Goal: Answer question/provide support: Share knowledge or assist other users

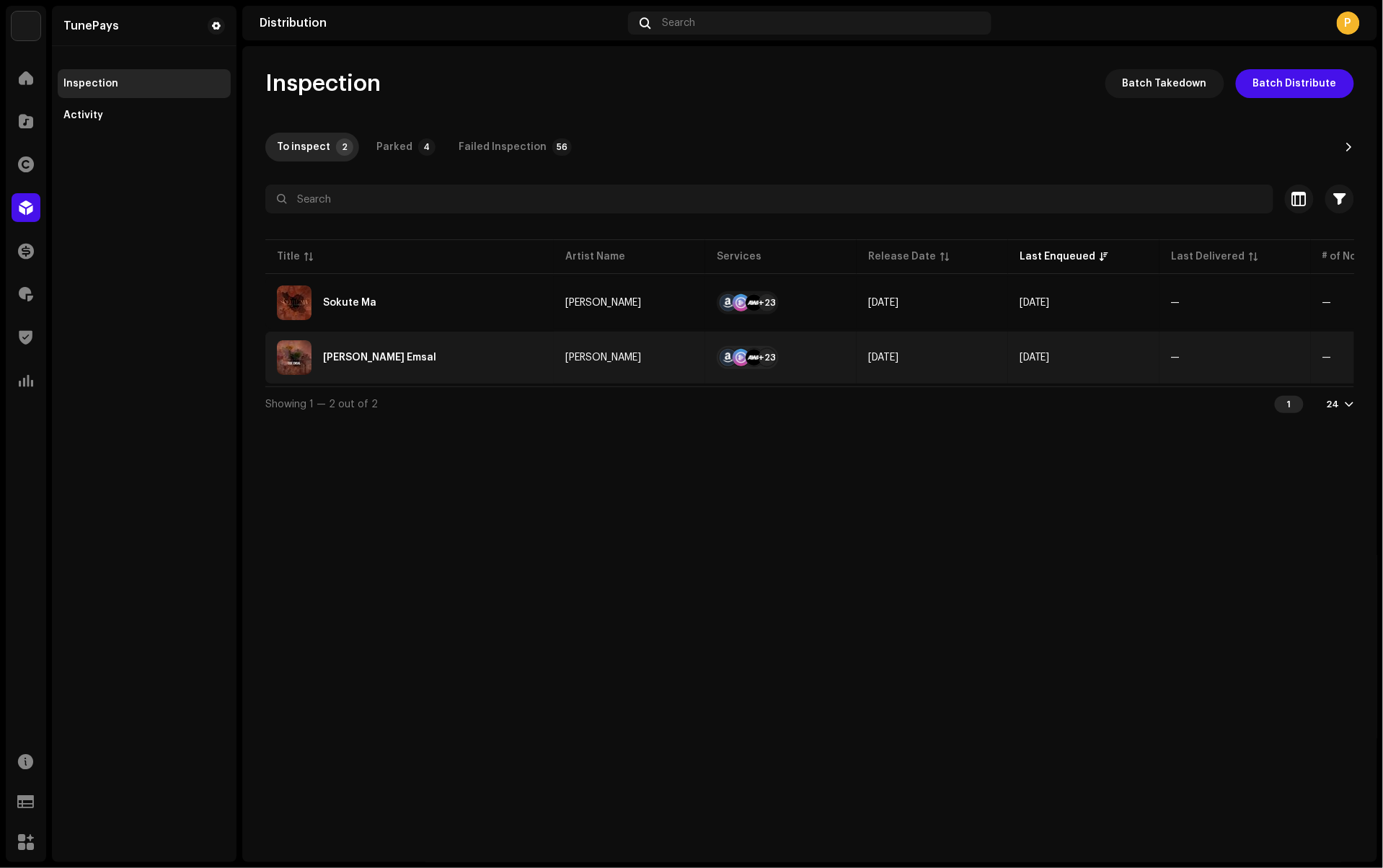
click at [439, 351] on div "[PERSON_NAME] Emsal" at bounding box center [409, 357] width 266 height 35
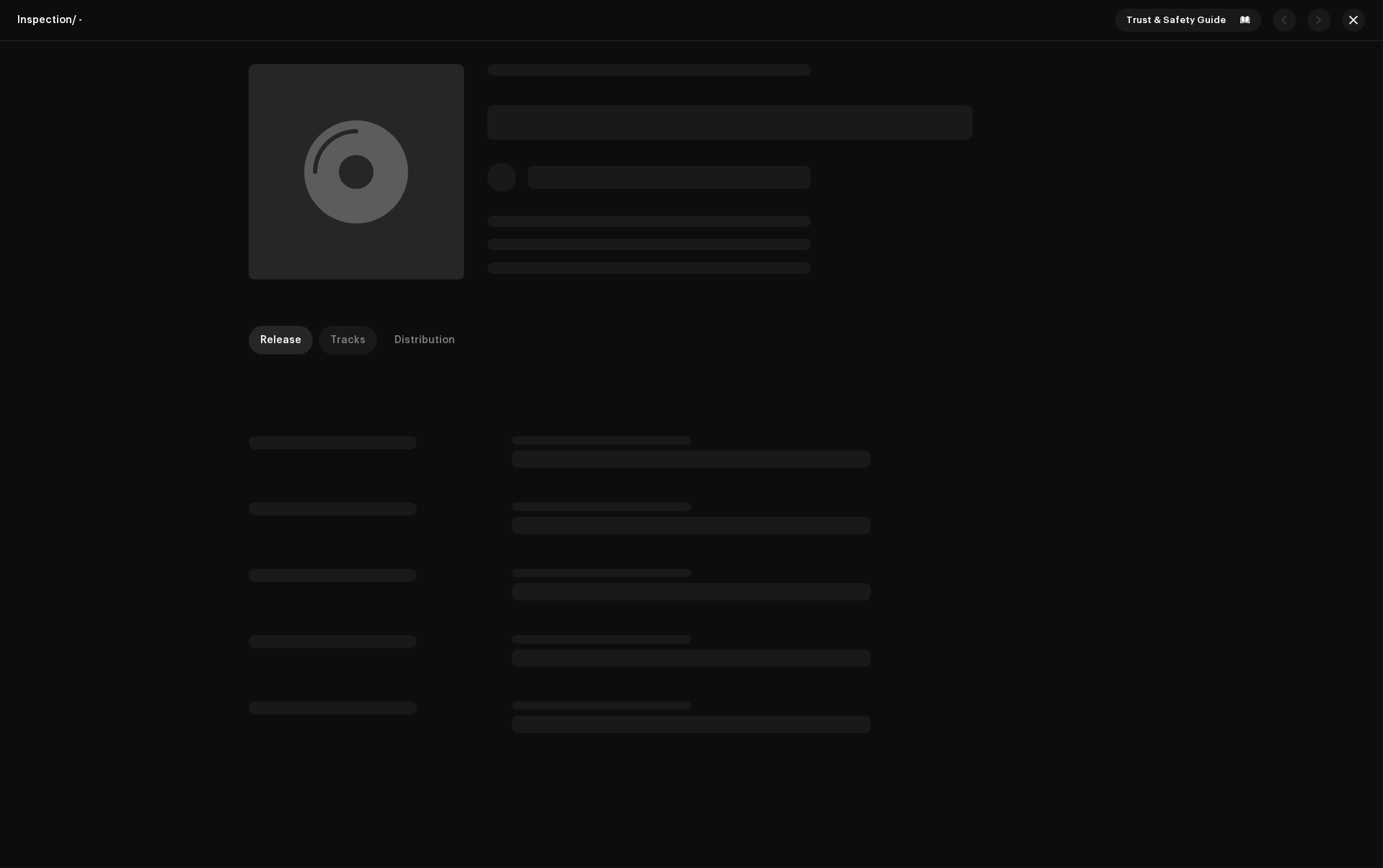
click at [343, 337] on div "Tracks" at bounding box center [348, 340] width 36 height 29
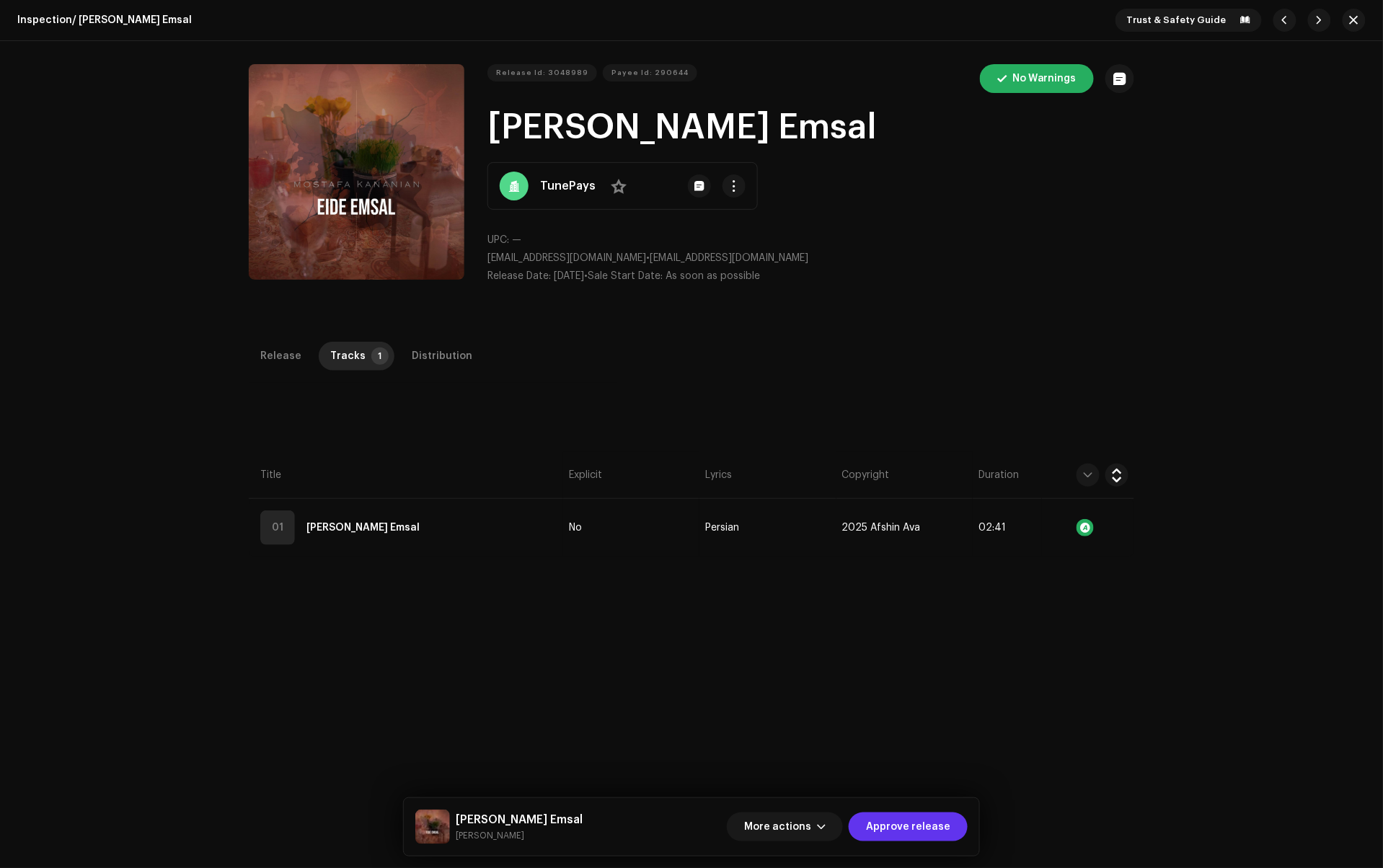
click at [923, 821] on span "Approve release" at bounding box center [908, 827] width 84 height 29
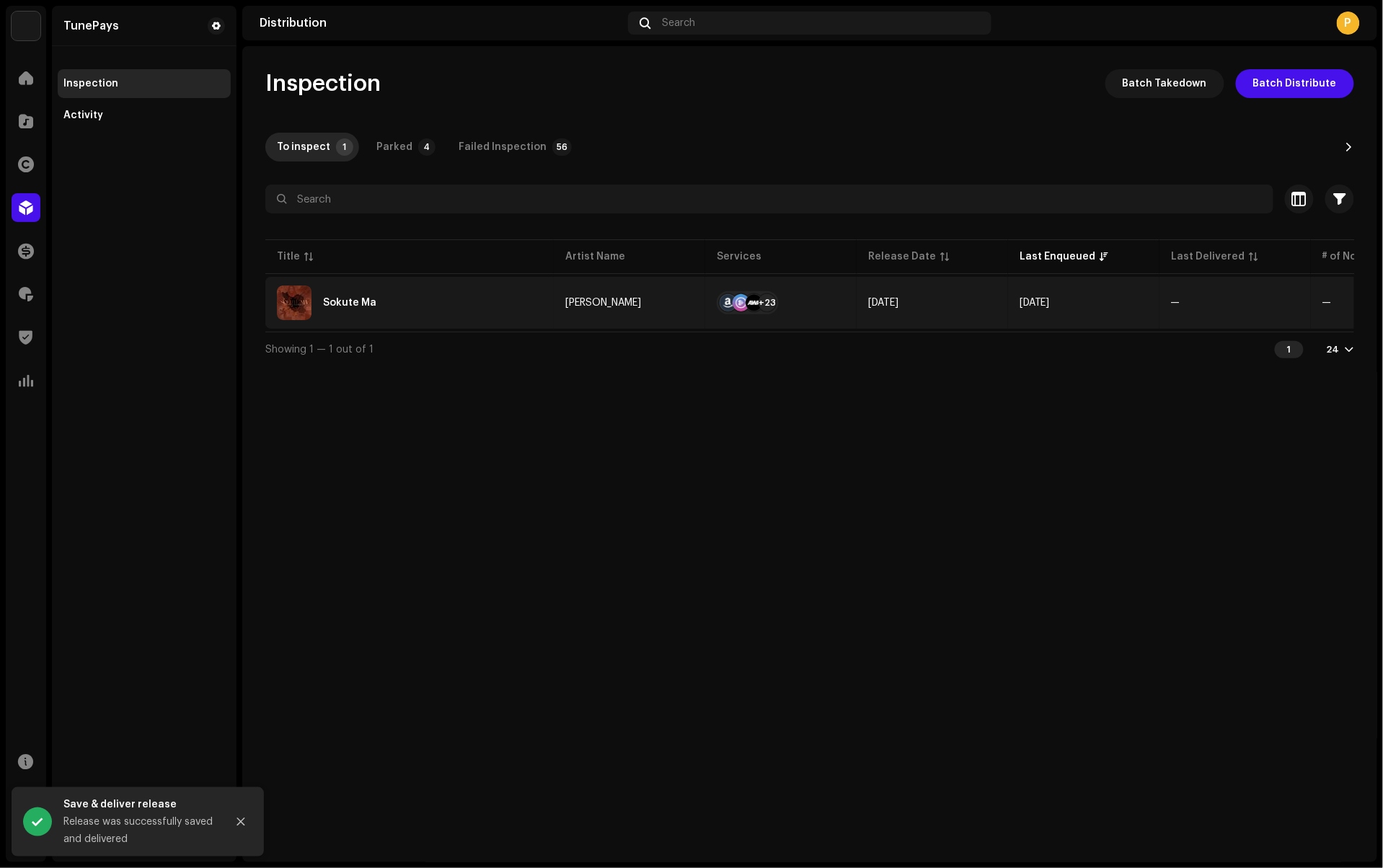
click at [467, 307] on div "Sokute Ma" at bounding box center [409, 303] width 266 height 35
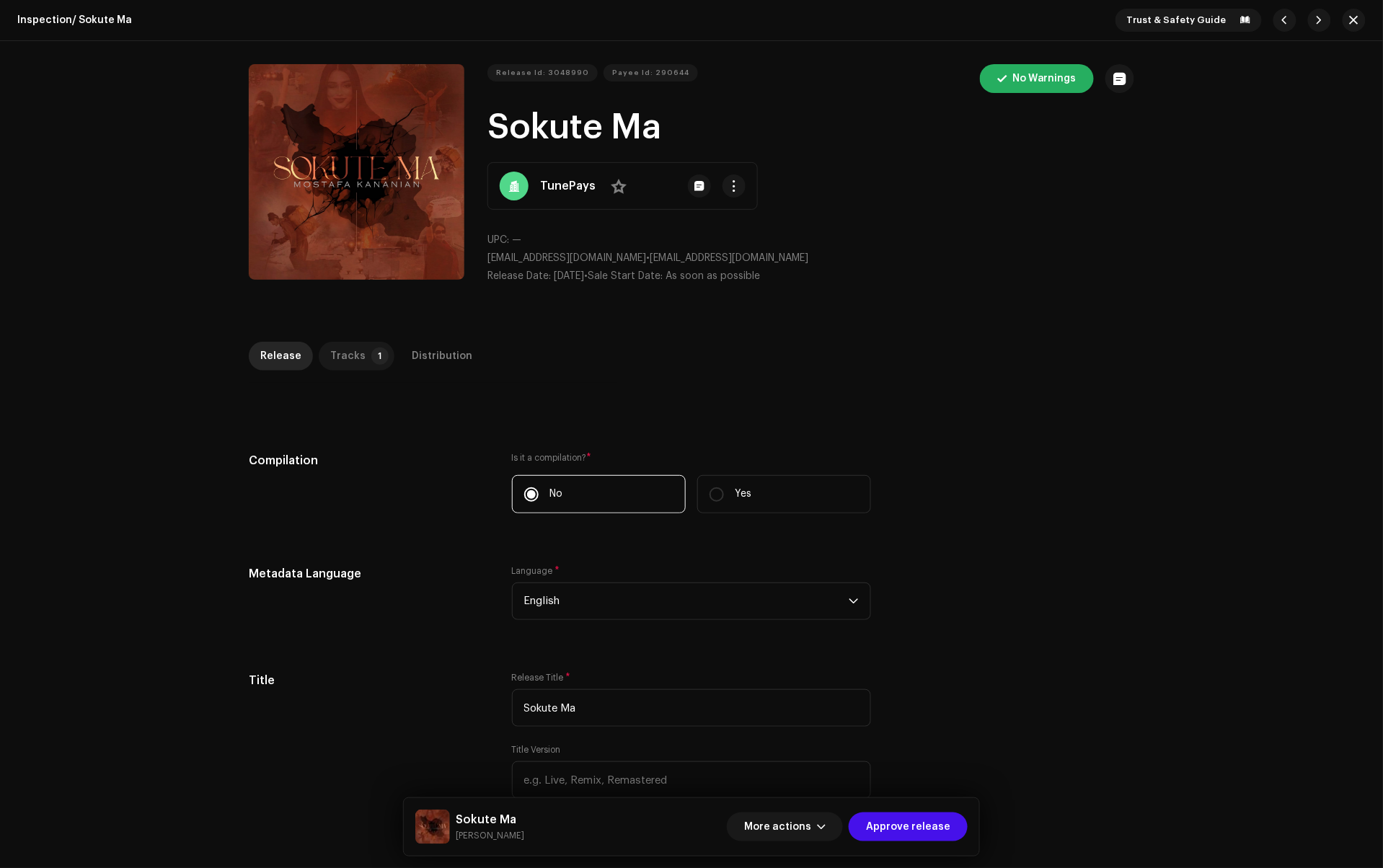
click at [351, 356] on div "Tracks" at bounding box center [348, 356] width 36 height 29
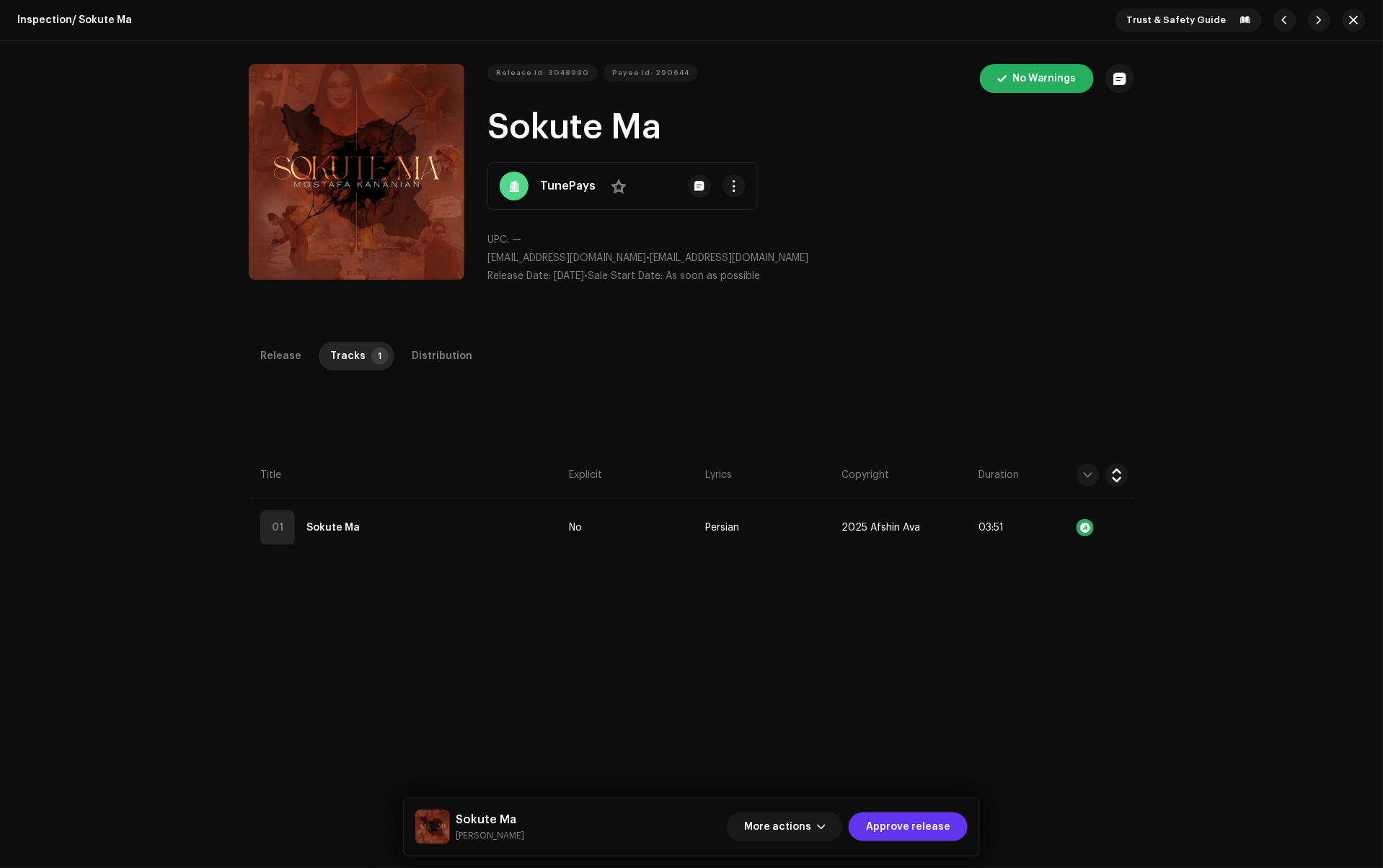
click at [900, 826] on span "Approve release" at bounding box center [908, 827] width 84 height 29
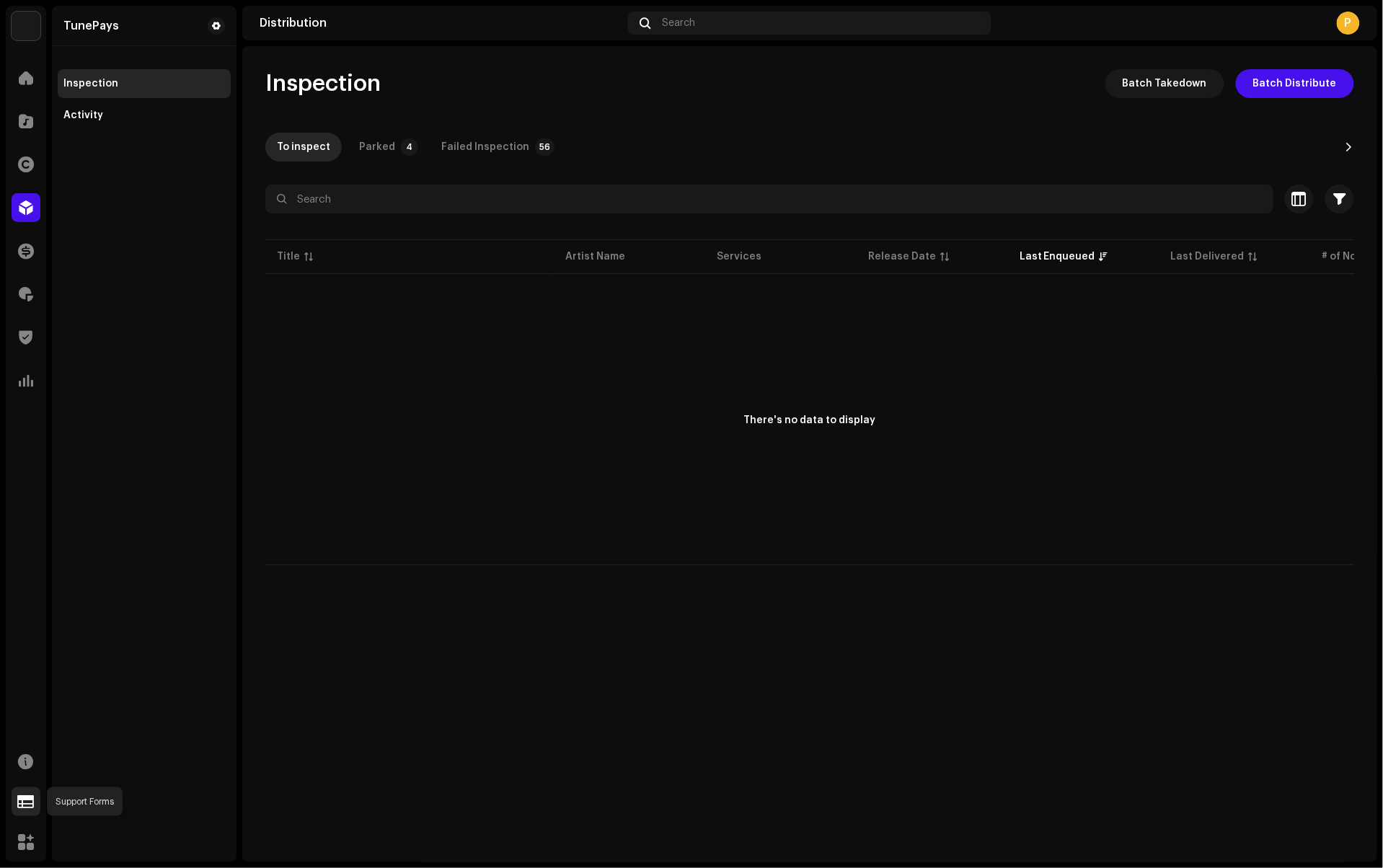
click at [23, 807] on span at bounding box center [26, 802] width 16 height 12
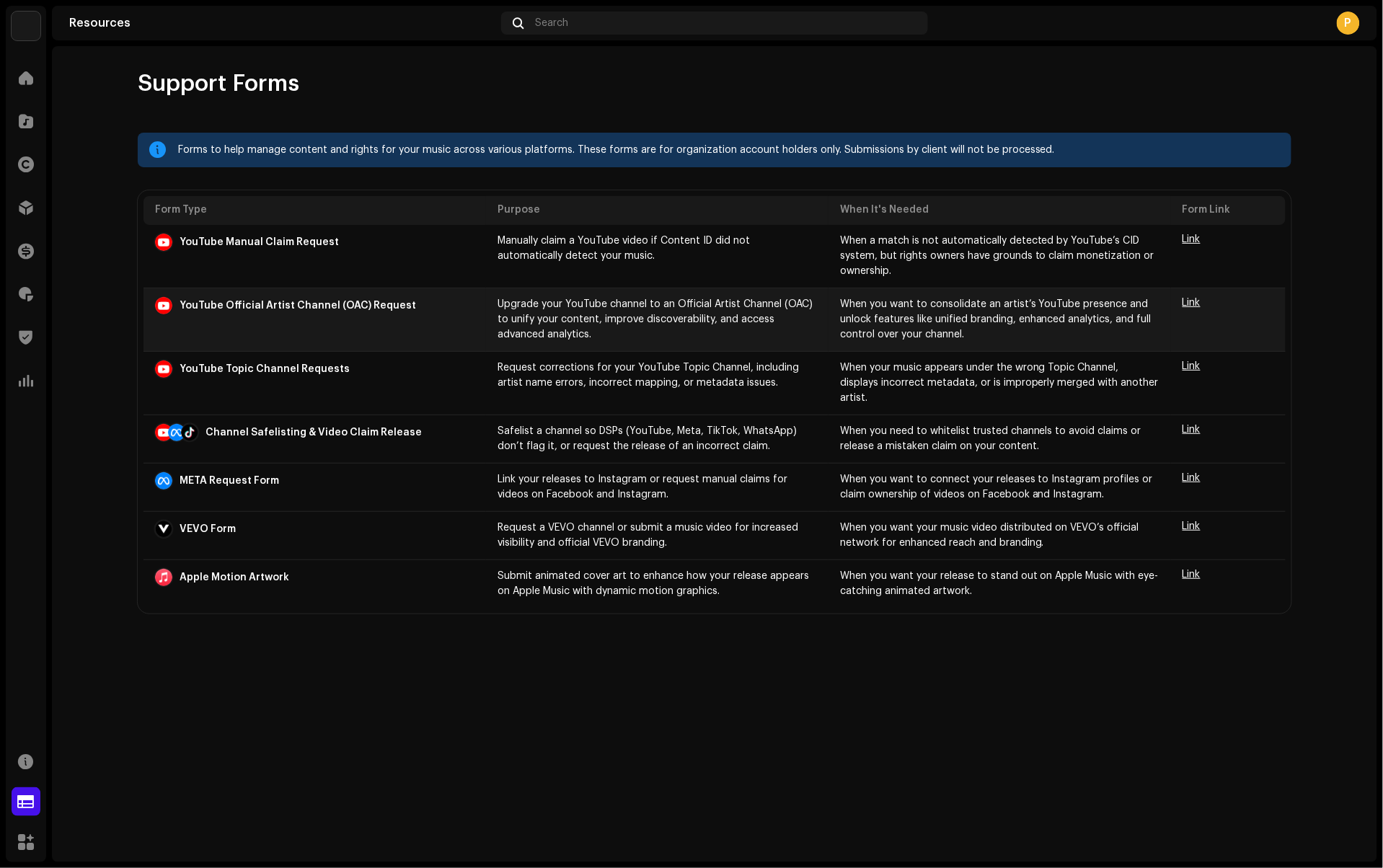
click at [1189, 300] on span "Link" at bounding box center [1191, 303] width 18 height 10
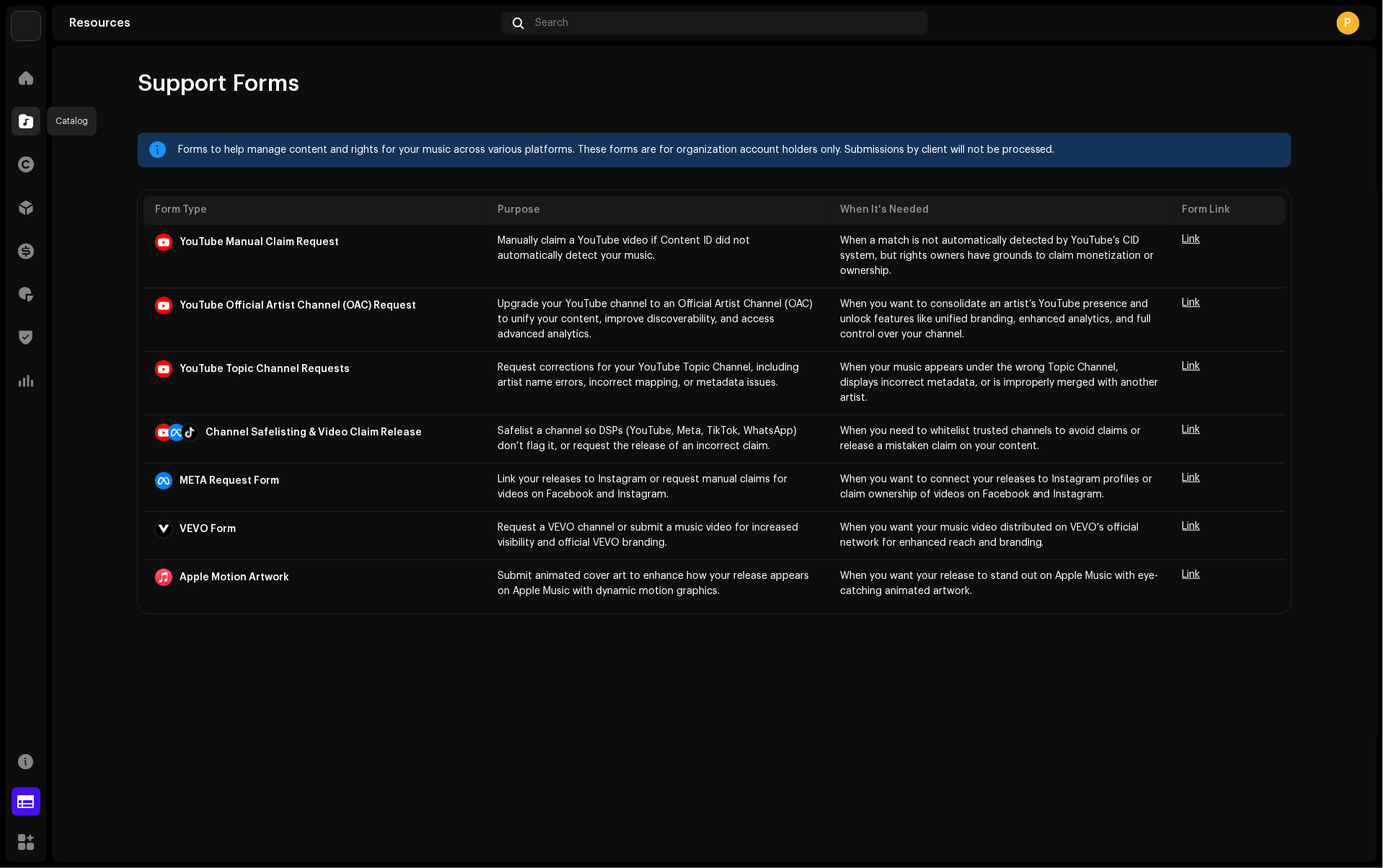
click at [23, 115] on span at bounding box center [25, 121] width 14 height 12
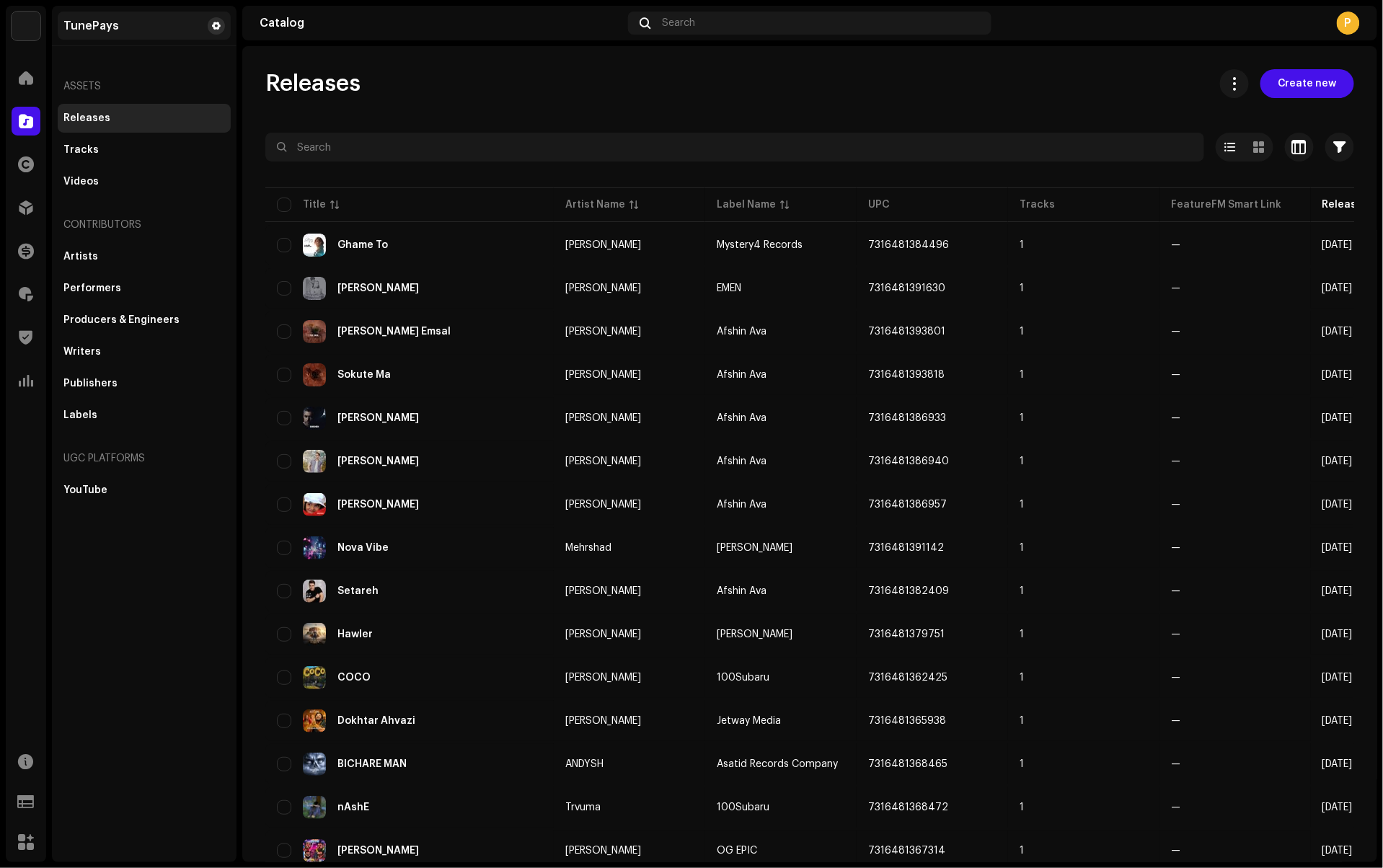
click at [213, 24] on span at bounding box center [217, 26] width 9 height 12
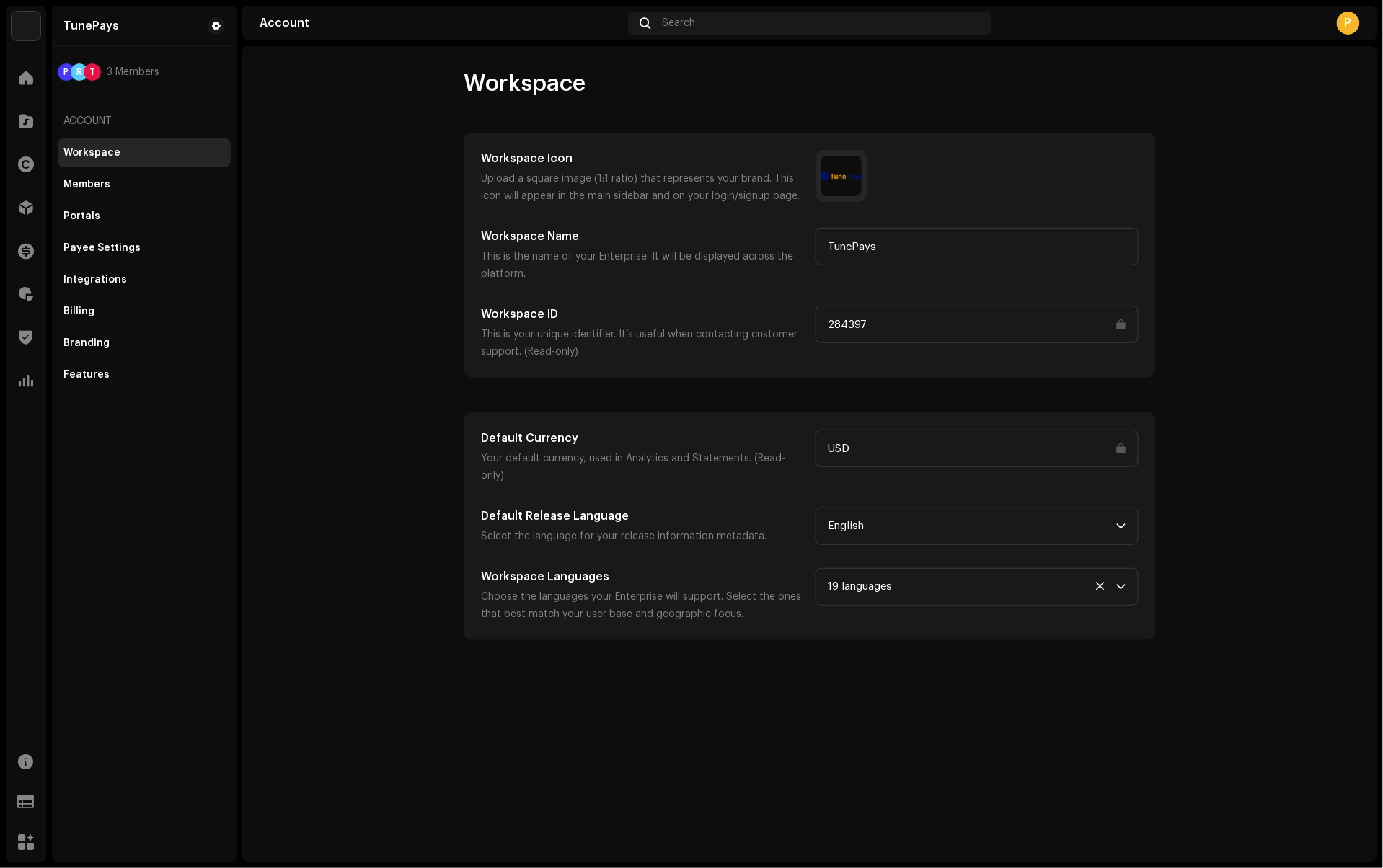
drag, startPoint x: 913, startPoint y: 324, endPoint x: 756, endPoint y: 318, distance: 157.1
click at [756, 318] on div "Workspace ID This is your unique identifier. It’s useful when contacting custom…" at bounding box center [810, 333] width 658 height 55
click at [23, 118] on span at bounding box center [25, 121] width 14 height 12
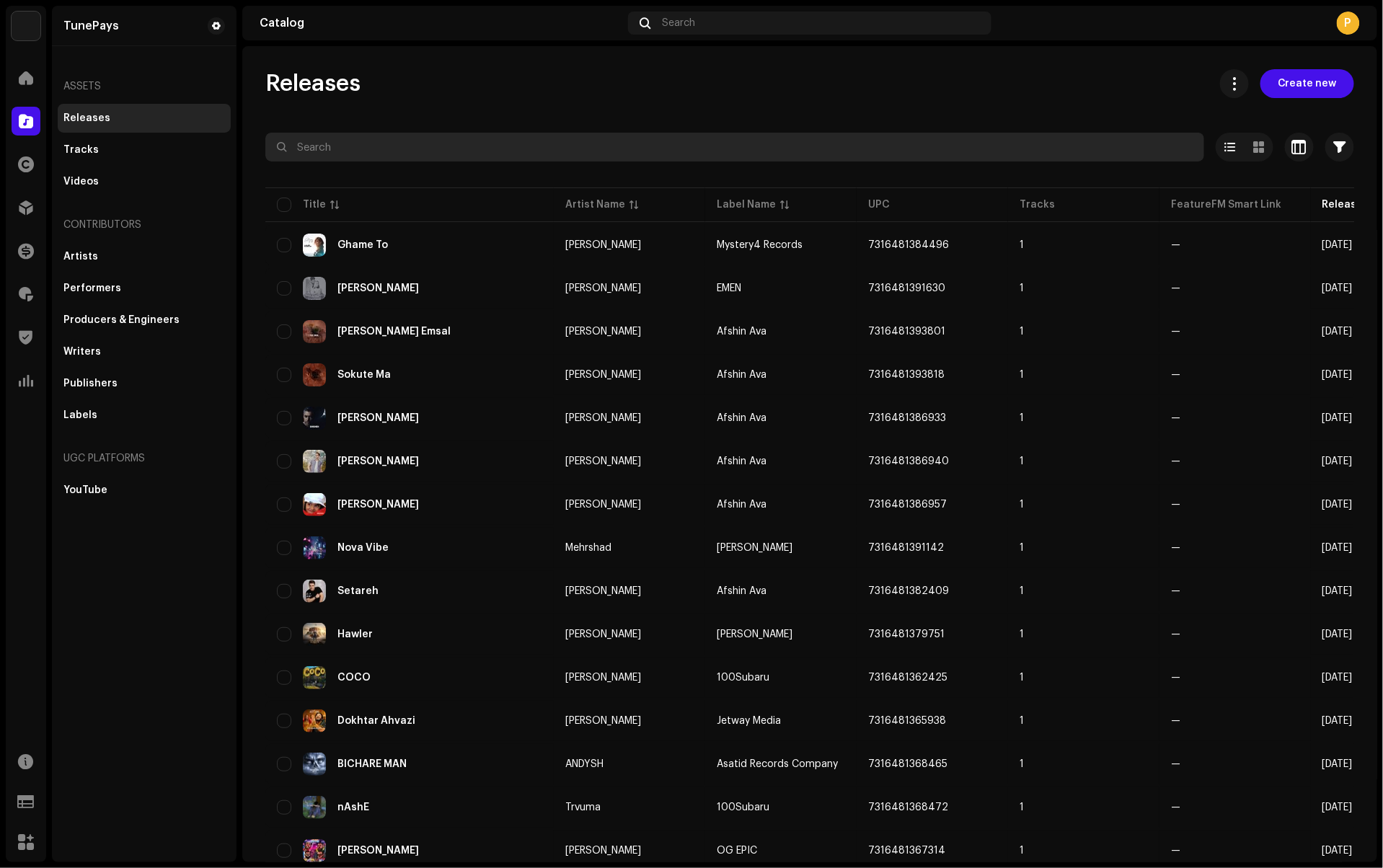
click at [360, 152] on input "text" at bounding box center [735, 147] width 939 height 29
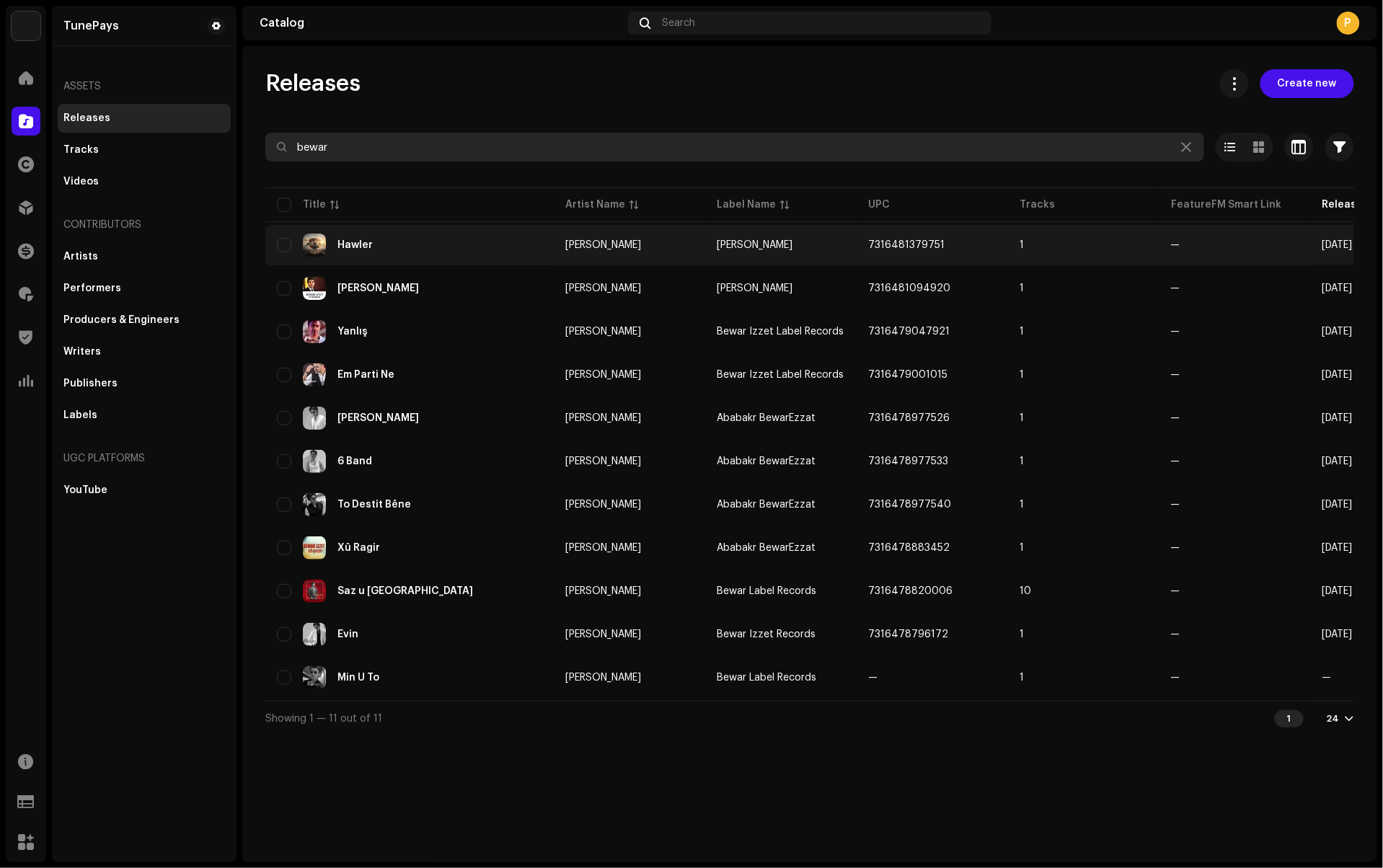
type input "bewar"
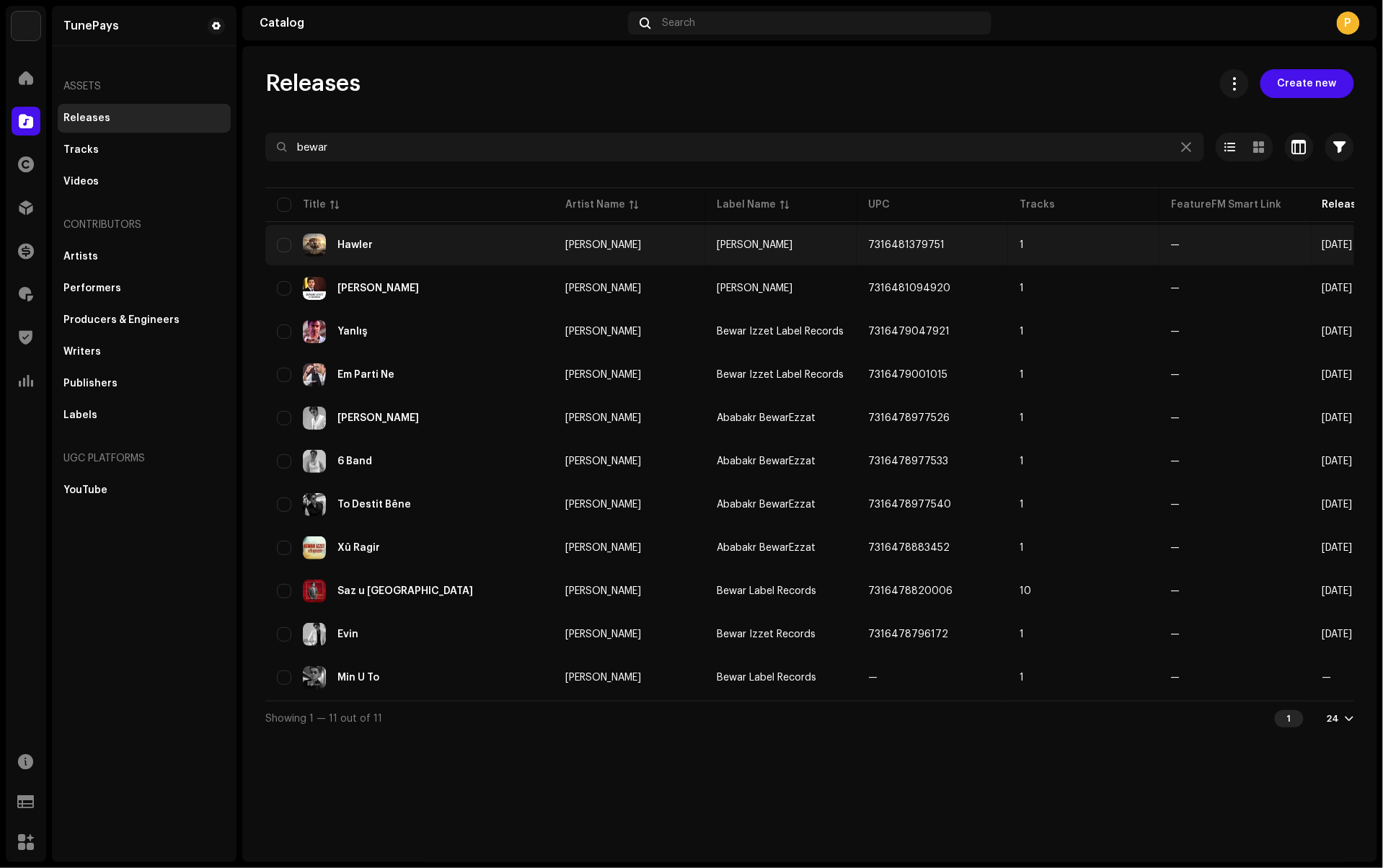
click at [639, 246] on re-a-table-link "[PERSON_NAME]" at bounding box center [629, 246] width 128 height 10
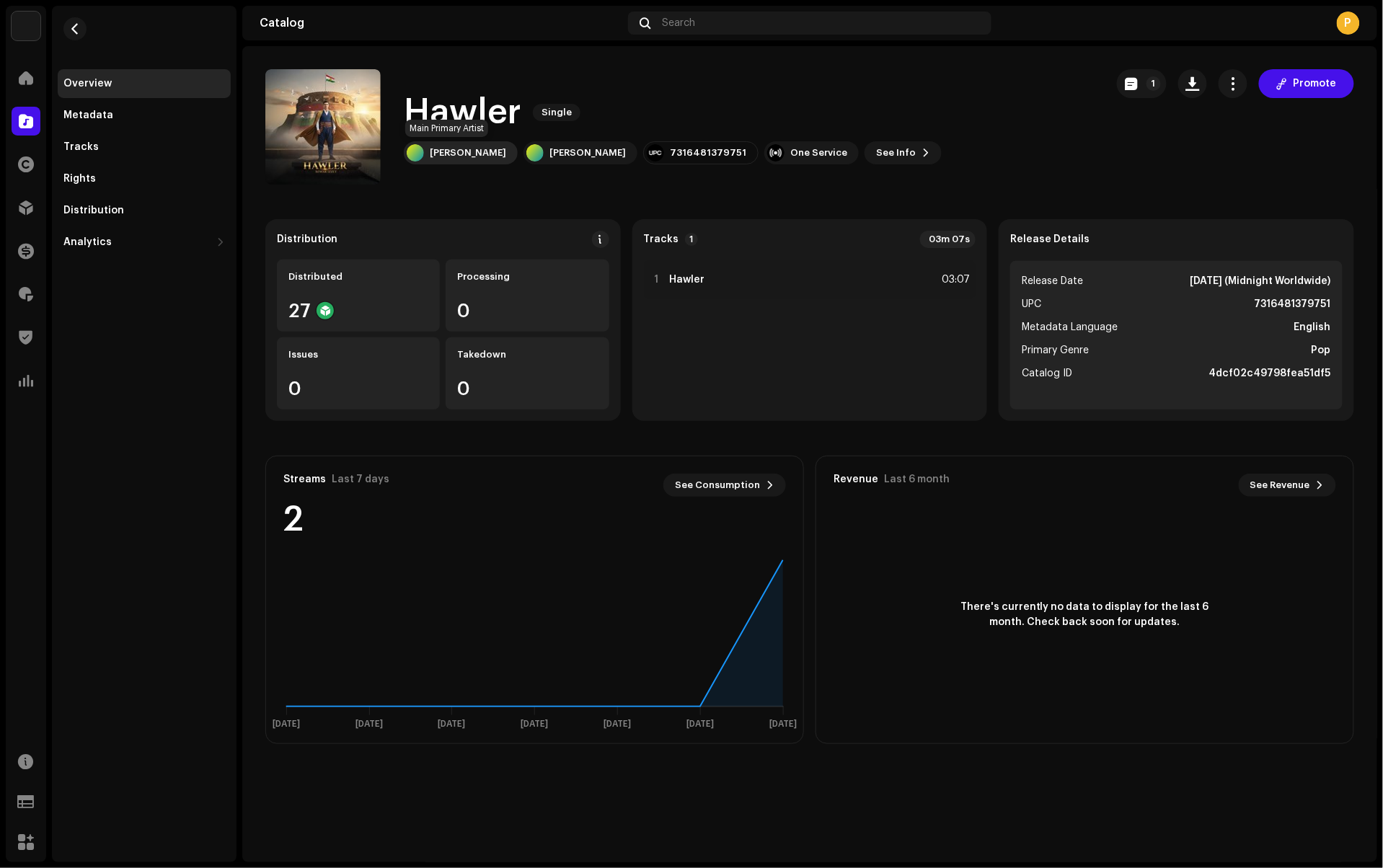
click at [443, 154] on div "[PERSON_NAME]" at bounding box center [468, 153] width 76 height 12
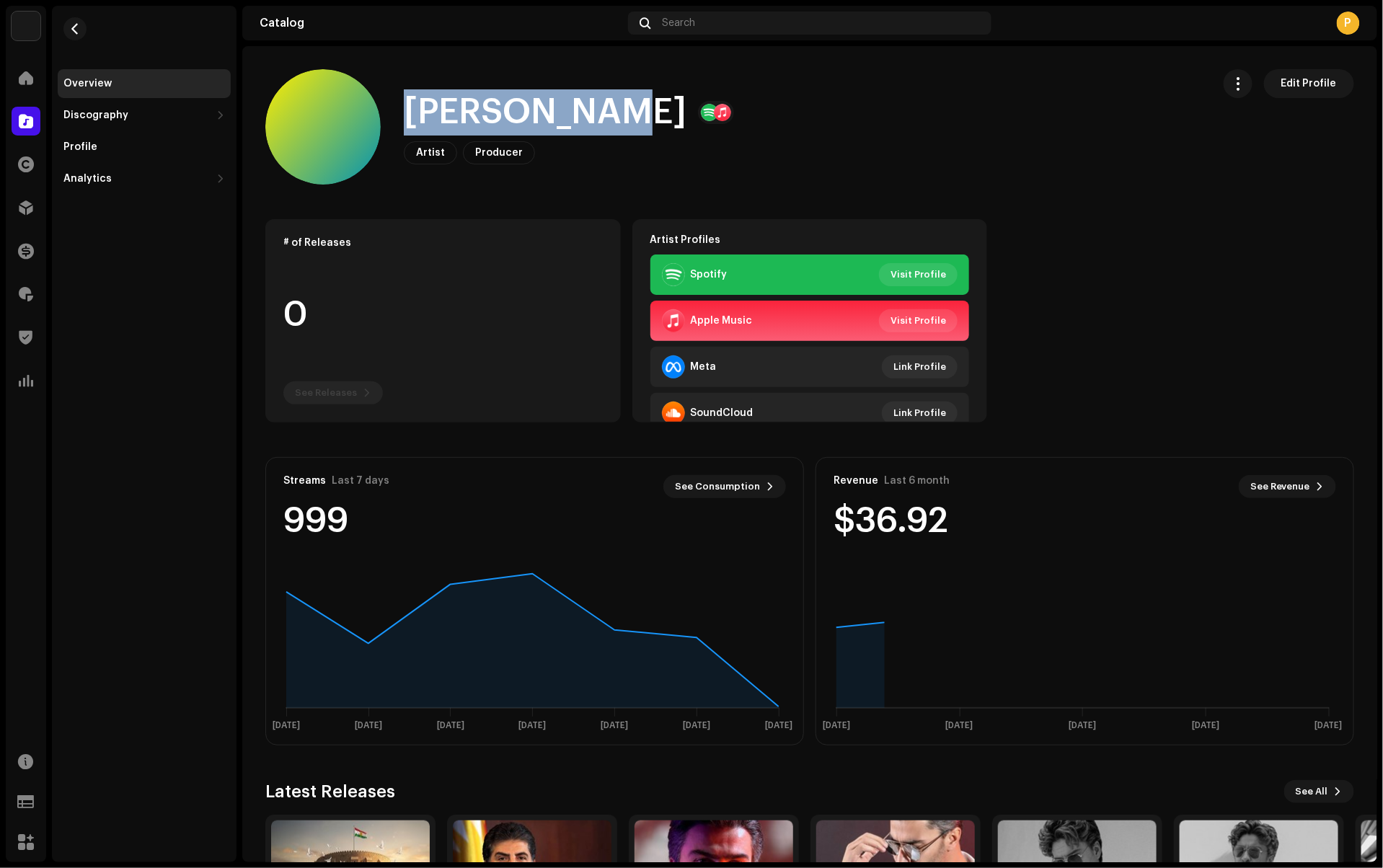
drag, startPoint x: 592, startPoint y: 115, endPoint x: 411, endPoint y: 107, distance: 181.2
click at [411, 107] on h1 "[PERSON_NAME]" at bounding box center [545, 112] width 283 height 46
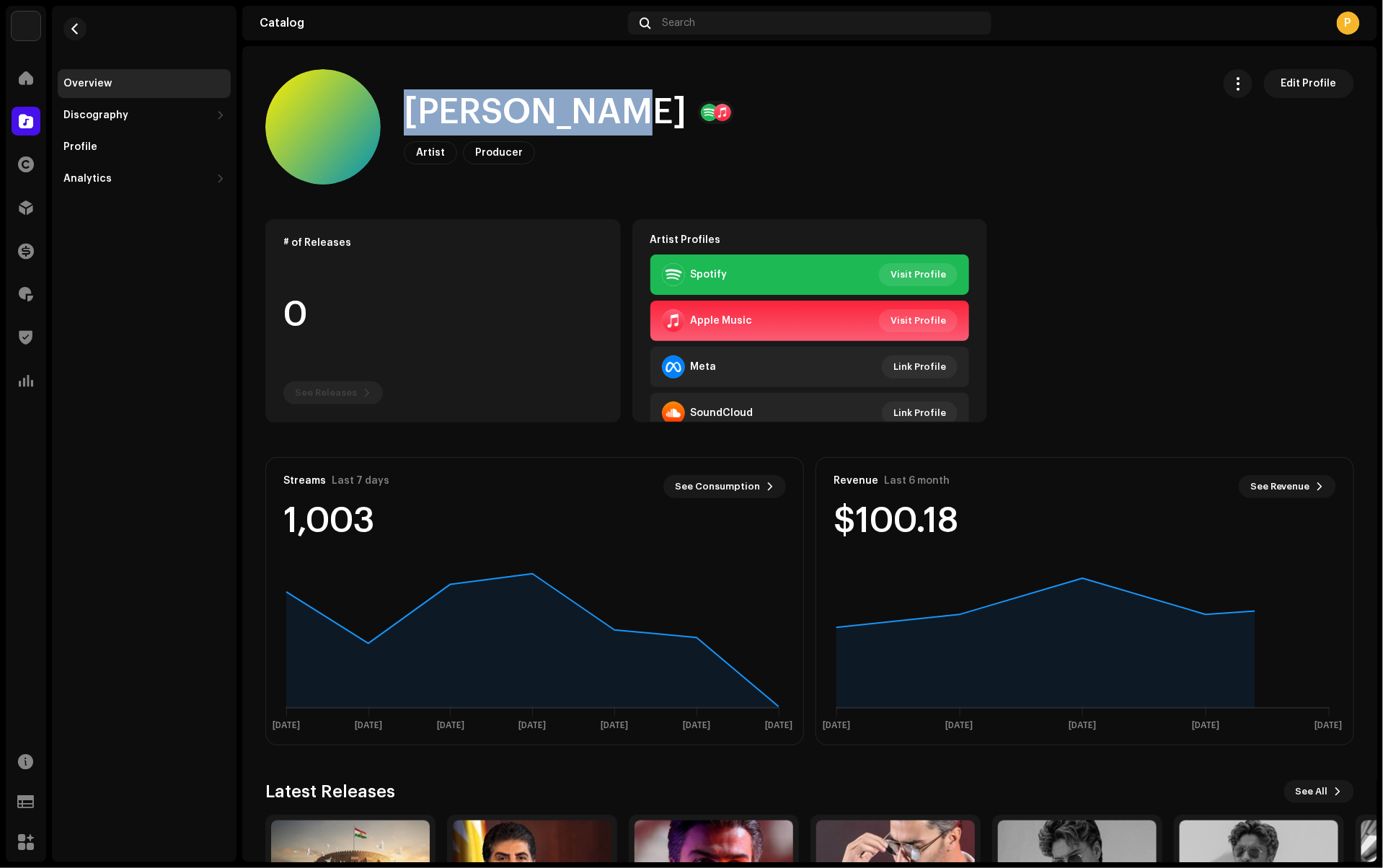
copy h1 "[PERSON_NAME]"
click at [73, 26] on span "button" at bounding box center [75, 29] width 11 height 12
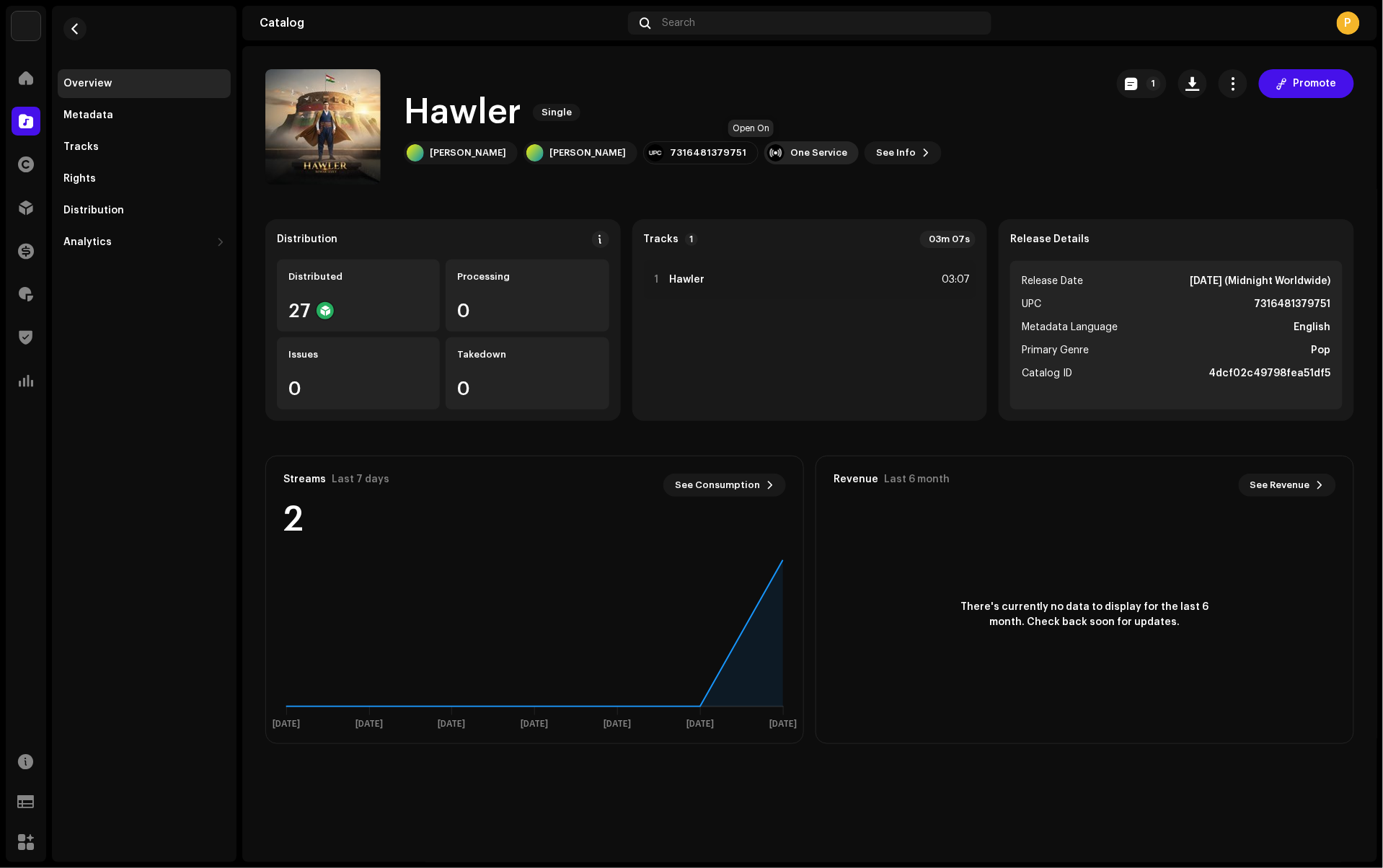
click at [765, 146] on div "One Service" at bounding box center [812, 152] width 95 height 23
click at [698, 95] on div "Hawler Single" at bounding box center [673, 112] width 538 height 46
click at [73, 33] on span "button" at bounding box center [75, 29] width 11 height 12
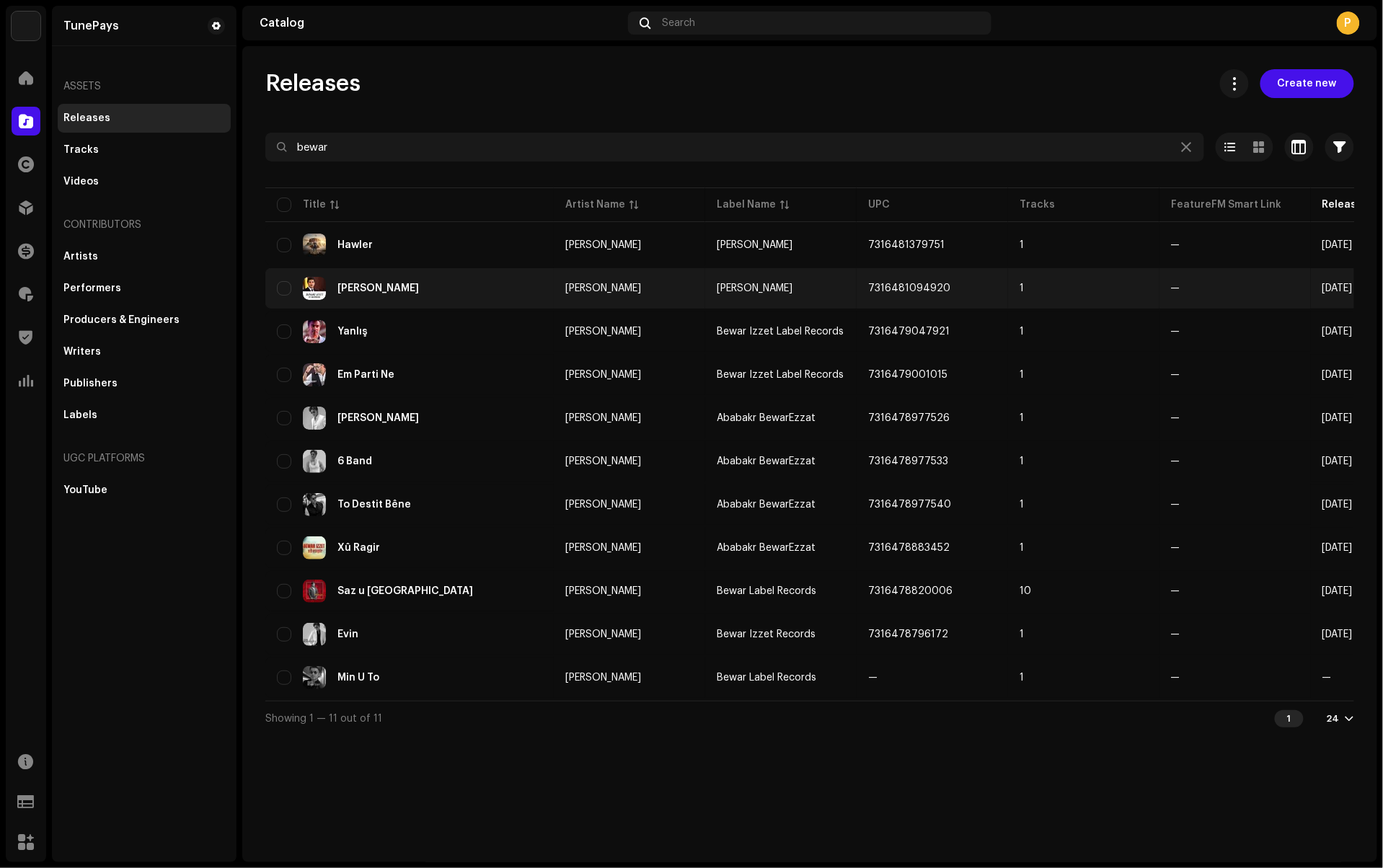
click at [492, 292] on div "[PERSON_NAME]" at bounding box center [409, 288] width 266 height 23
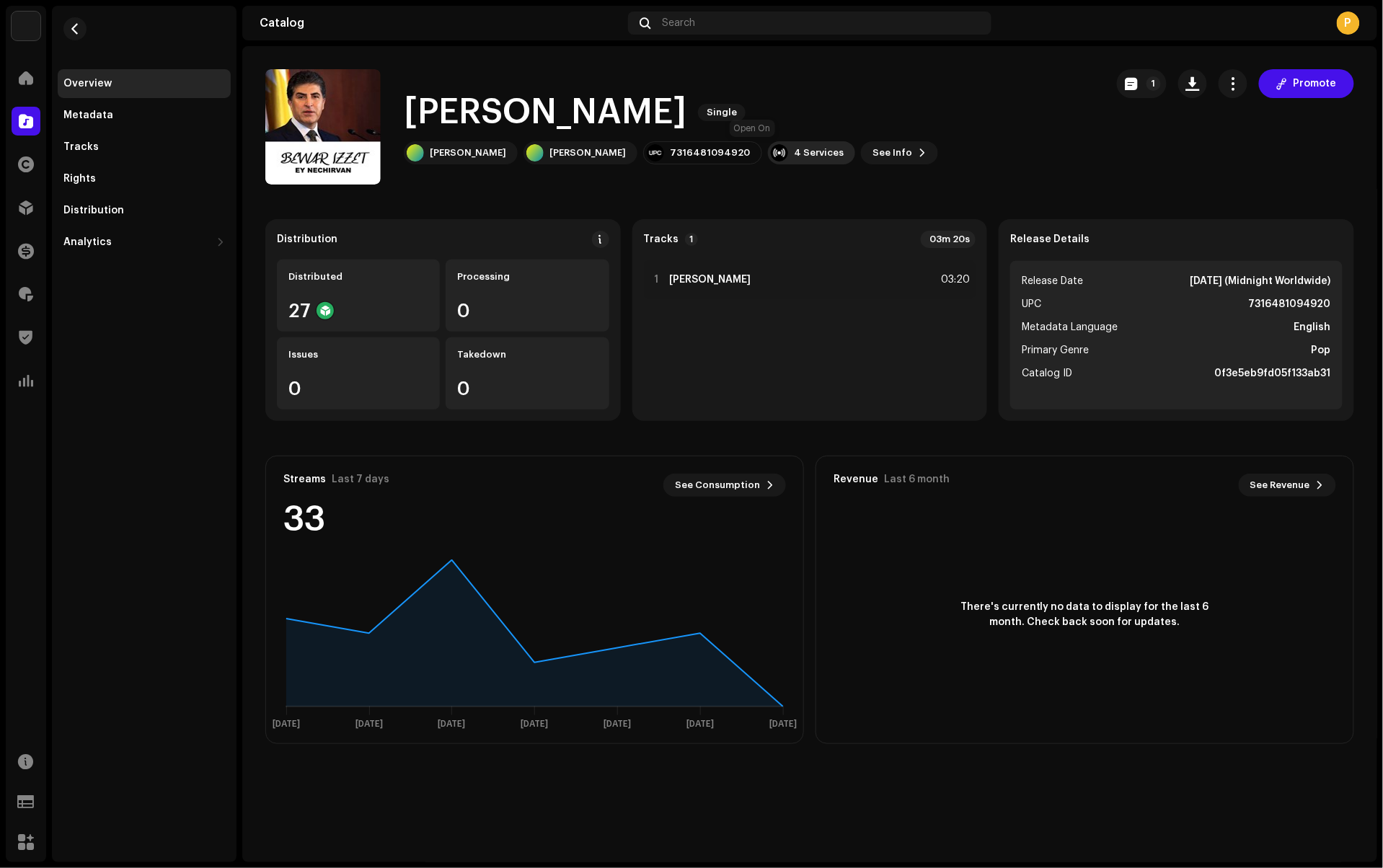
click at [768, 158] on div "4 Services" at bounding box center [812, 152] width 87 height 23
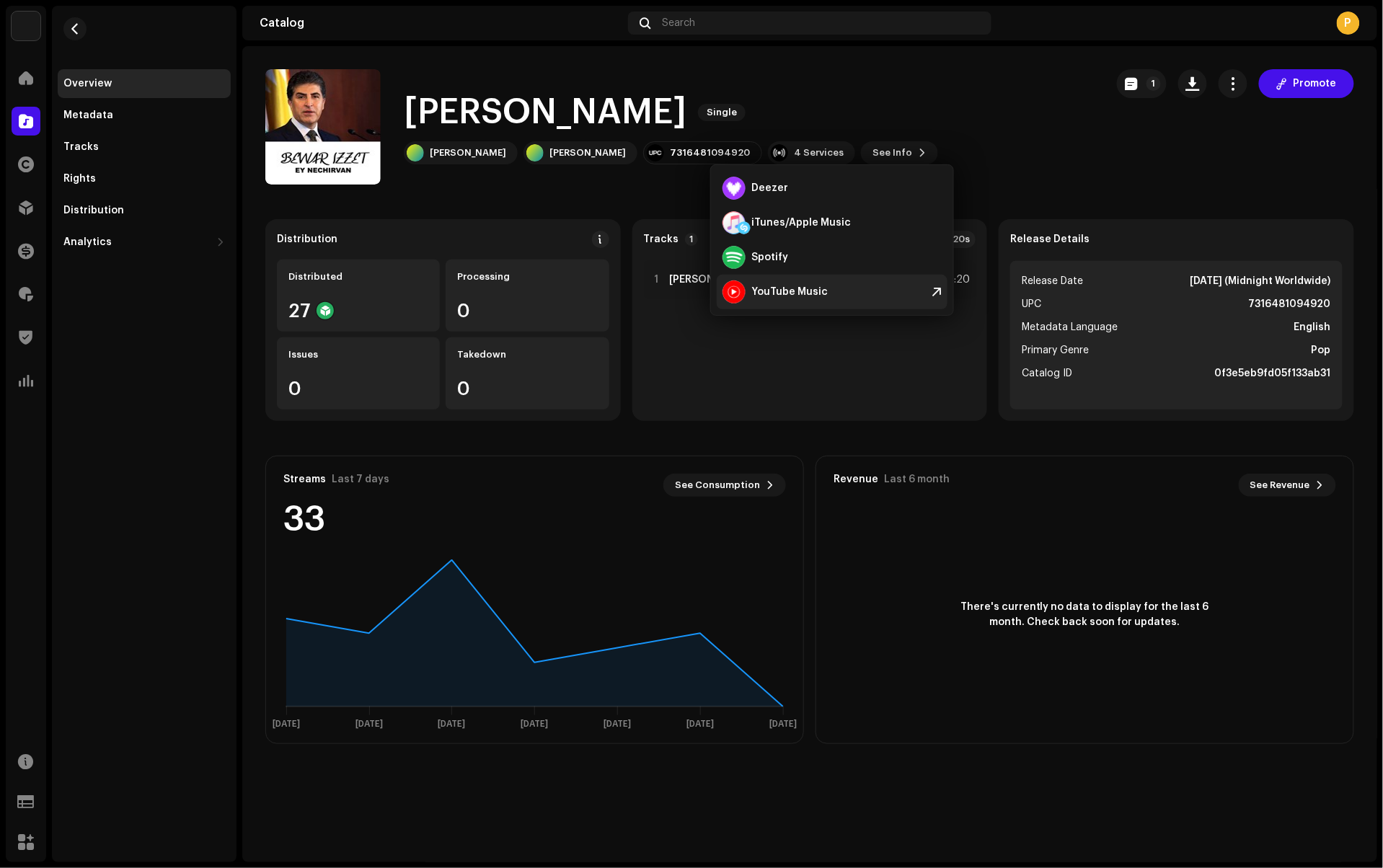
click at [785, 292] on div "YouTube Music" at bounding box center [789, 292] width 76 height 12
click at [71, 33] on span "button" at bounding box center [75, 29] width 11 height 12
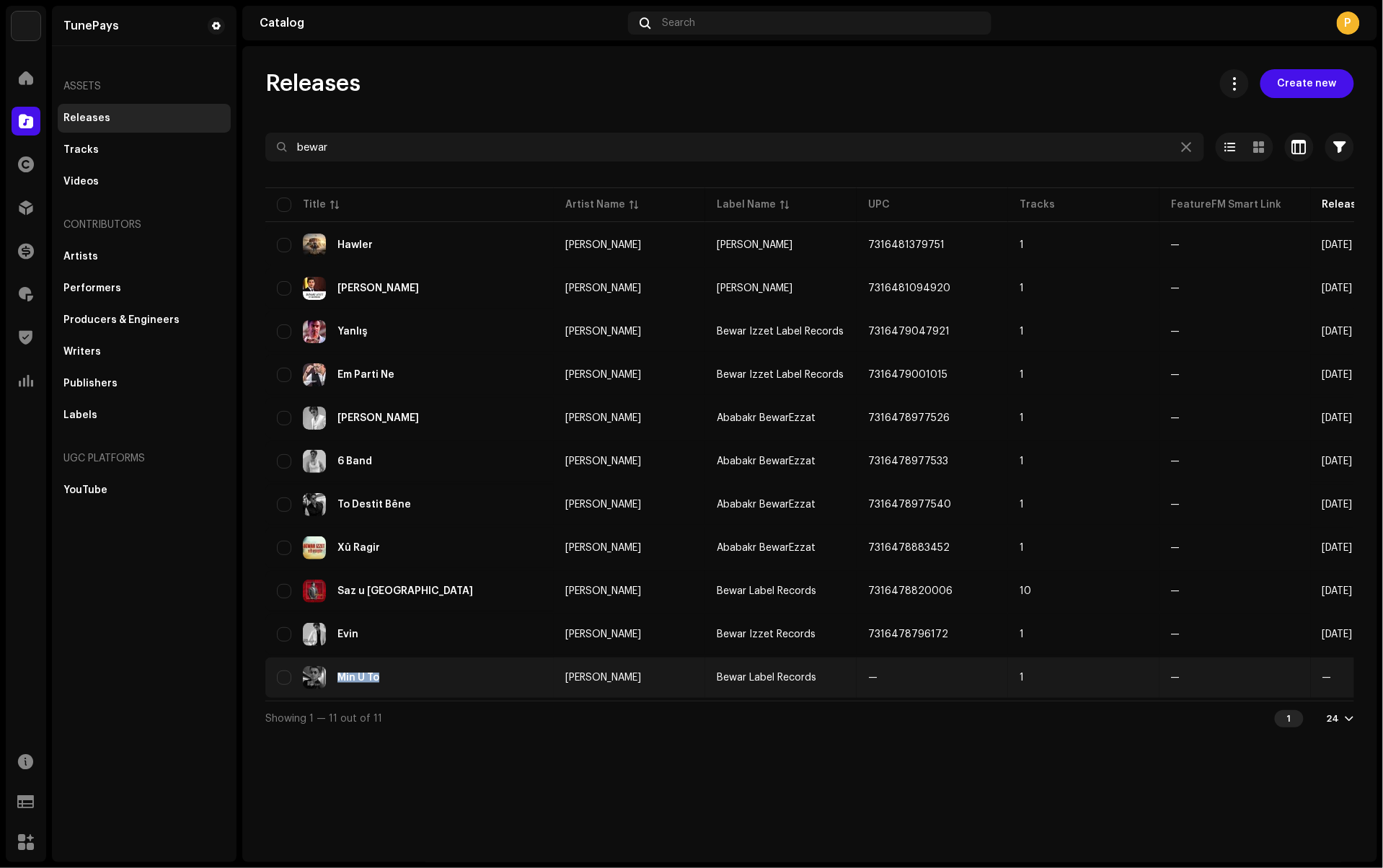
drag, startPoint x: 393, startPoint y: 678, endPoint x: 338, endPoint y: 679, distance: 55.0
click at [338, 679] on div "Min U To" at bounding box center [409, 677] width 266 height 23
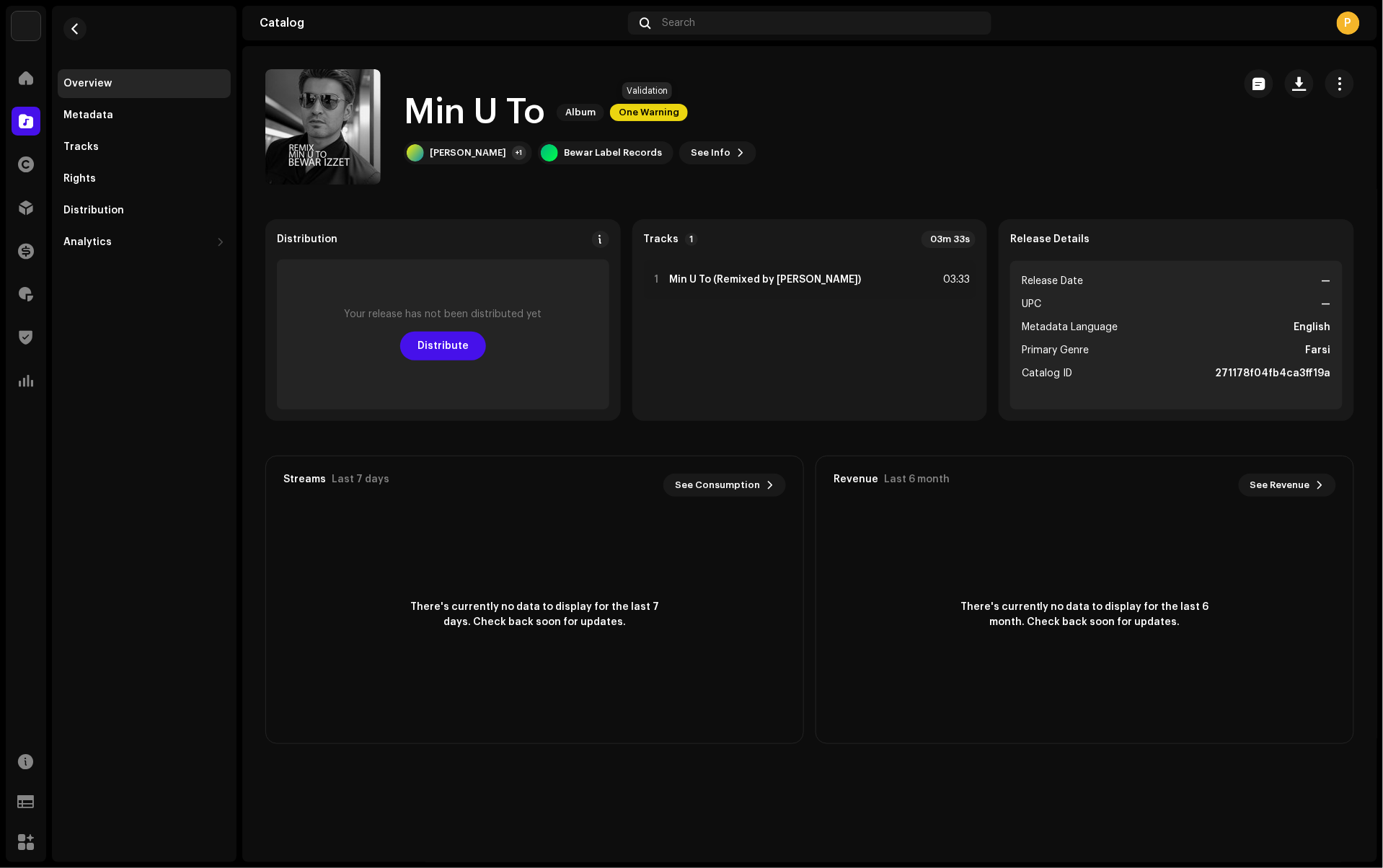
click at [630, 114] on span "One Warning" at bounding box center [648, 112] width 78 height 17
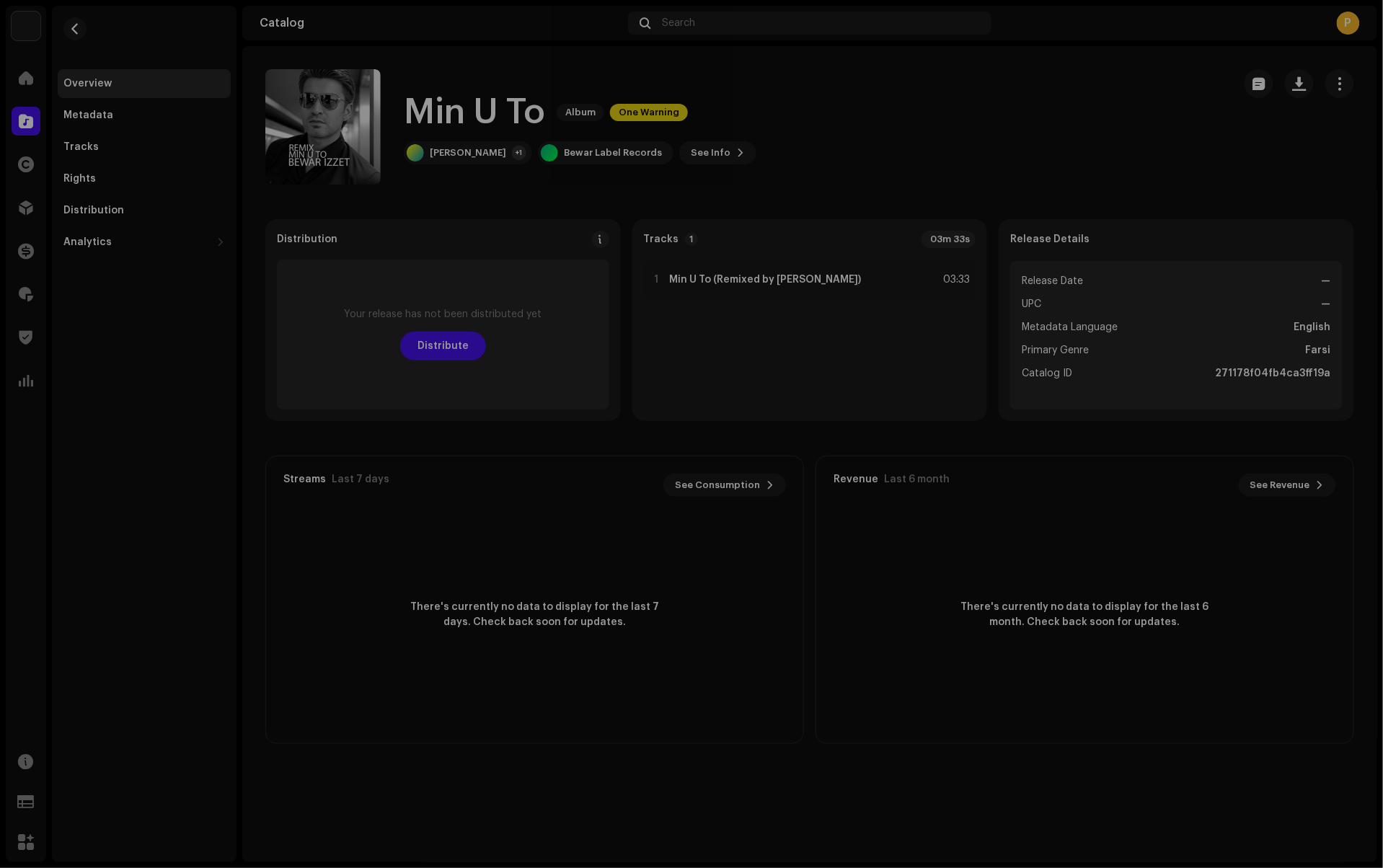
click at [846, 111] on div "Warnings Please review these warnings to see if you need to fix anything and/or…" at bounding box center [691, 434] width 1383 height 868
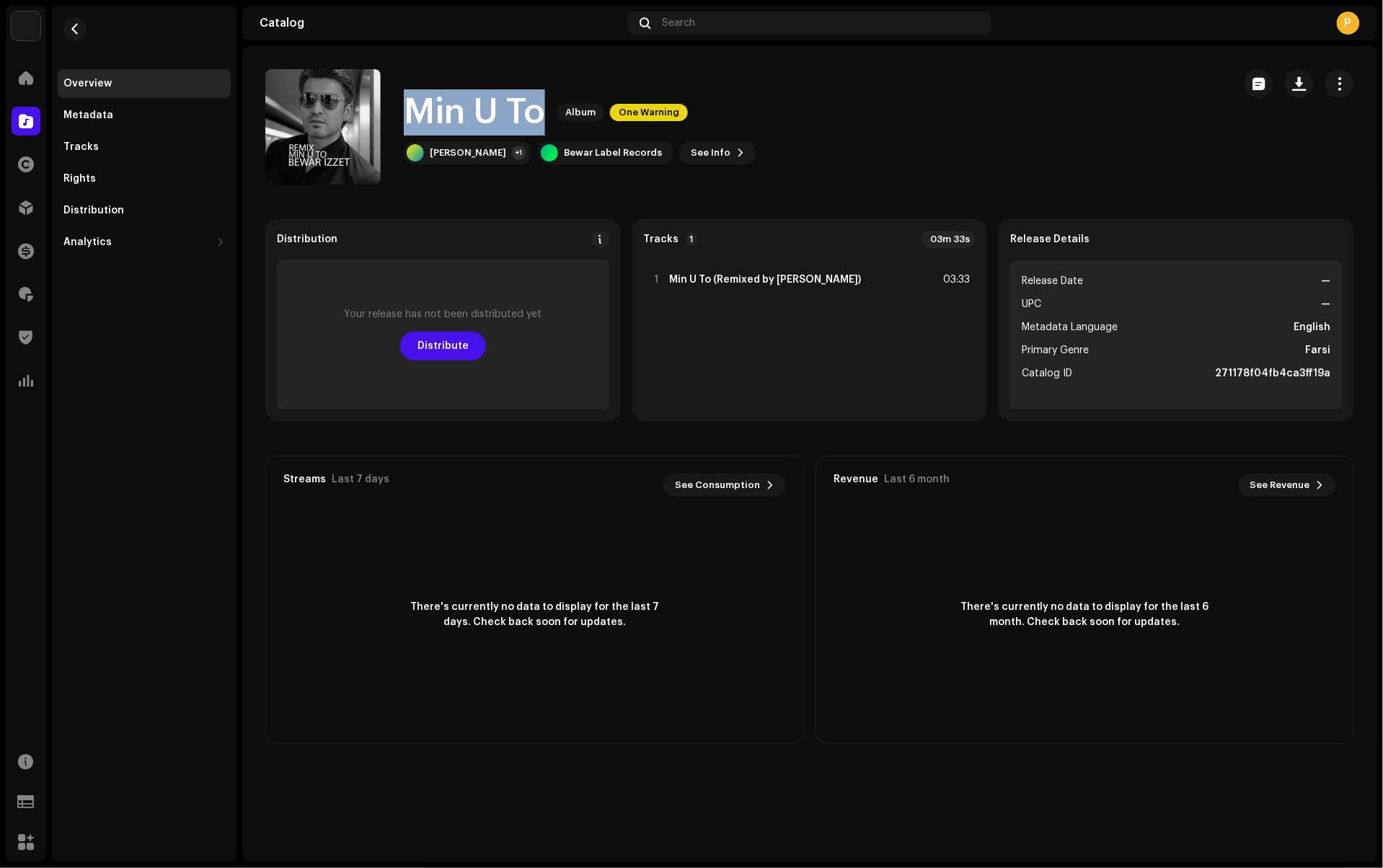
drag, startPoint x: 544, startPoint y: 111, endPoint x: 413, endPoint y: 111, distance: 131.0
click at [413, 111] on h1 "Min U To" at bounding box center [474, 112] width 141 height 46
copy h1 "Min U To"
click at [441, 352] on span "Distribute" at bounding box center [443, 346] width 51 height 29
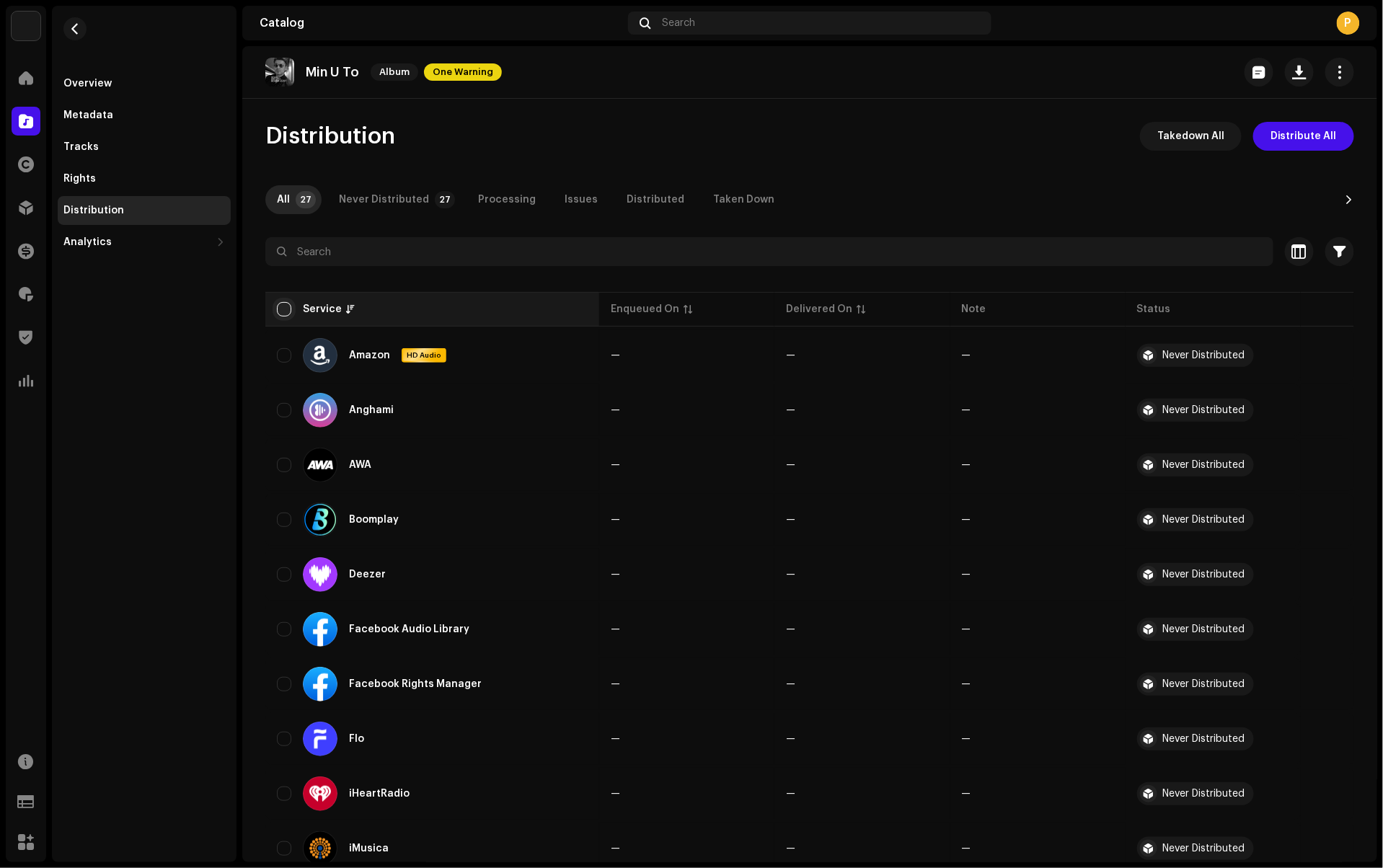
click at [281, 312] on input "checkbox" at bounding box center [283, 309] width 14 height 14
checkbox input "true"
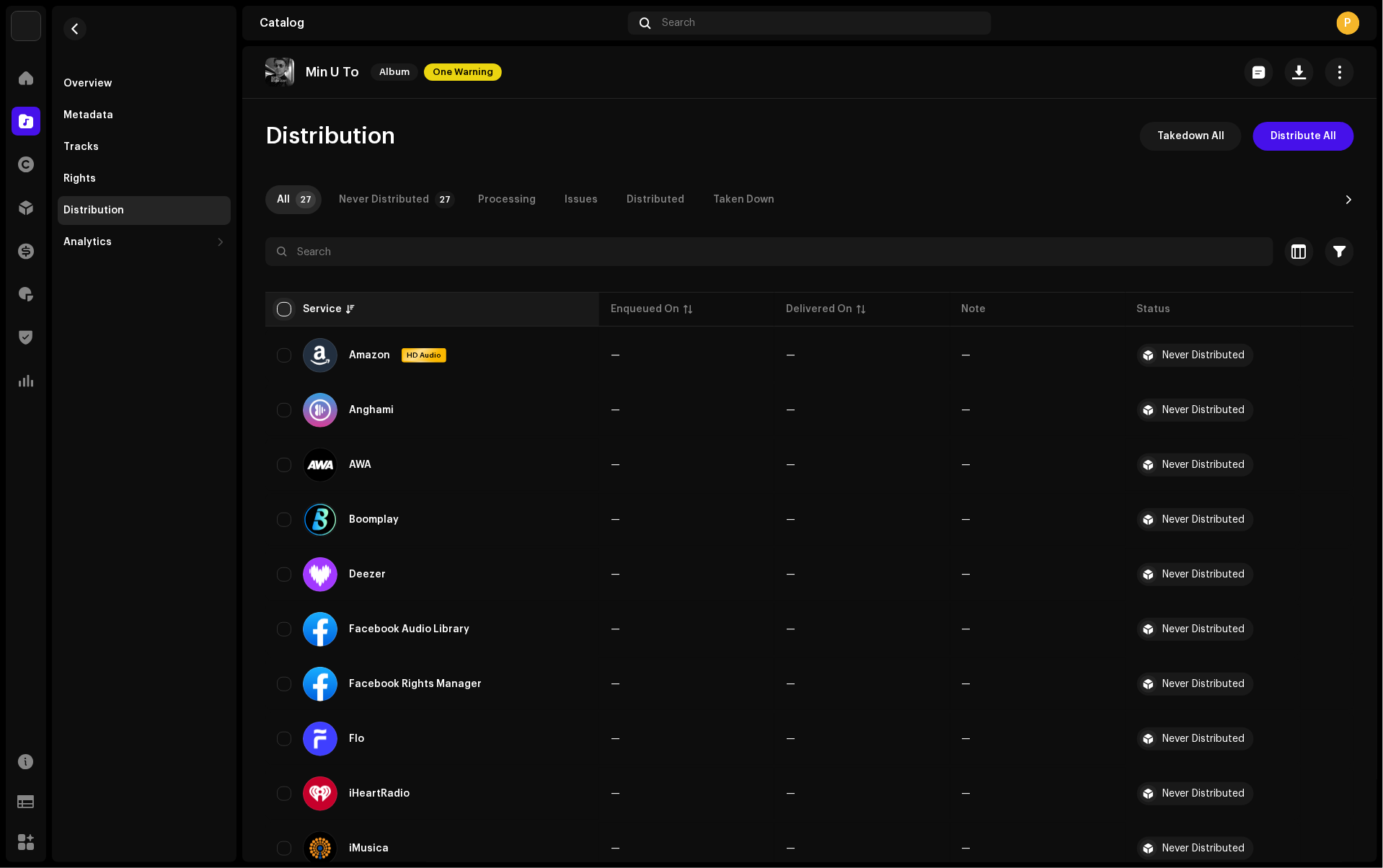
checkbox input "true"
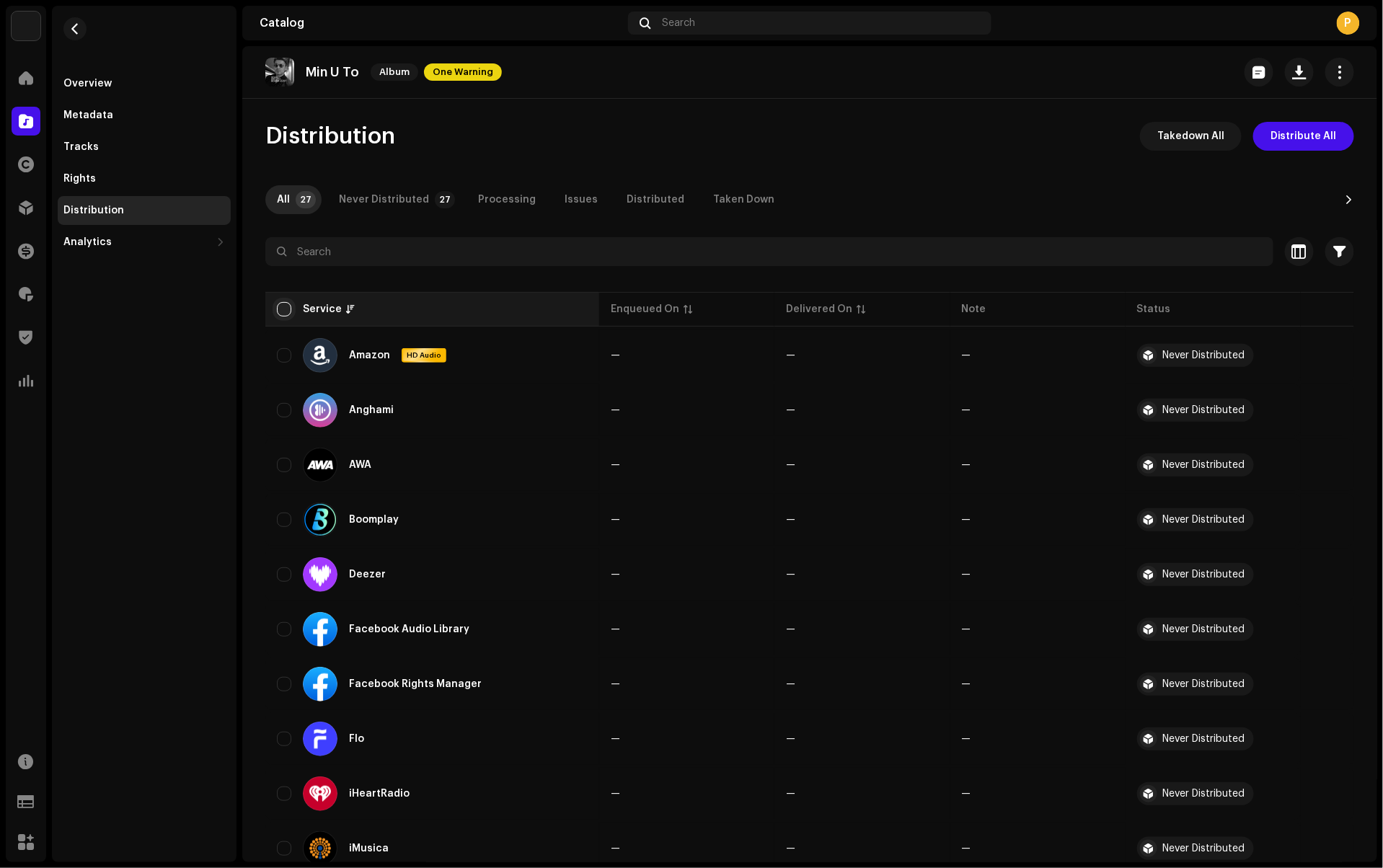
checkbox input "true"
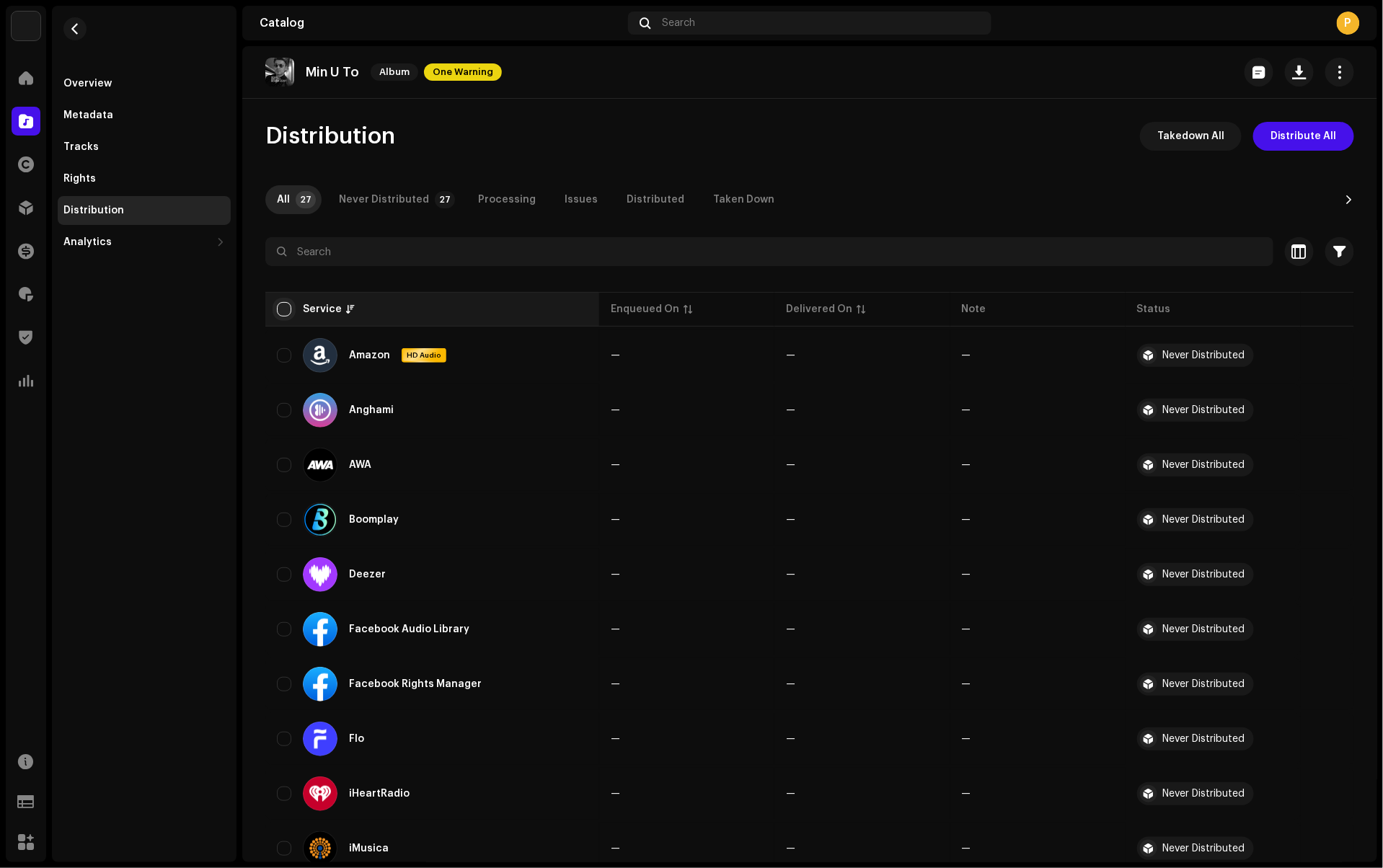
checkbox input "true"
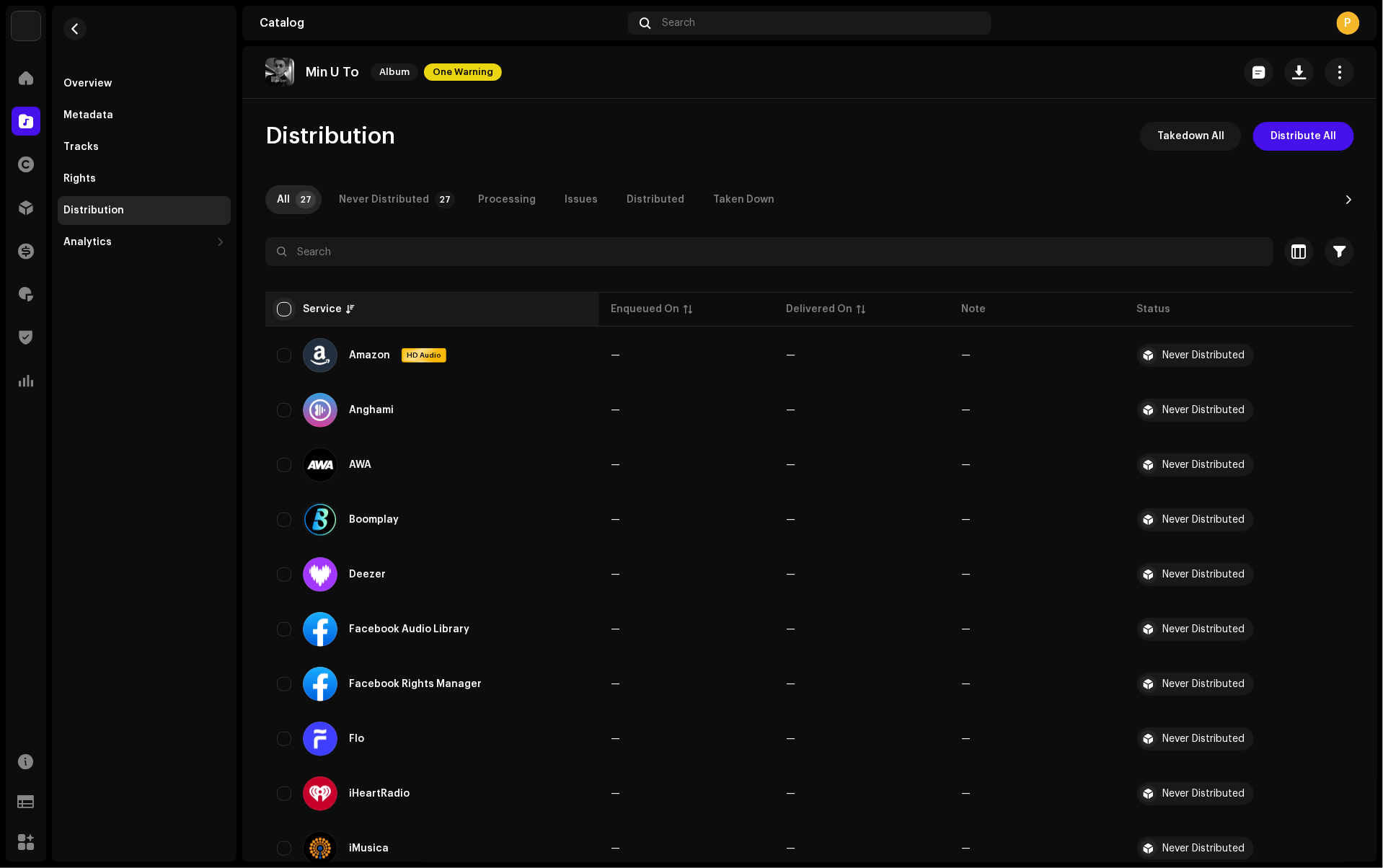
checkbox input "true"
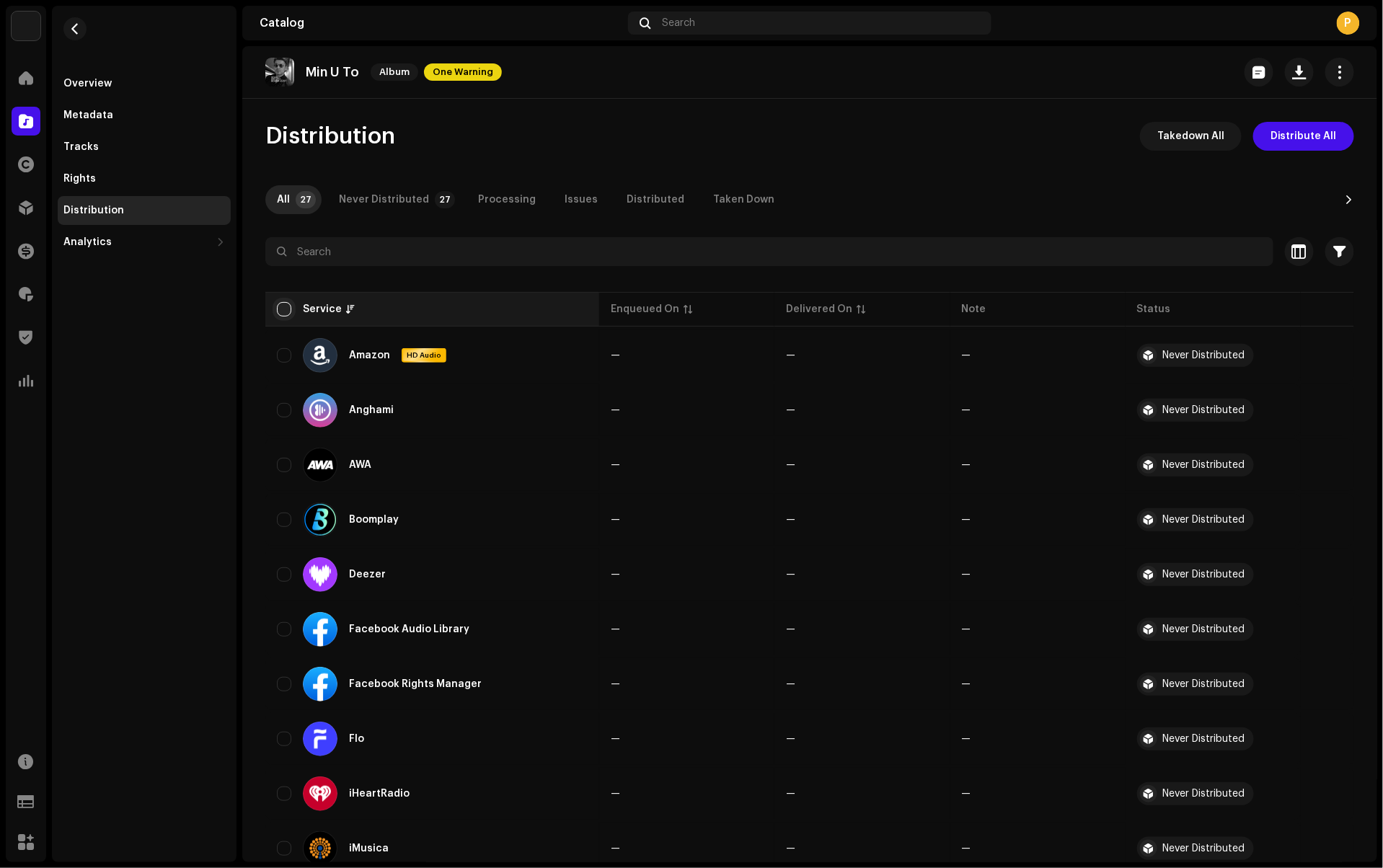
checkbox input "true"
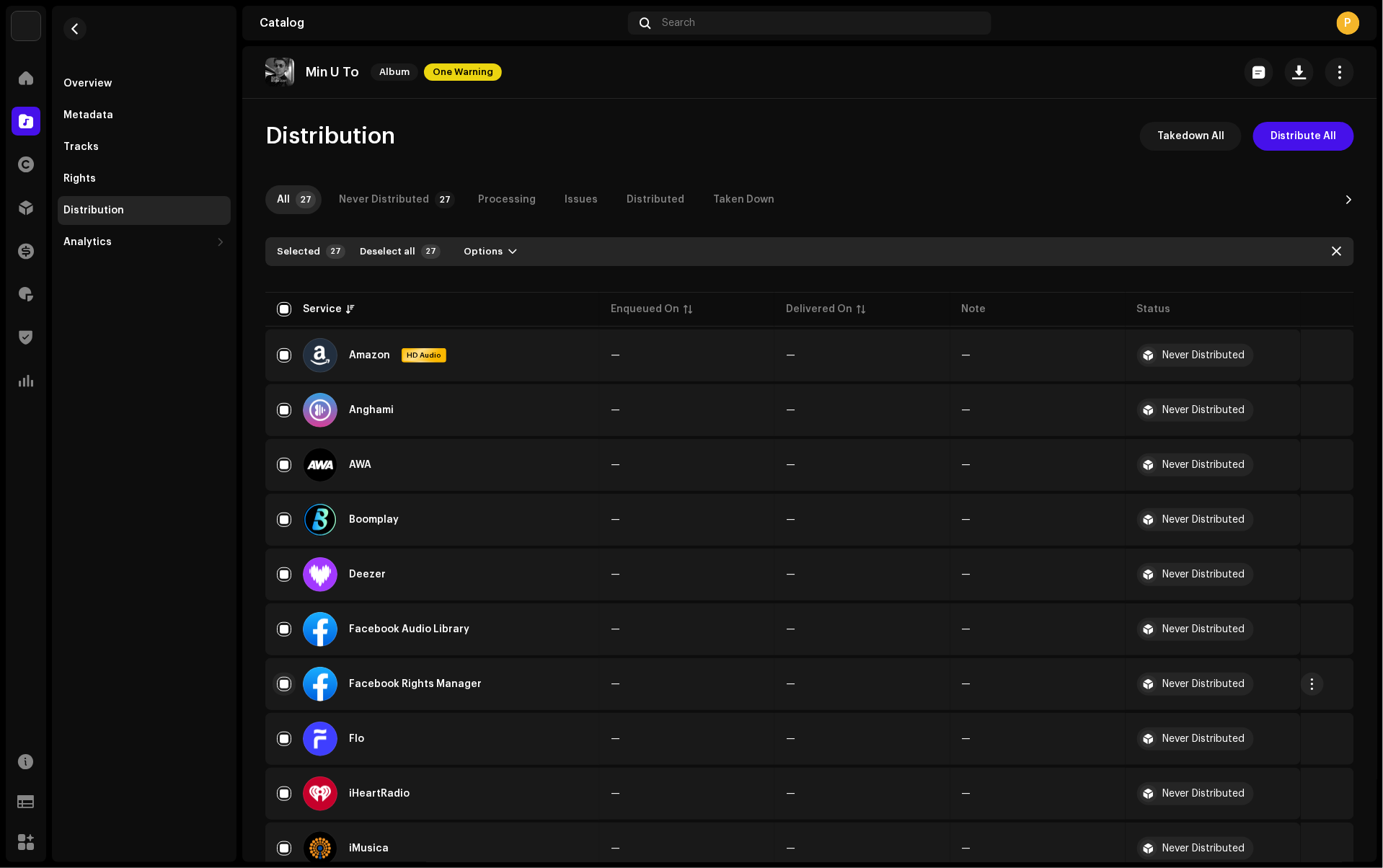
click at [284, 684] on input "Row Selected" at bounding box center [283, 684] width 14 height 14
checkbox input "false"
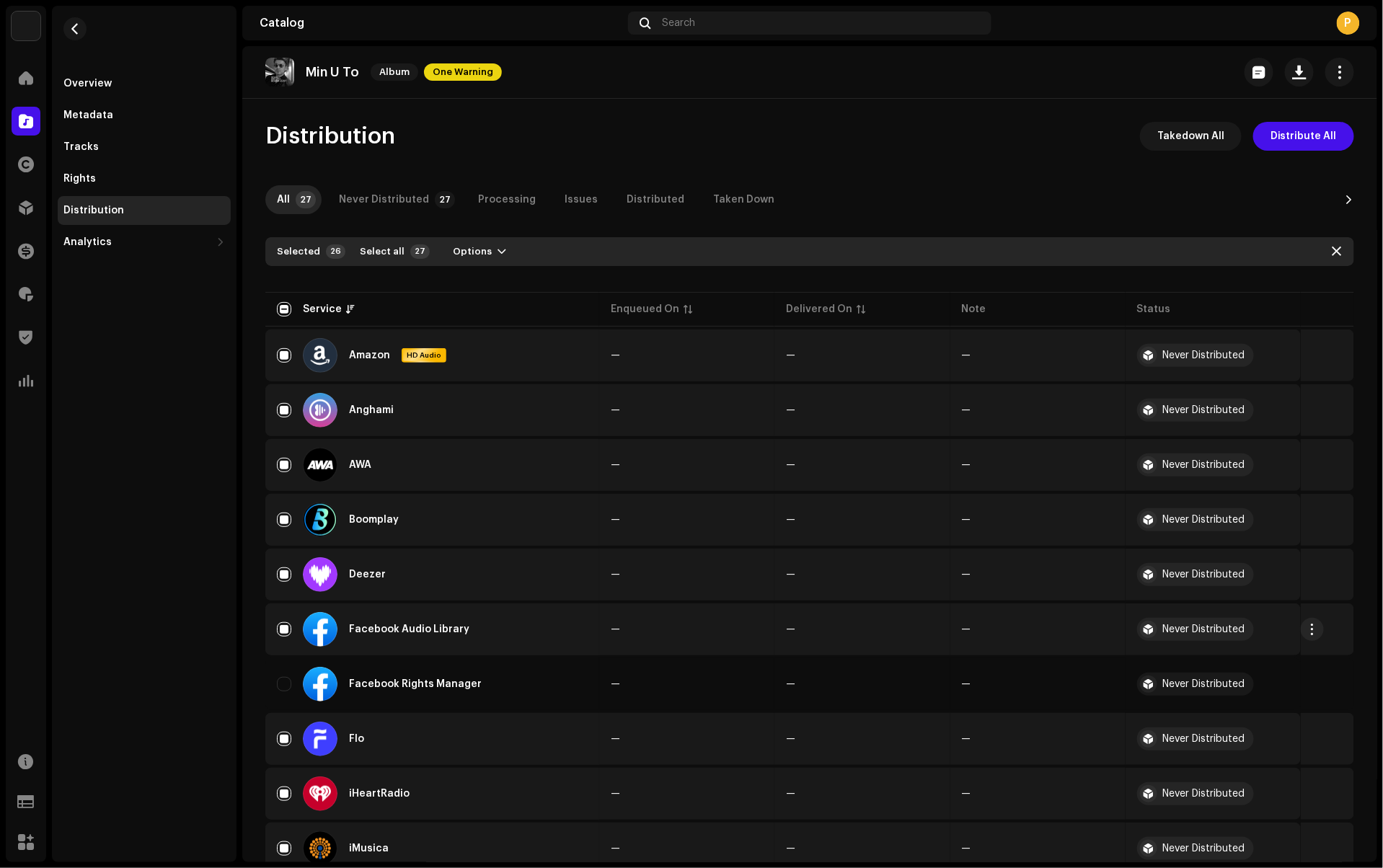
click at [284, 618] on div "Facebook Audio Library" at bounding box center [432, 629] width 311 height 35
click at [280, 633] on input "Row Selected" at bounding box center [283, 629] width 14 height 14
checkbox input "false"
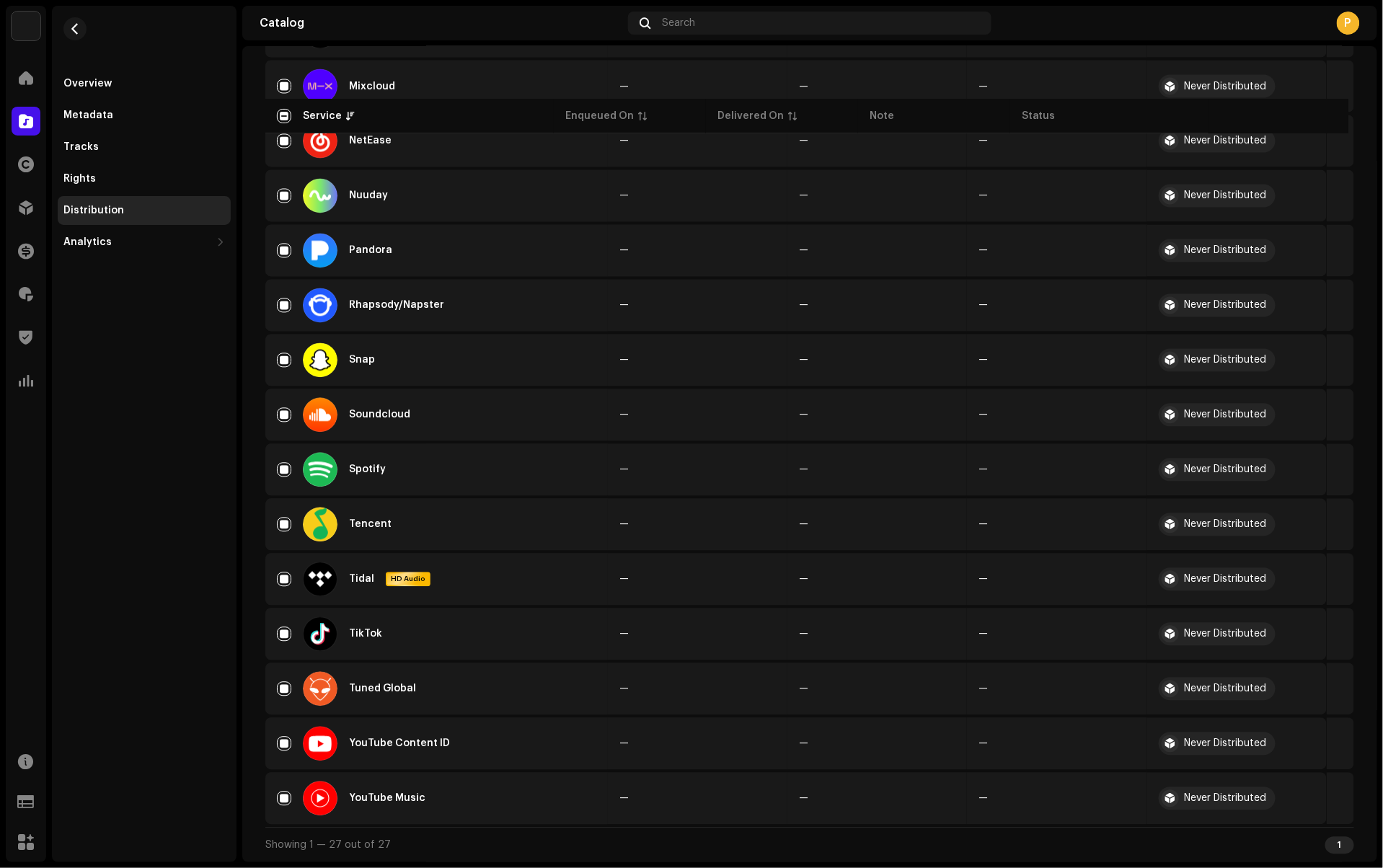
scroll to position [985, 0]
click at [281, 746] on input "Row Selected" at bounding box center [283, 744] width 14 height 14
checkbox input "false"
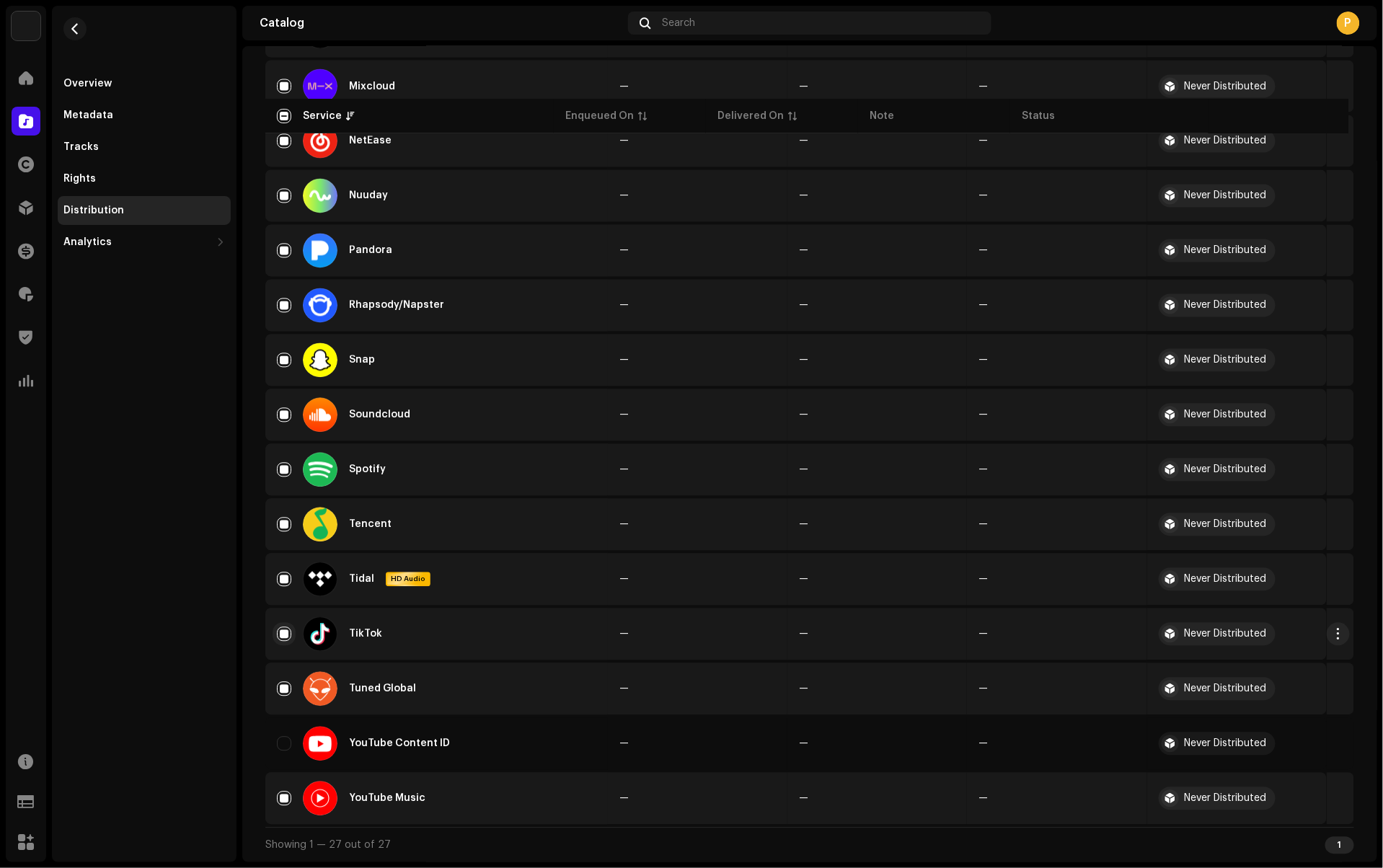
click at [283, 630] on input "Row Selected" at bounding box center [283, 634] width 14 height 14
checkbox input "false"
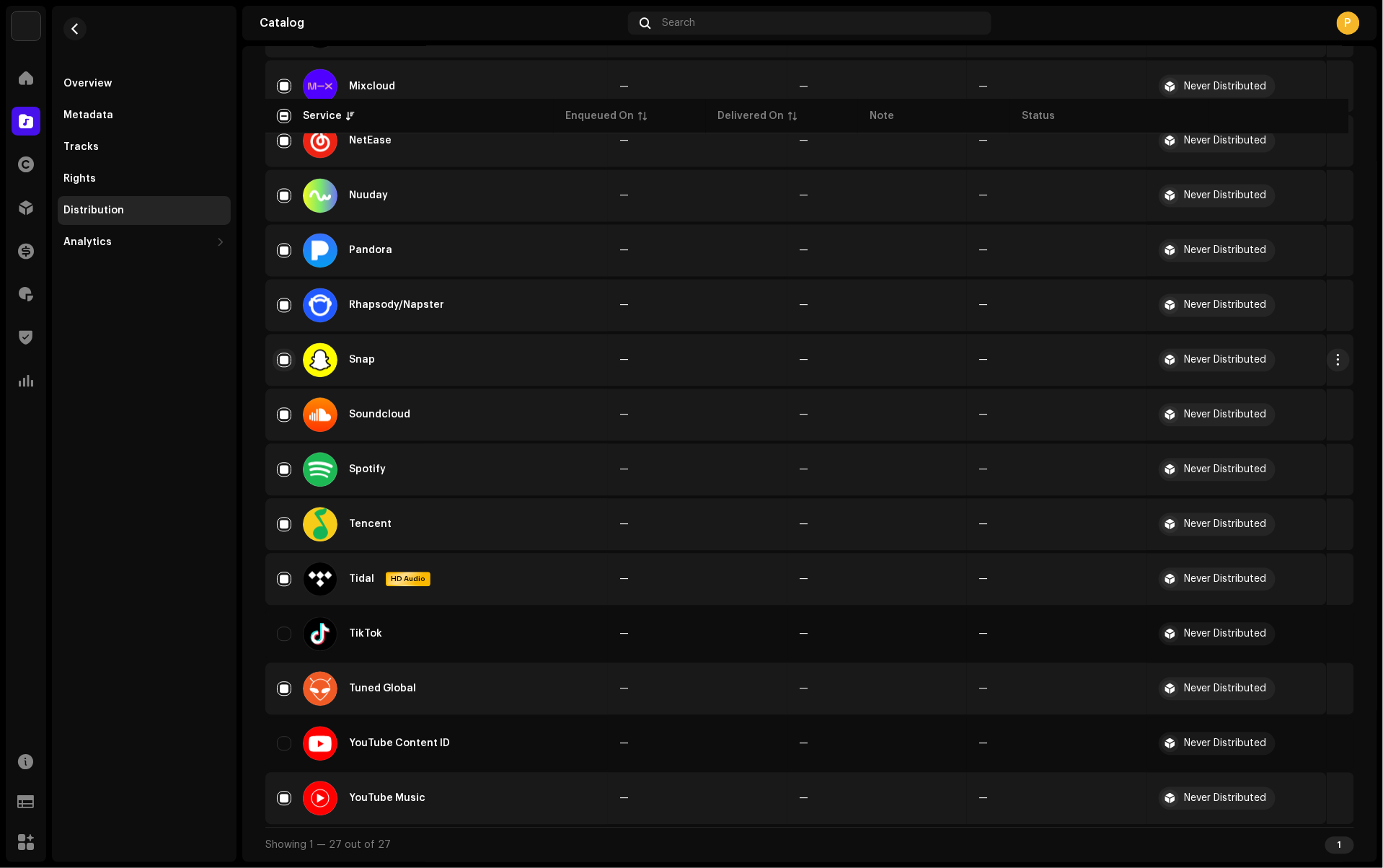
click at [286, 356] on input "Row Selected" at bounding box center [283, 360] width 14 height 14
checkbox input "false"
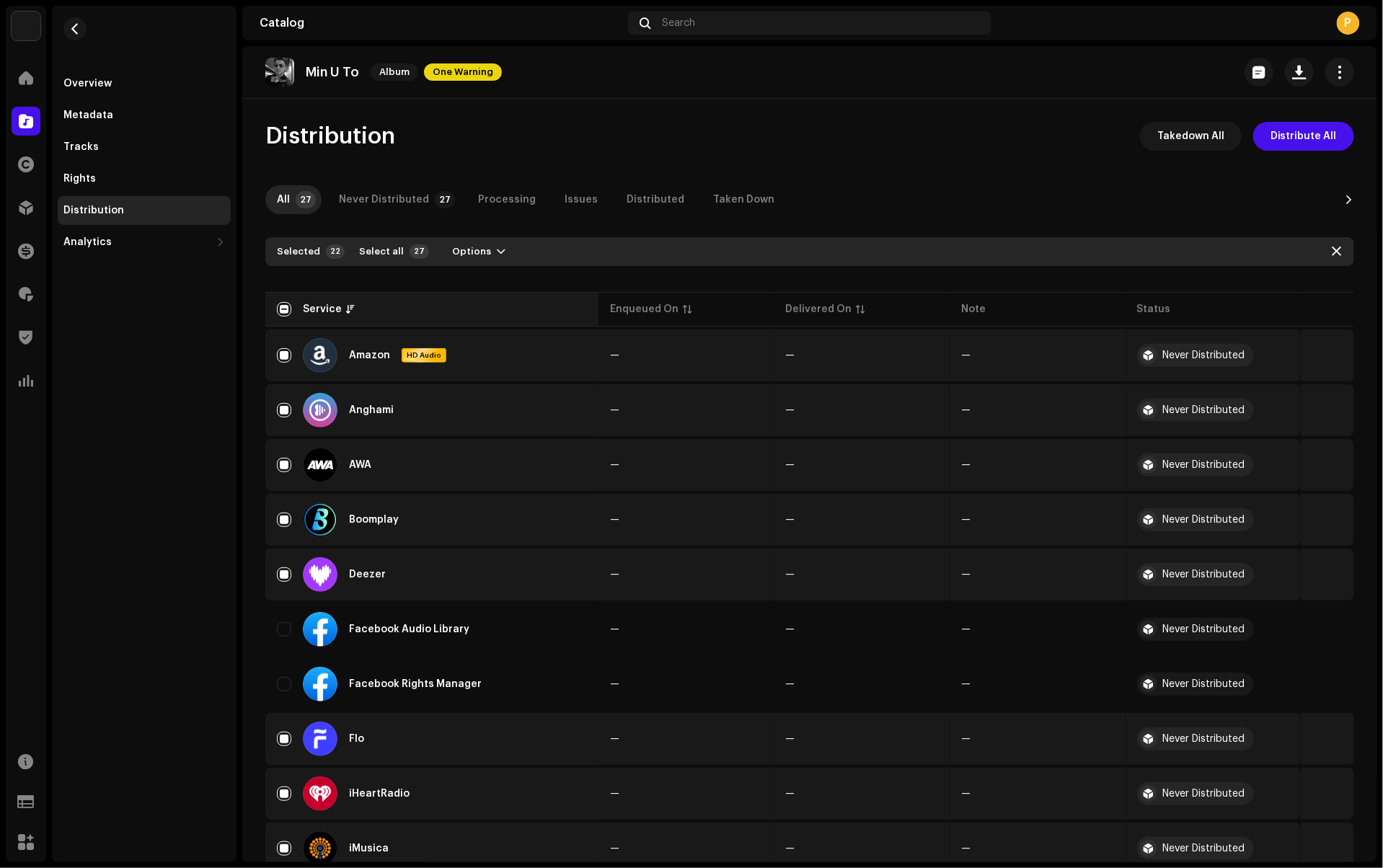
scroll to position [0, 0]
click at [497, 252] on span "button" at bounding box center [501, 252] width 9 height 12
click at [482, 283] on span "Distribute" at bounding box center [469, 284] width 51 height 12
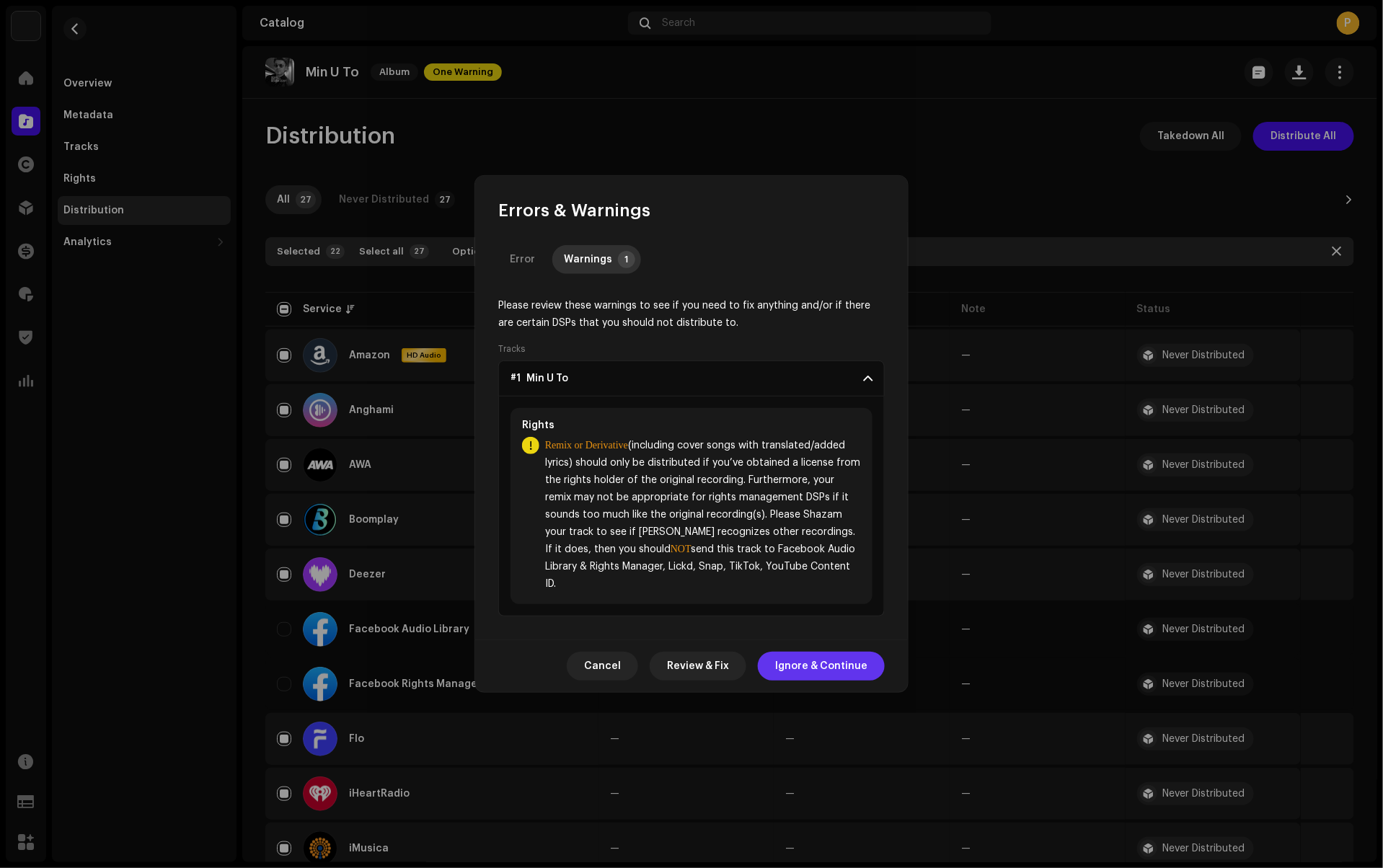
click at [828, 661] on span "Ignore & Continue" at bounding box center [821, 666] width 92 height 29
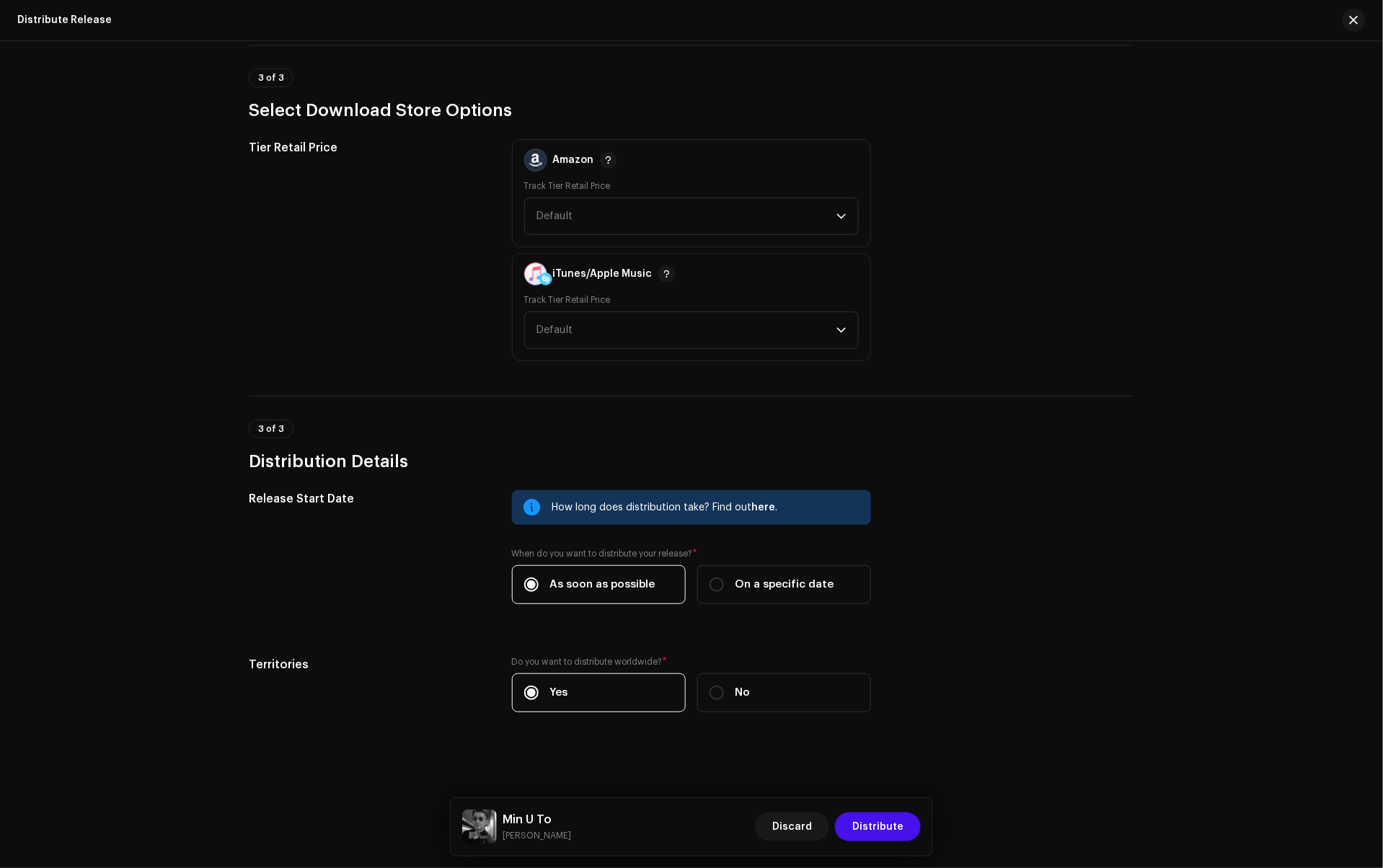
scroll to position [1234, 0]
click at [884, 825] on span "Distribute" at bounding box center [878, 827] width 51 height 29
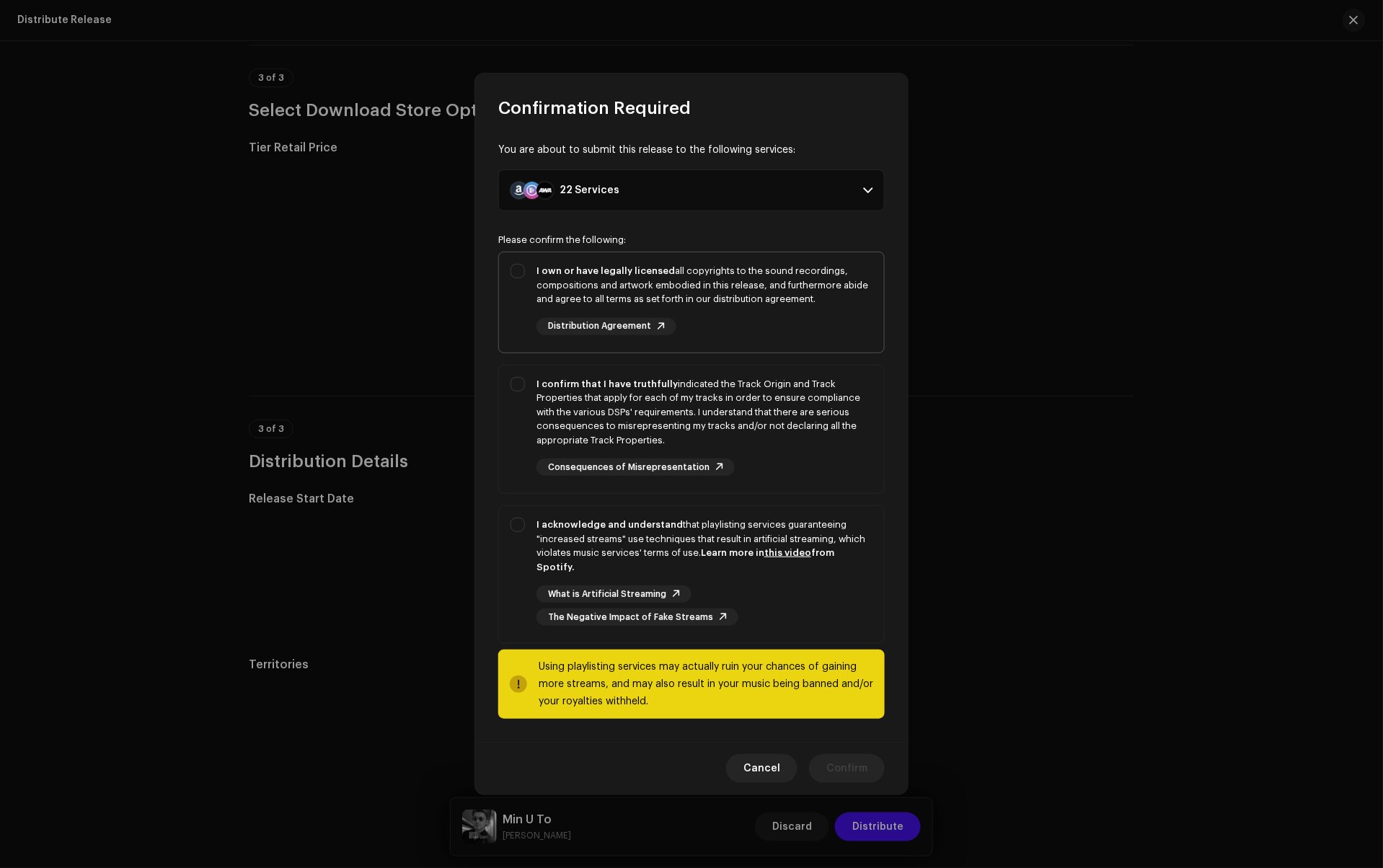
click at [512, 319] on div "I own or have legally licensed all copyrights to the sound recordings, composit…" at bounding box center [691, 300] width 385 height 95
checkbox input "true"
click at [534, 467] on div "I confirm that I have truthfully indicated the Track Origin and Track Propertie…" at bounding box center [691, 427] width 385 height 123
checkbox input "true"
click at [511, 551] on div "I acknowledge and understand that playlisting services guaranteeing "increased …" at bounding box center [691, 571] width 385 height 131
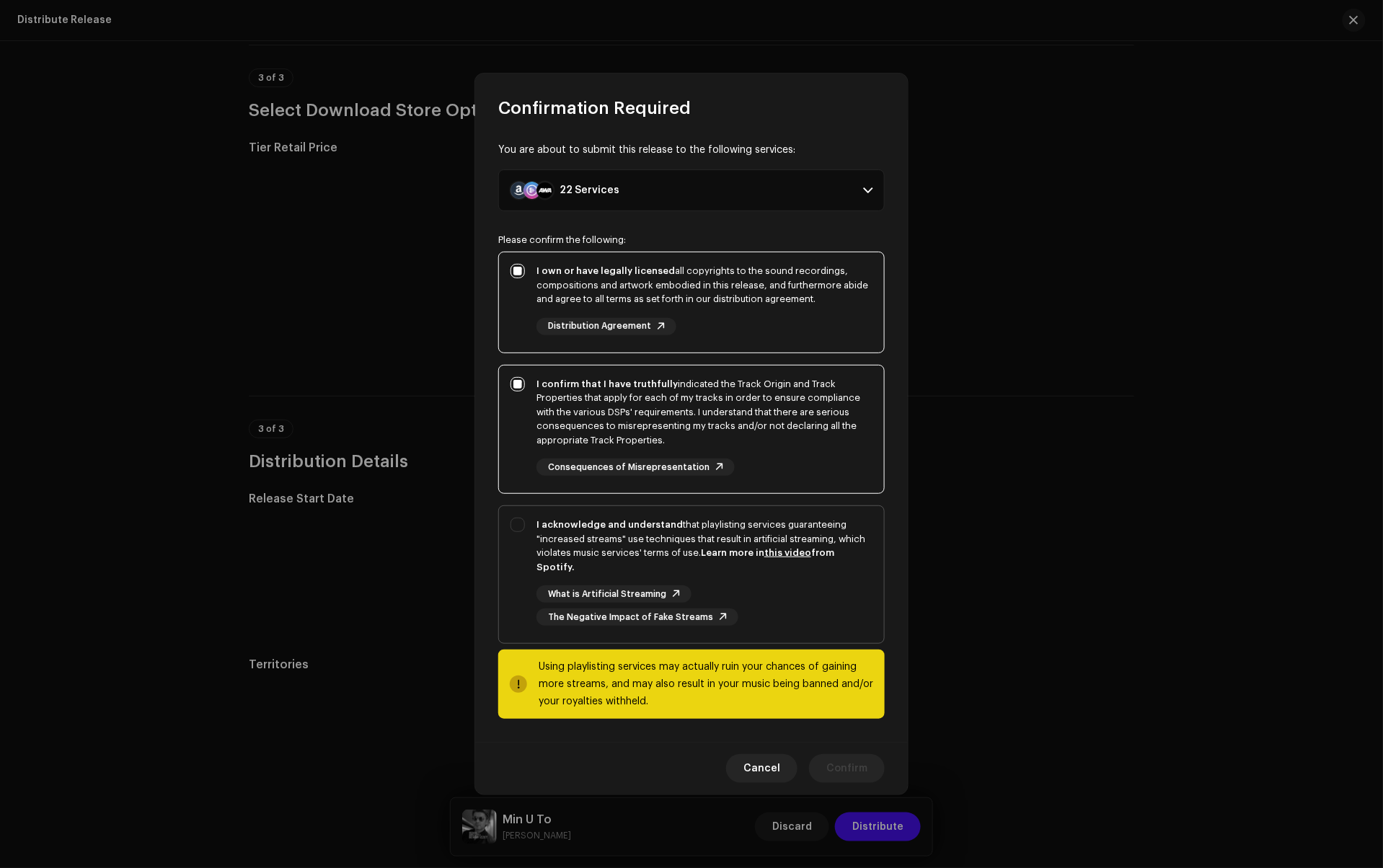
checkbox input "true"
click at [846, 761] on span "Confirm" at bounding box center [847, 768] width 41 height 29
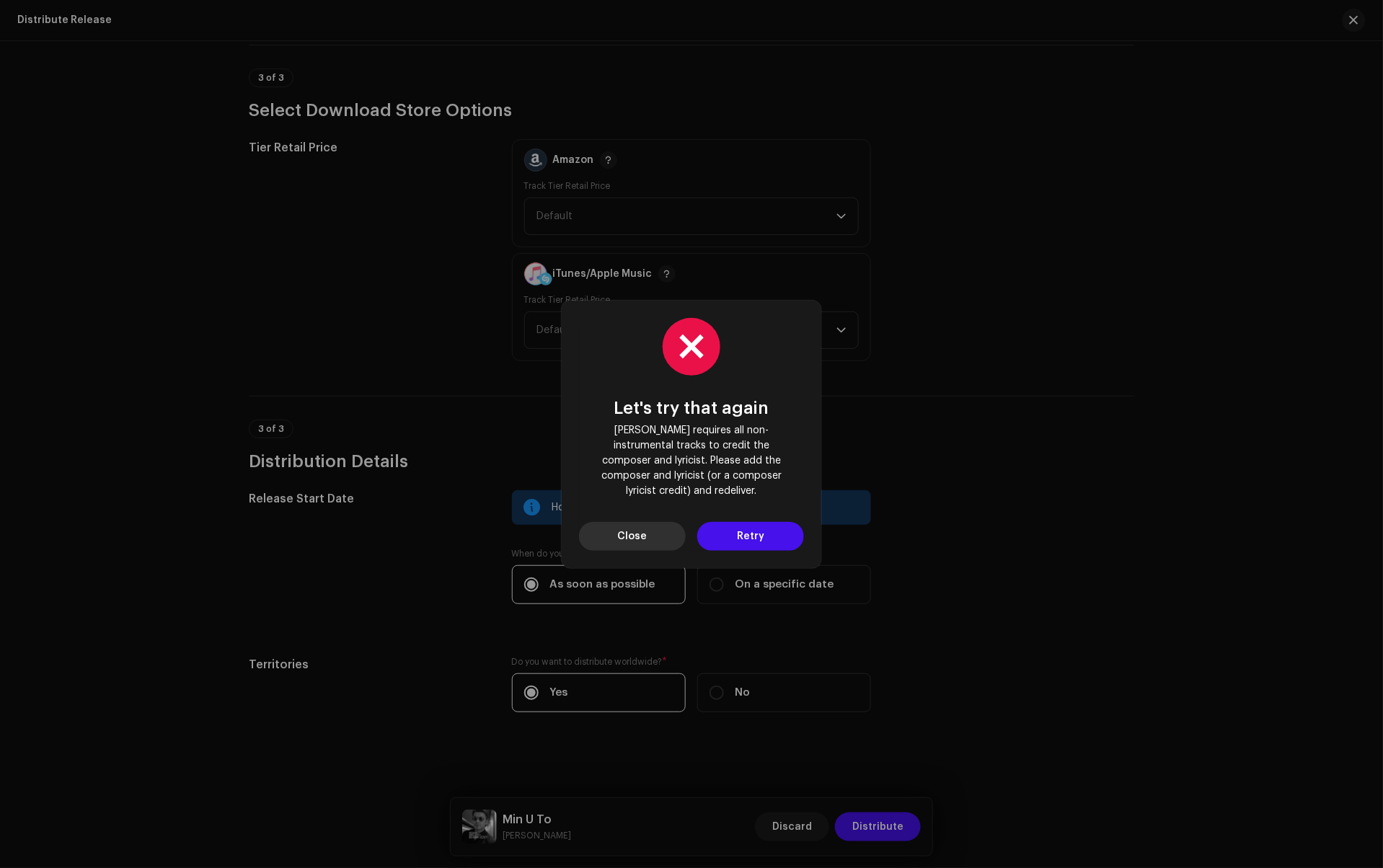
click at [636, 523] on span "Close" at bounding box center [633, 536] width 30 height 29
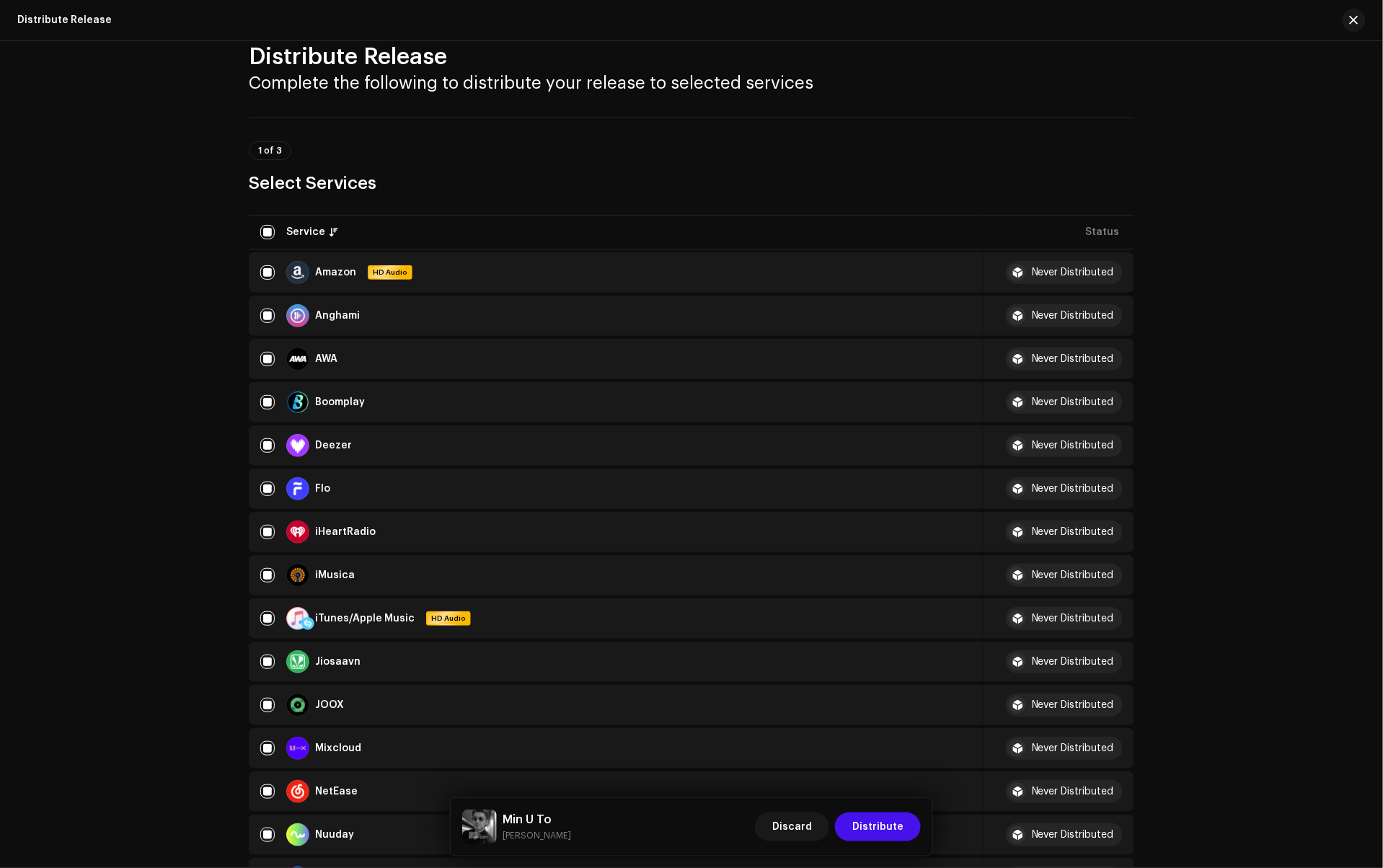
scroll to position [23, 0]
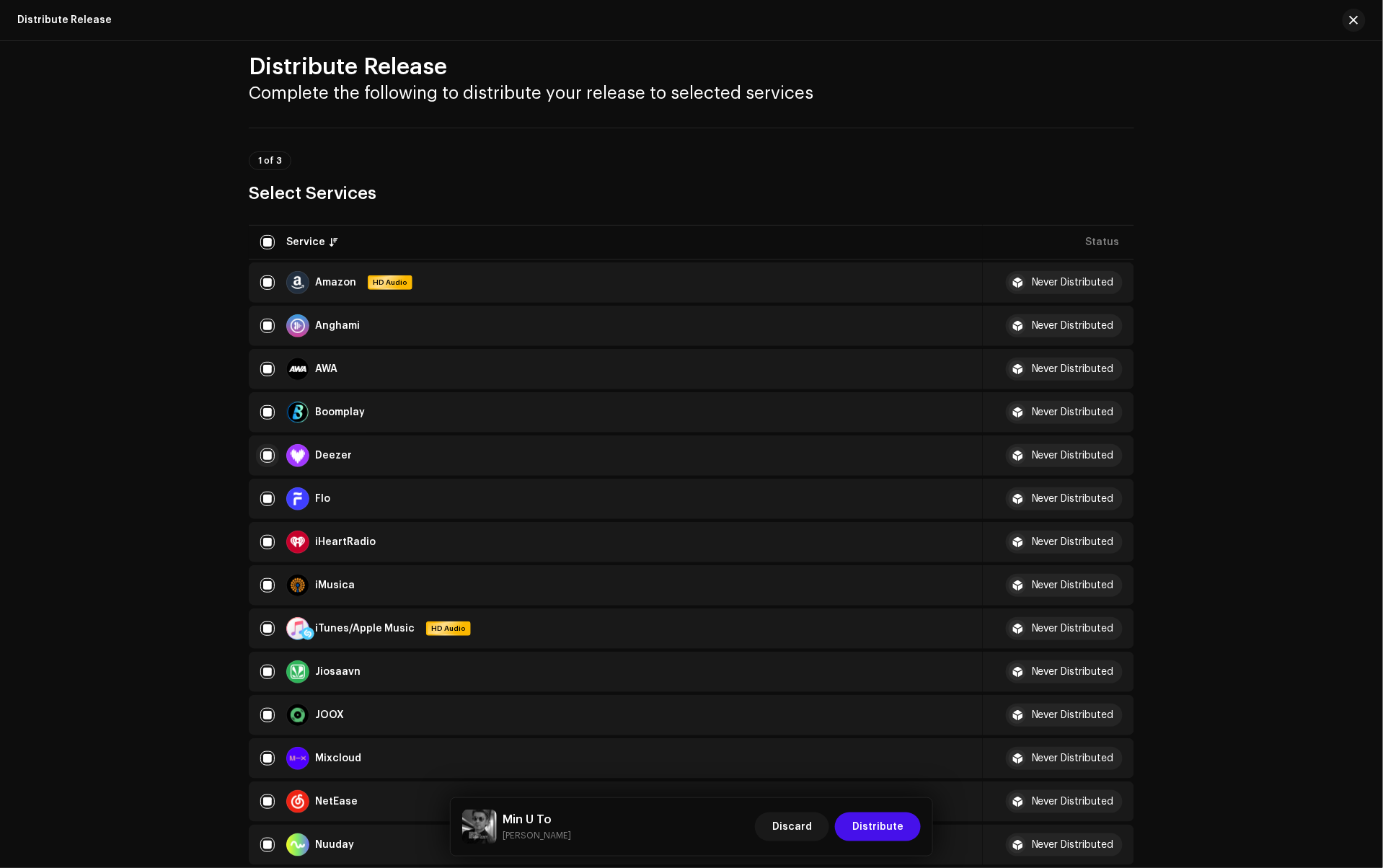
click at [260, 456] on input "checkbox" at bounding box center [267, 455] width 14 height 14
checkbox input "false"
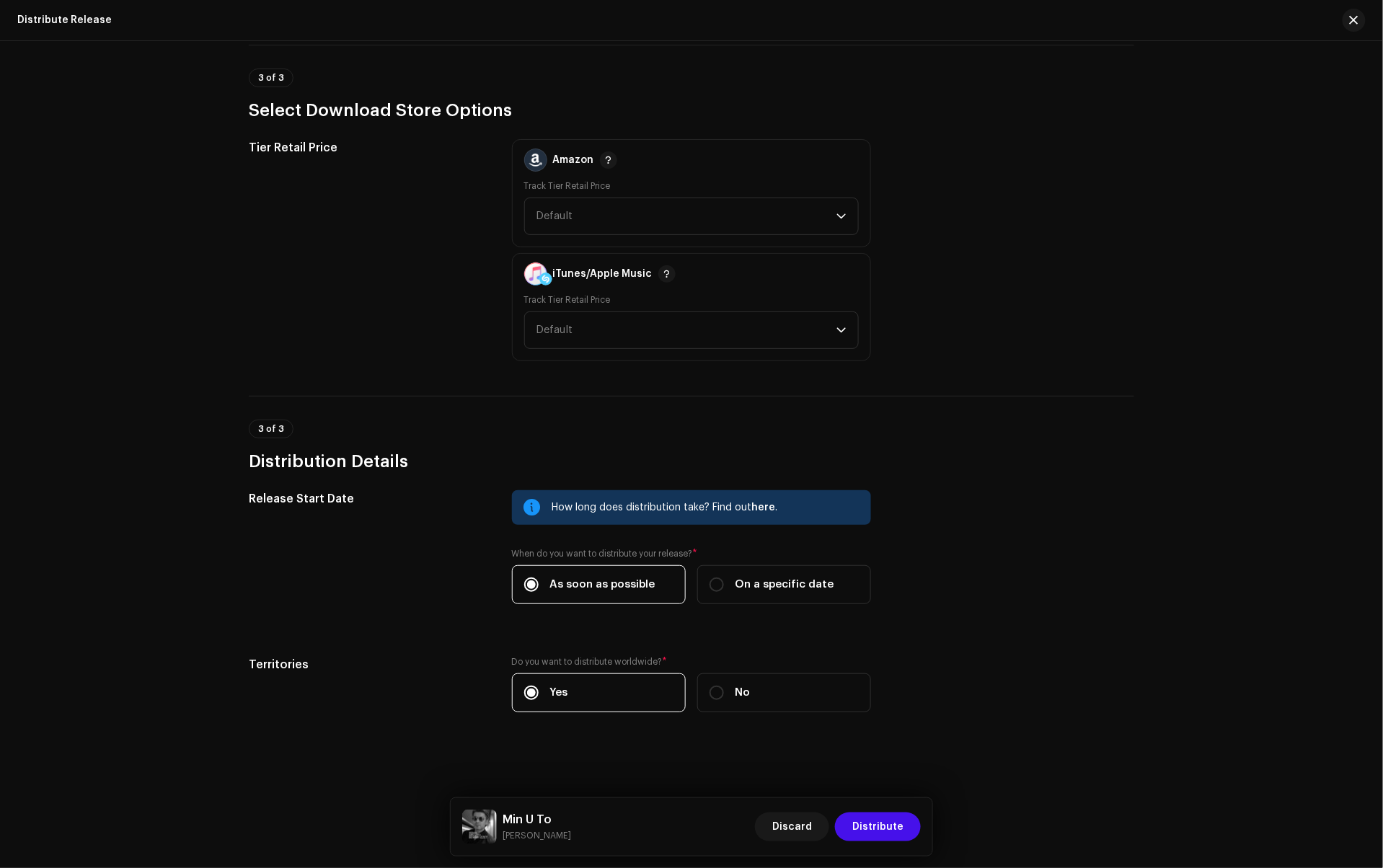
scroll to position [1234, 0]
click at [867, 823] on span "Distribute" at bounding box center [878, 827] width 51 height 29
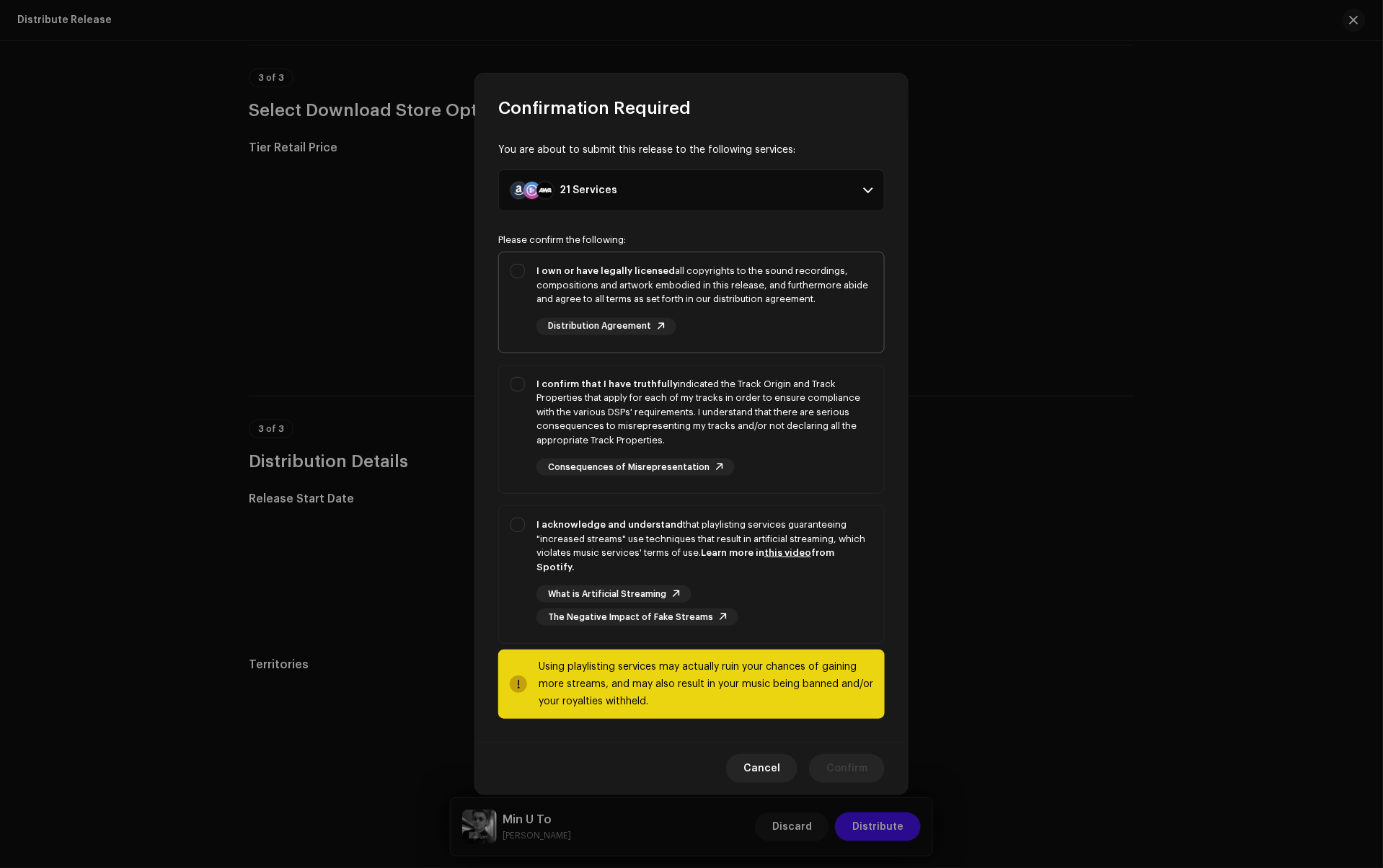
click at [523, 324] on div "I own or have legally licensed all copyrights to the sound recordings, composit…" at bounding box center [691, 300] width 385 height 95
checkbox input "true"
click at [526, 444] on div "I confirm that I have truthfully indicated the Track Origin and Track Propertie…" at bounding box center [691, 427] width 385 height 123
checkbox input "true"
click at [520, 556] on div "I acknowledge and understand that playlisting services guaranteeing "increased …" at bounding box center [691, 571] width 385 height 131
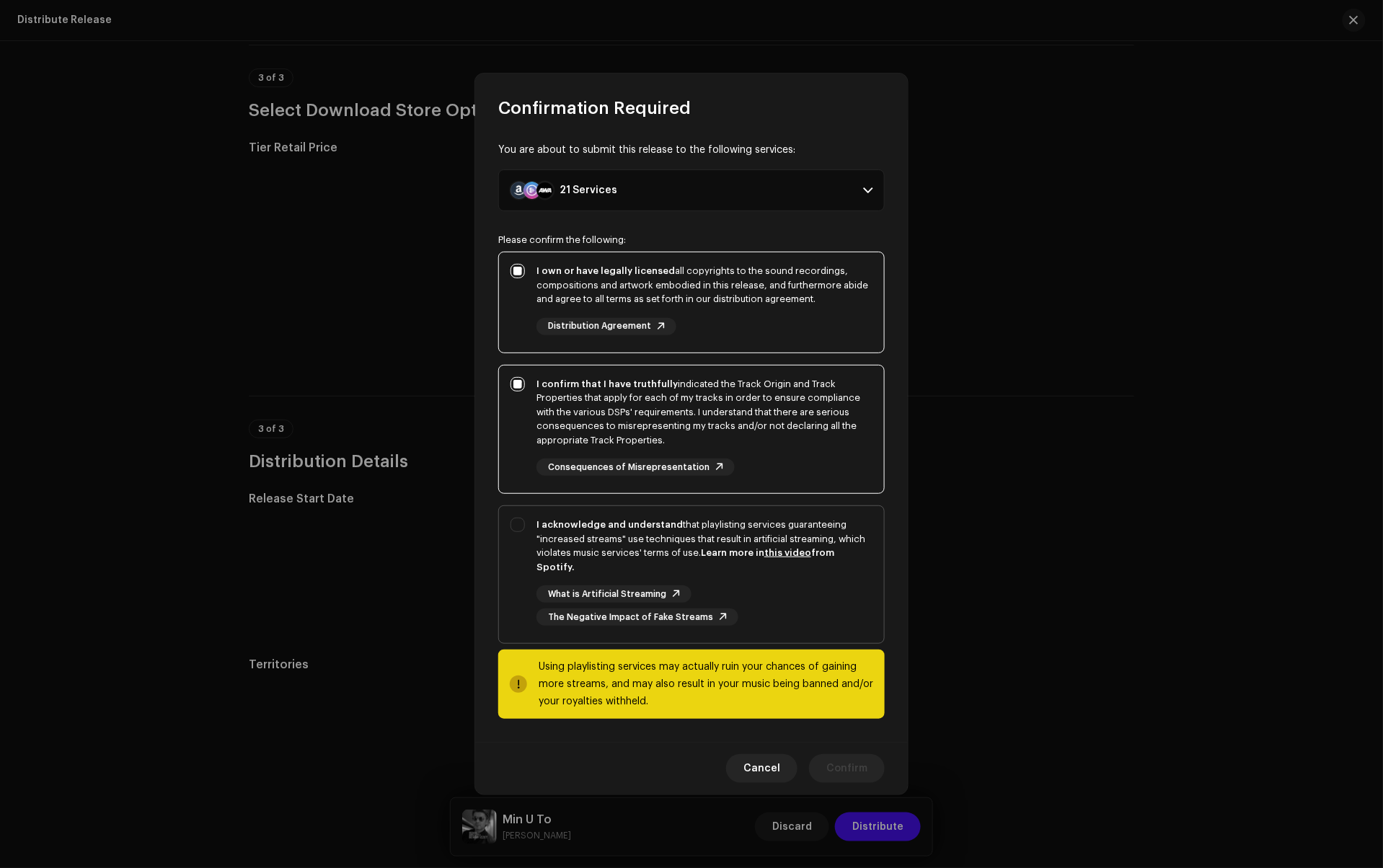
checkbox input "true"
click at [854, 768] on span "Confirm" at bounding box center [847, 768] width 41 height 29
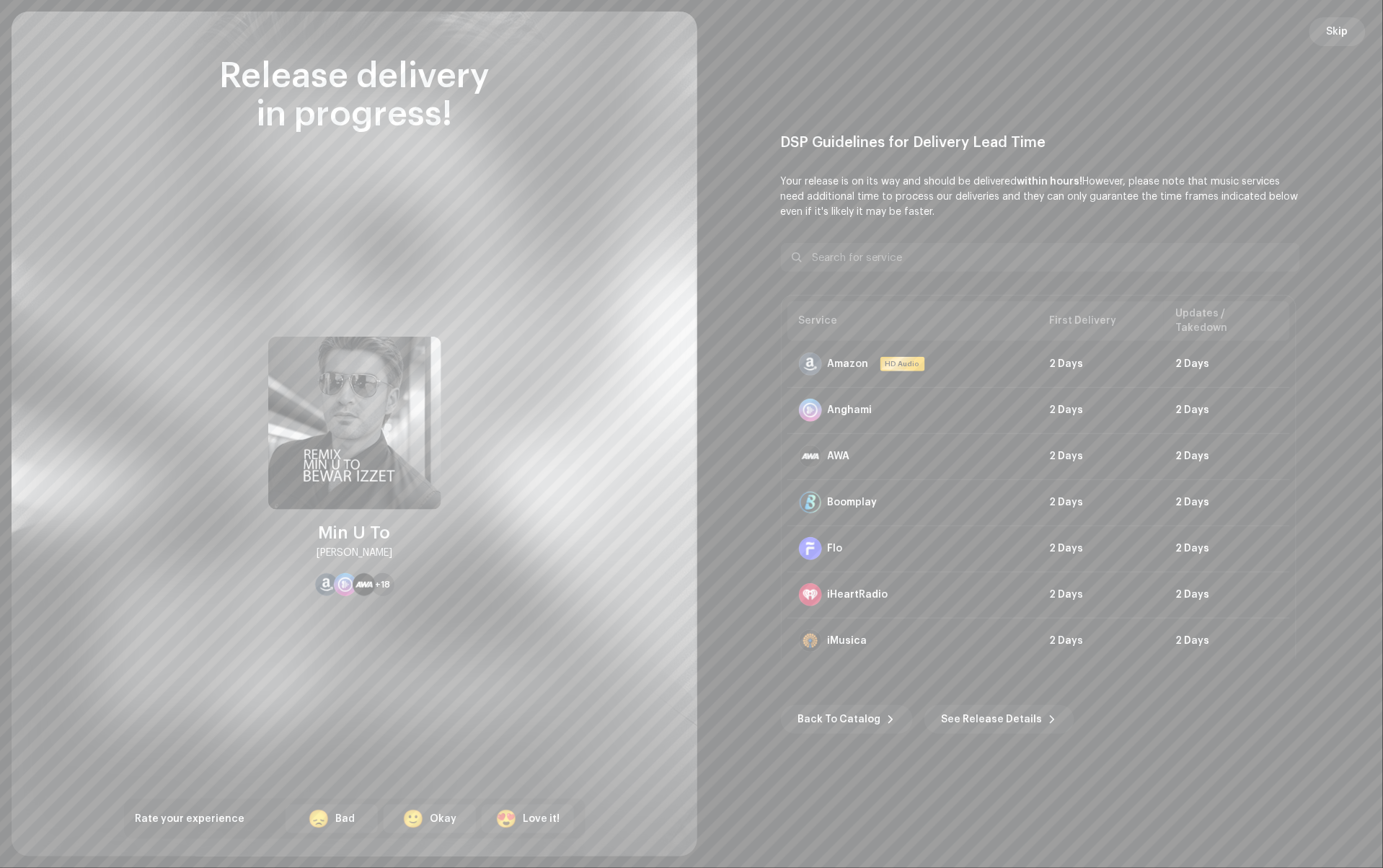
click at [1339, 24] on span "Skip" at bounding box center [1337, 31] width 21 height 29
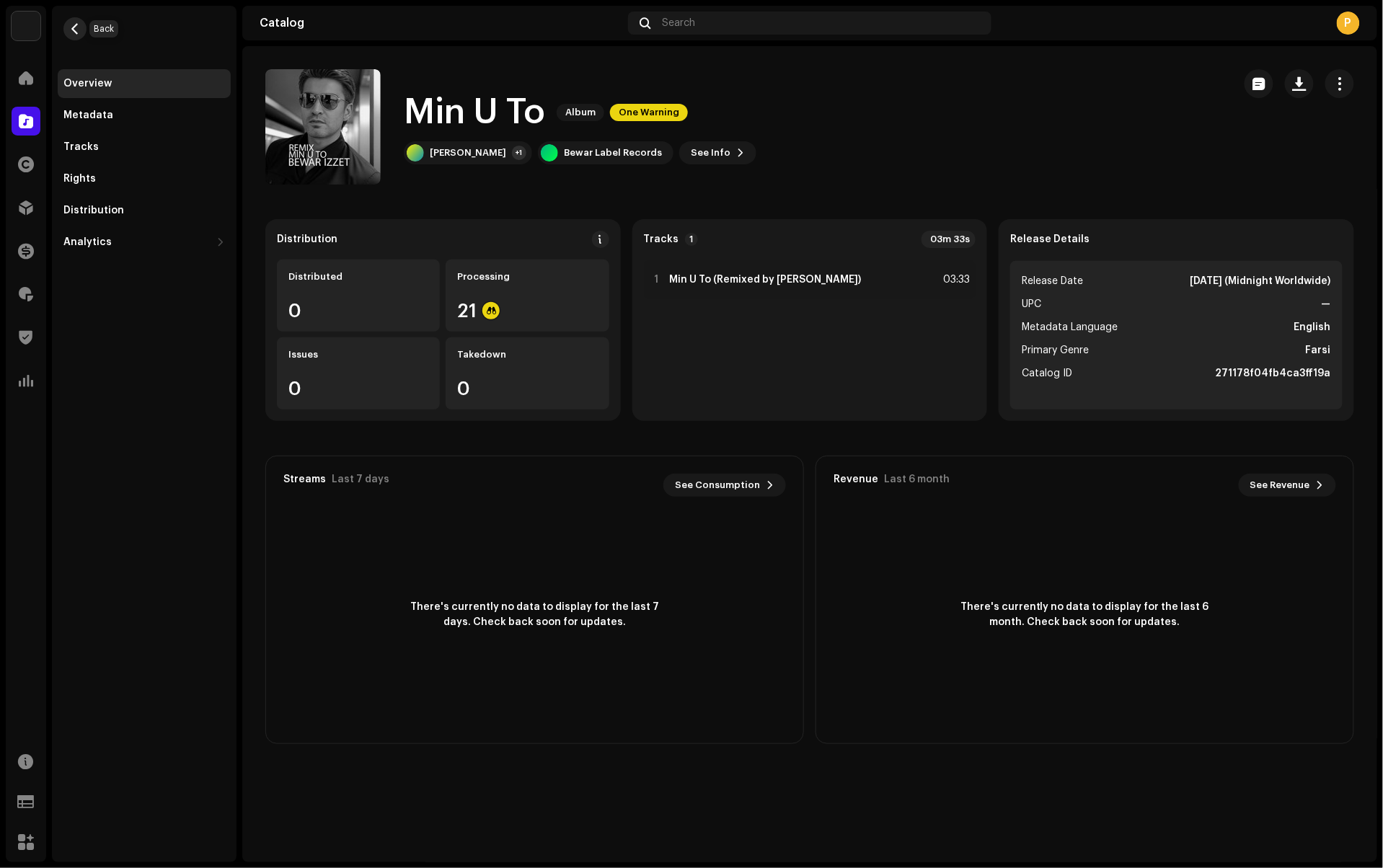
click at [73, 33] on span "button" at bounding box center [75, 29] width 11 height 12
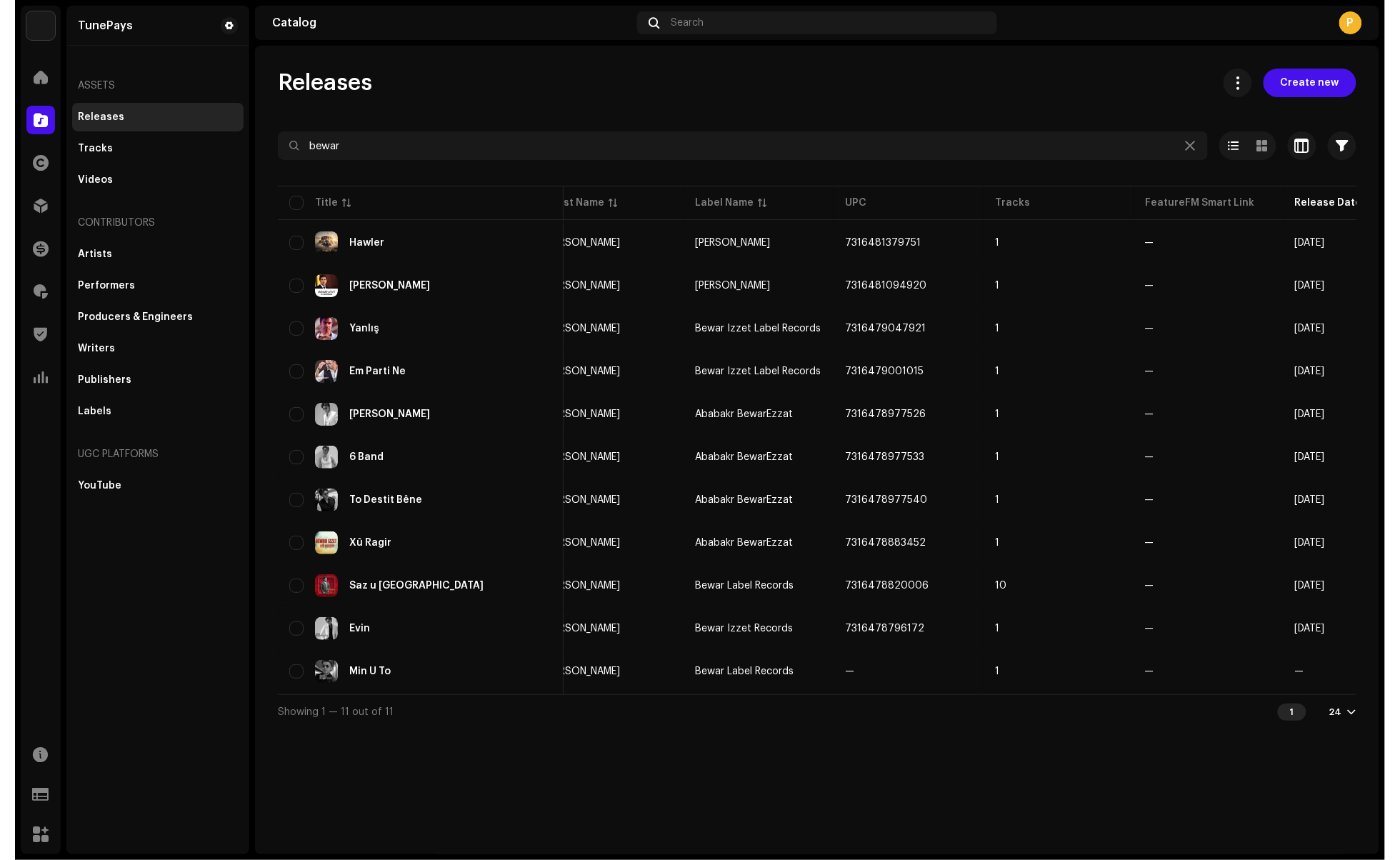
scroll to position [0, 13]
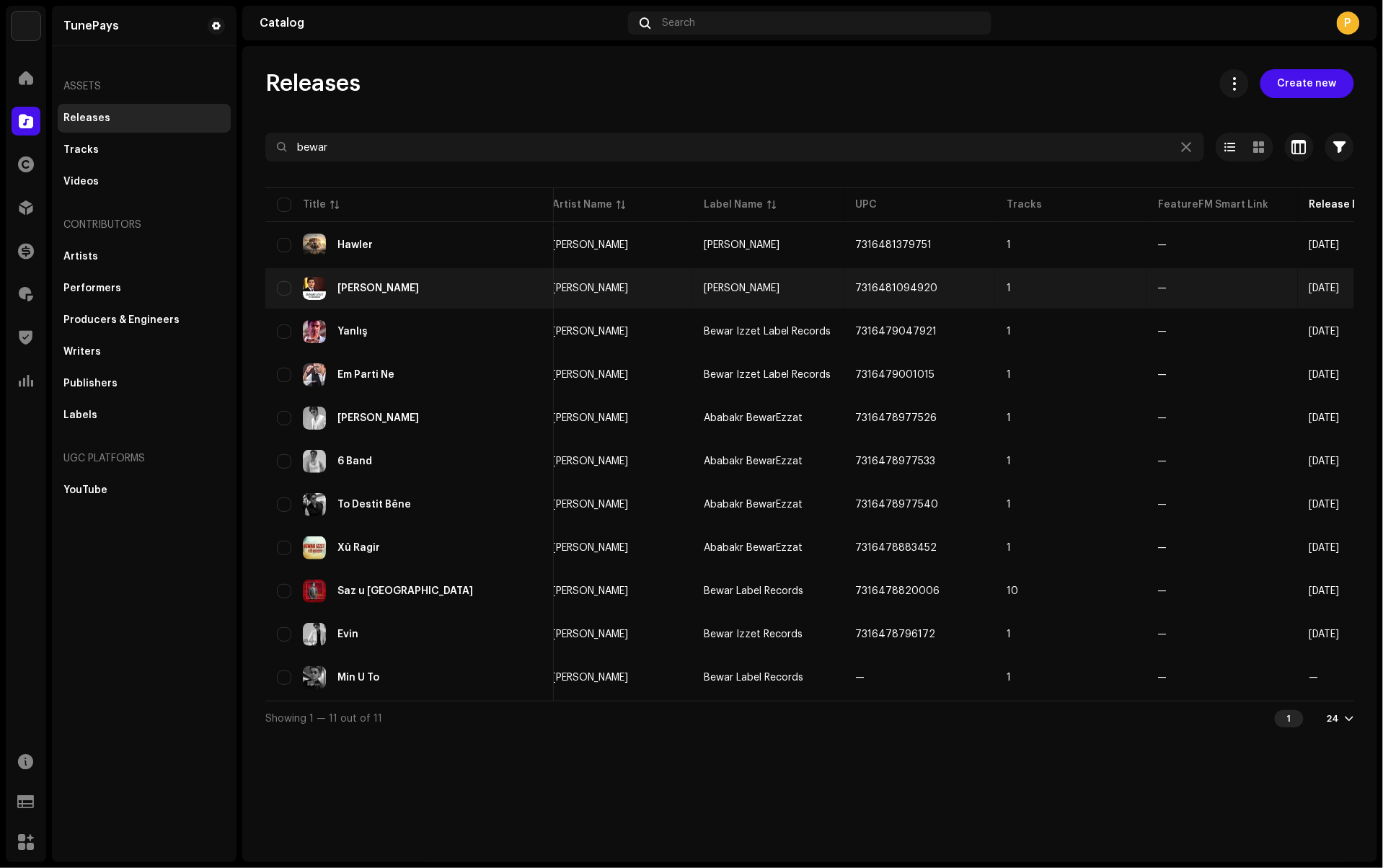
click at [441, 289] on div "[PERSON_NAME]" at bounding box center [409, 288] width 266 height 23
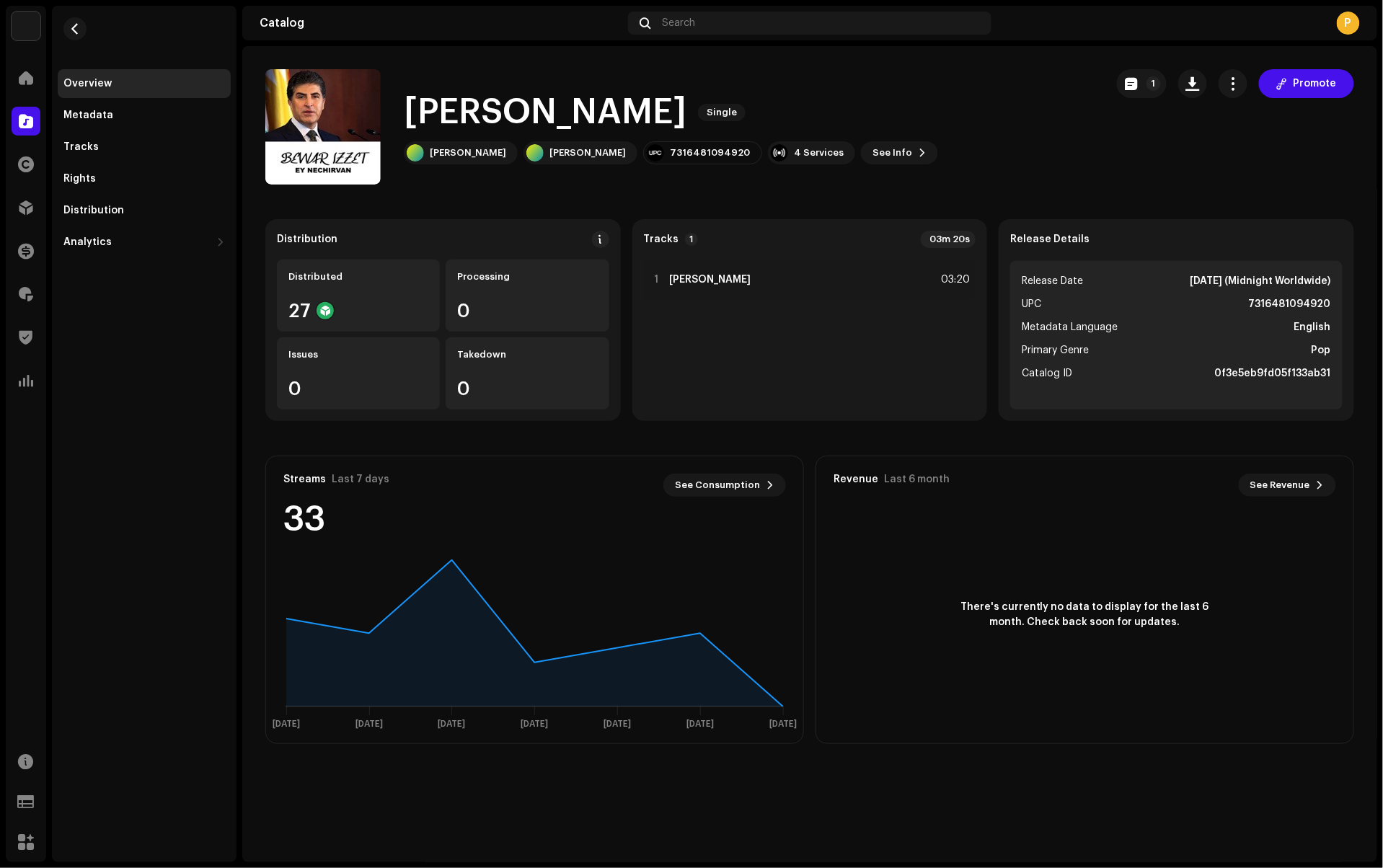
click at [754, 140] on div "Ey Nechirvan Single Bewar Izzet Bewar Izzet 7316481094920 4 Services See Info 1…" at bounding box center [671, 127] width 534 height 75
click at [794, 155] on div "4 Services" at bounding box center [818, 153] width 50 height 12
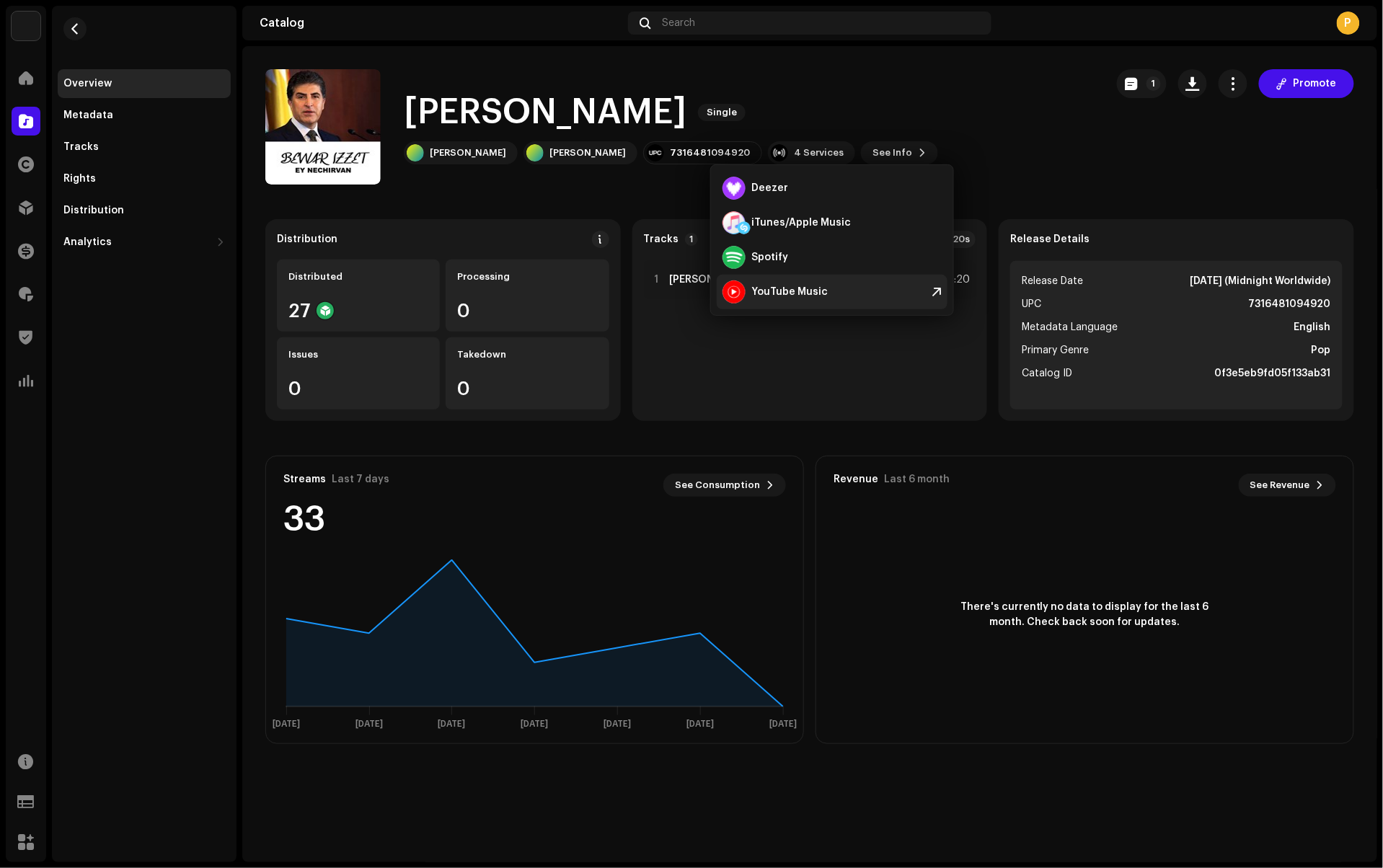
click at [784, 289] on div "YouTube Music" at bounding box center [789, 292] width 76 height 12
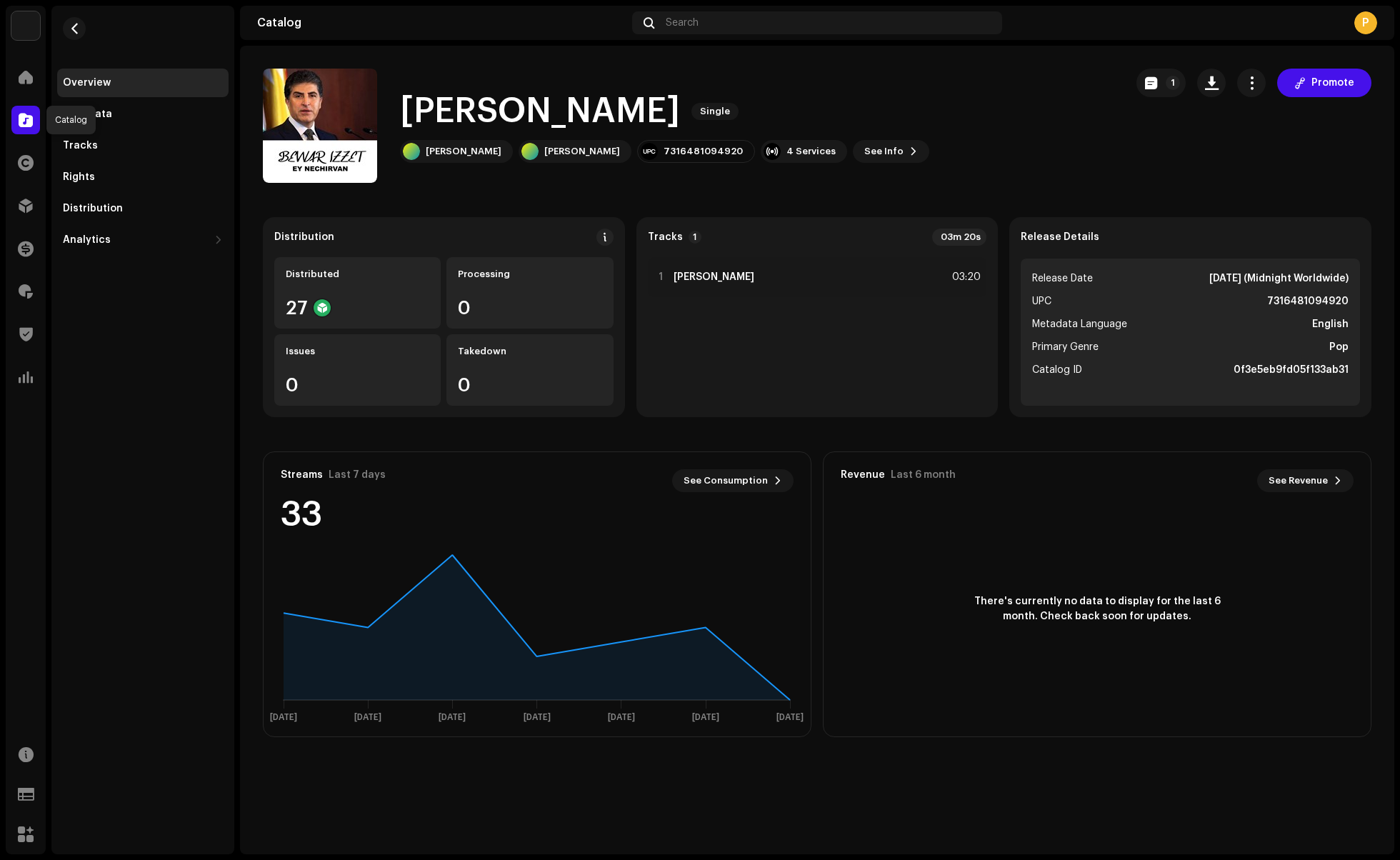
click at [21, 117] on span at bounding box center [25, 120] width 14 height 12
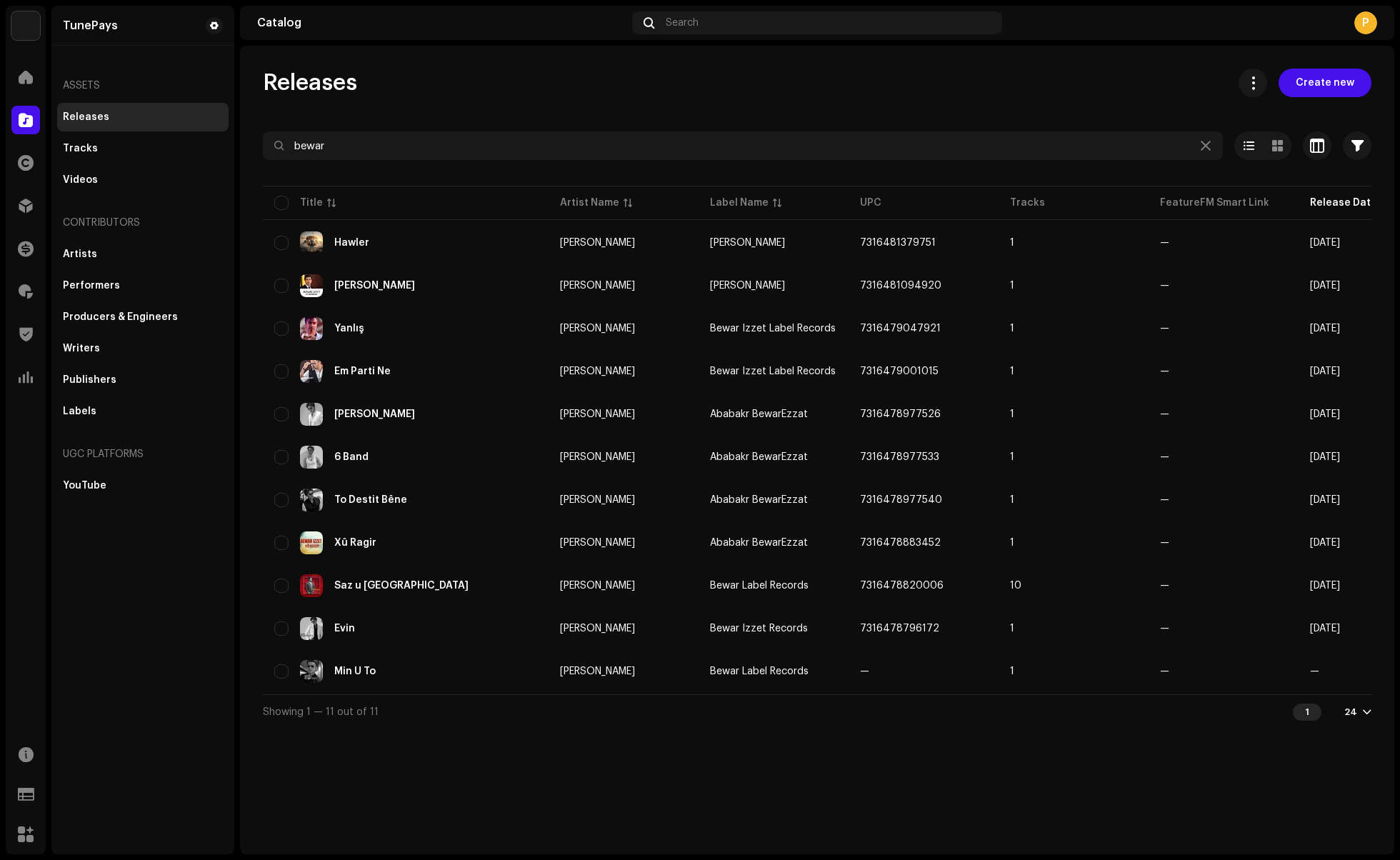
click at [21, 117] on span at bounding box center [25, 120] width 14 height 12
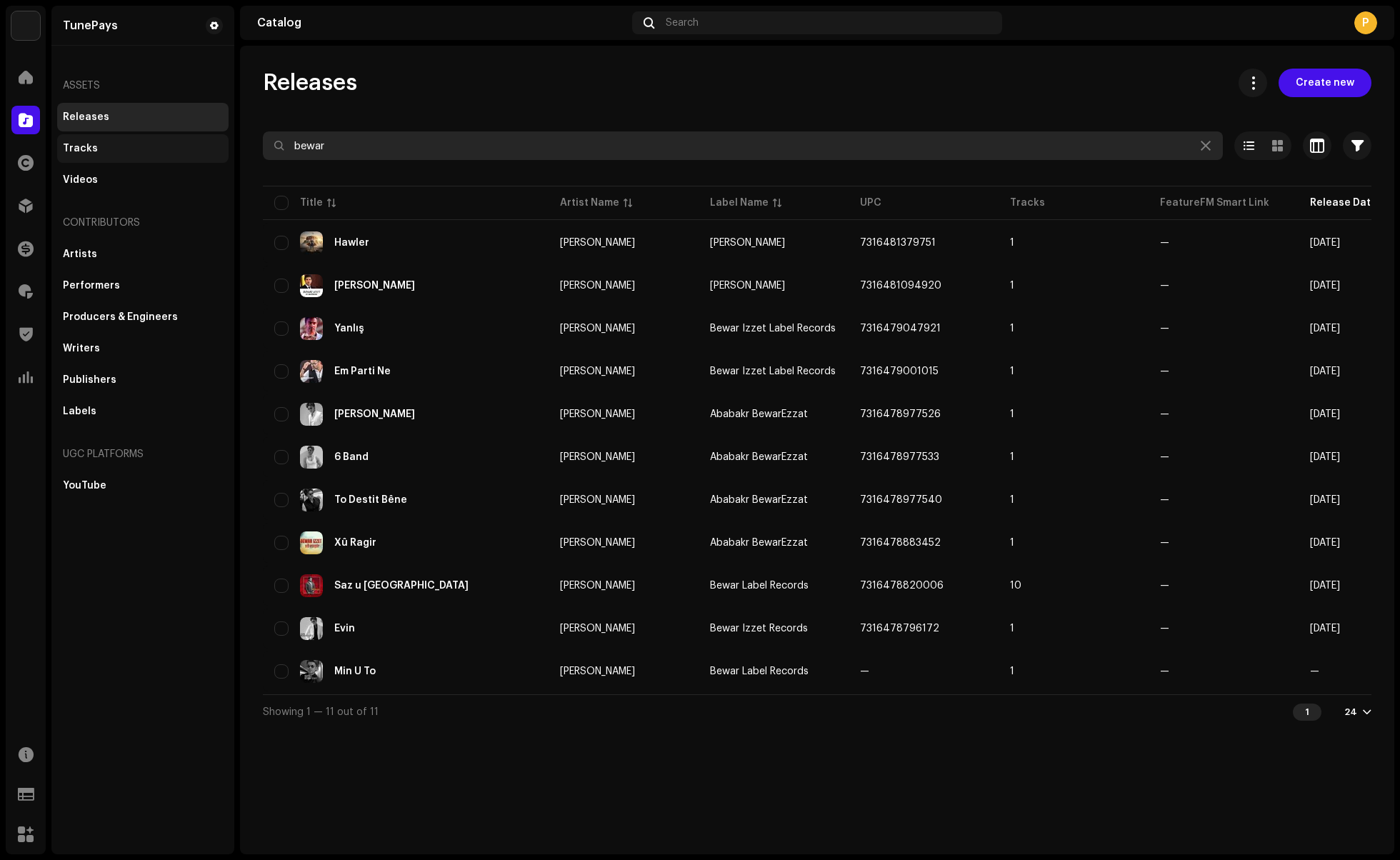
drag, startPoint x: 343, startPoint y: 146, endPoint x: 210, endPoint y: 141, distance: 133.1
click at [210, 141] on div "TunePays Home Catalog Rights Distribution Finance Royalties Trust & Safety Anal…" at bounding box center [700, 430] width 1400 height 860
paste input "gom [PERSON_NAME]"
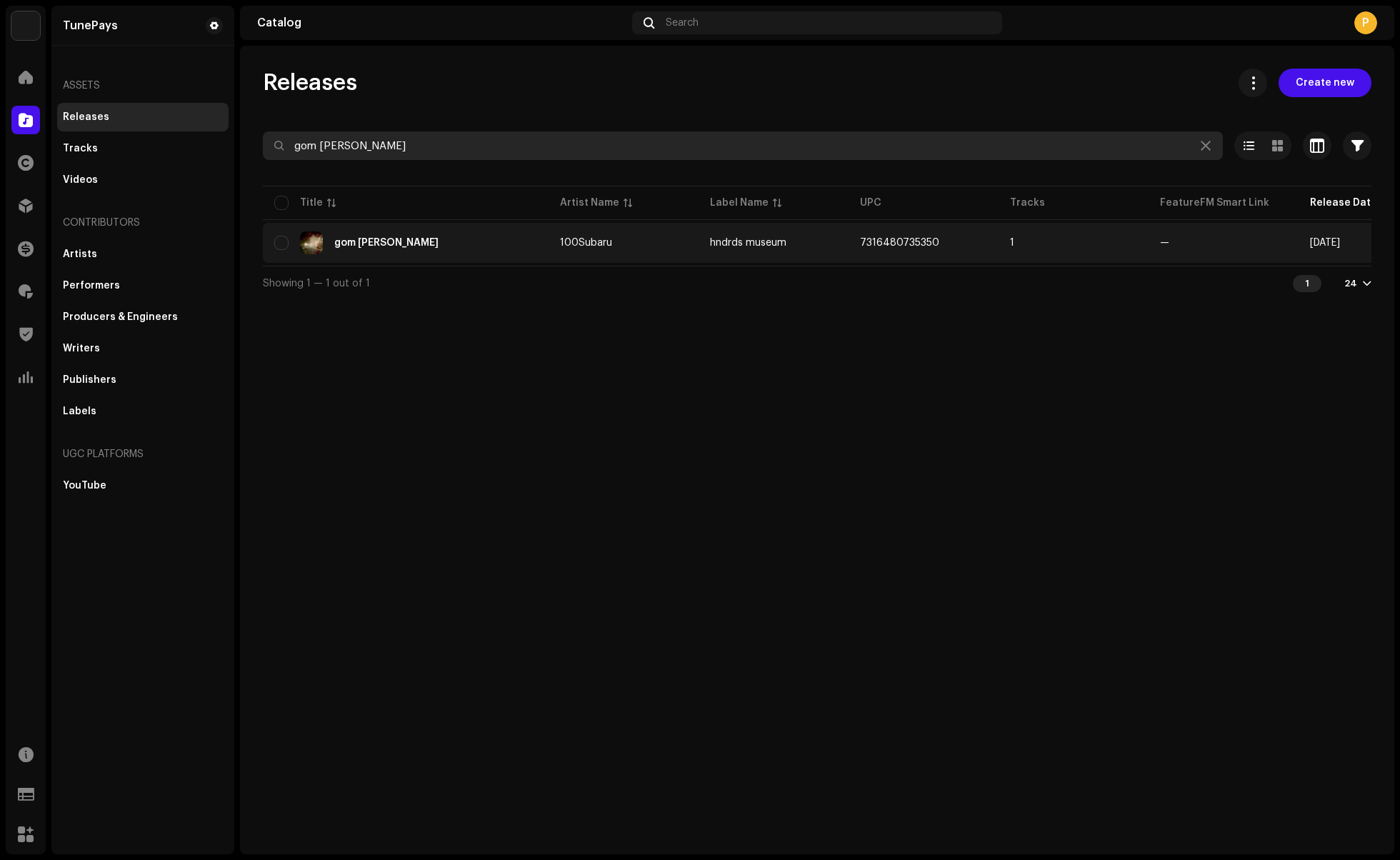
type input "gom [PERSON_NAME]"
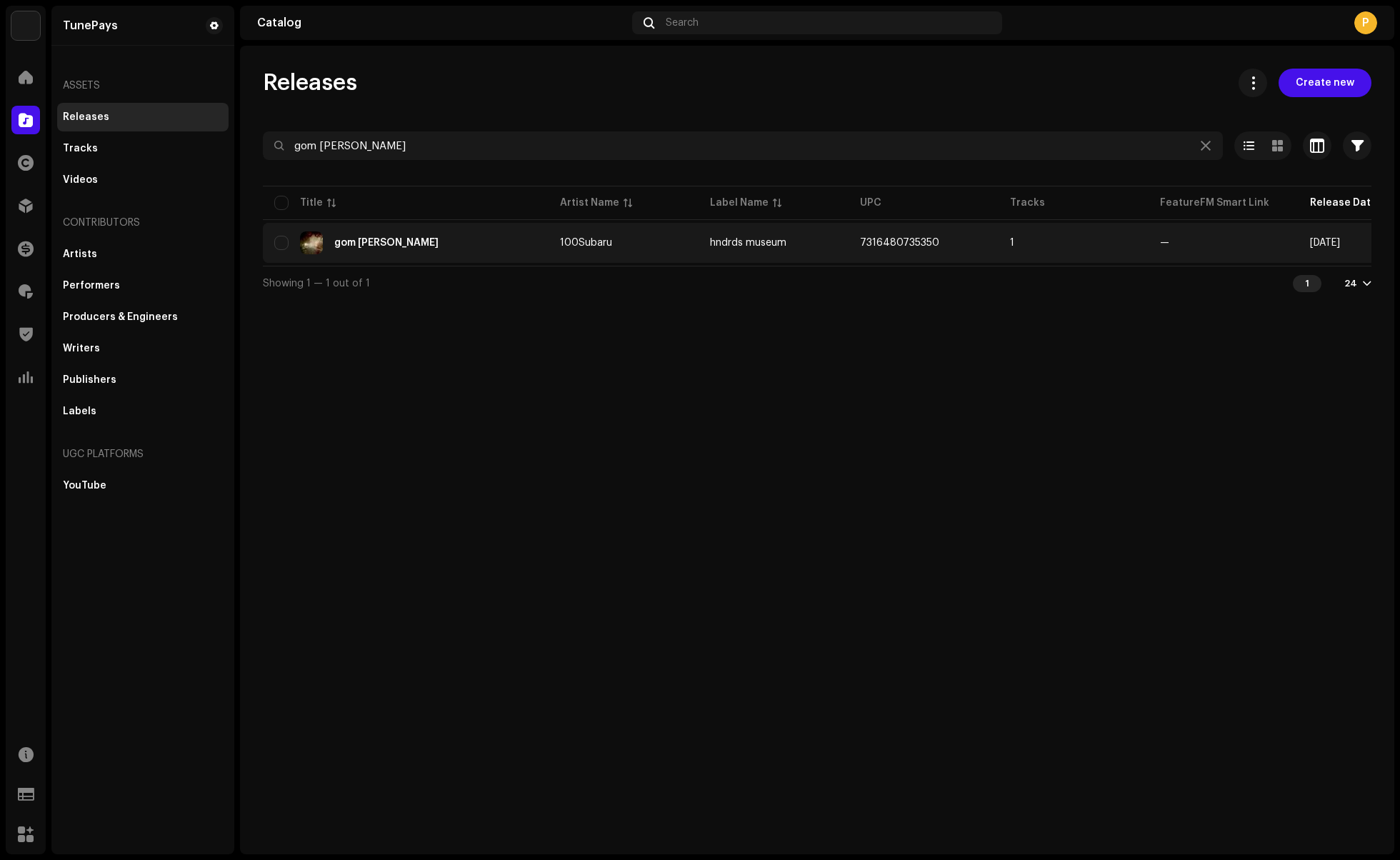
click at [487, 243] on div "gom [PERSON_NAME]" at bounding box center [405, 243] width 263 height 23
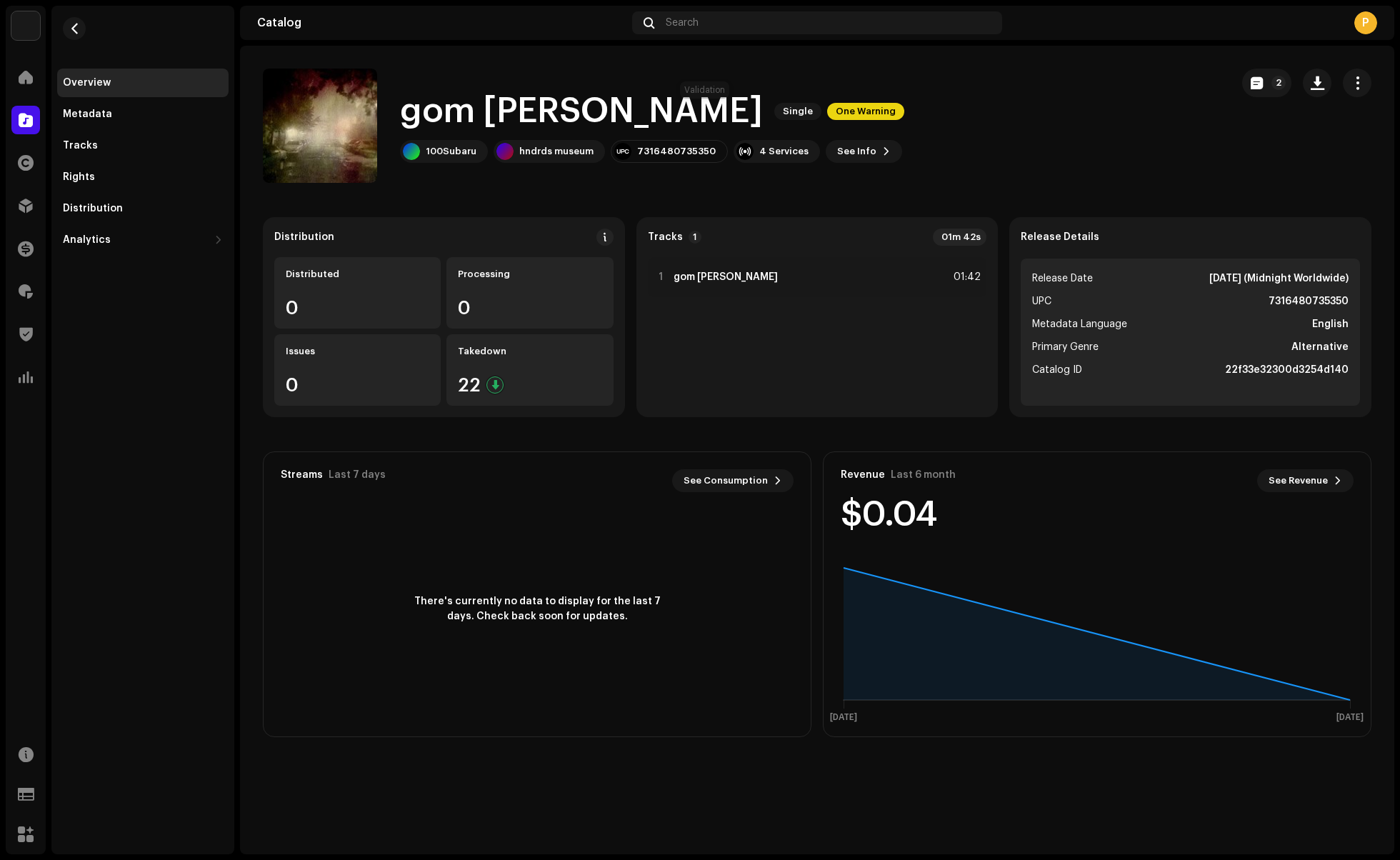
click at [827, 112] on span "One Warning" at bounding box center [865, 111] width 77 height 17
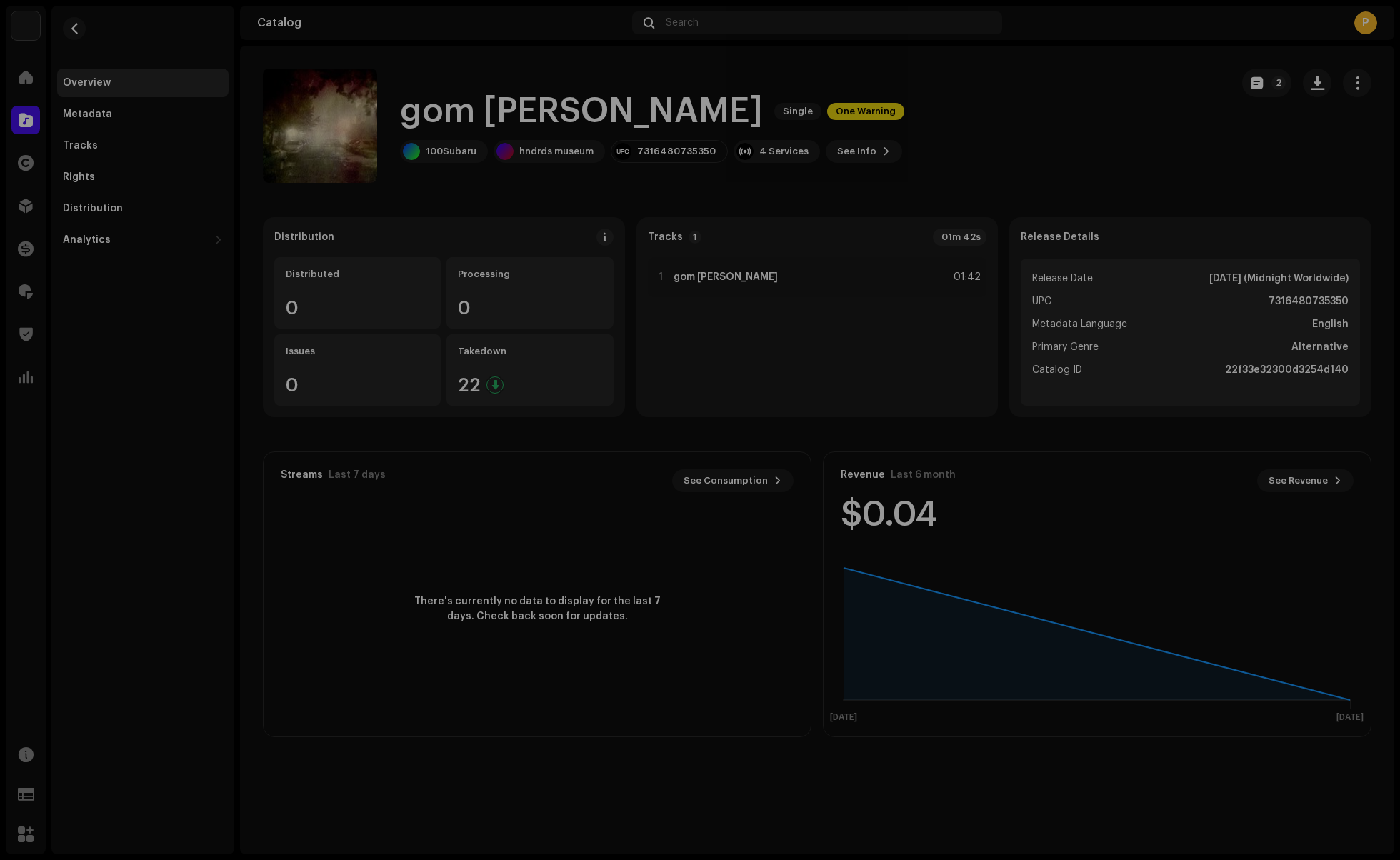
click at [987, 152] on div "Warnings Please review these warnings to see if you need to fix anything and/or…" at bounding box center [700, 430] width 1400 height 860
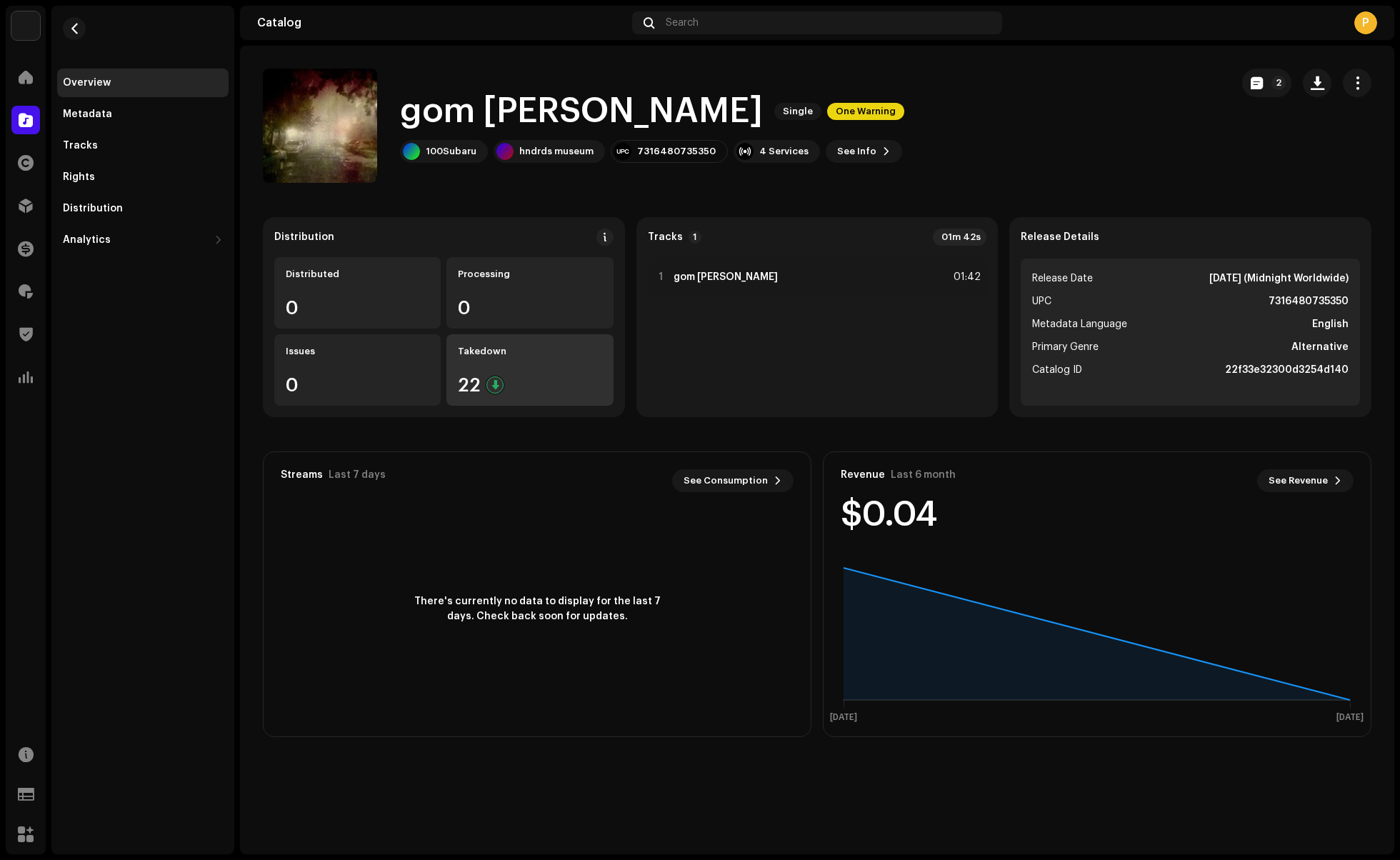
click at [521, 375] on div "Takedown 22" at bounding box center [529, 370] width 166 height 71
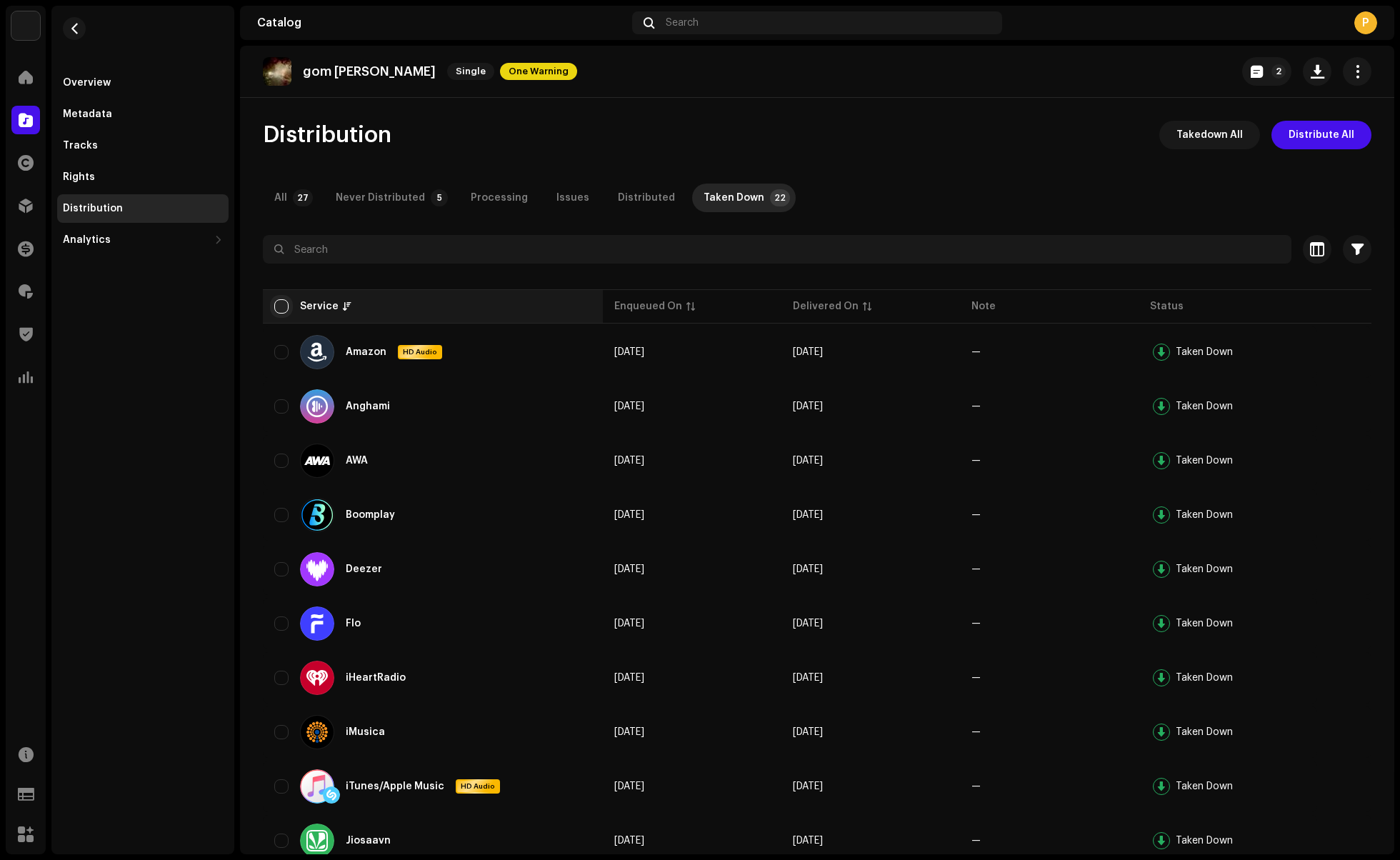
click at [279, 313] on input "checkbox" at bounding box center [281, 306] width 14 height 14
checkbox input "true"
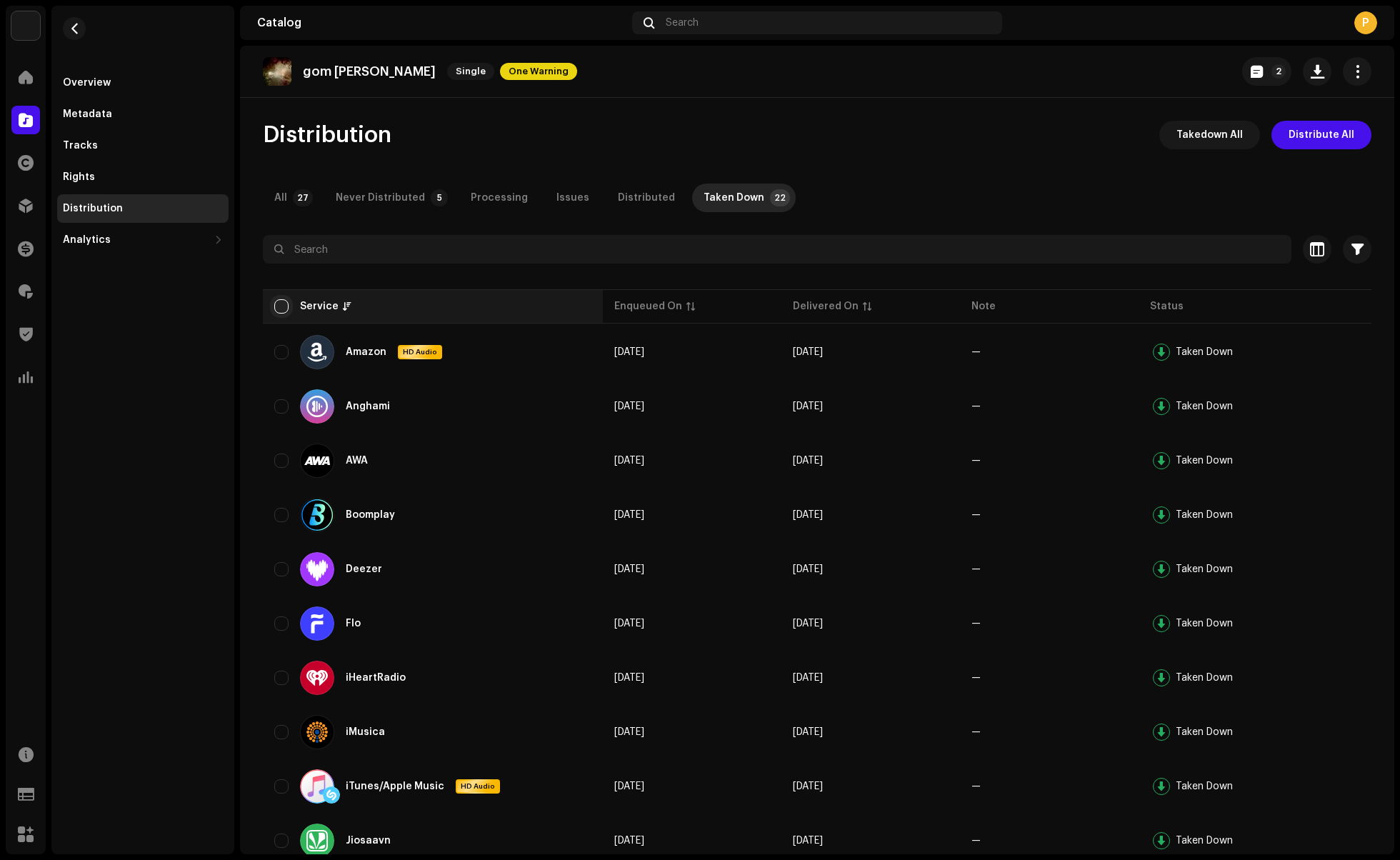
checkbox input "true"
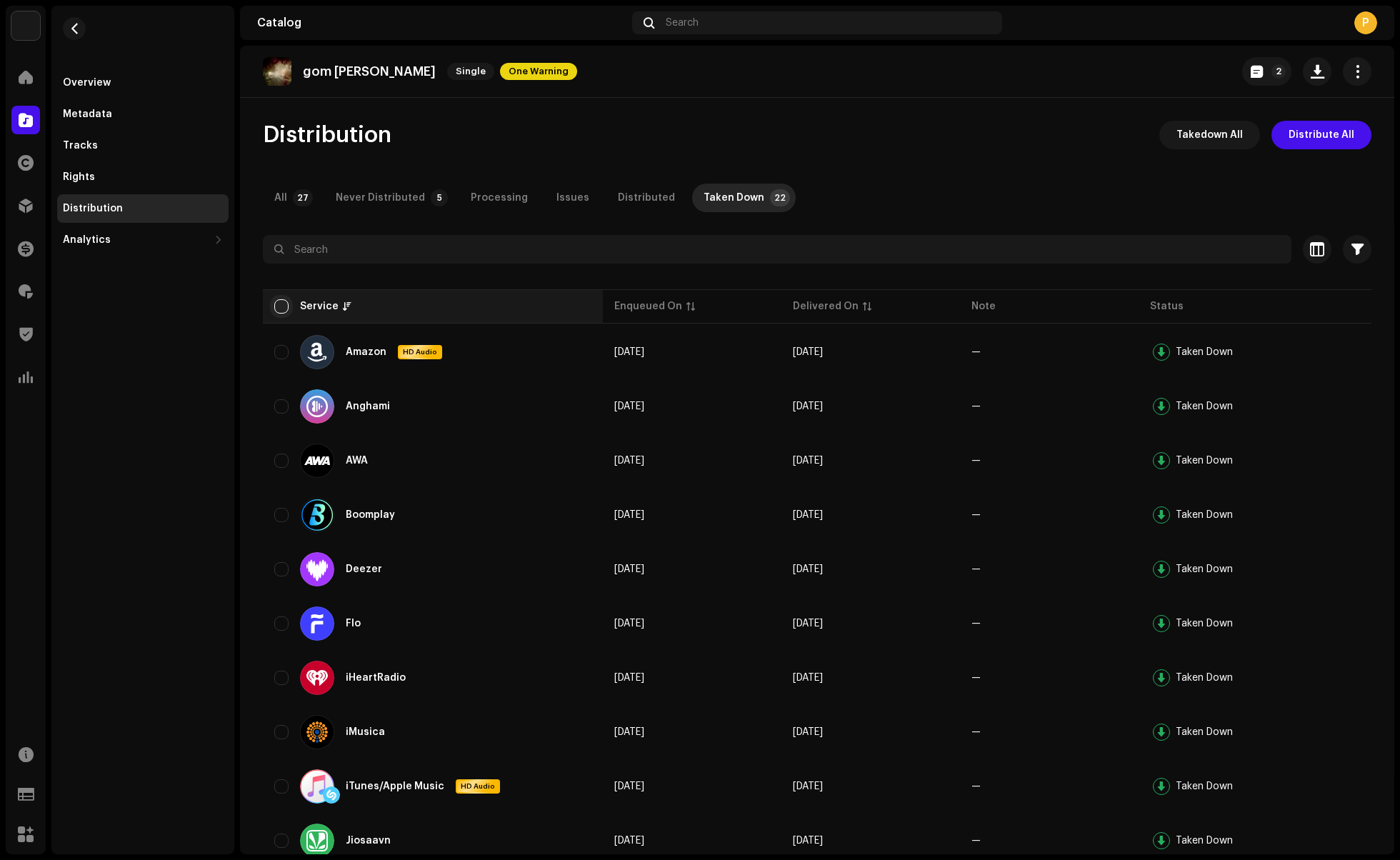
checkbox input "true"
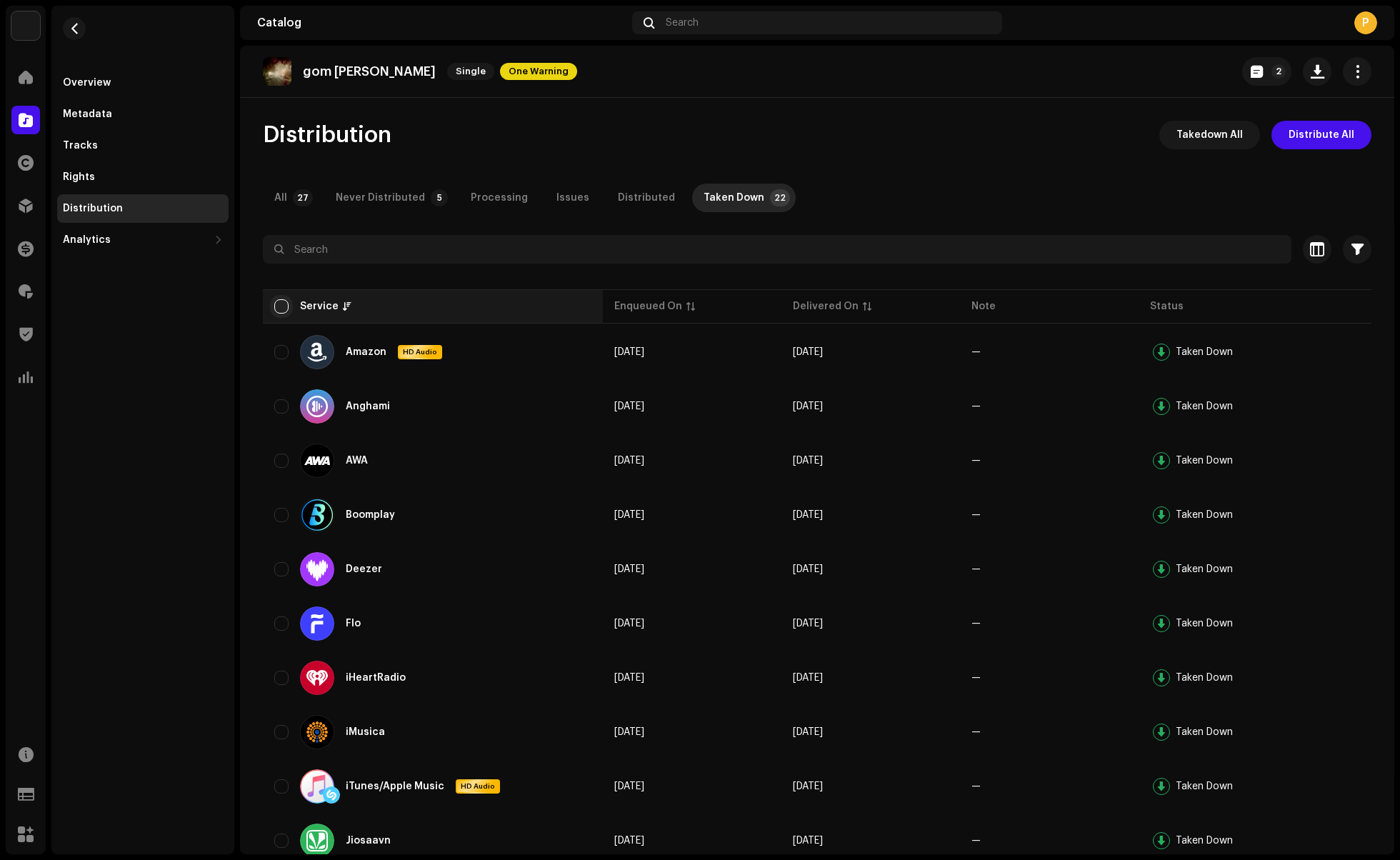
checkbox input "true"
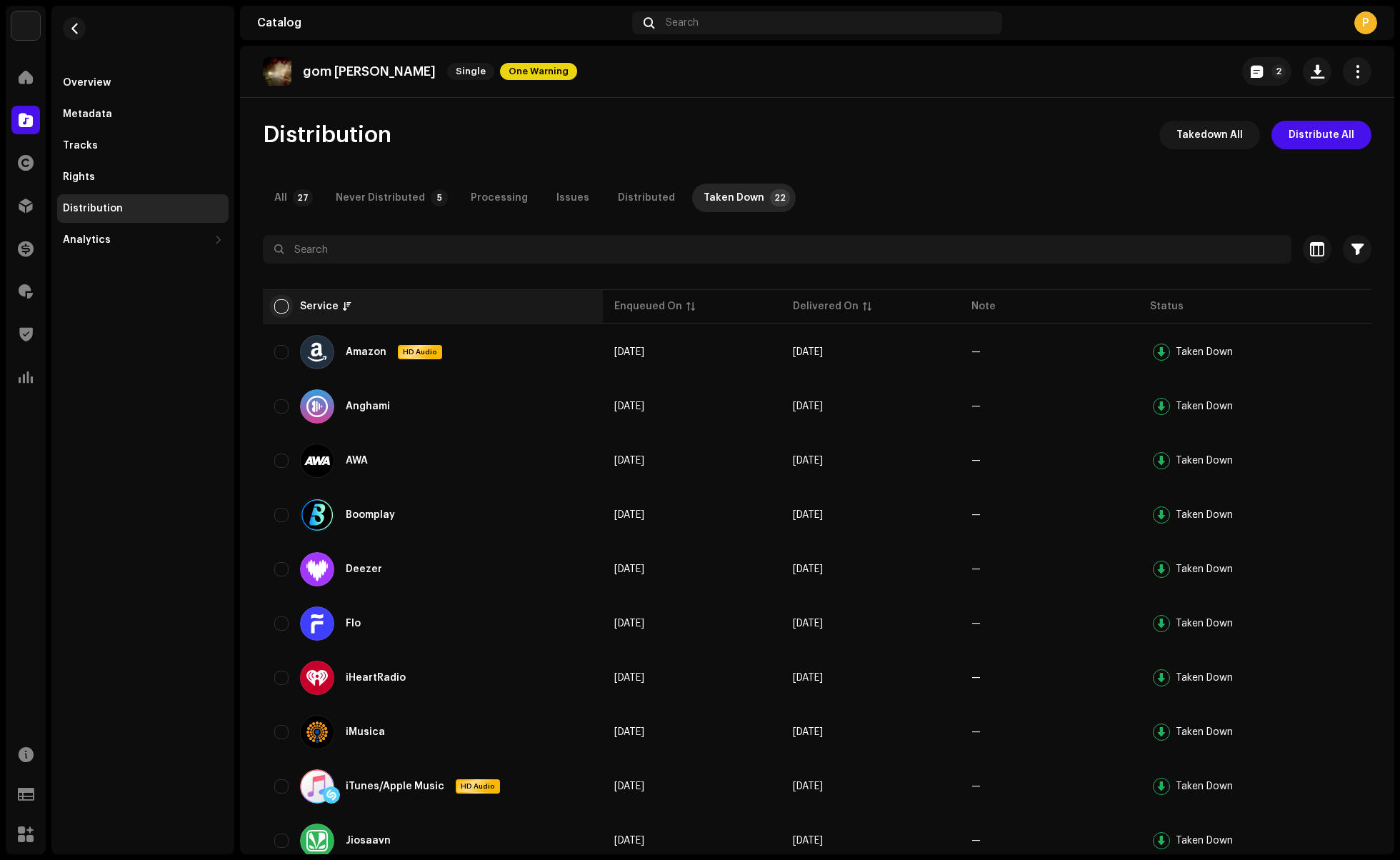
checkbox input "true"
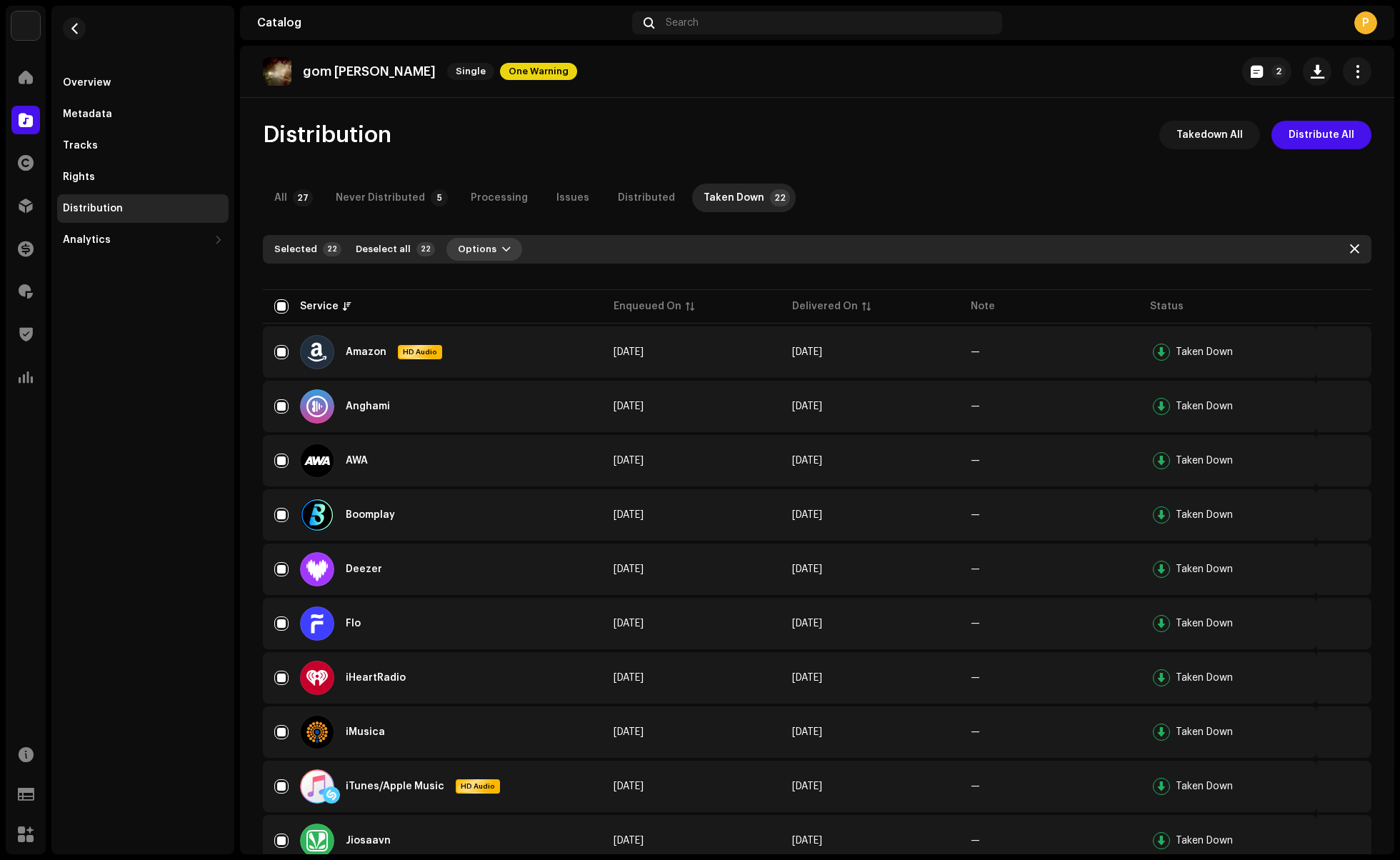
click at [489, 257] on button "Options" at bounding box center [484, 249] width 75 height 23
click at [495, 284] on span "Distribute" at bounding box center [476, 282] width 51 height 12
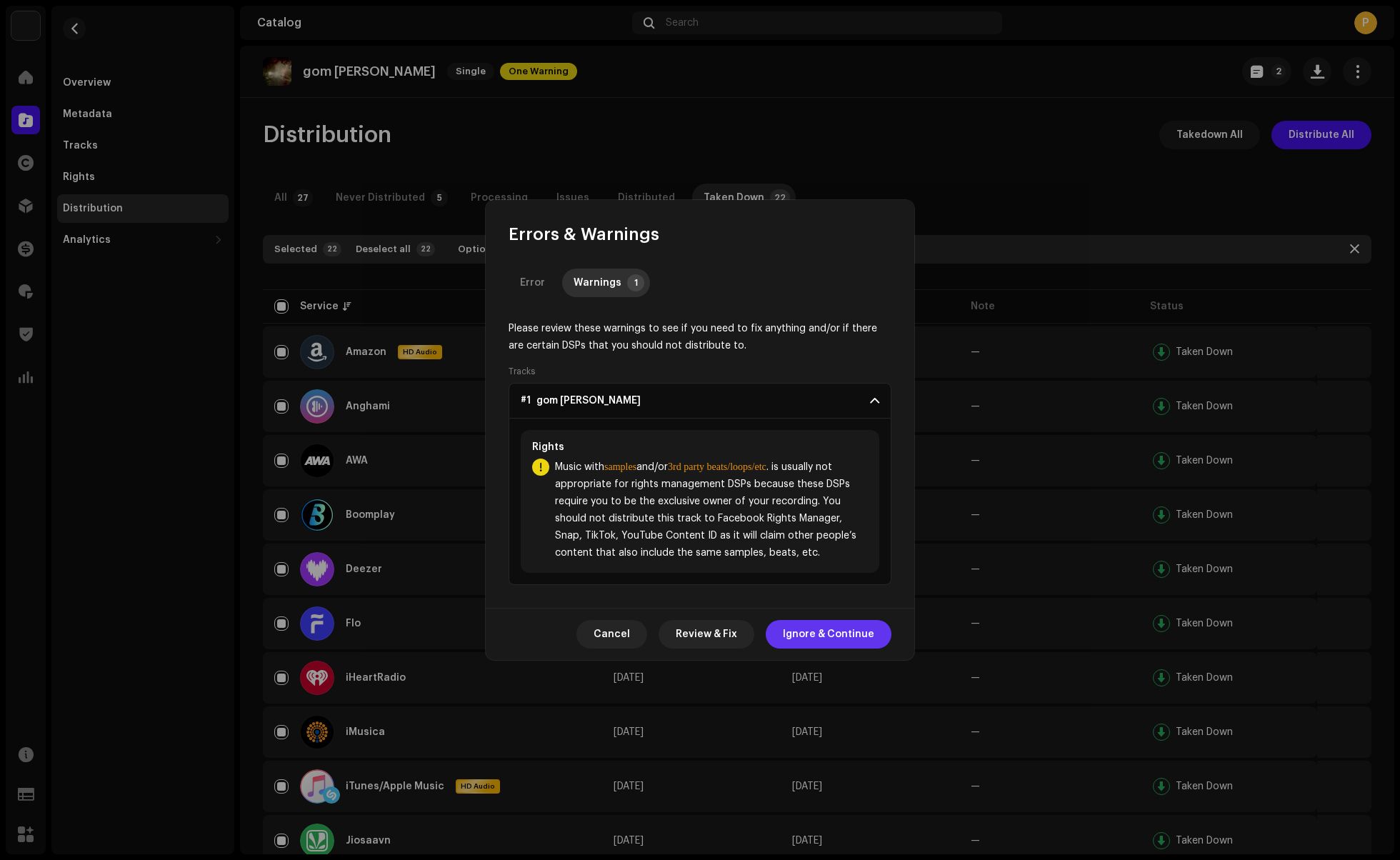
click at [823, 638] on span "Ignore & Continue" at bounding box center [828, 634] width 92 height 29
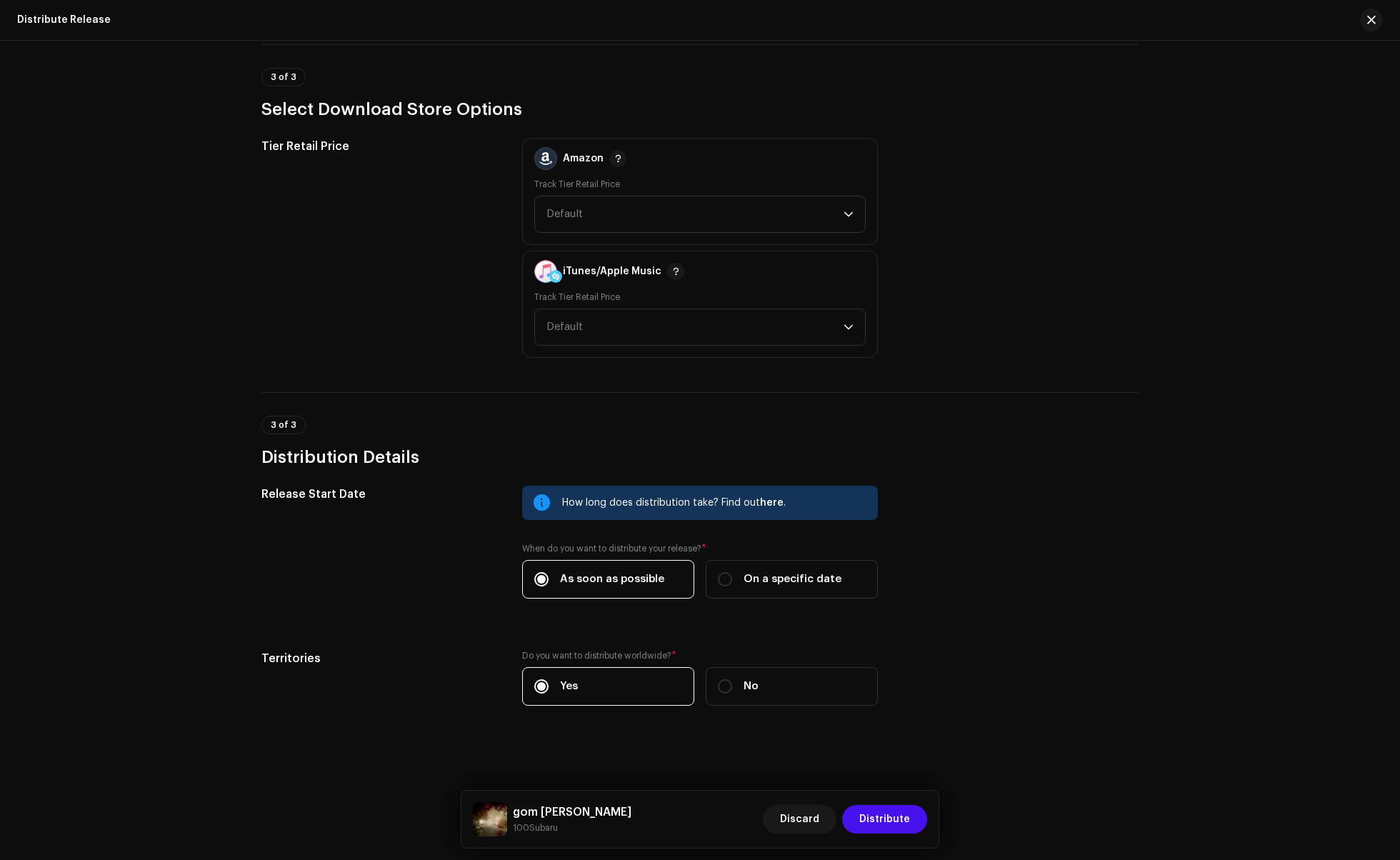
scroll to position [1223, 0]
click at [877, 820] on span "Distribute" at bounding box center [884, 819] width 51 height 29
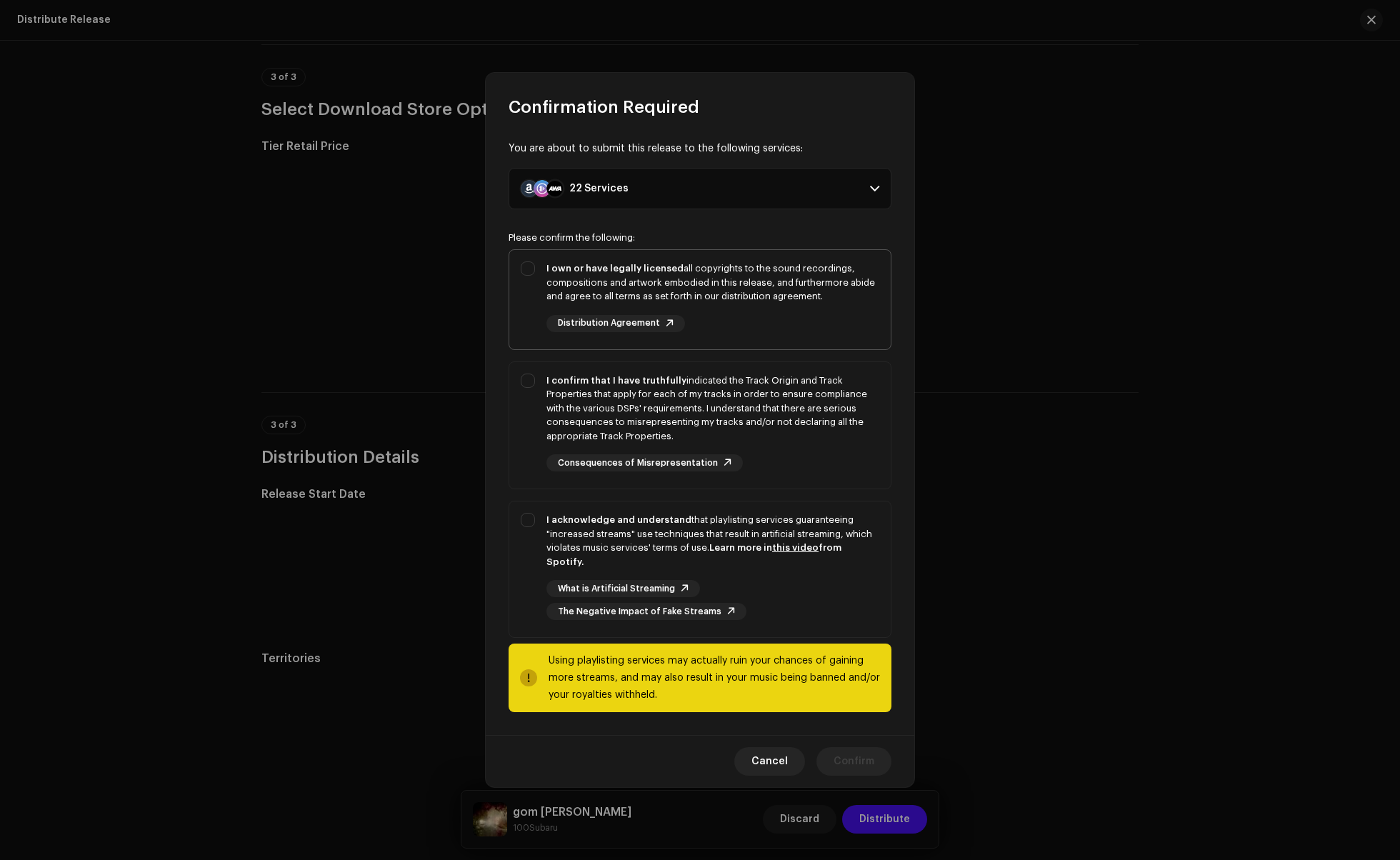
click at [533, 312] on div "I own or have legally licensed all copyrights to the sound recordings, composit…" at bounding box center [700, 297] width 381 height 94
checkbox input "true"
click at [533, 413] on div "I confirm that I have truthfully indicated the Track Origin and Track Propertie…" at bounding box center [700, 423] width 381 height 122
checkbox input "true"
click at [527, 565] on div "I acknowledge and understand that playlisting services guaranteeing "increased …" at bounding box center [700, 566] width 381 height 130
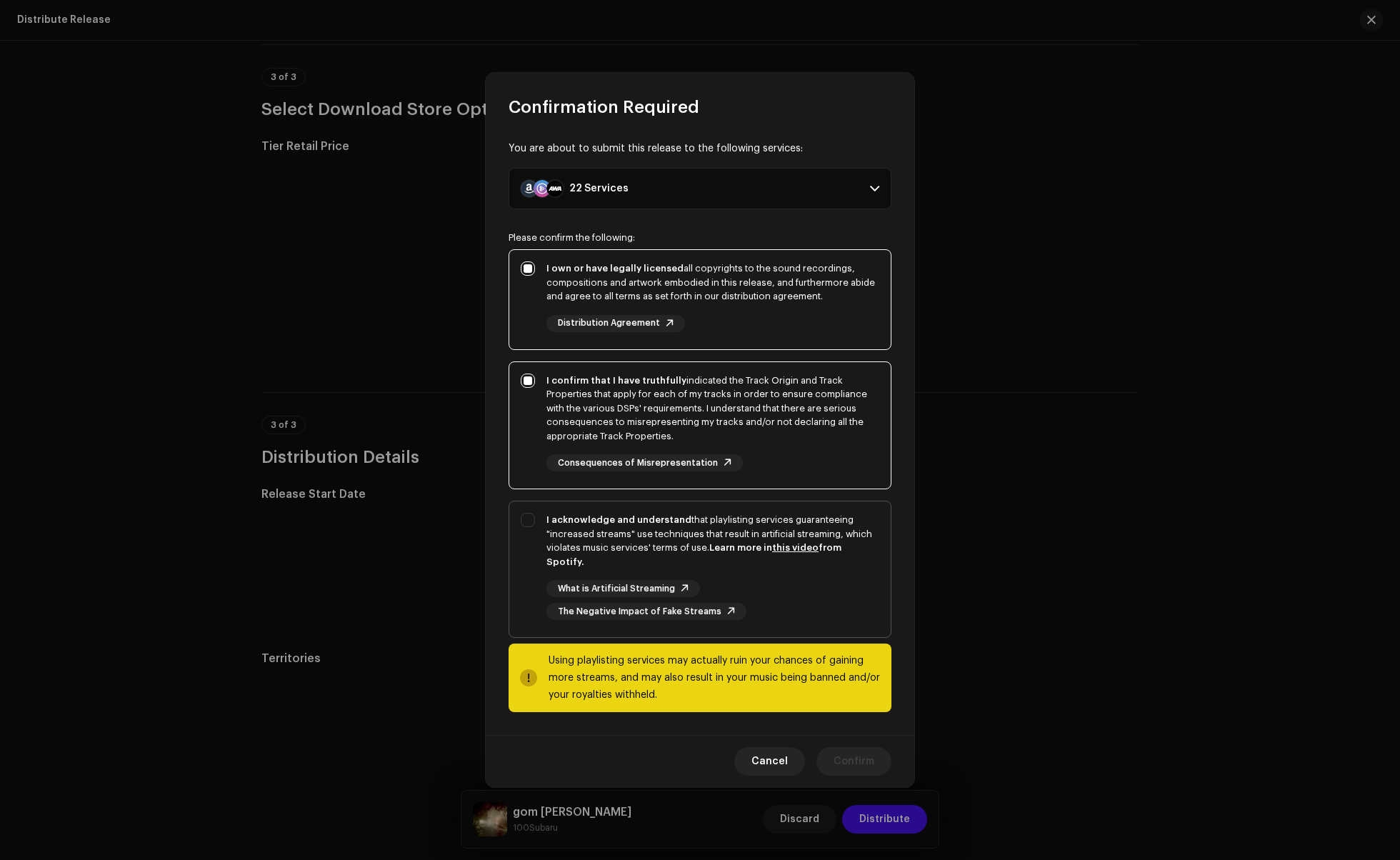
checkbox input "true"
click at [852, 753] on span "Confirm" at bounding box center [854, 761] width 41 height 29
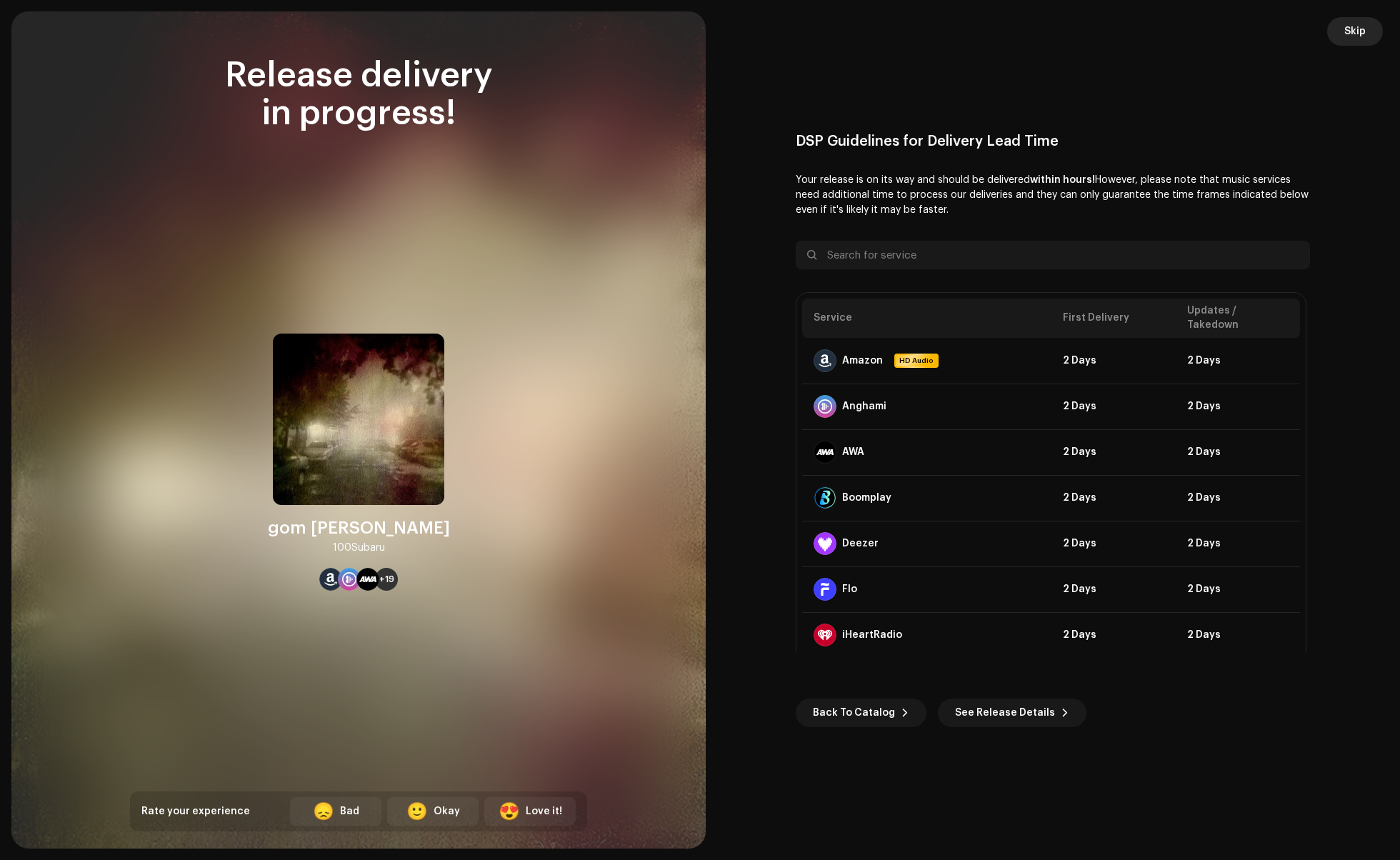
click at [1349, 29] on span "Skip" at bounding box center [1355, 31] width 21 height 29
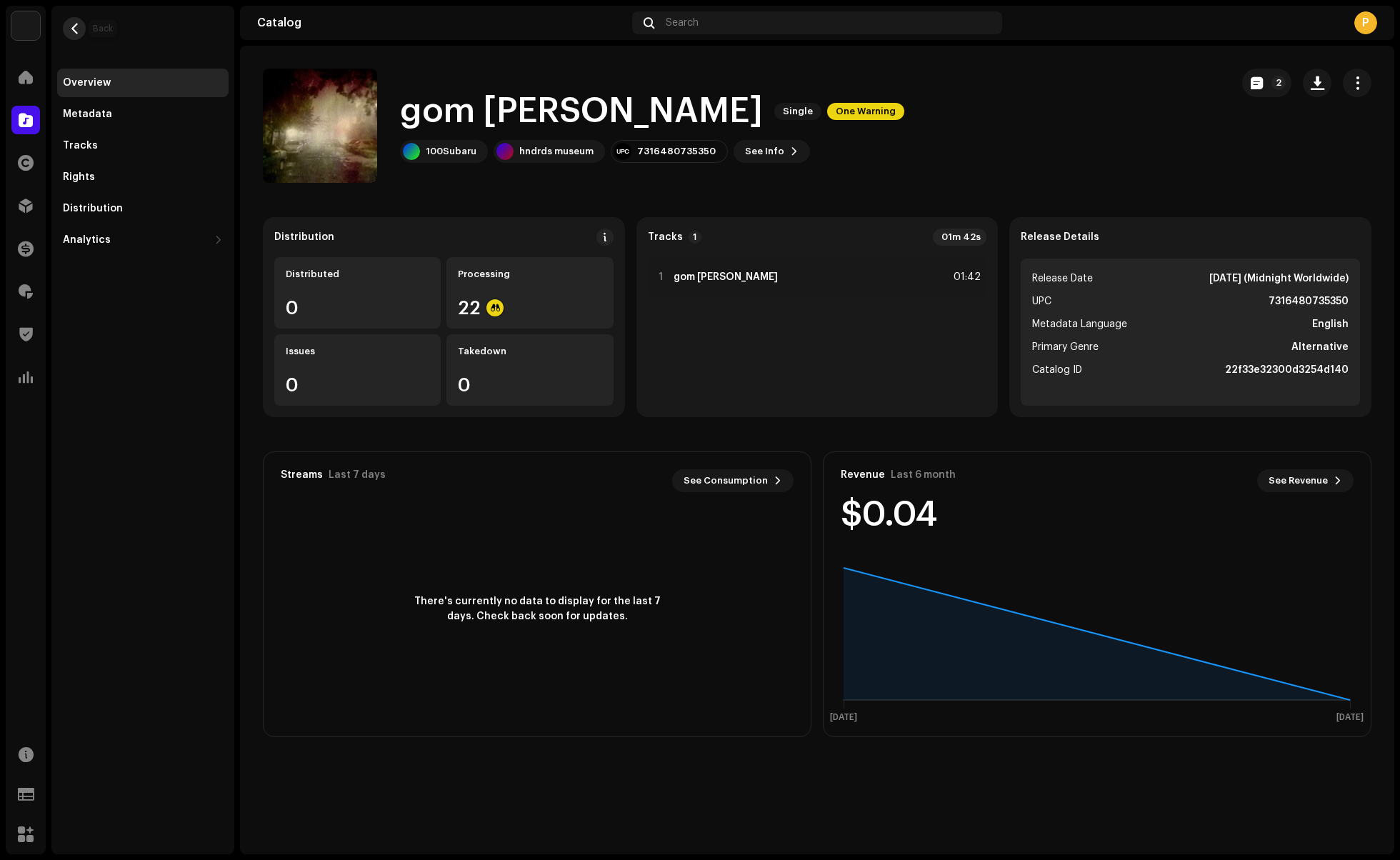
click at [73, 32] on span "button" at bounding box center [75, 29] width 11 height 12
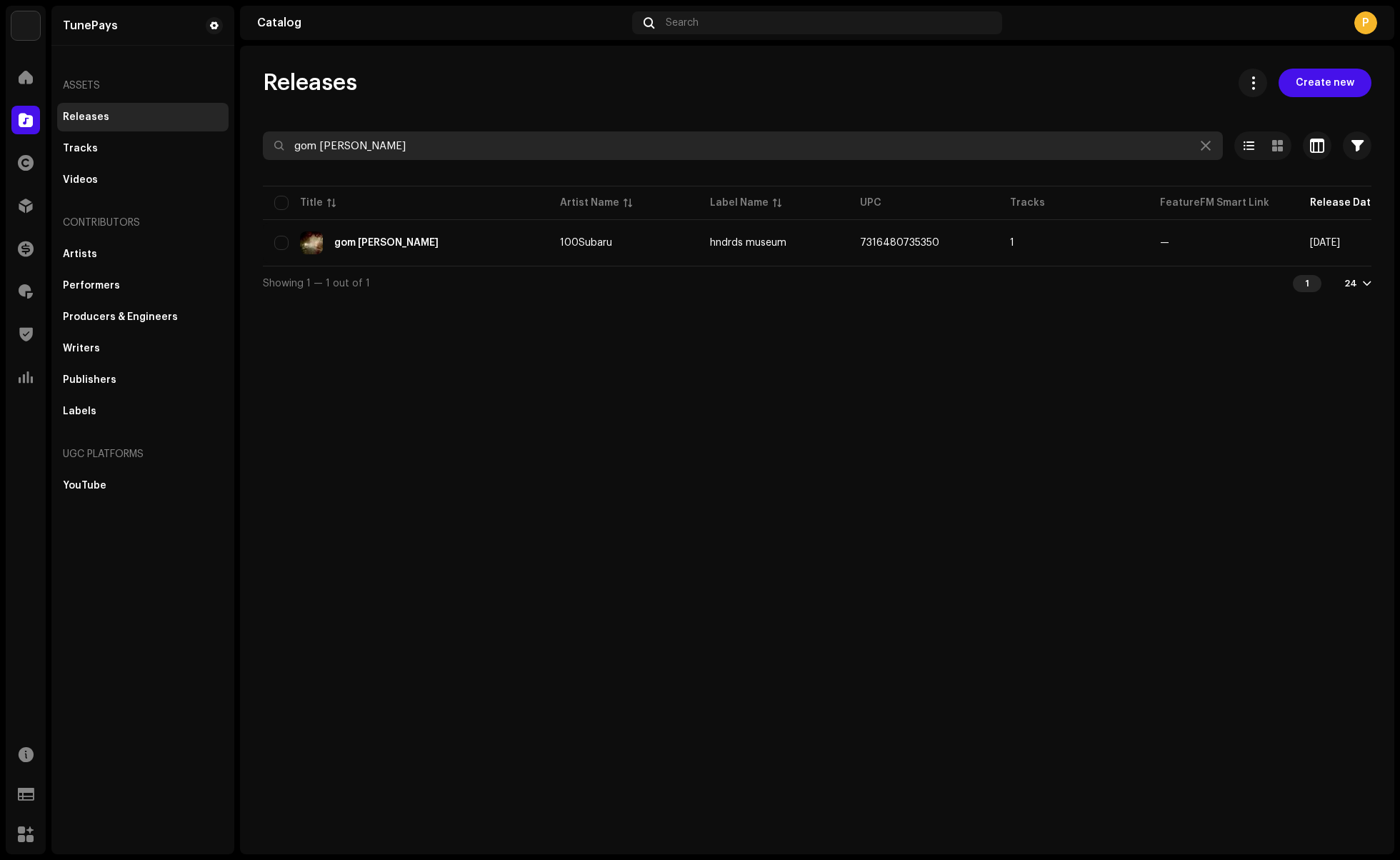
drag, startPoint x: 384, startPoint y: 150, endPoint x: 230, endPoint y: 136, distance: 154.6
click at [230, 136] on div "TunePays Home Catalog Rights Distribution Finance Royalties Trust & Safety Anal…" at bounding box center [700, 430] width 1400 height 860
paste input "Ghesse"
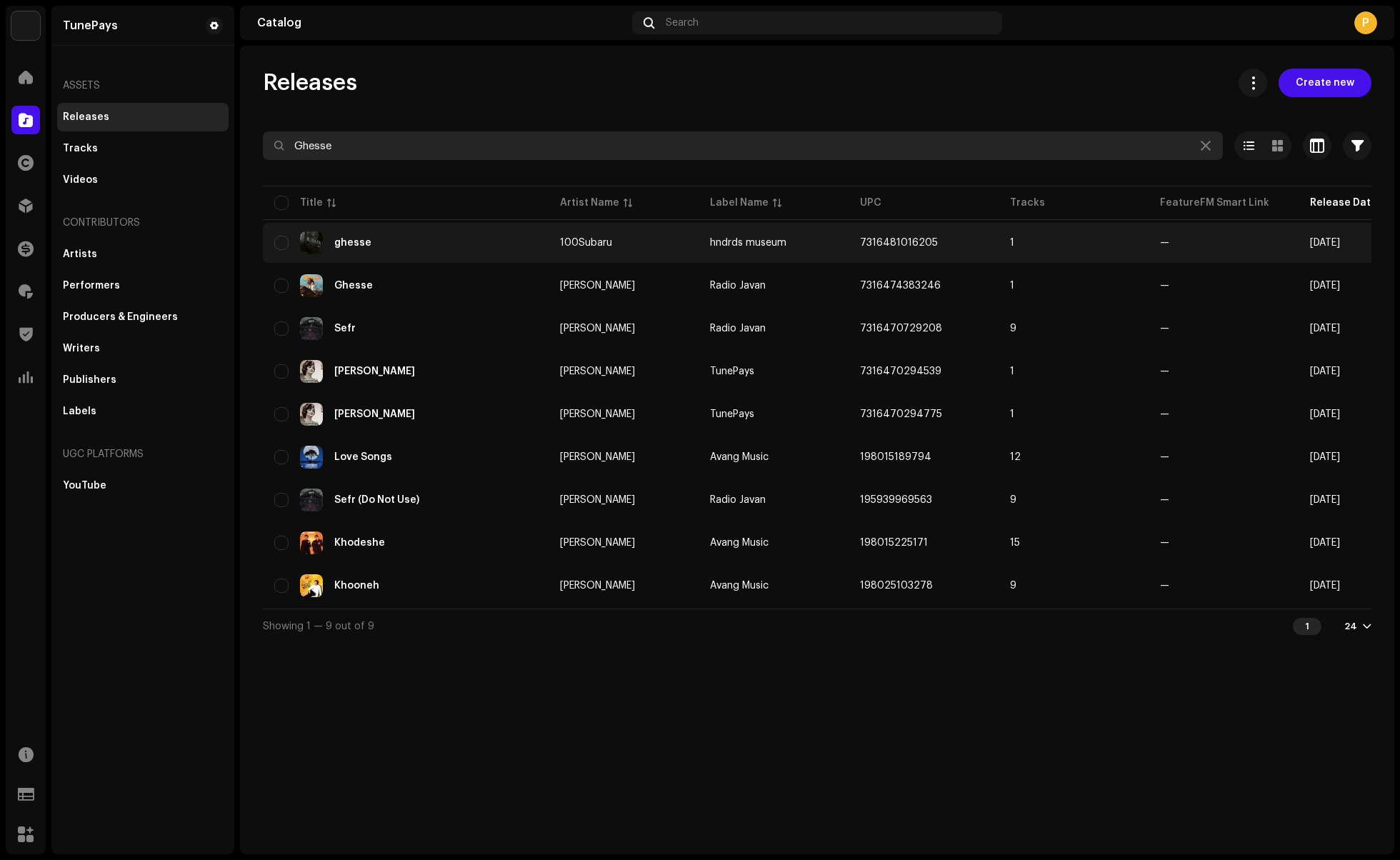
type input "Ghesse"
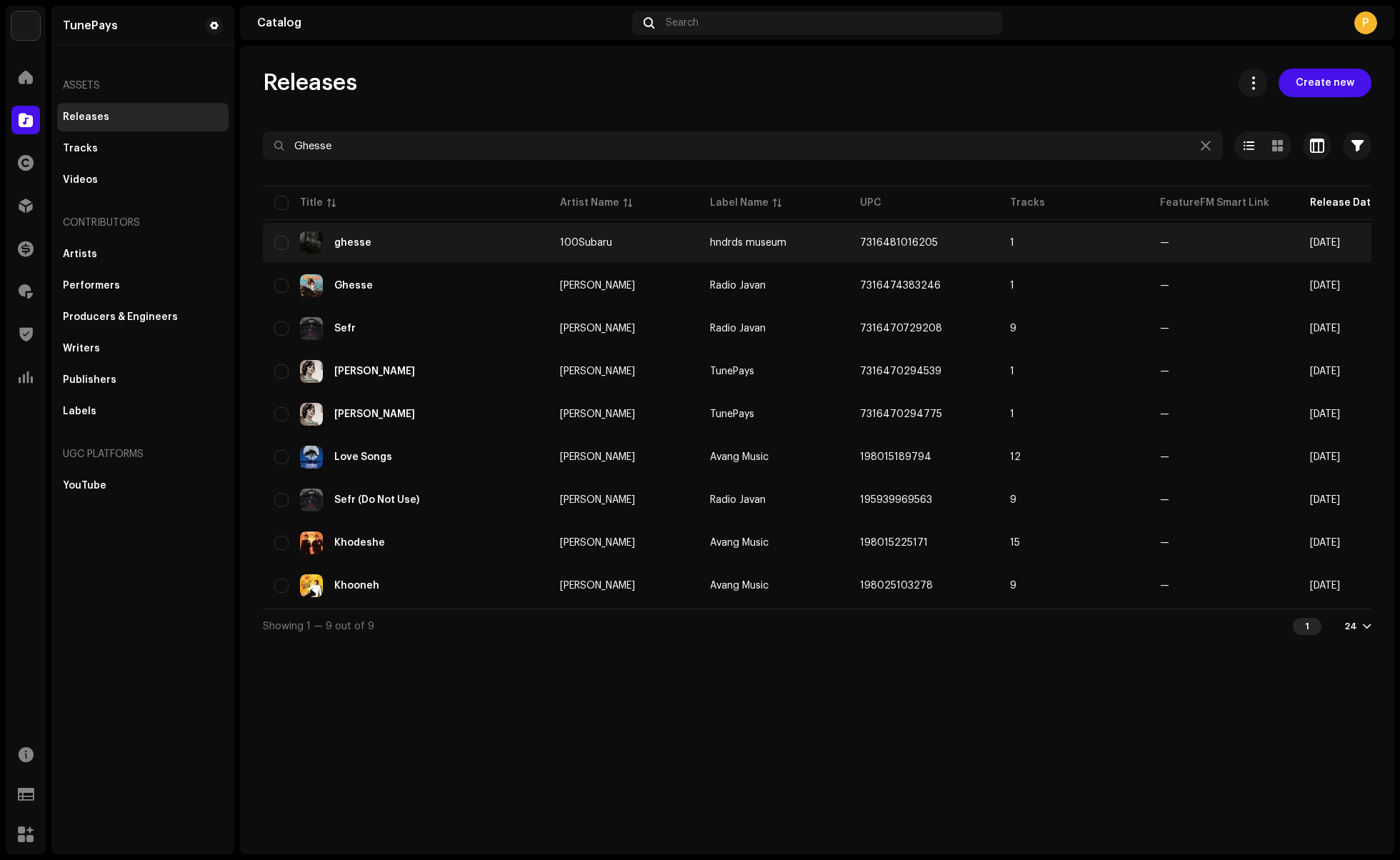
click at [467, 238] on div "ghesse" at bounding box center [405, 243] width 263 height 23
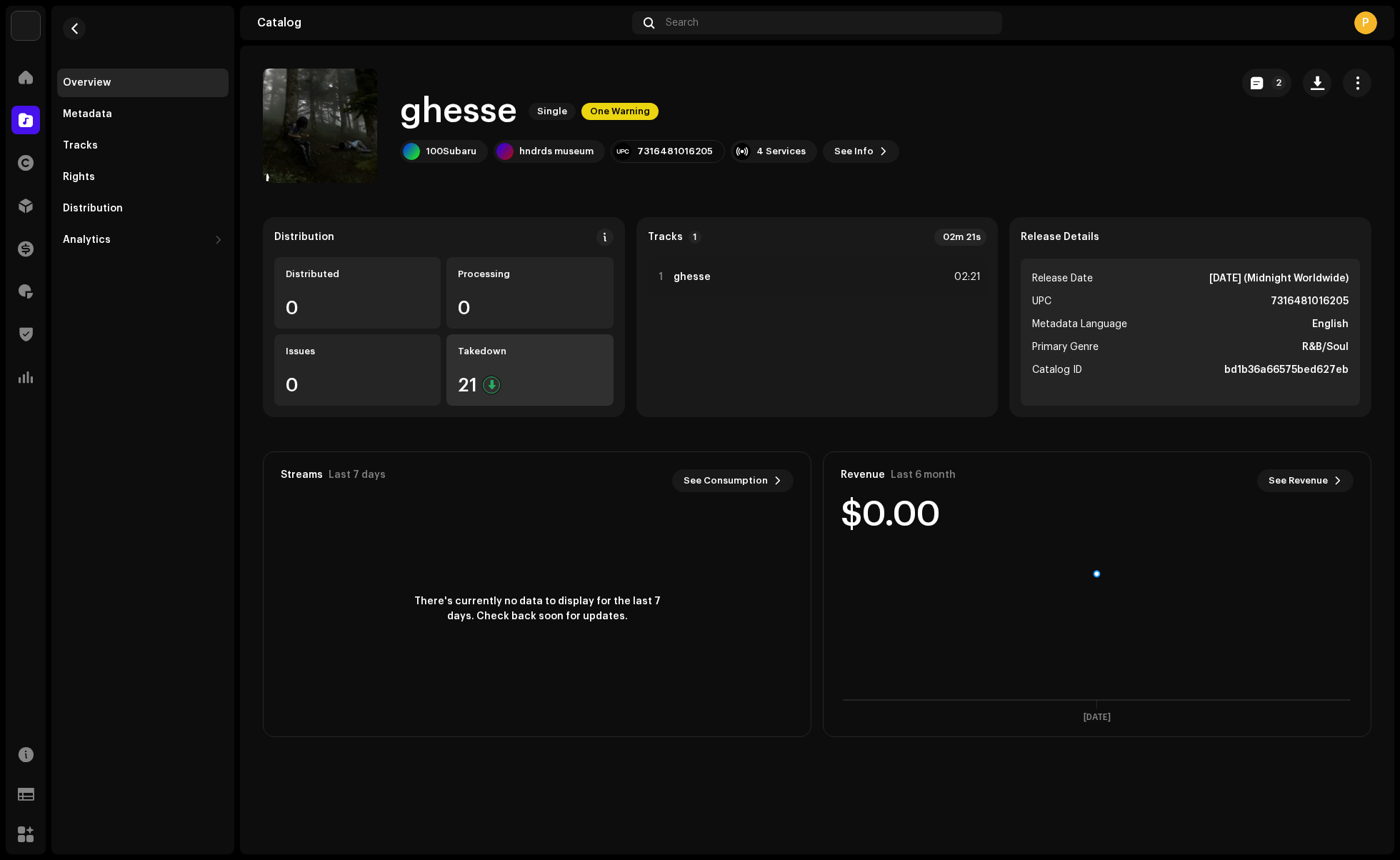
click at [533, 378] on div "21" at bounding box center [530, 385] width 144 height 18
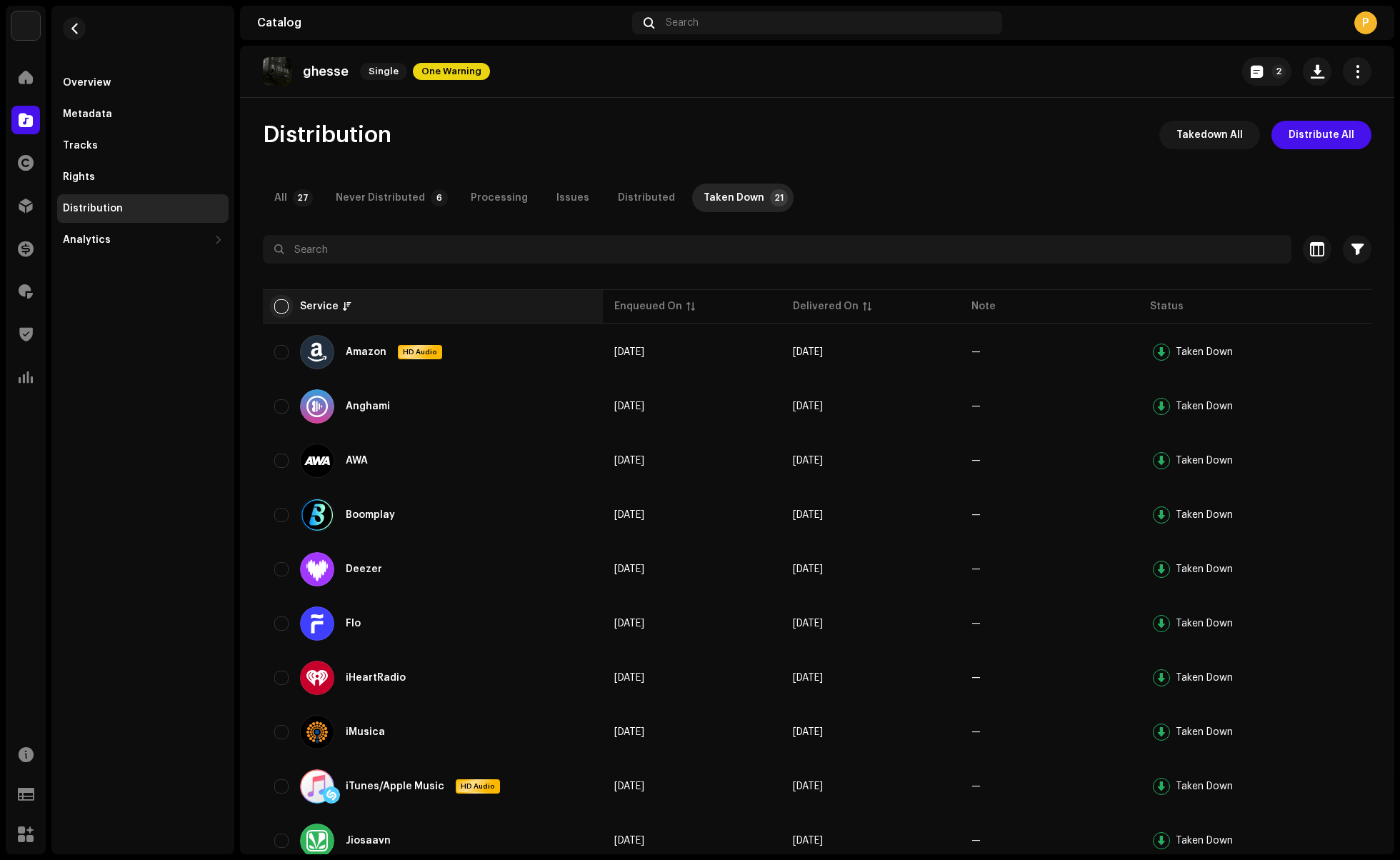
click at [279, 309] on input "checkbox" at bounding box center [281, 306] width 14 height 14
checkbox input "true"
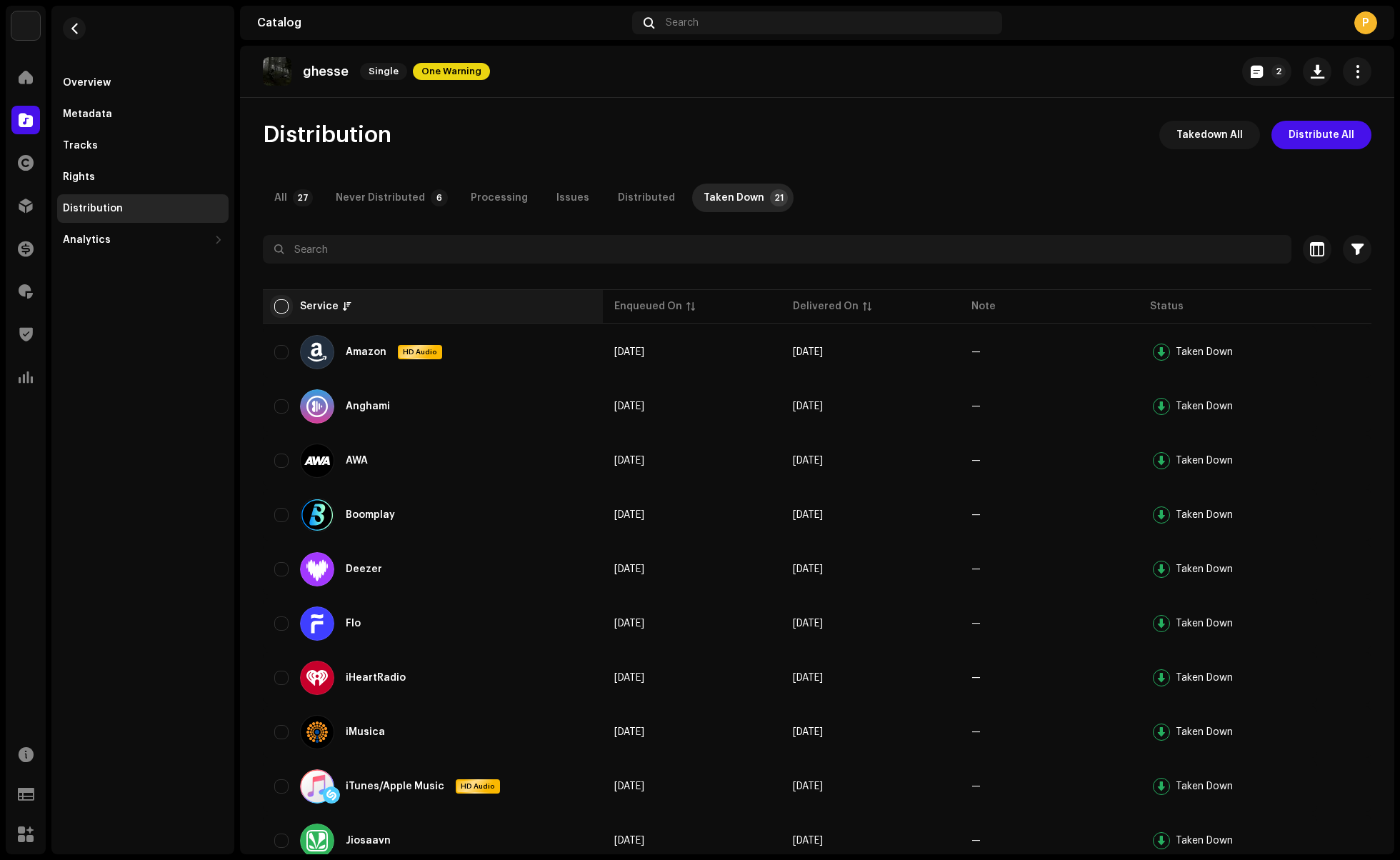
checkbox input "true"
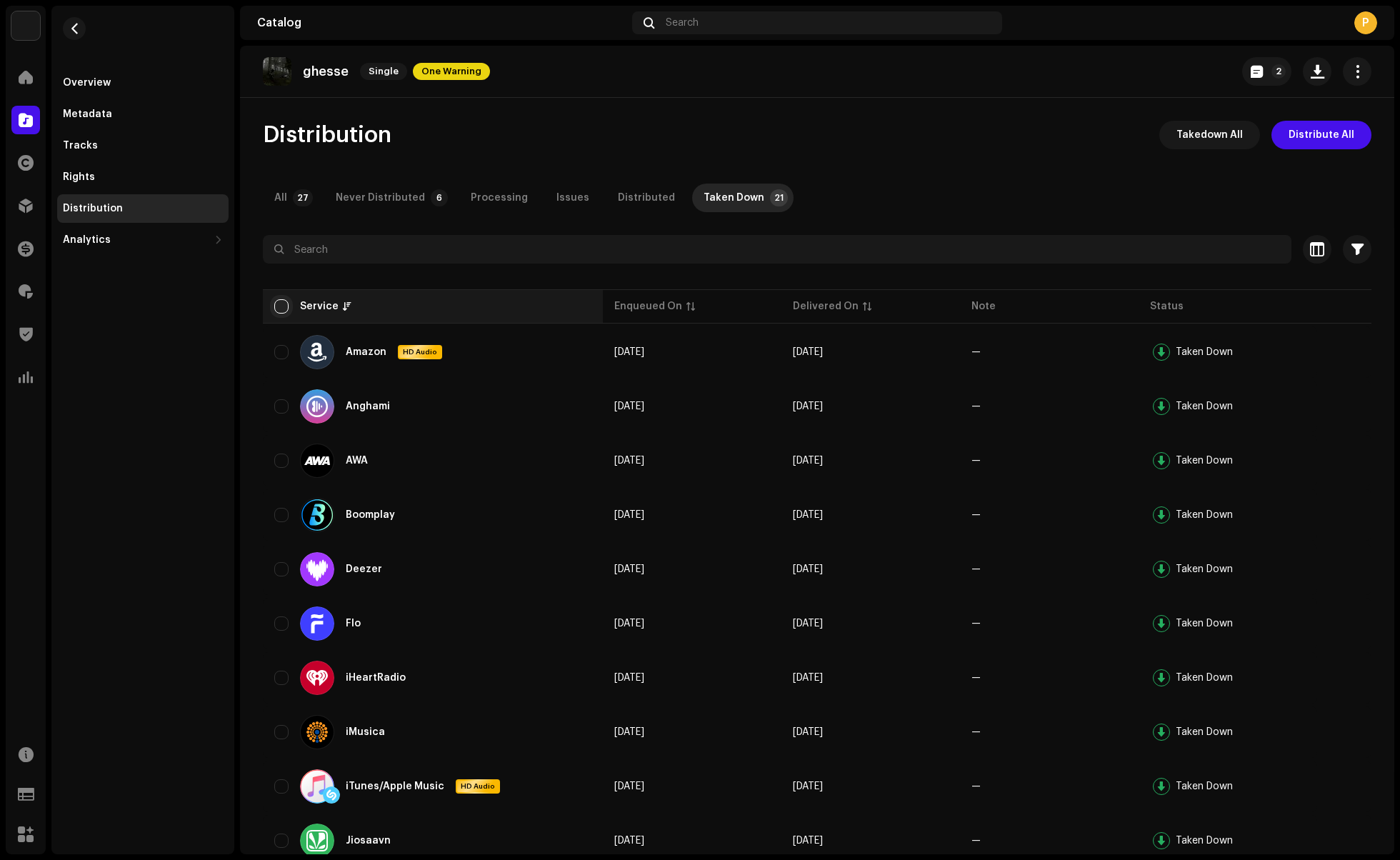
checkbox input "true"
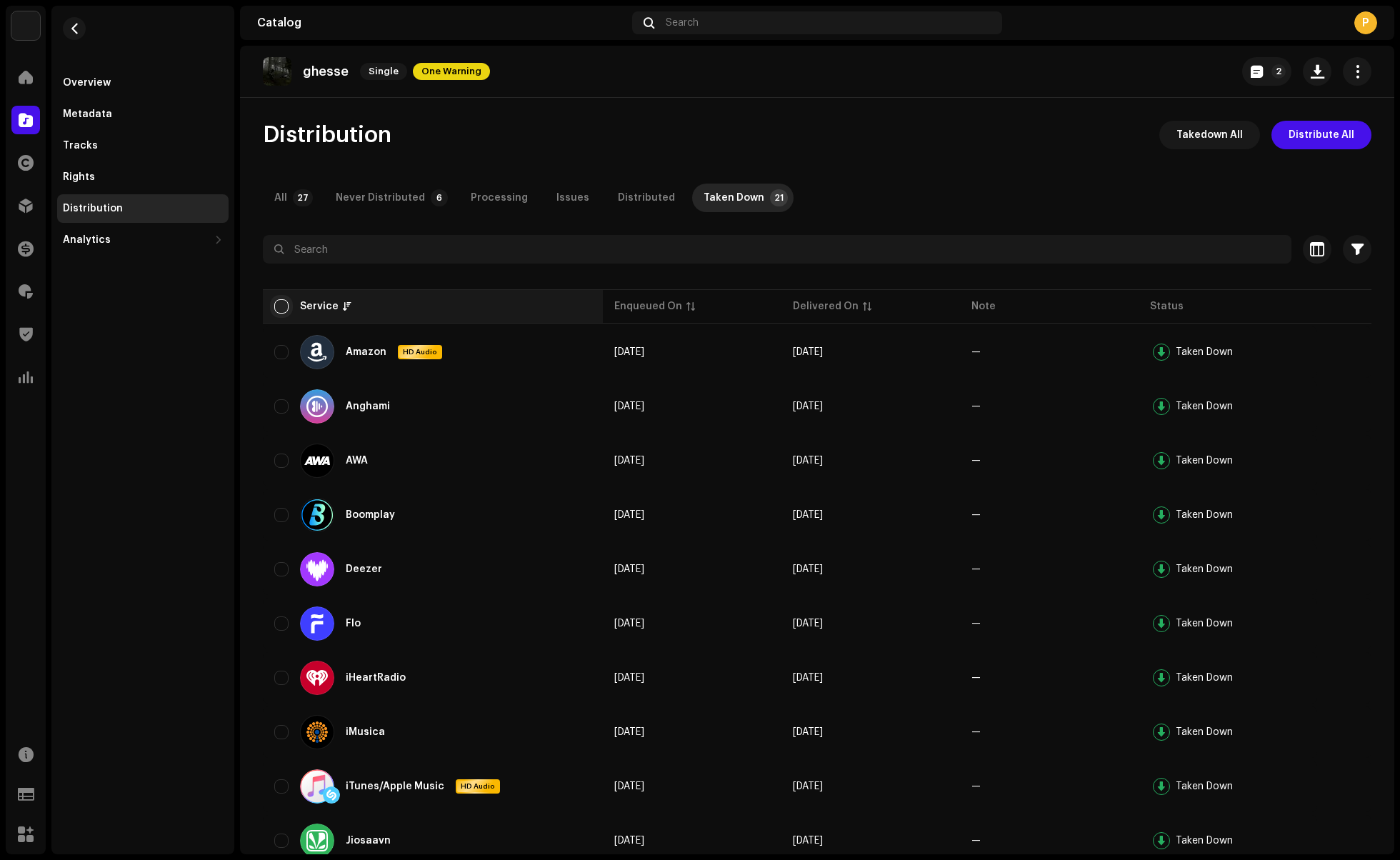
checkbox input "true"
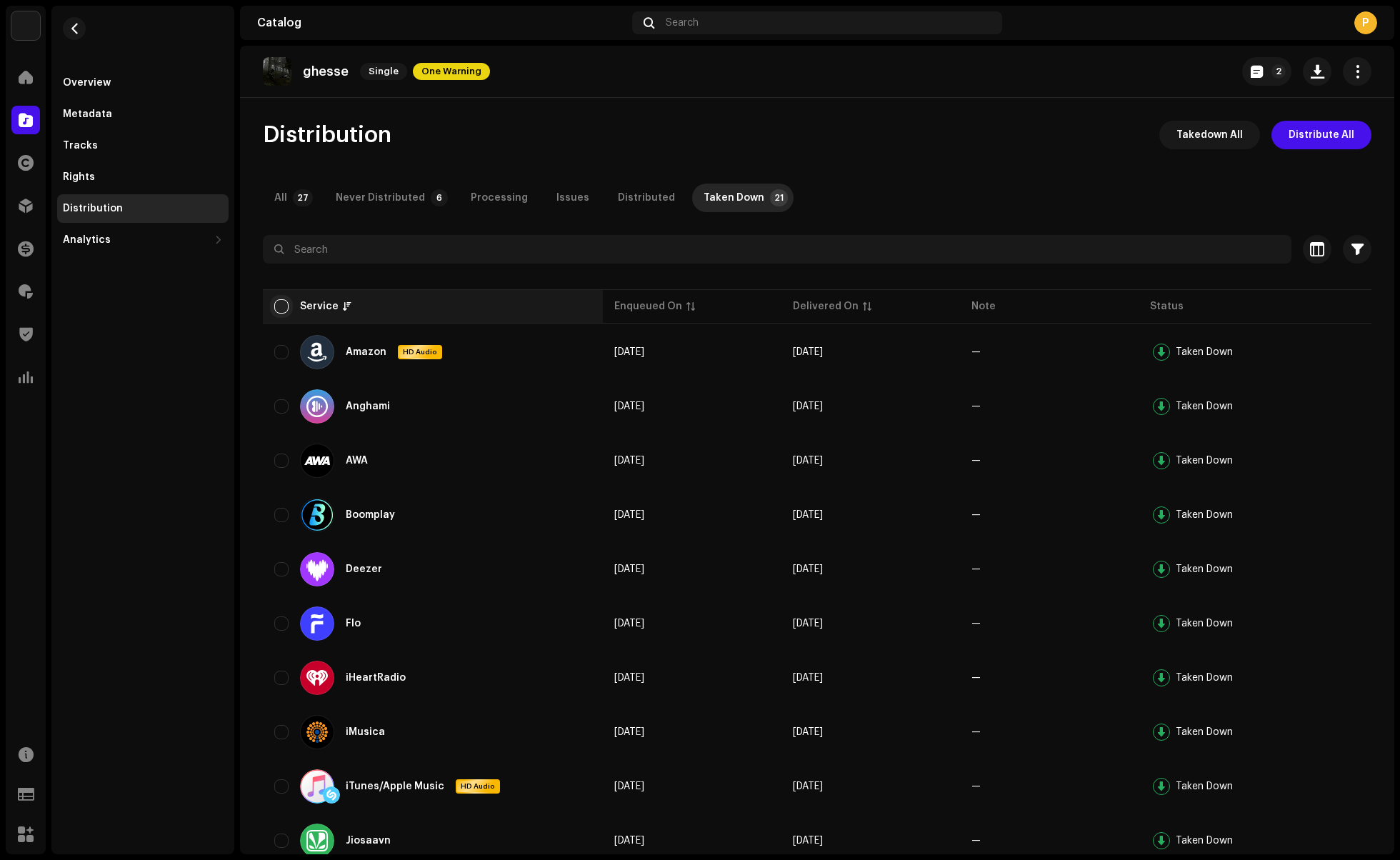
checkbox input "true"
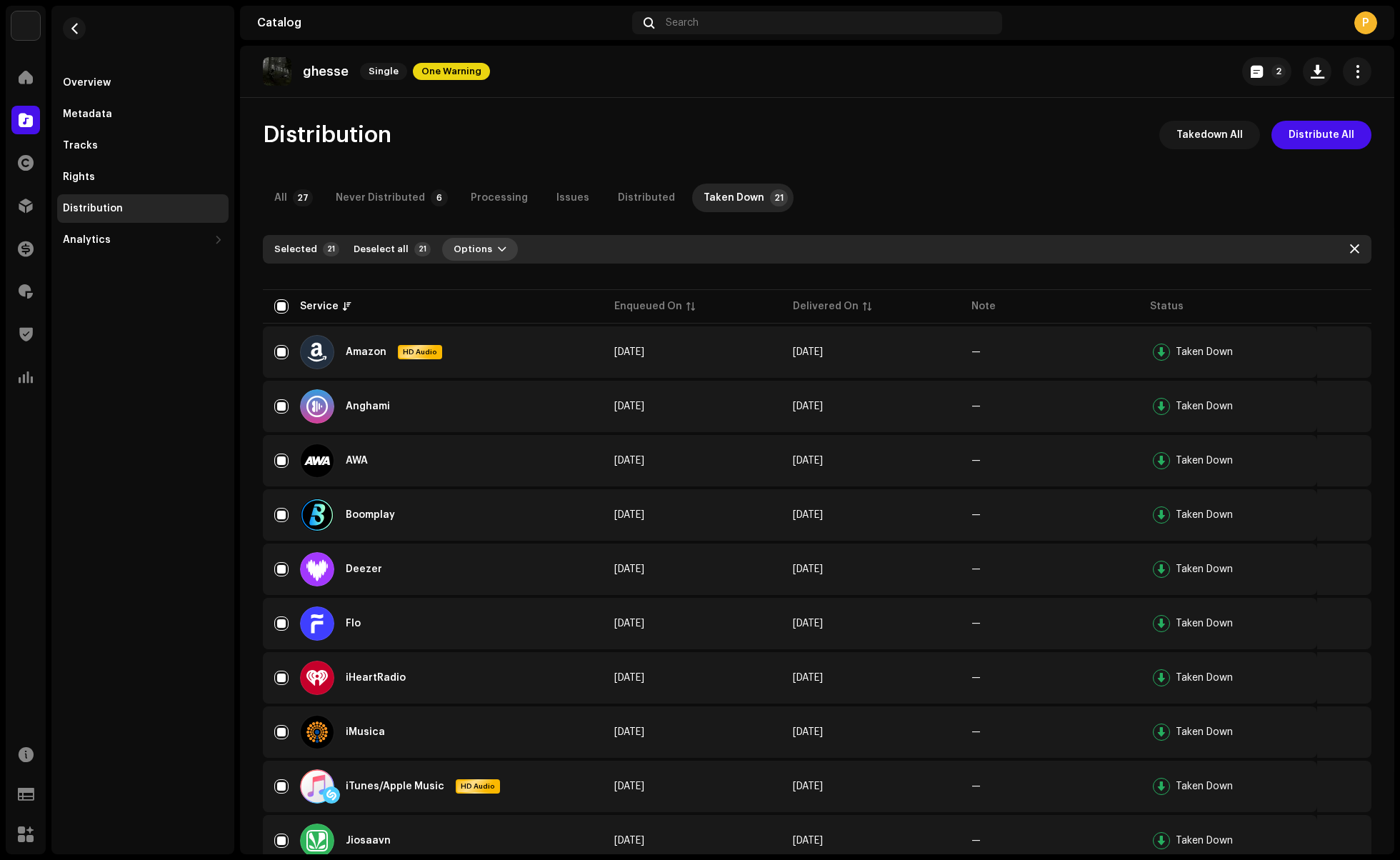
click at [498, 249] on span "button" at bounding box center [502, 249] width 9 height 12
click at [485, 282] on span "Distribute" at bounding box center [473, 282] width 51 height 12
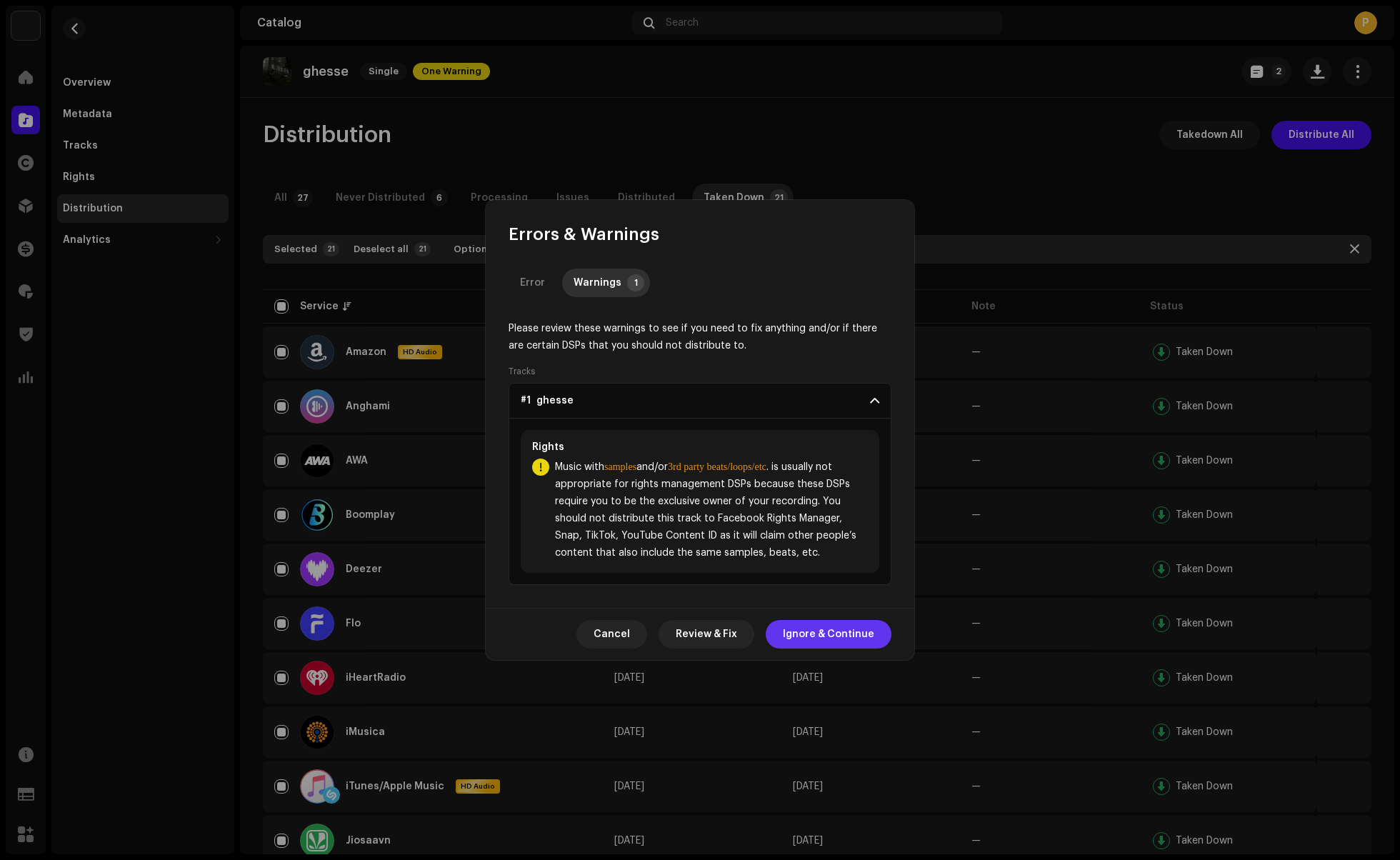
click at [827, 640] on span "Ignore & Continue" at bounding box center [828, 634] width 92 height 29
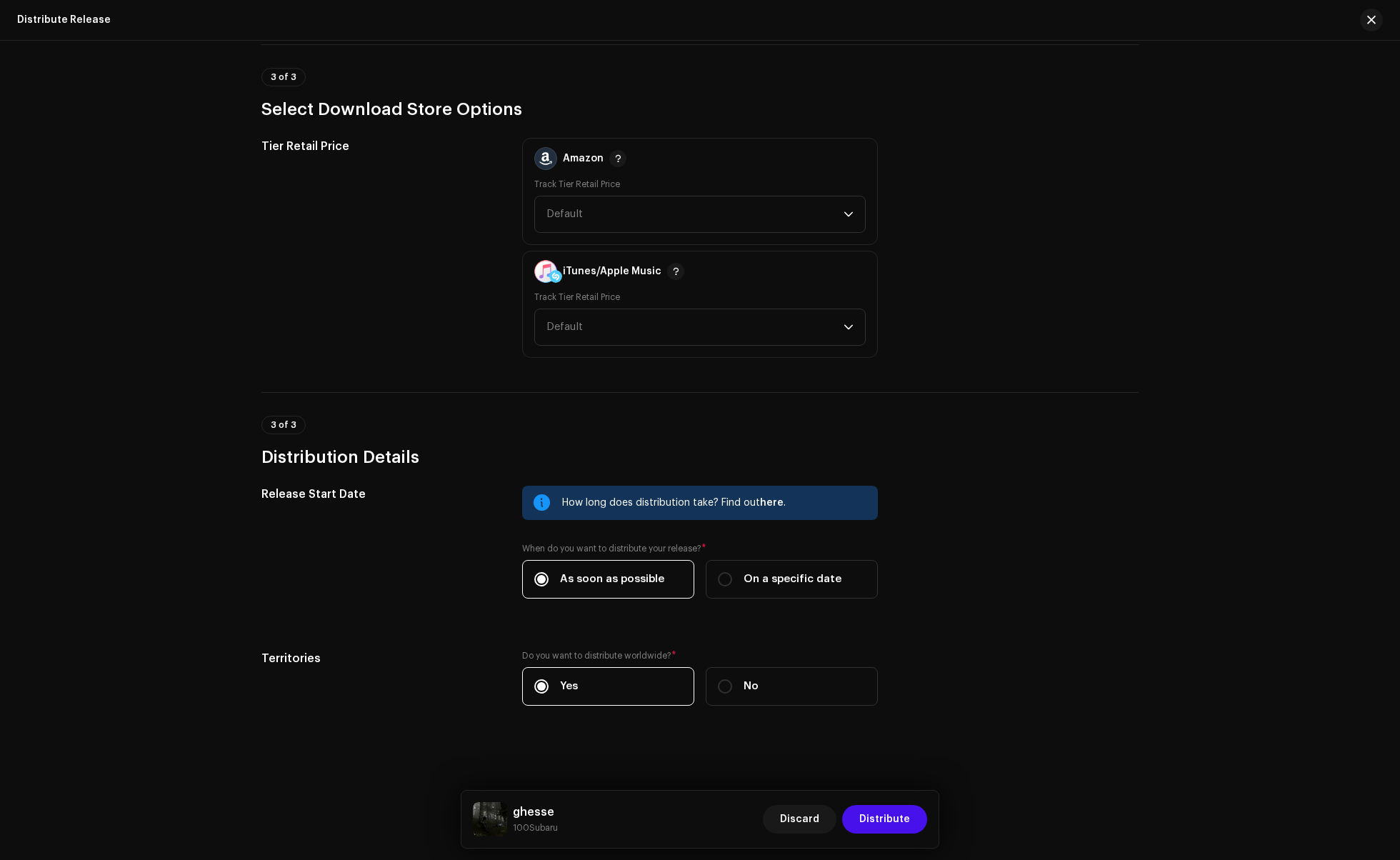
scroll to position [1180, 0]
click at [877, 818] on span "Distribute" at bounding box center [884, 819] width 51 height 29
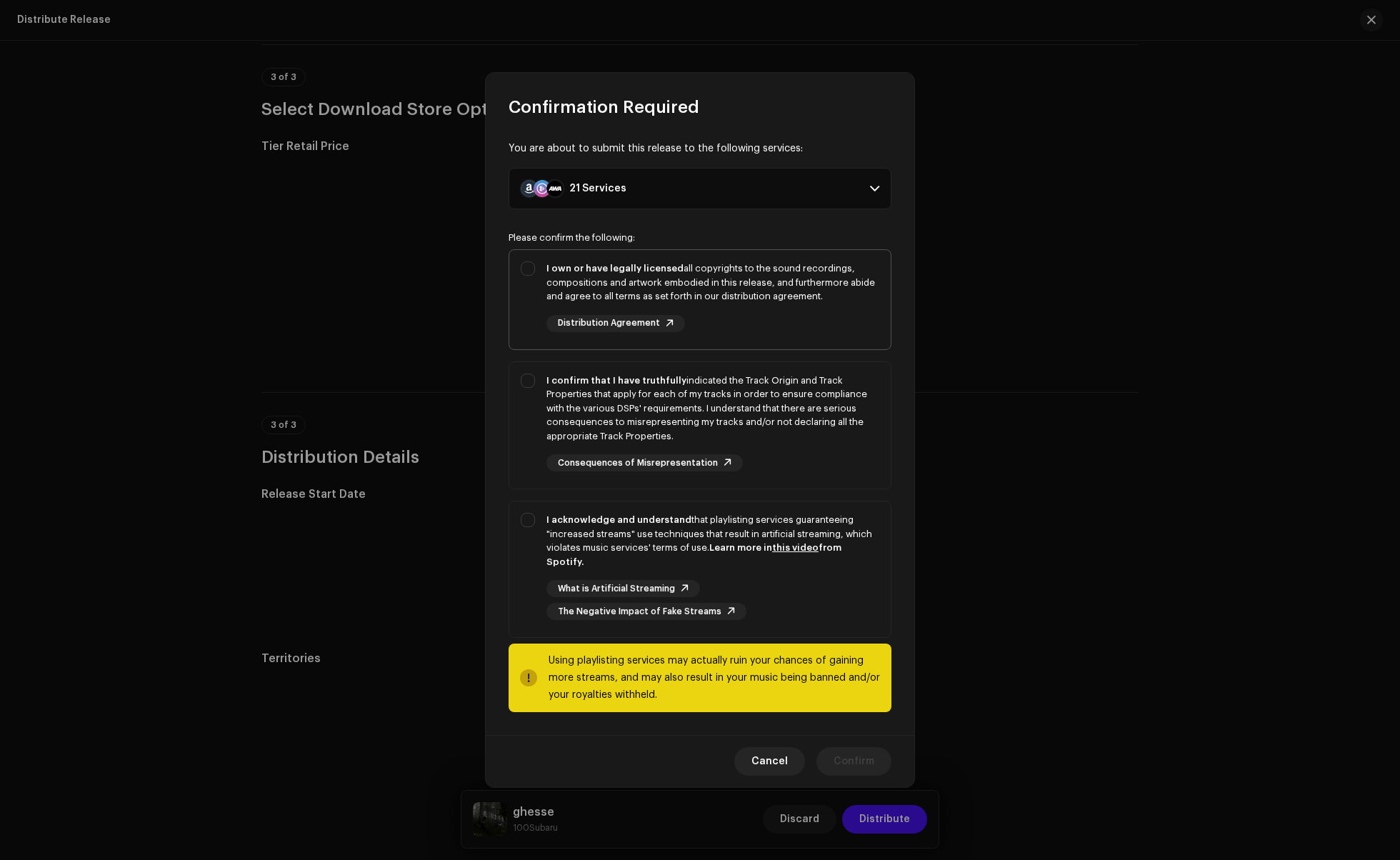
click at [526, 335] on div "I own or have legally licensed all copyrights to the sound recordings, composit…" at bounding box center [700, 297] width 381 height 94
checkbox input "true"
click at [526, 444] on div "I confirm that I have truthfully indicated the Track Origin and Track Propertie…" at bounding box center [700, 423] width 381 height 122
checkbox input "true"
click at [524, 566] on div "I acknowledge and understand that playlisting services guaranteeing "increased …" at bounding box center [700, 566] width 381 height 130
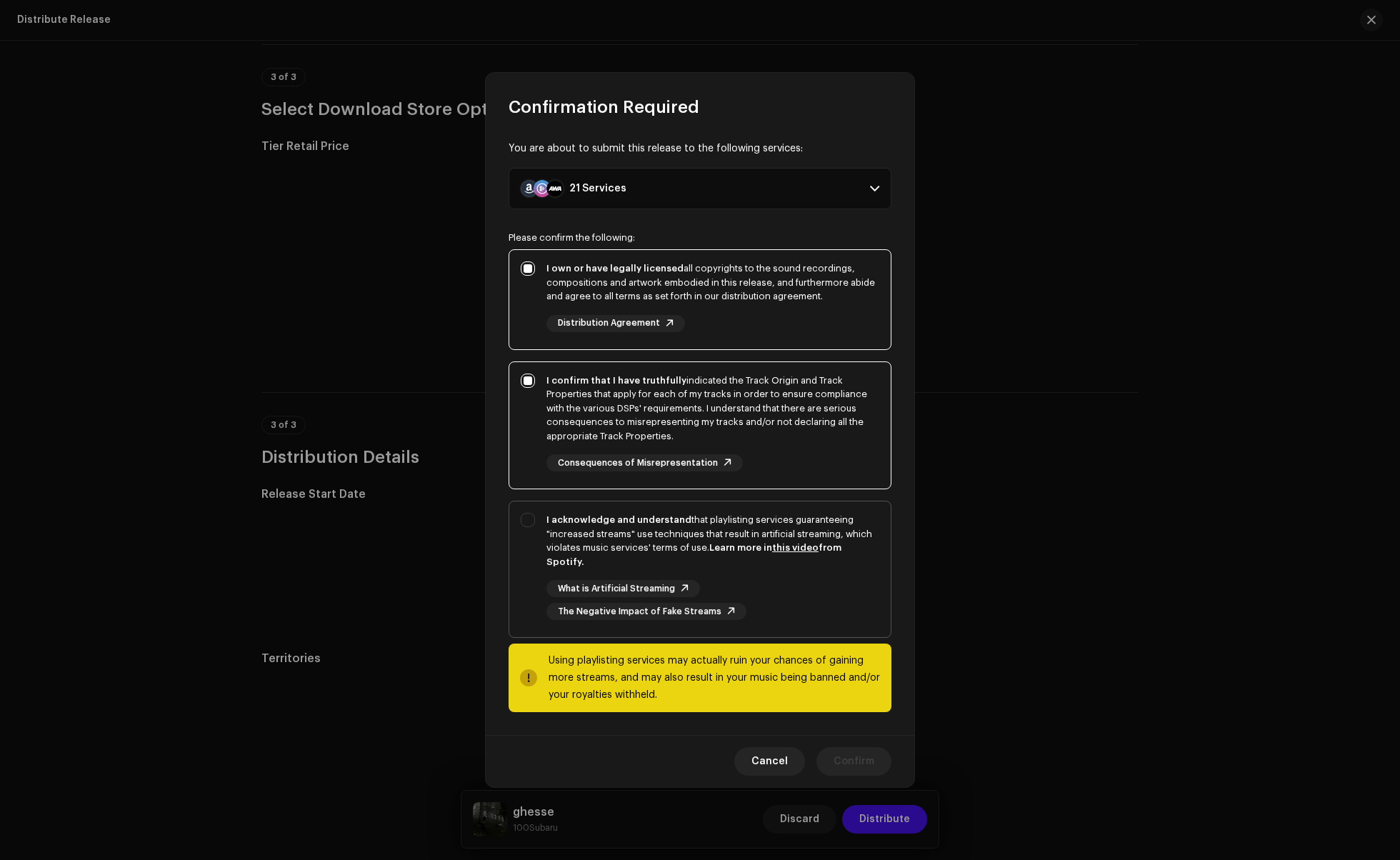
checkbox input "true"
click at [847, 753] on span "Confirm" at bounding box center [854, 761] width 41 height 29
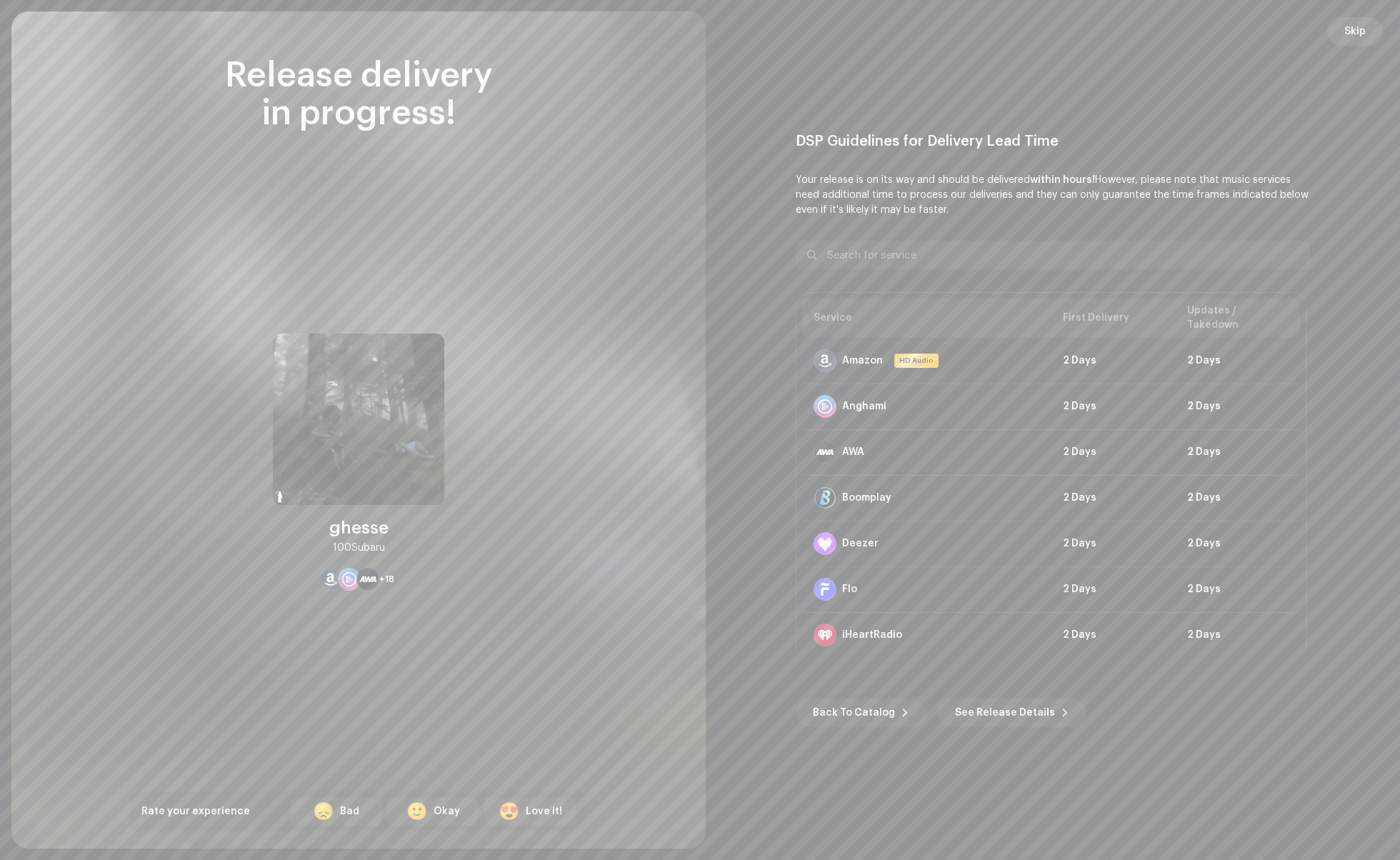
click at [1352, 32] on span "Skip" at bounding box center [1355, 31] width 21 height 29
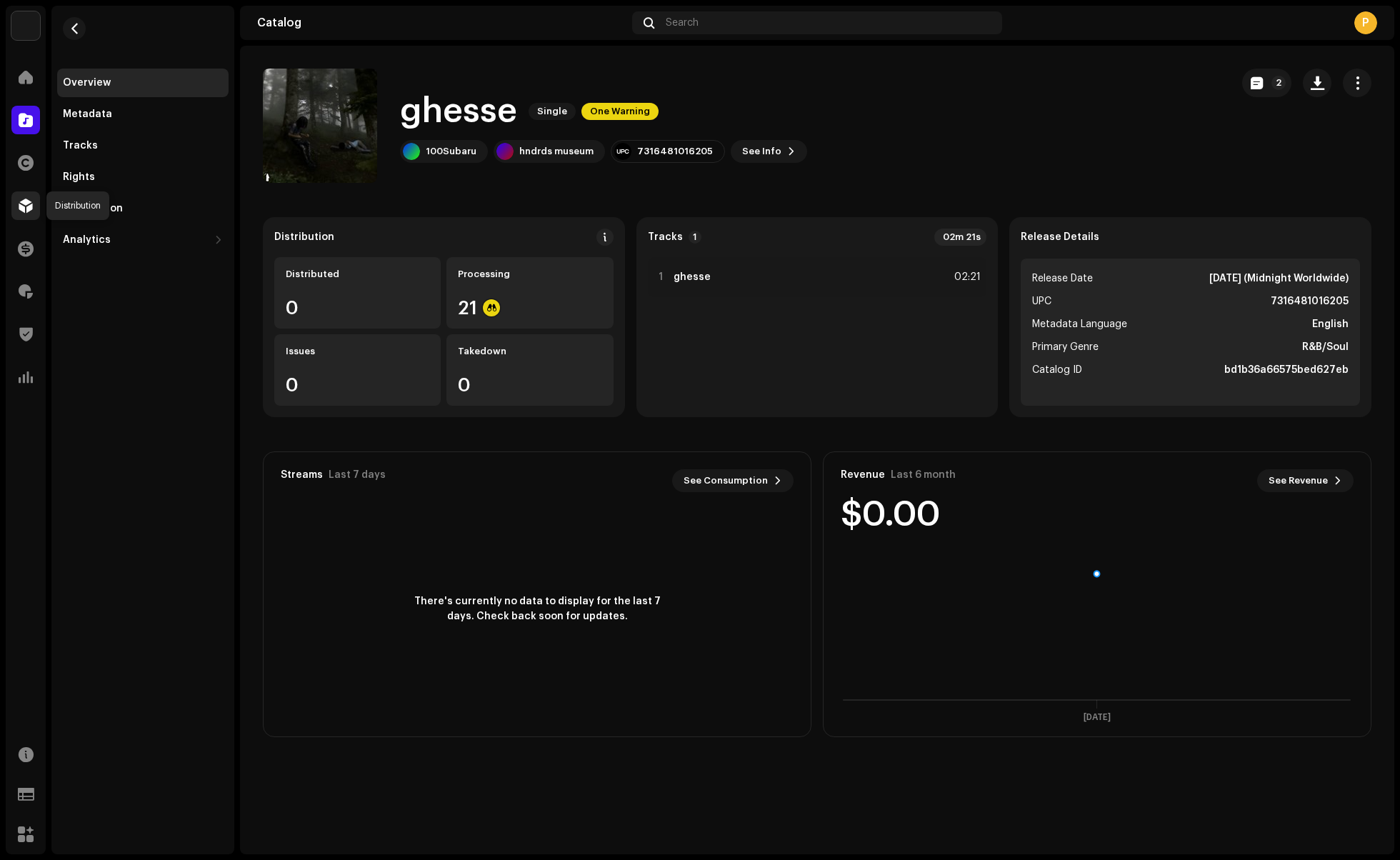
click at [21, 207] on span at bounding box center [25, 206] width 14 height 12
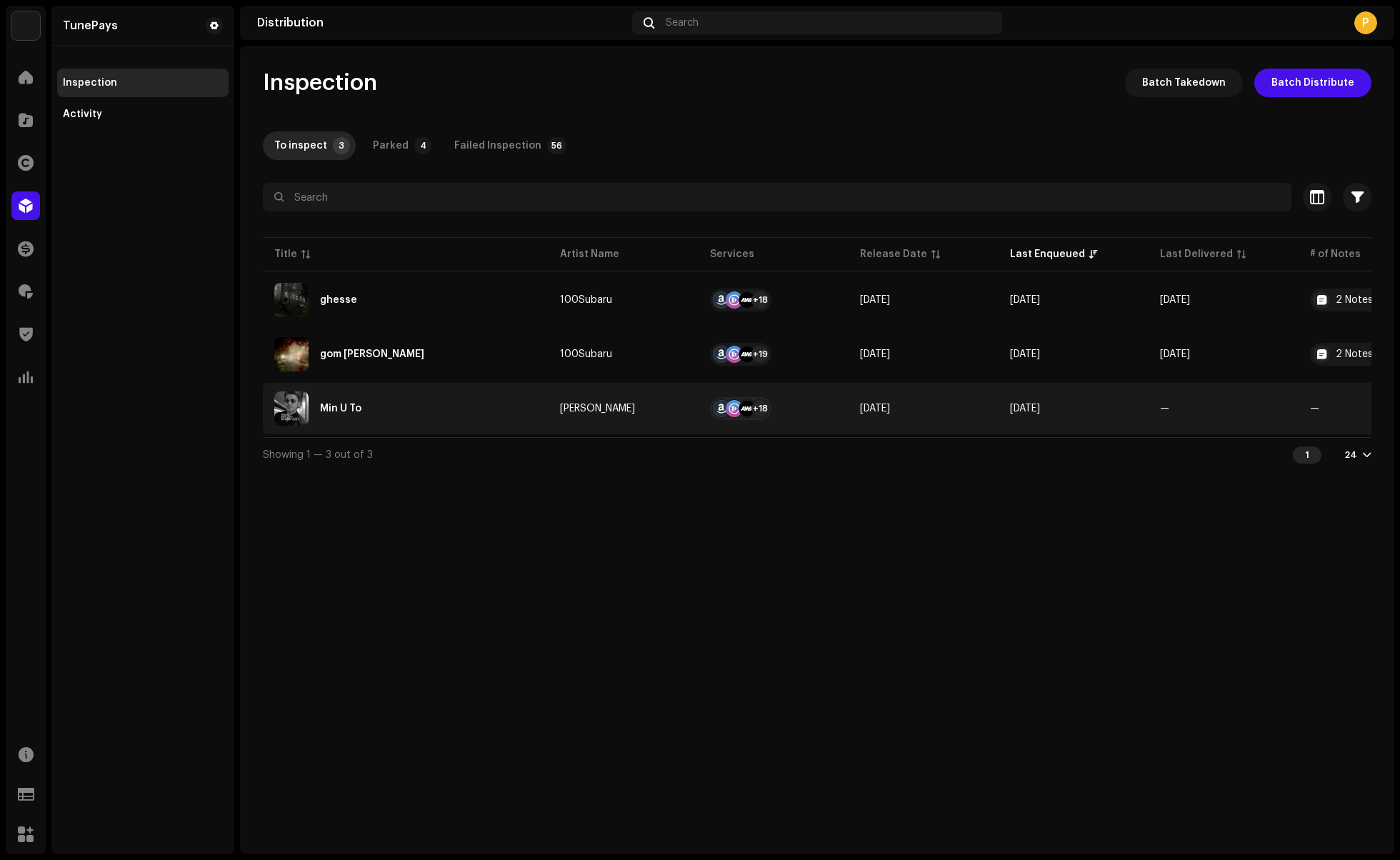
click at [512, 396] on div "Min U To" at bounding box center [405, 408] width 263 height 34
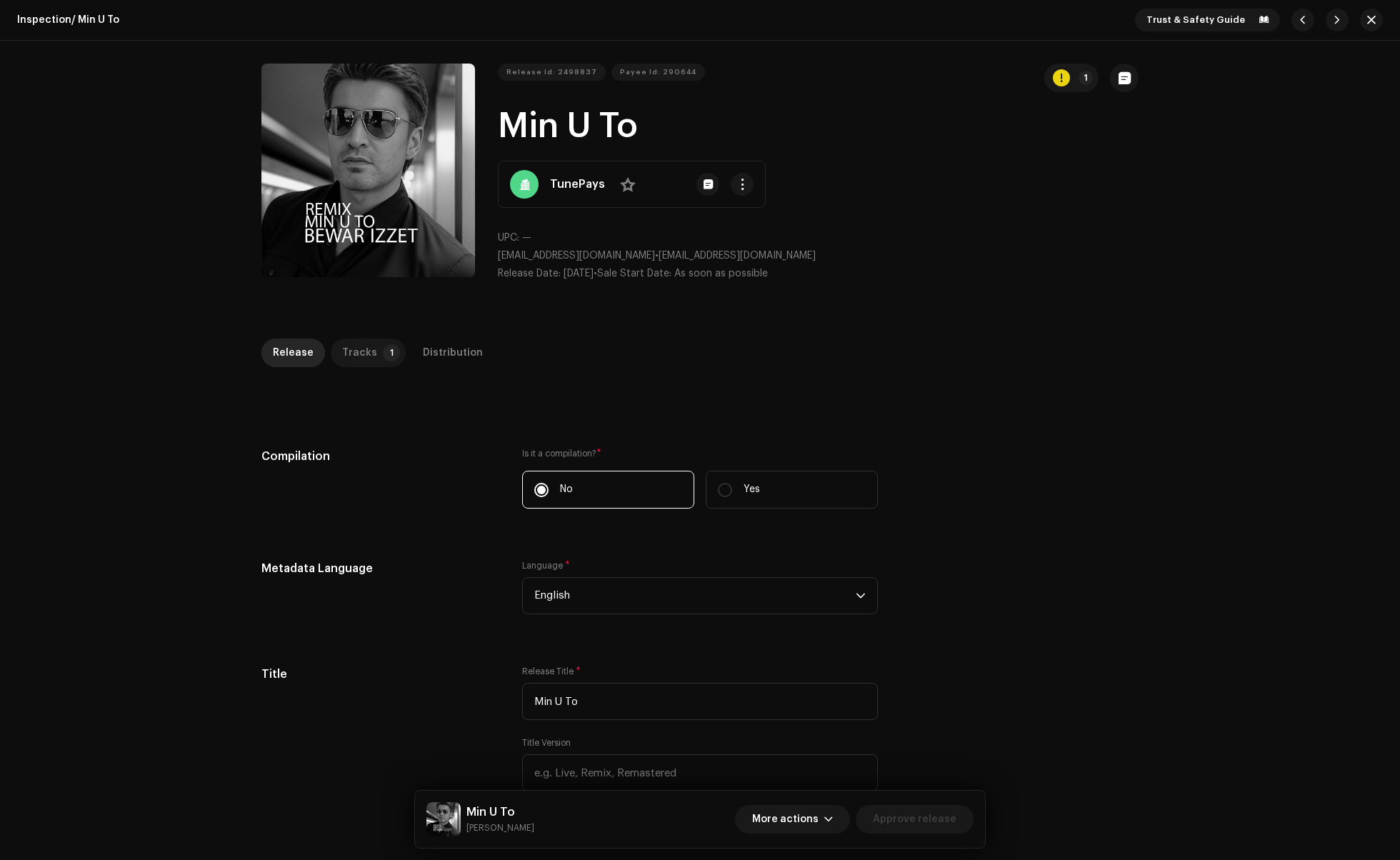
click at [353, 346] on div "Tracks" at bounding box center [360, 353] width 35 height 29
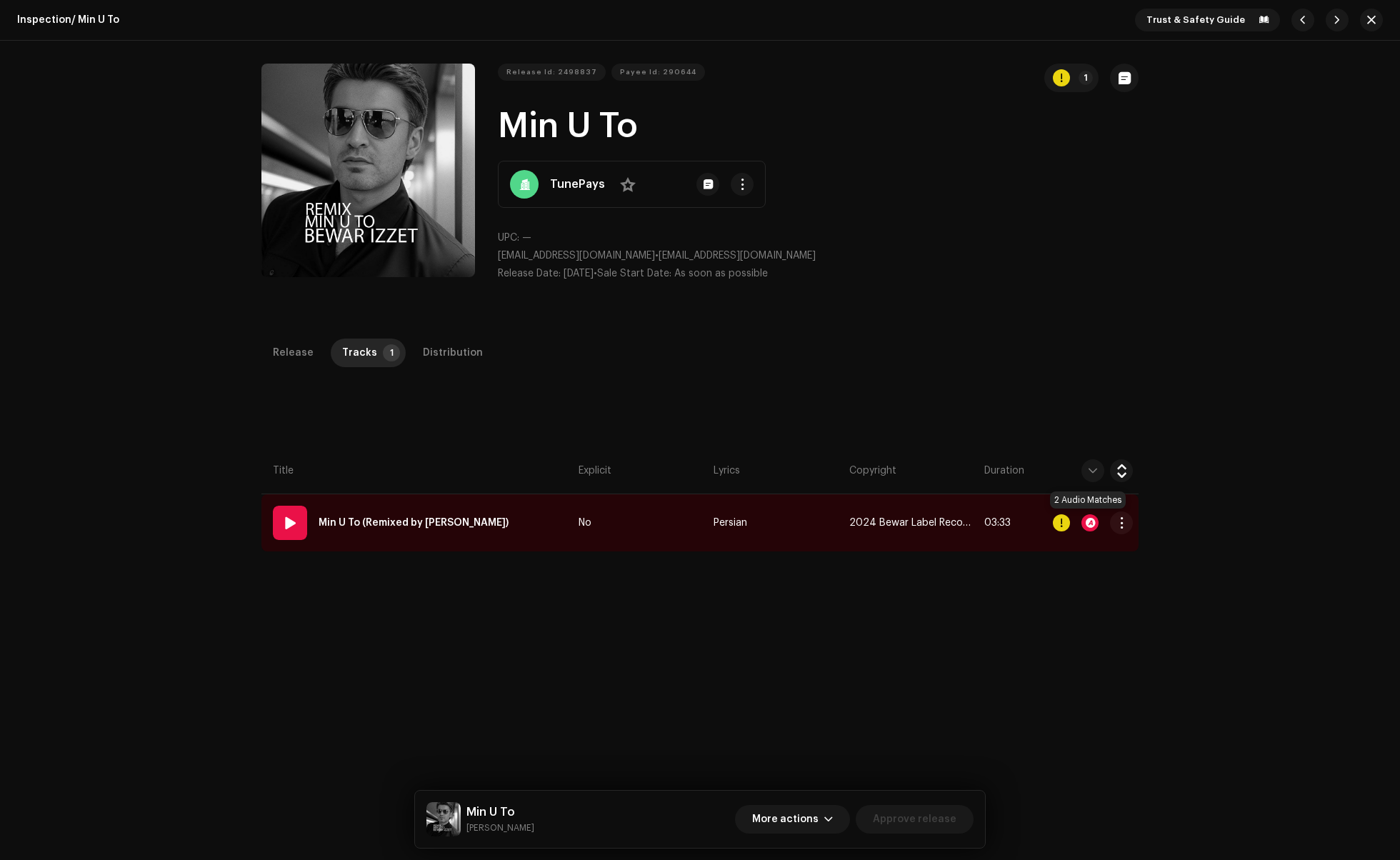
click at [1089, 521] on div at bounding box center [1089, 523] width 17 height 17
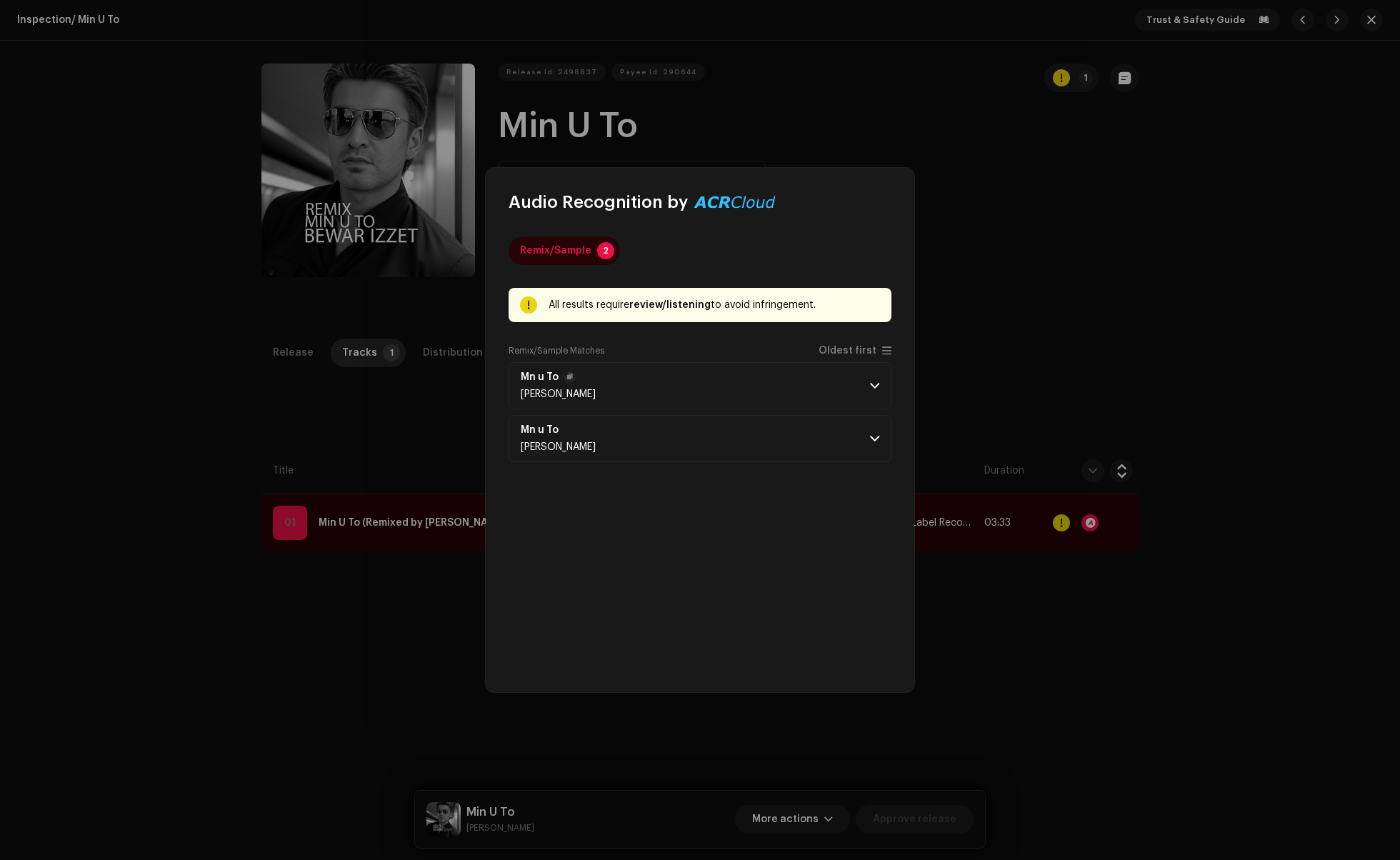
click at [877, 378] on p-accordion-header "Mn u To Bewar Izzet" at bounding box center [700, 386] width 383 height 47
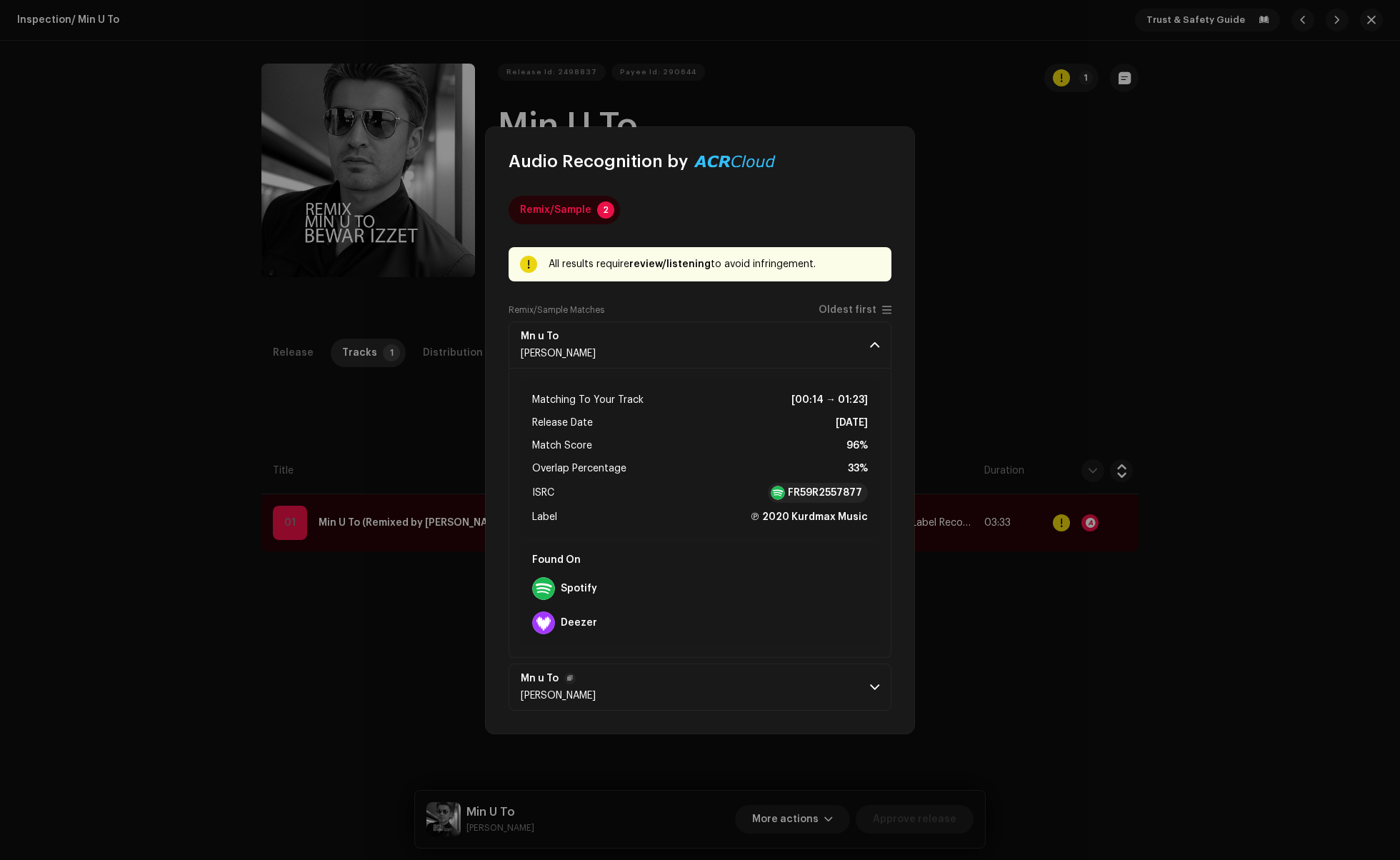
click at [872, 682] on span at bounding box center [874, 688] width 10 height 12
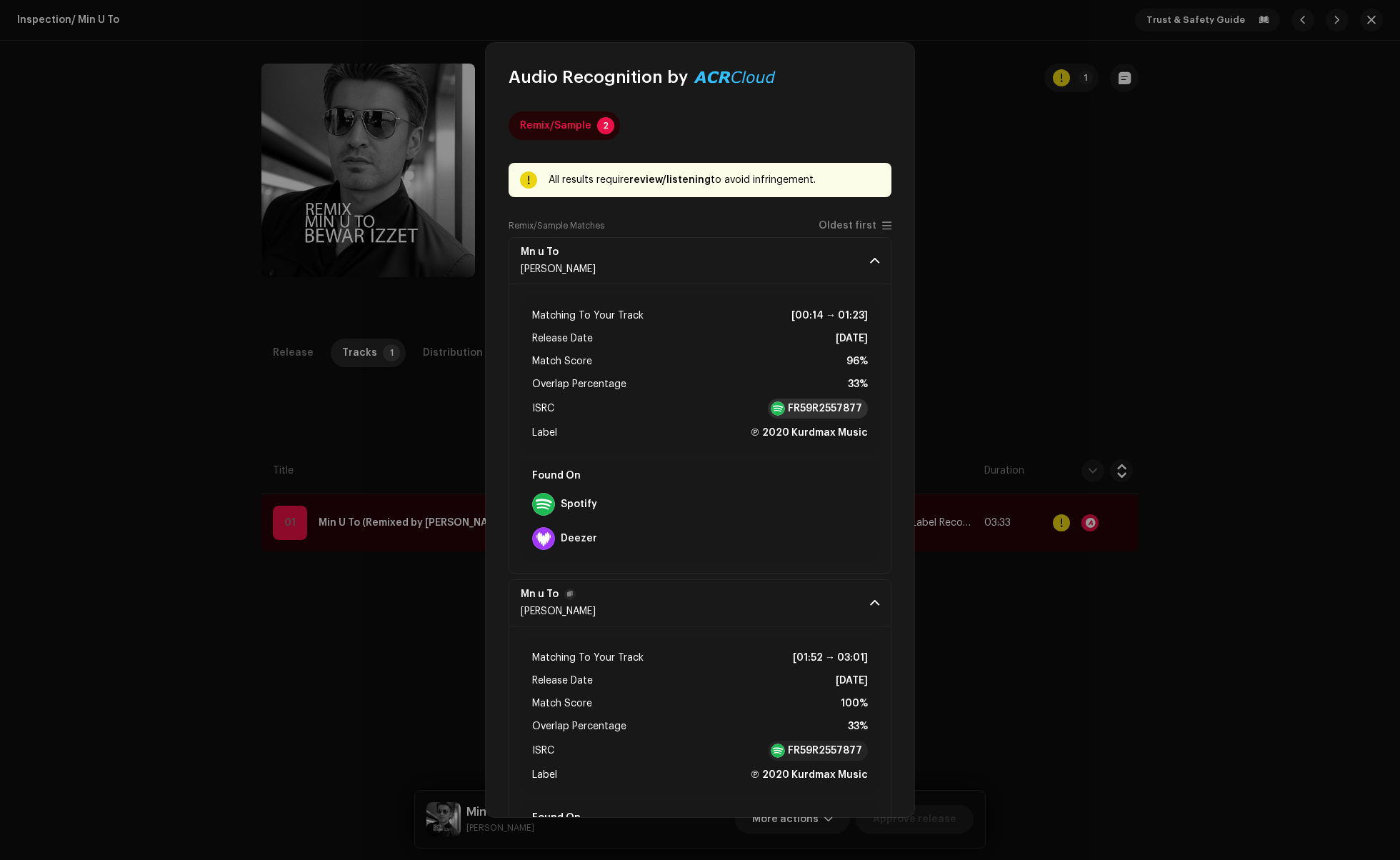
click at [807, 407] on strong "FR59R2557877" at bounding box center [825, 408] width 74 height 14
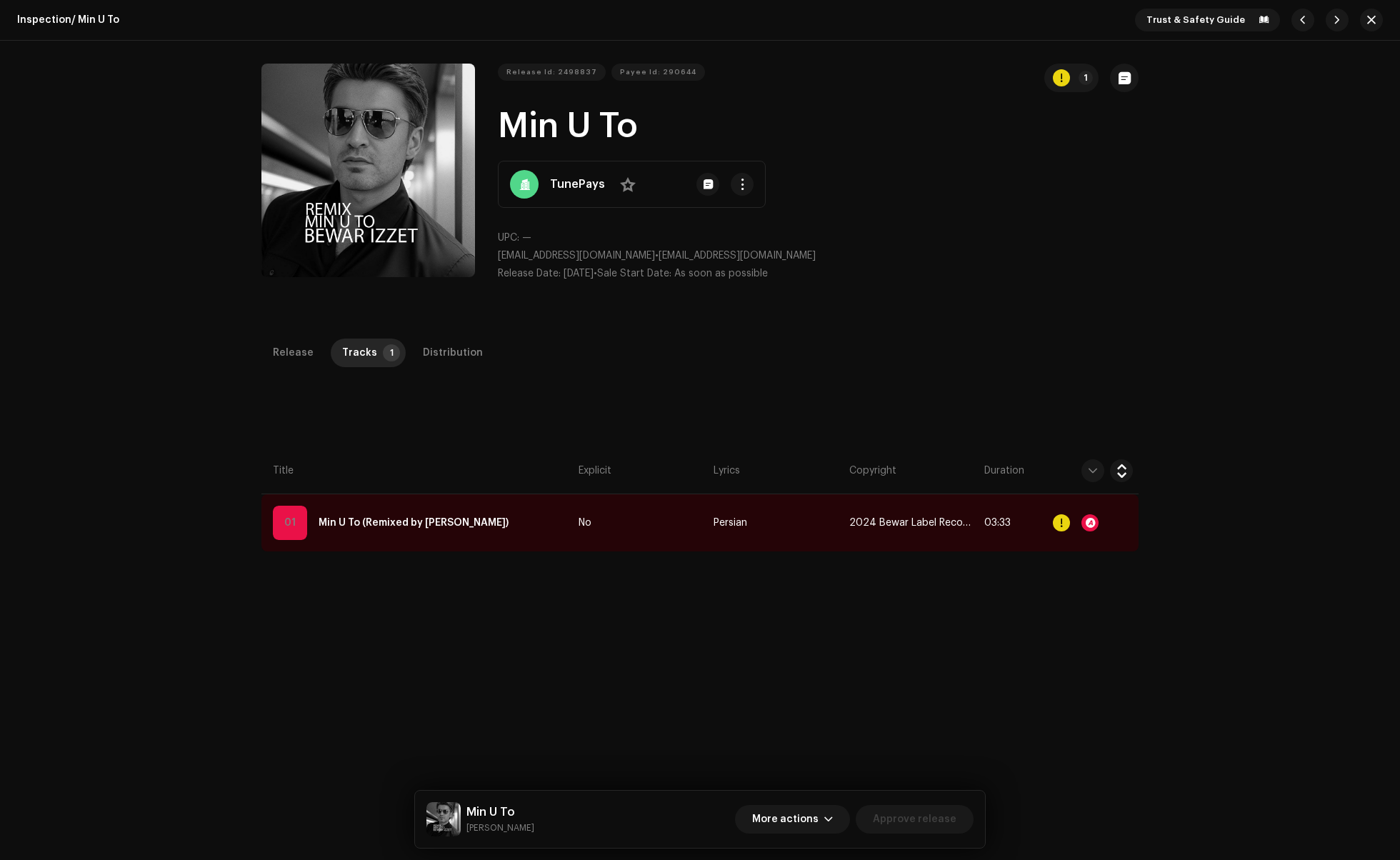
click at [403, 606] on div "Audio Recognition by Remix/Sample 2 All results require review/listening to avo…" at bounding box center [700, 430] width 1400 height 860
click at [515, 520] on td "01 Min U To (Remixed by [PERSON_NAME])" at bounding box center [417, 523] width 312 height 57
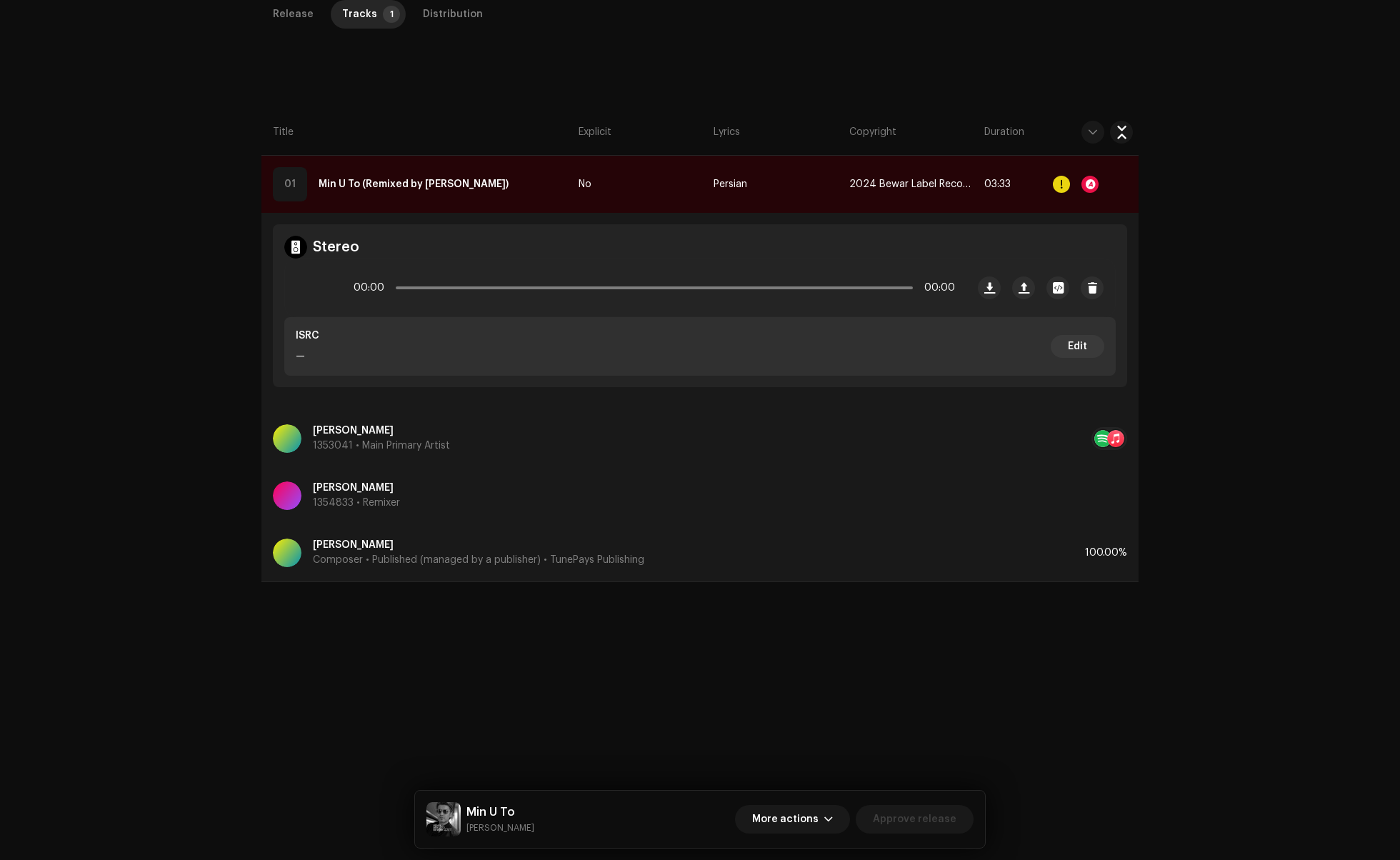
scroll to position [372, 0]
click at [1087, 176] on div at bounding box center [1089, 184] width 17 height 17
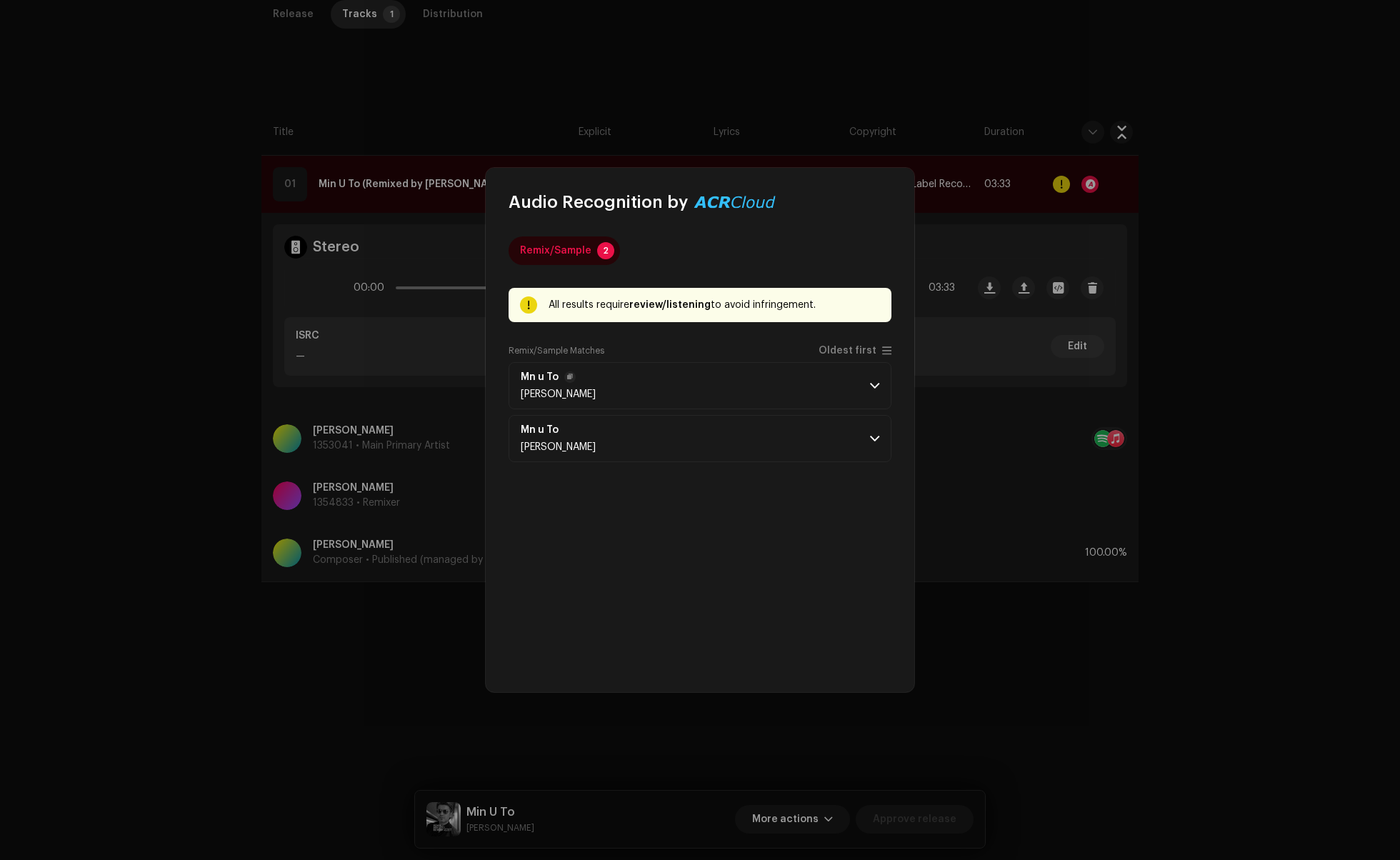
click at [877, 381] on span at bounding box center [874, 386] width 10 height 12
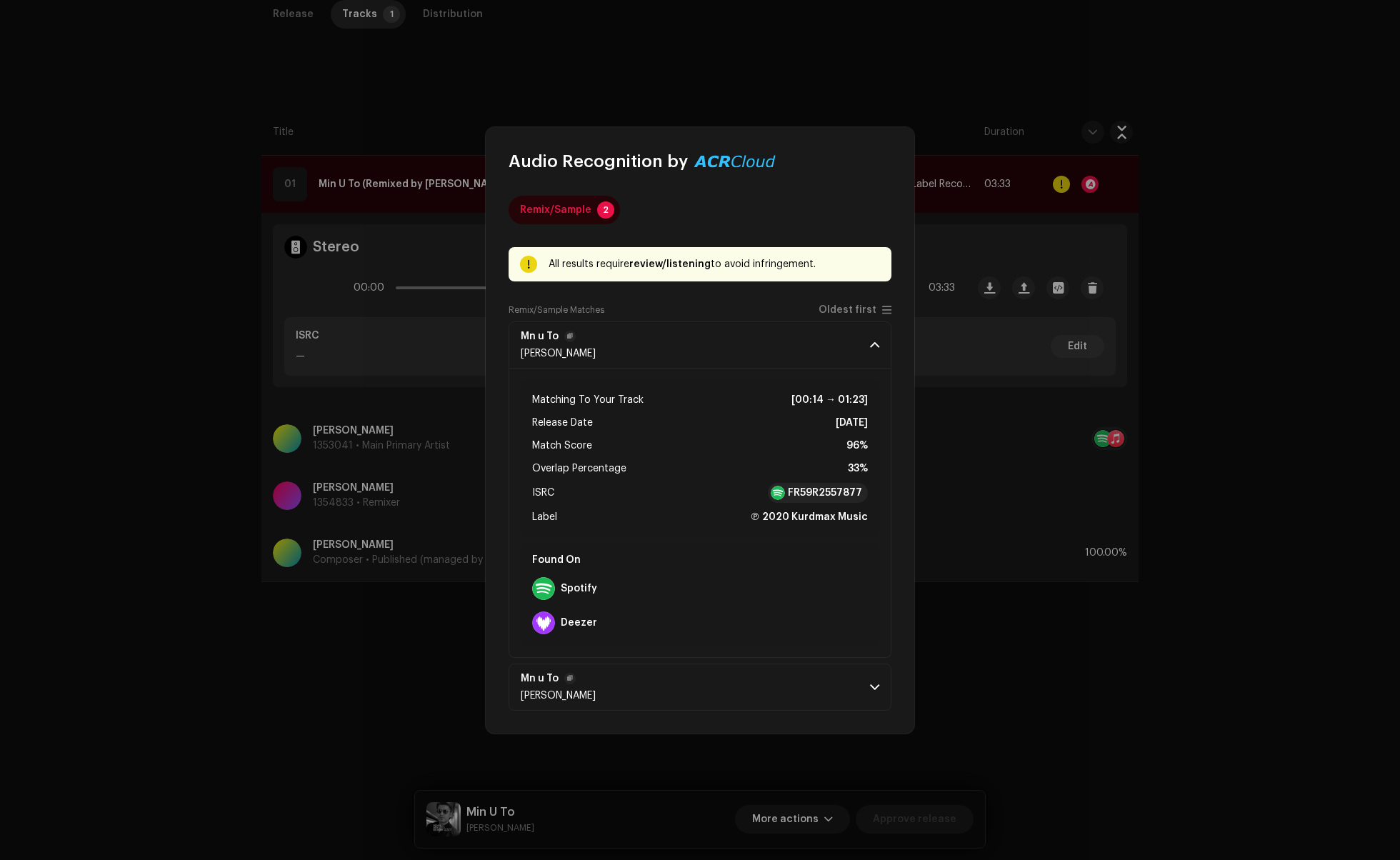
click at [824, 684] on p-accordion-header "Mn u To Bewar Izzet" at bounding box center [700, 687] width 383 height 47
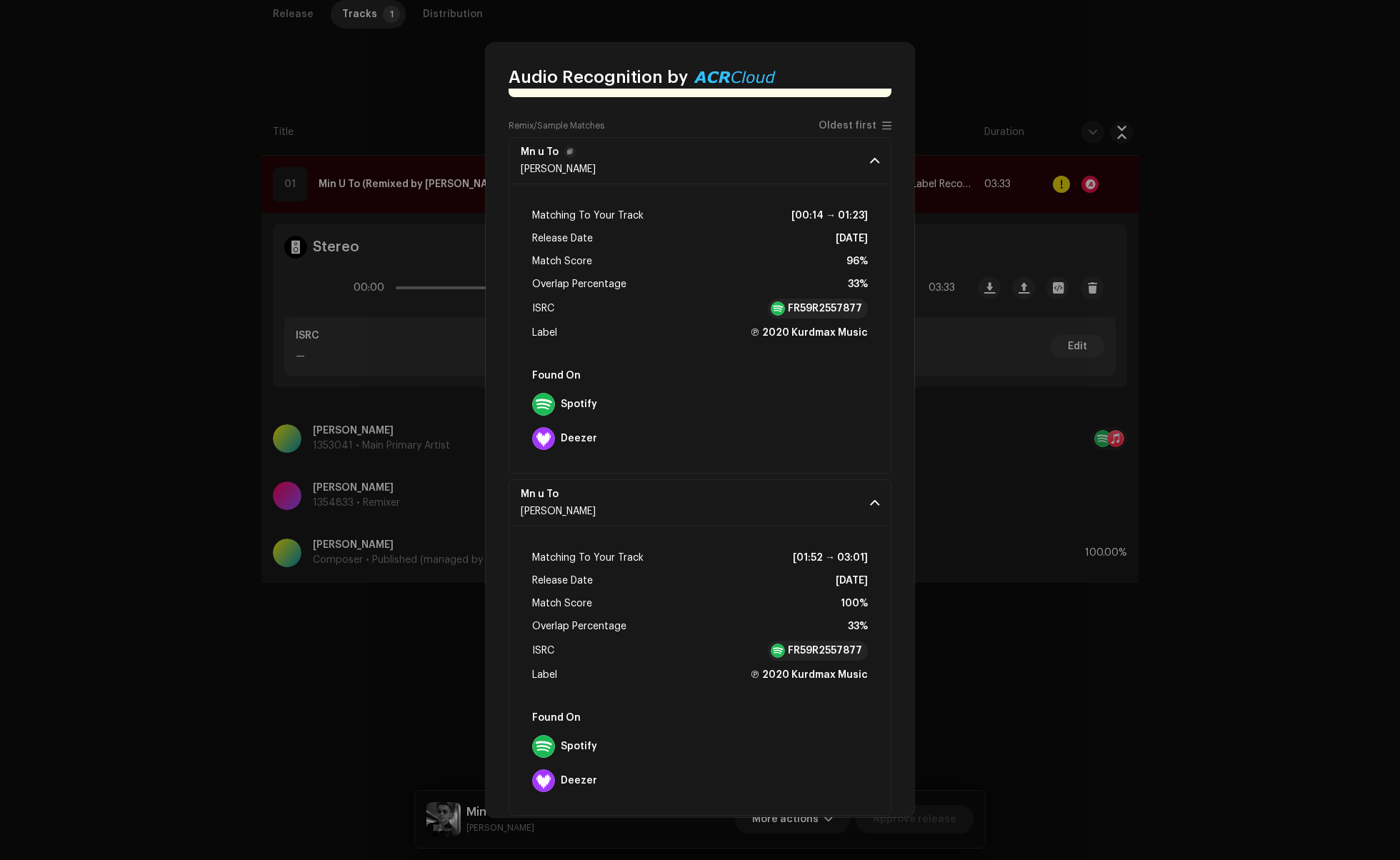
scroll to position [123, 0]
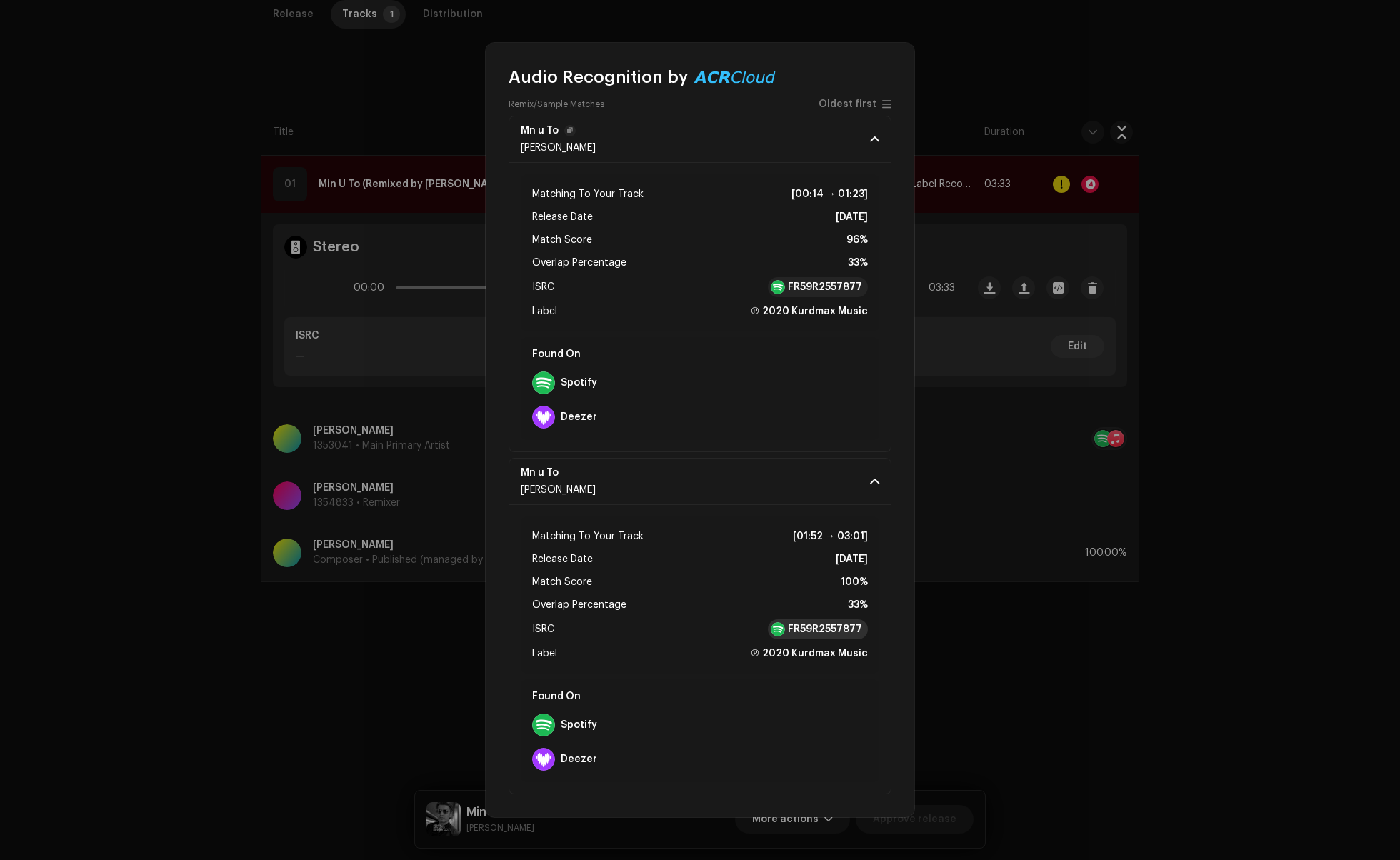
click at [824, 626] on strong "FR59R2557877" at bounding box center [825, 629] width 74 height 14
click at [815, 289] on strong "FR59R2557877" at bounding box center [825, 287] width 74 height 14
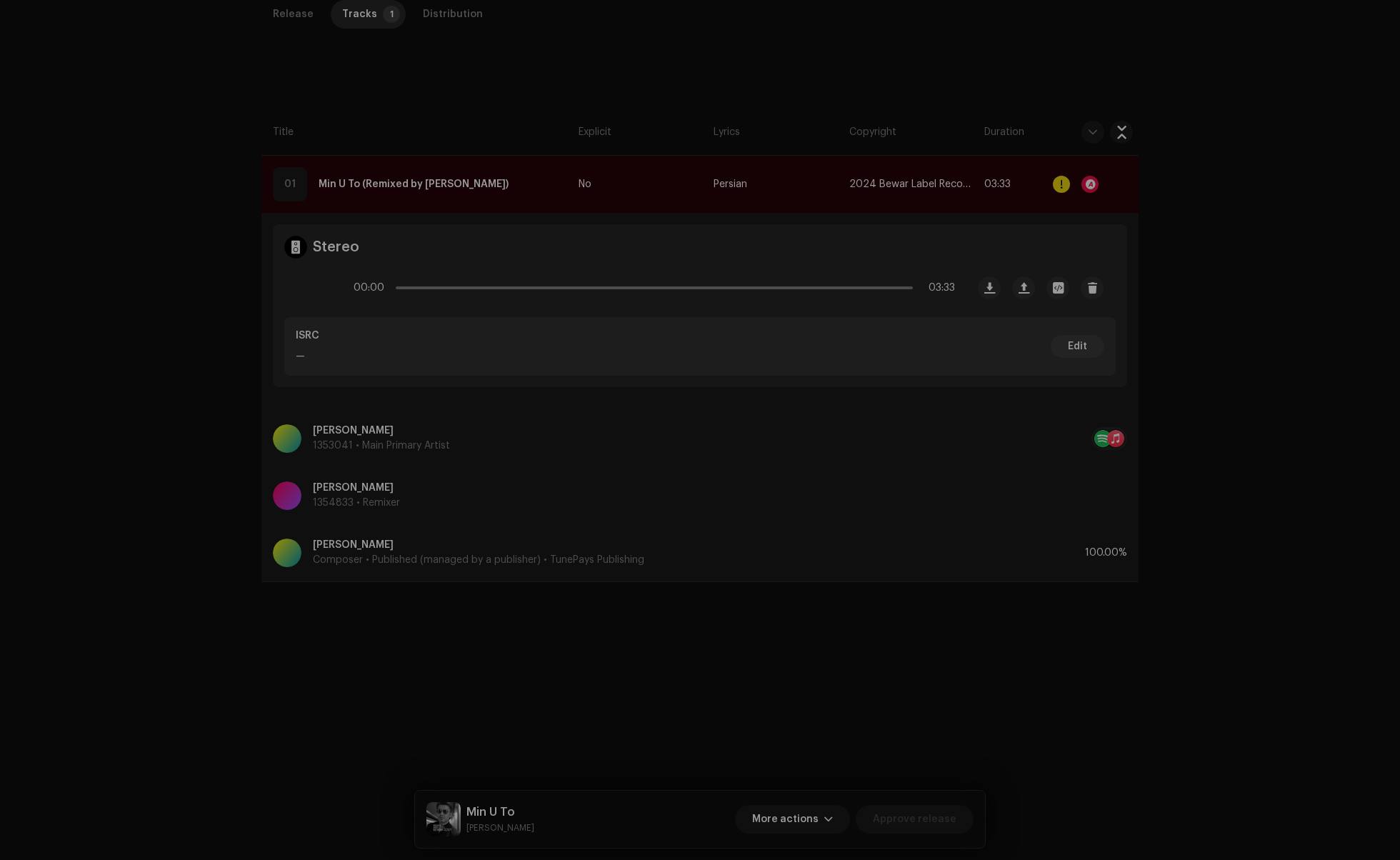
click at [182, 304] on div "Audio Recognition by Remix/Sample 2 All results require review/listening to avo…" at bounding box center [700, 430] width 1400 height 860
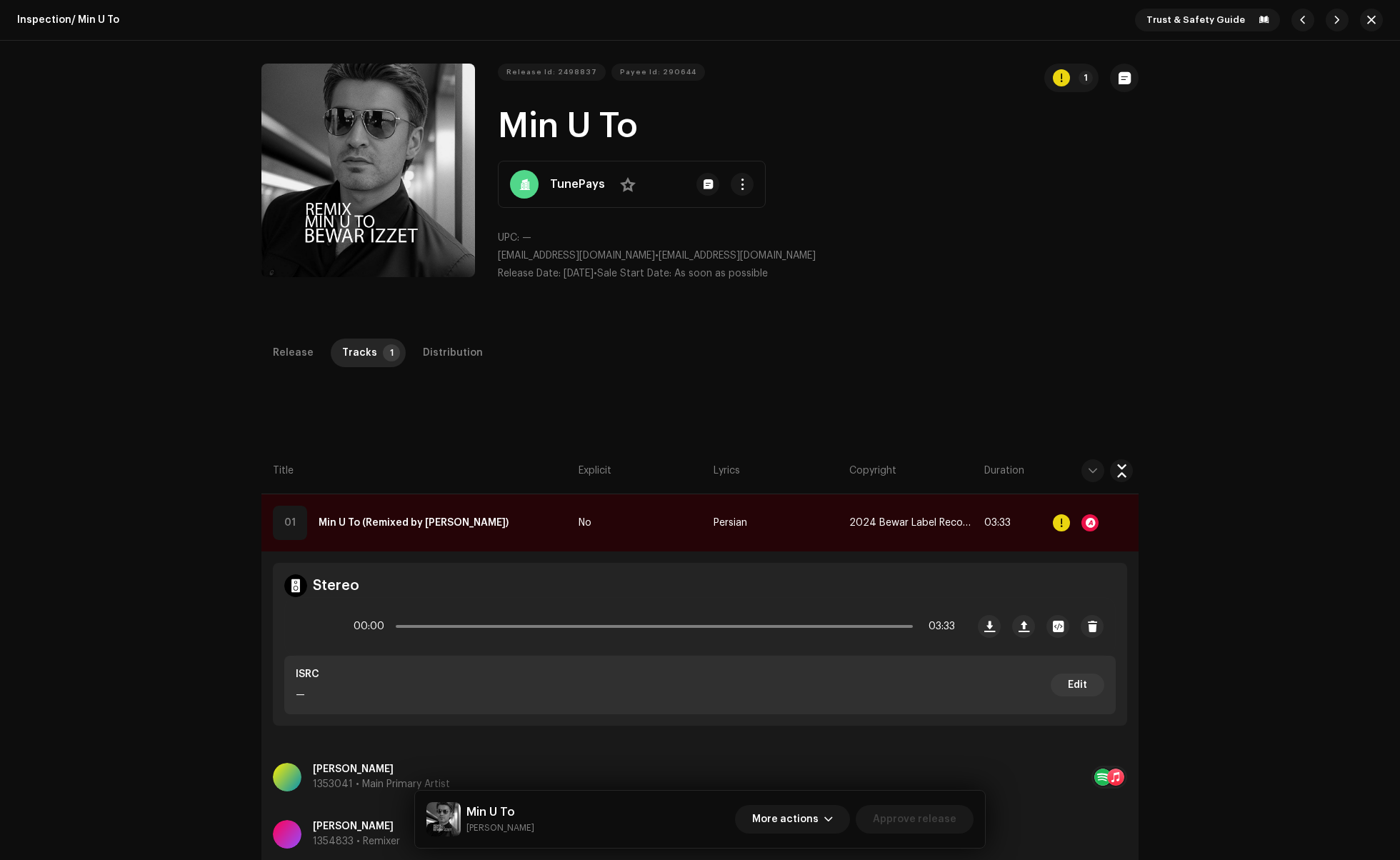
scroll to position [0, 0]
click at [1367, 18] on span "button" at bounding box center [1371, 20] width 9 height 12
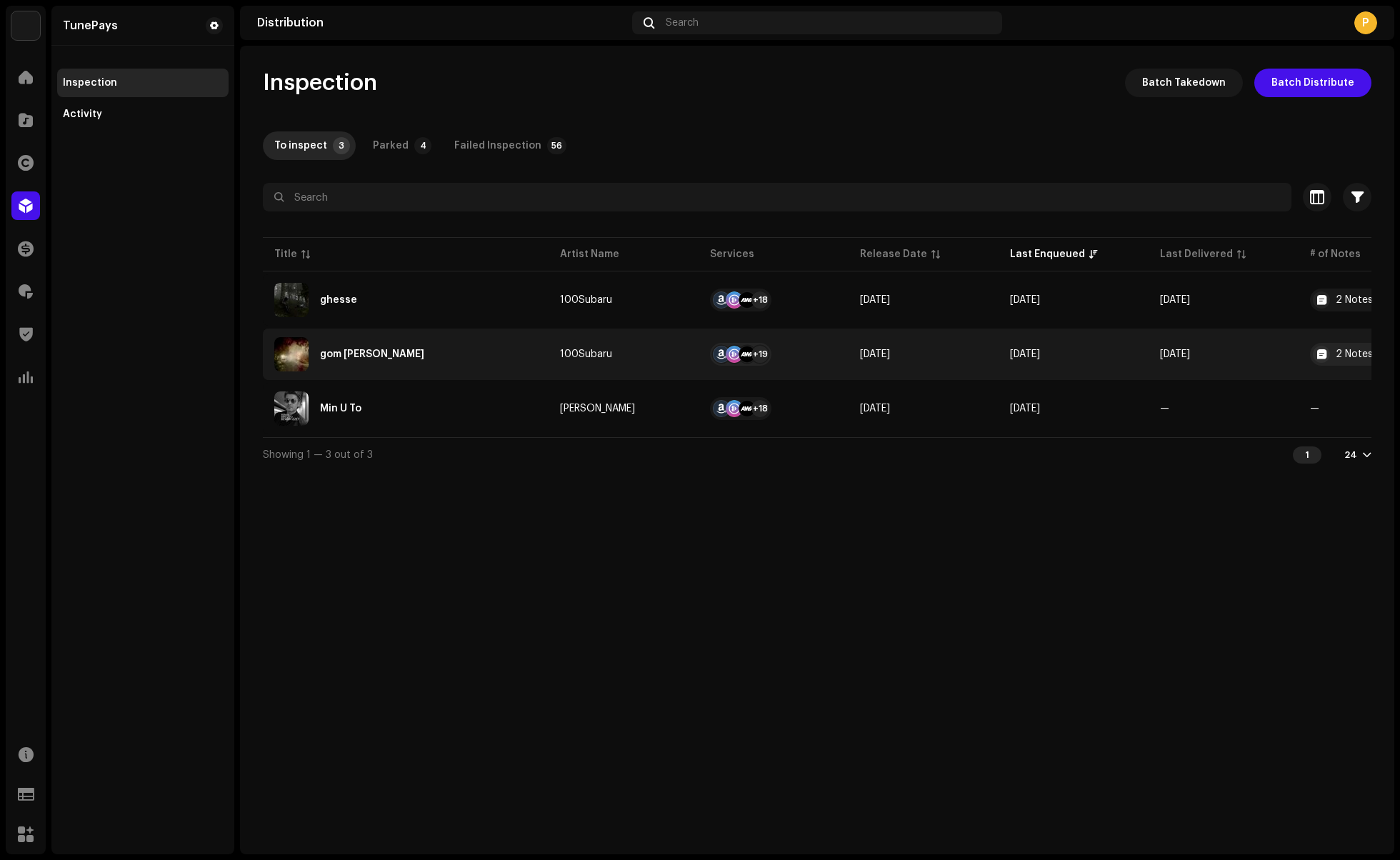
click at [443, 355] on div "gom [PERSON_NAME]" at bounding box center [405, 354] width 263 height 34
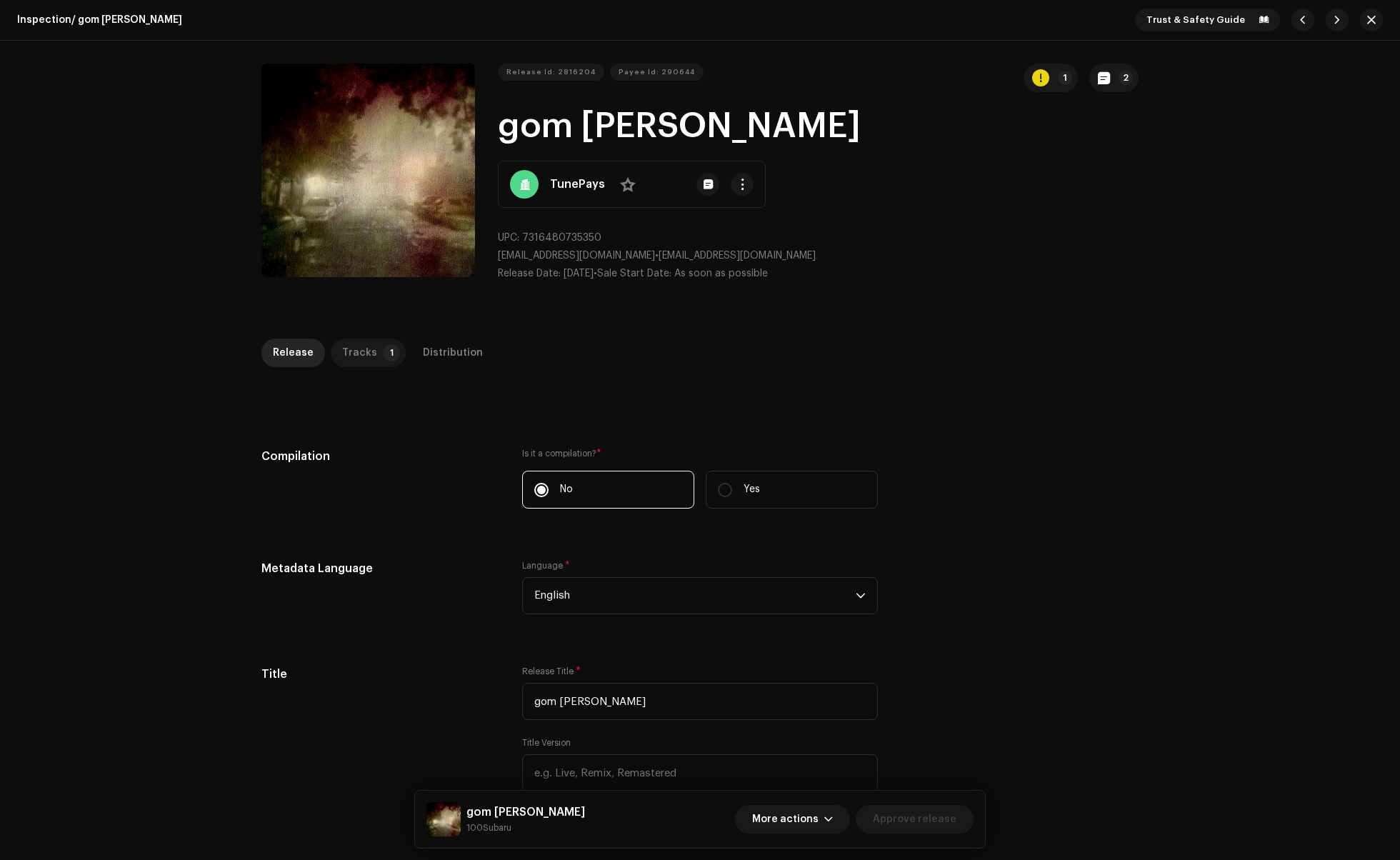
click at [366, 356] on div "Tracks" at bounding box center [360, 353] width 35 height 29
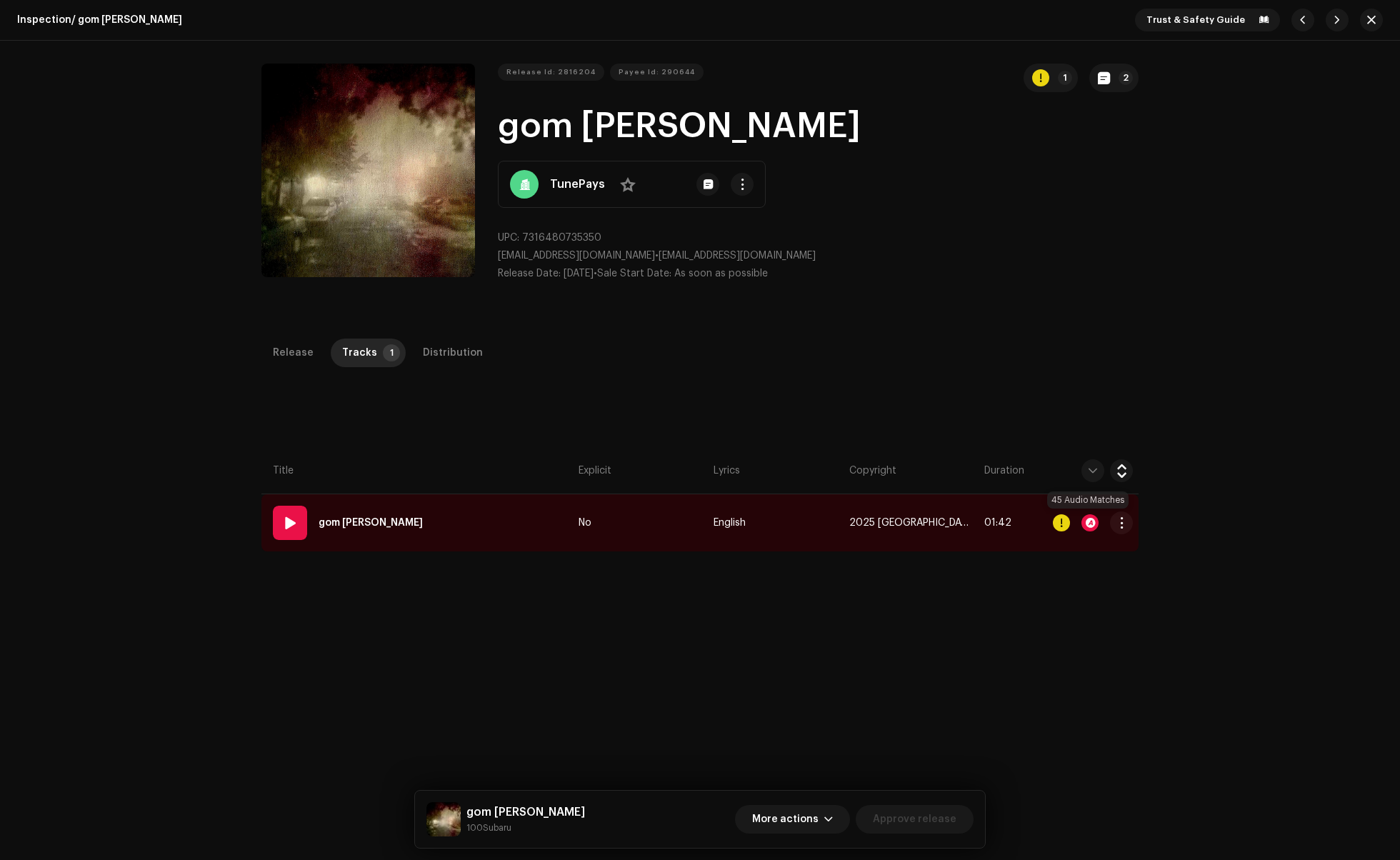
click at [1084, 526] on div at bounding box center [1089, 523] width 17 height 17
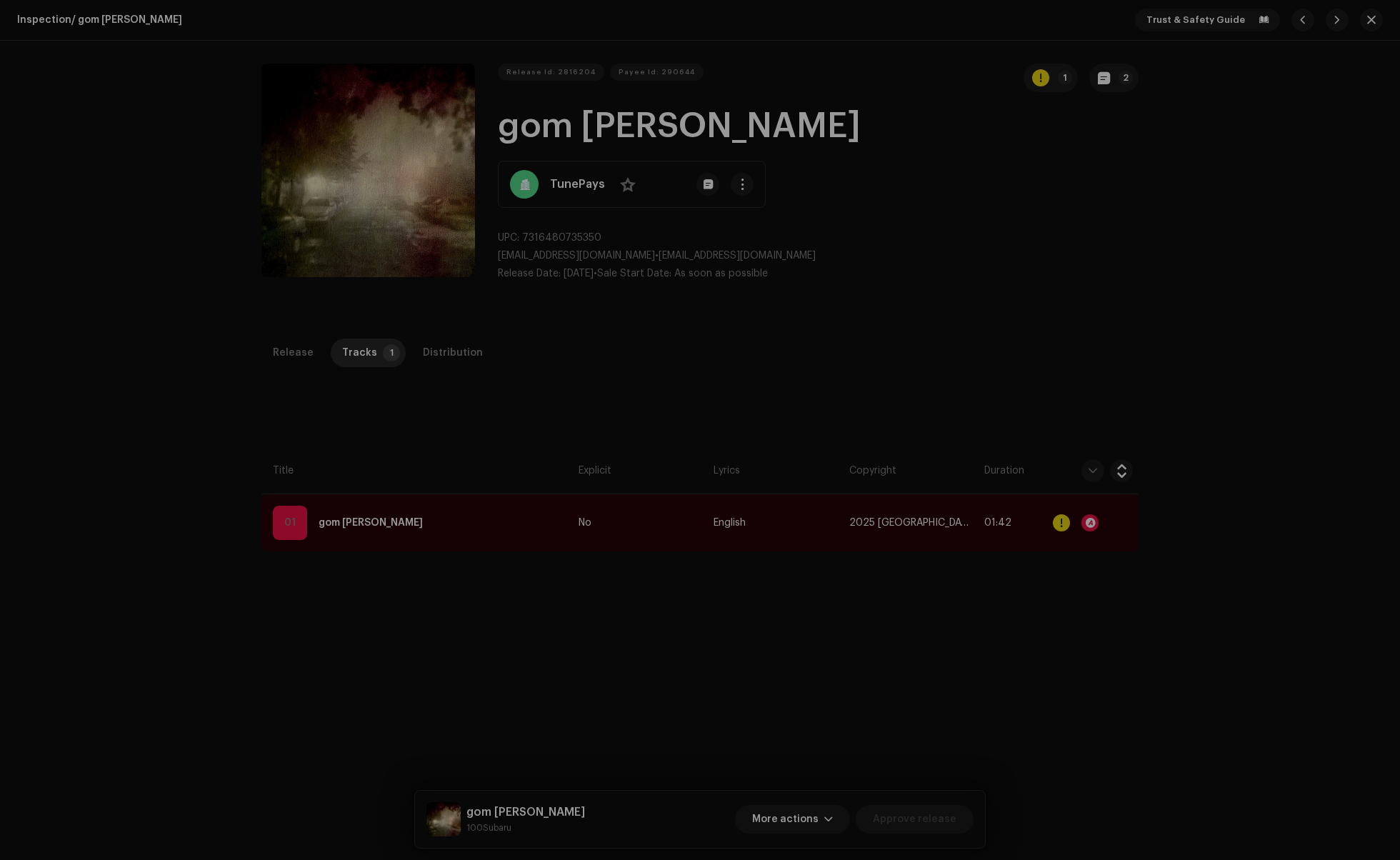
click at [1022, 607] on div "Audio Recognition by Remix/Sample 44 Cover Song 1 All results require review/li…" at bounding box center [700, 430] width 1400 height 860
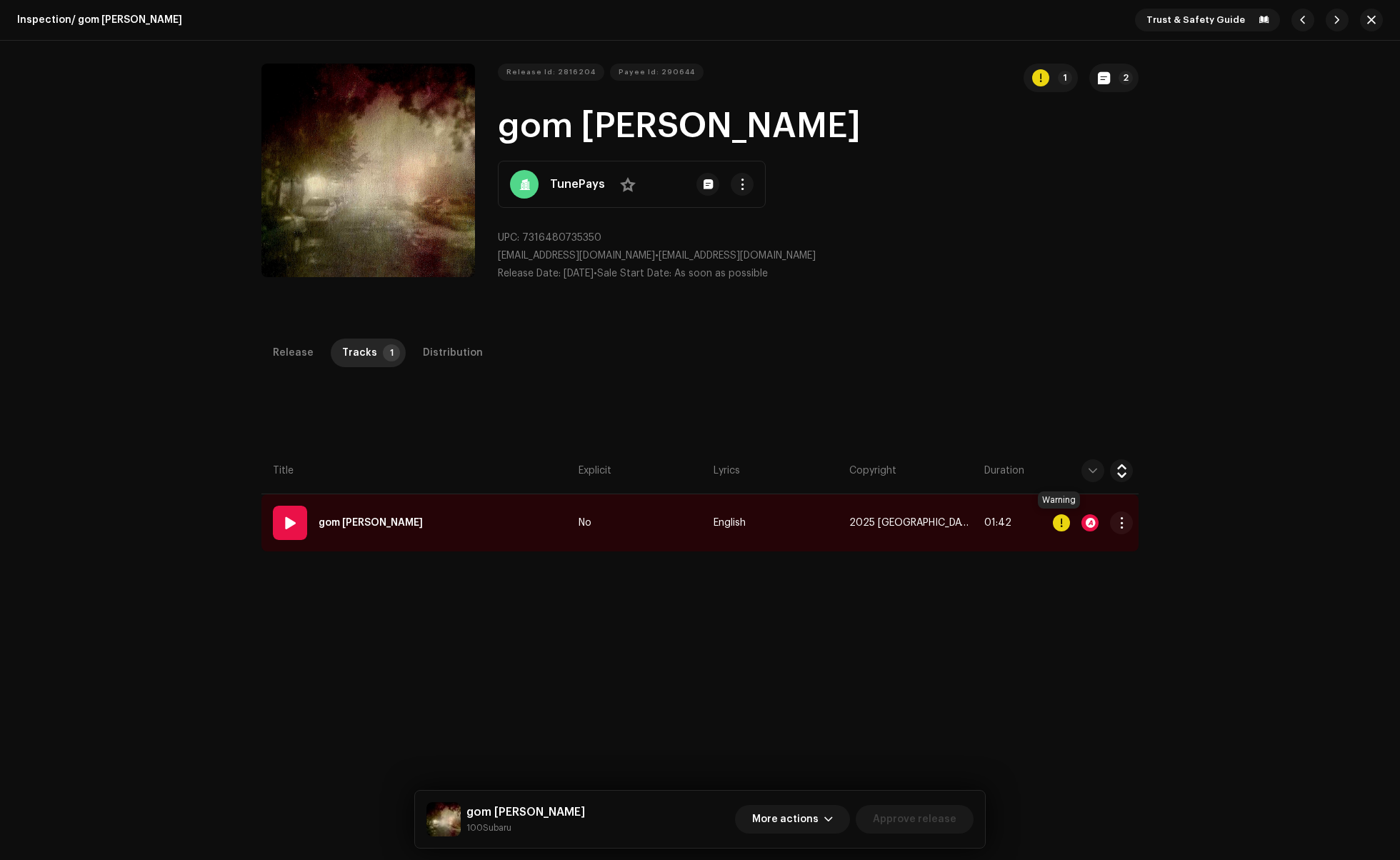
click at [1058, 524] on div at bounding box center [1061, 523] width 17 height 17
click at [986, 644] on div "Errors & Warnings Error Warnings 1 Please review these warnings to see if you n…" at bounding box center [700, 430] width 1400 height 860
click at [443, 353] on div "Distribution" at bounding box center [453, 353] width 60 height 29
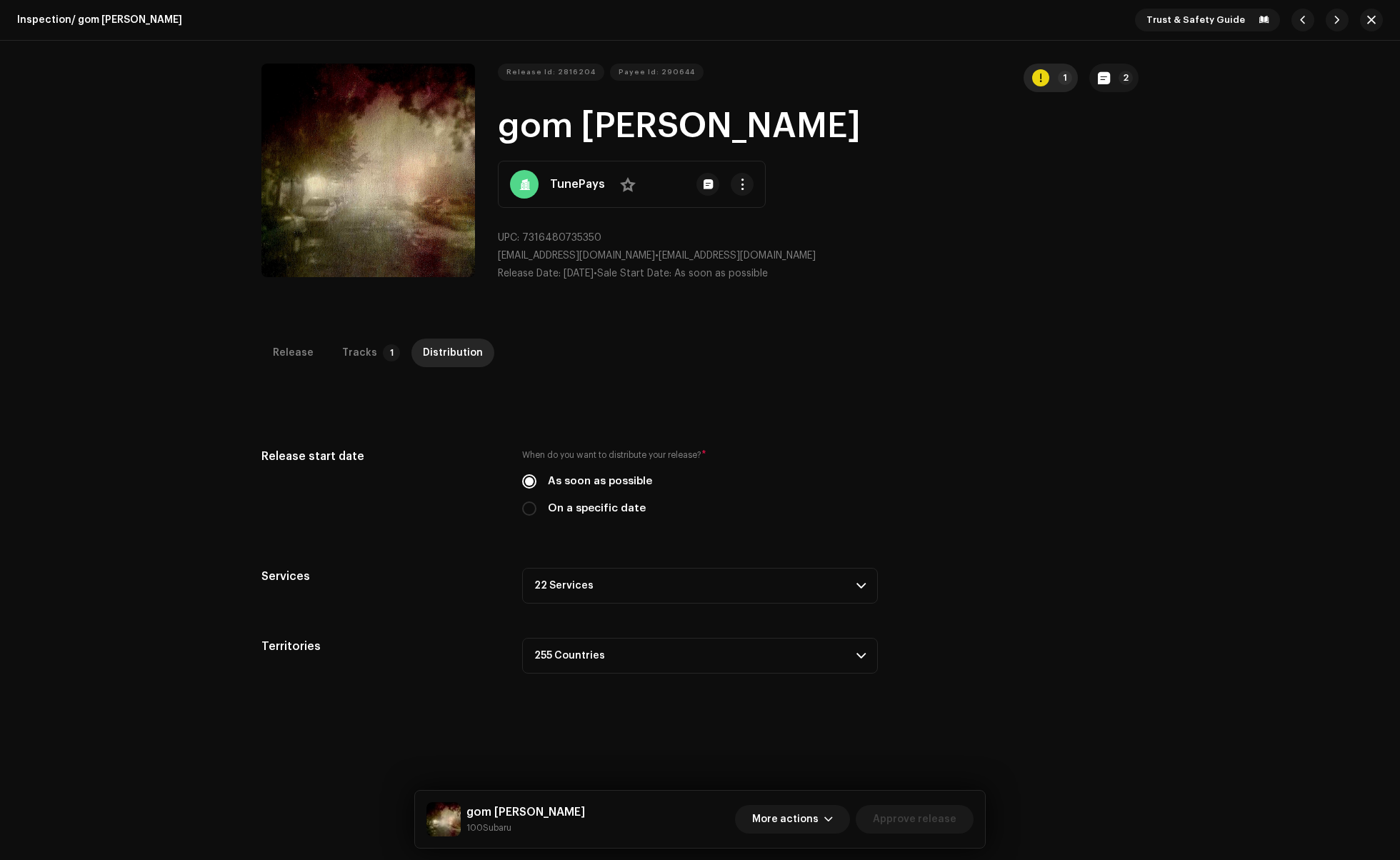
click at [1047, 83] on button "1" at bounding box center [1050, 78] width 54 height 29
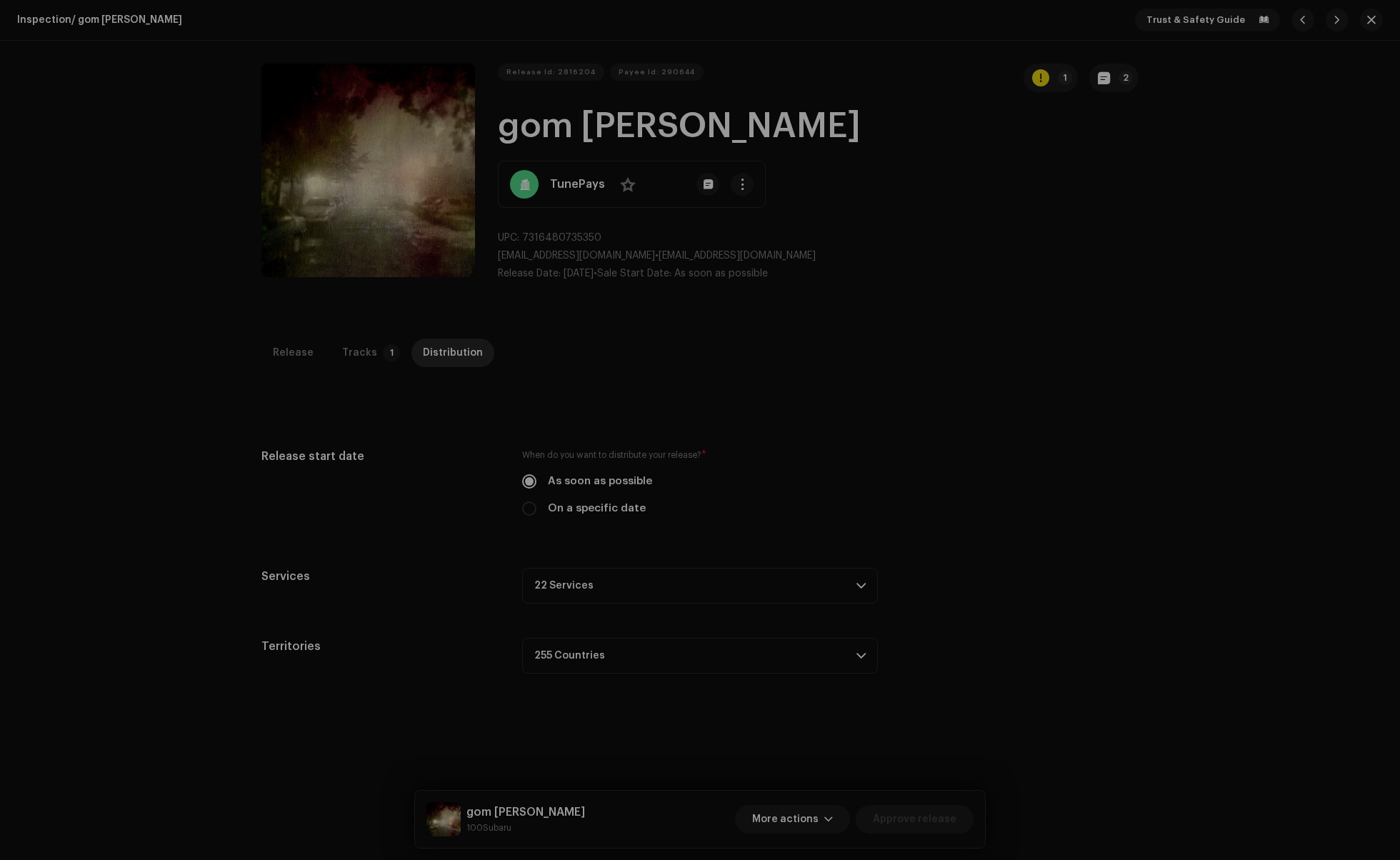
click at [995, 402] on div "Errors & Warnings Error Warnings 1 Please review these warnings to see if you n…" at bounding box center [700, 430] width 1400 height 860
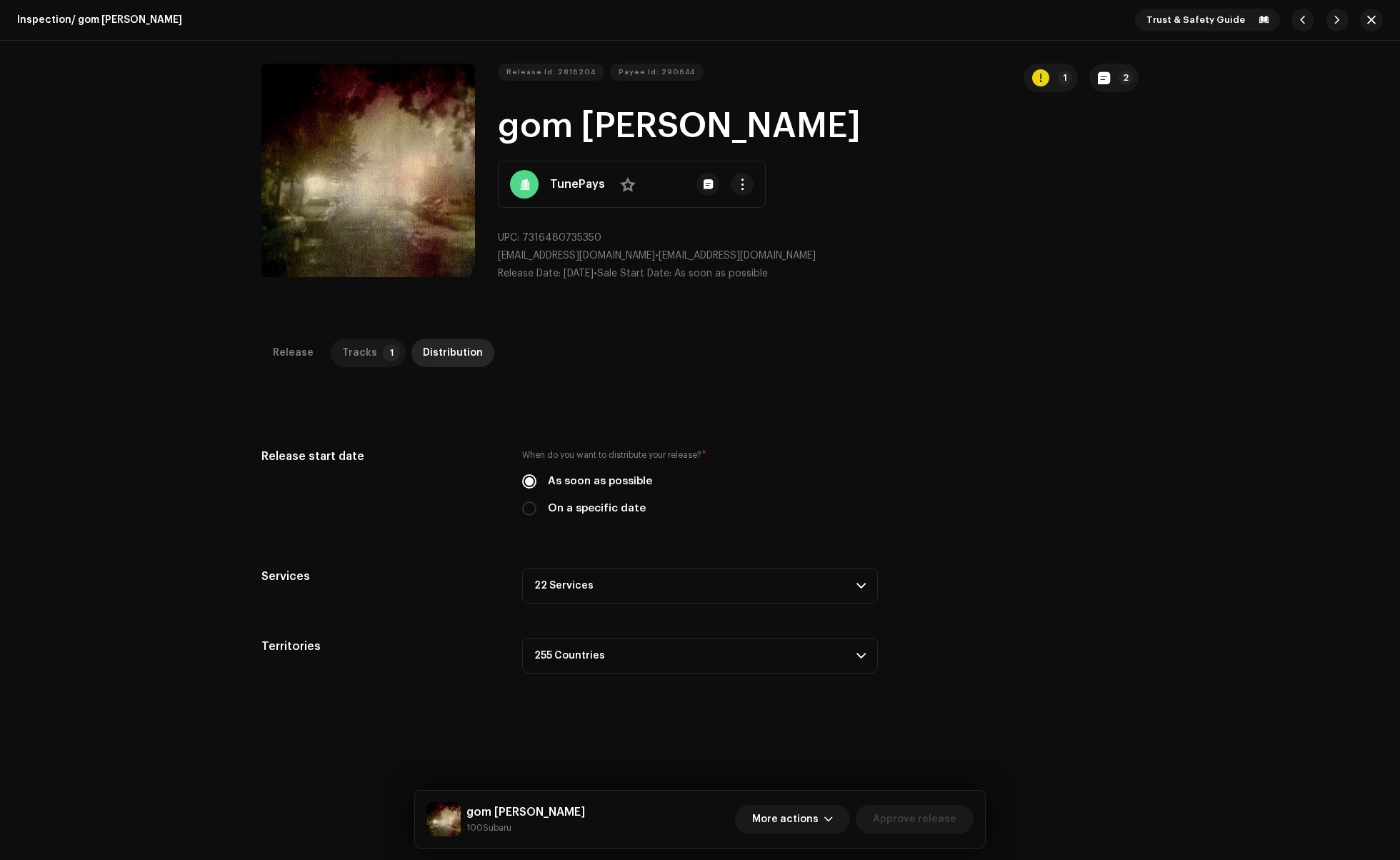
click at [355, 350] on div "Tracks" at bounding box center [360, 353] width 35 height 29
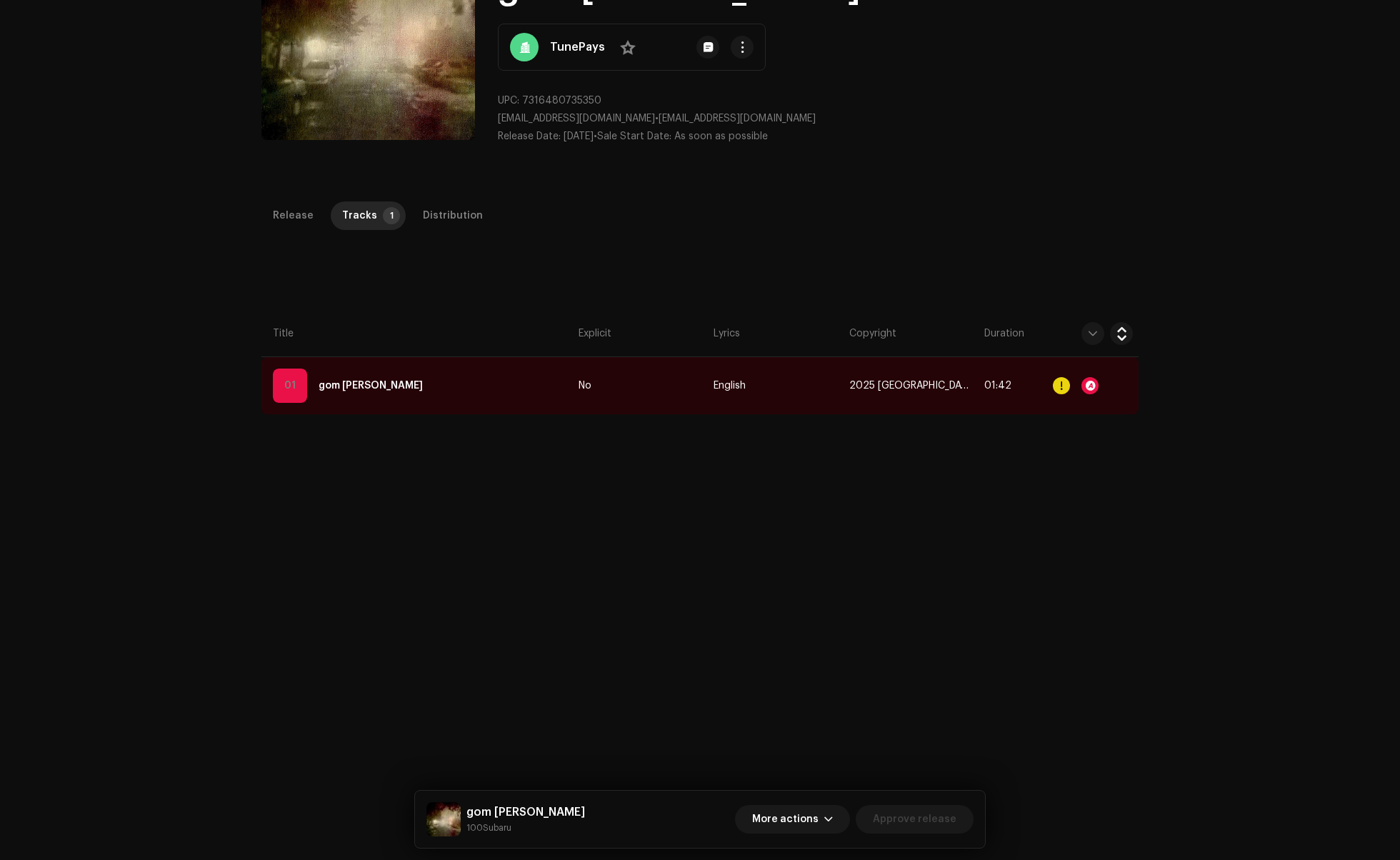
scroll to position [138, 0]
click at [1081, 383] on div at bounding box center [1089, 385] width 17 height 17
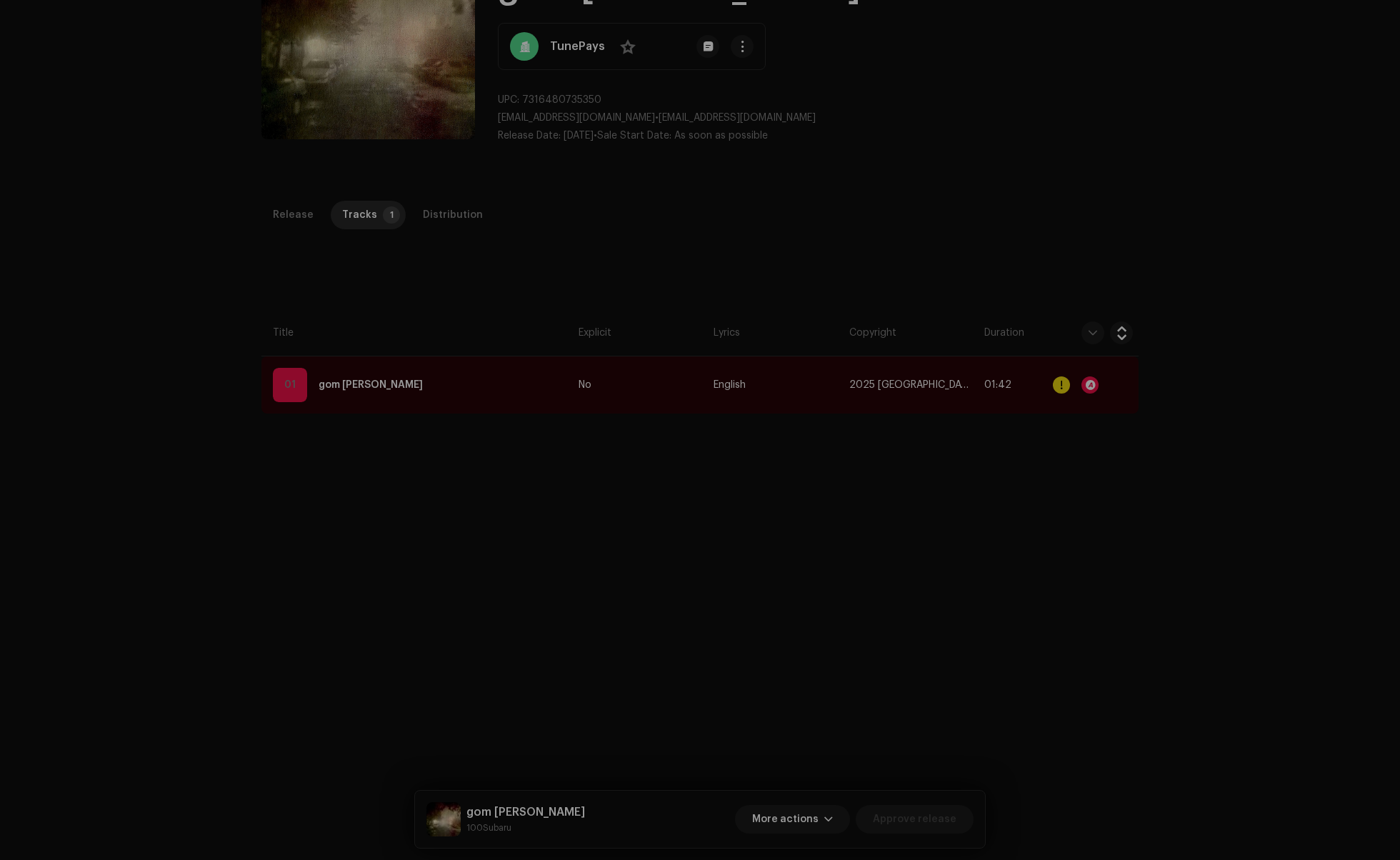
click at [1003, 272] on div "Audio Recognition by Remix/Sample 44 Cover Song 1 All results require review/li…" at bounding box center [700, 430] width 1400 height 860
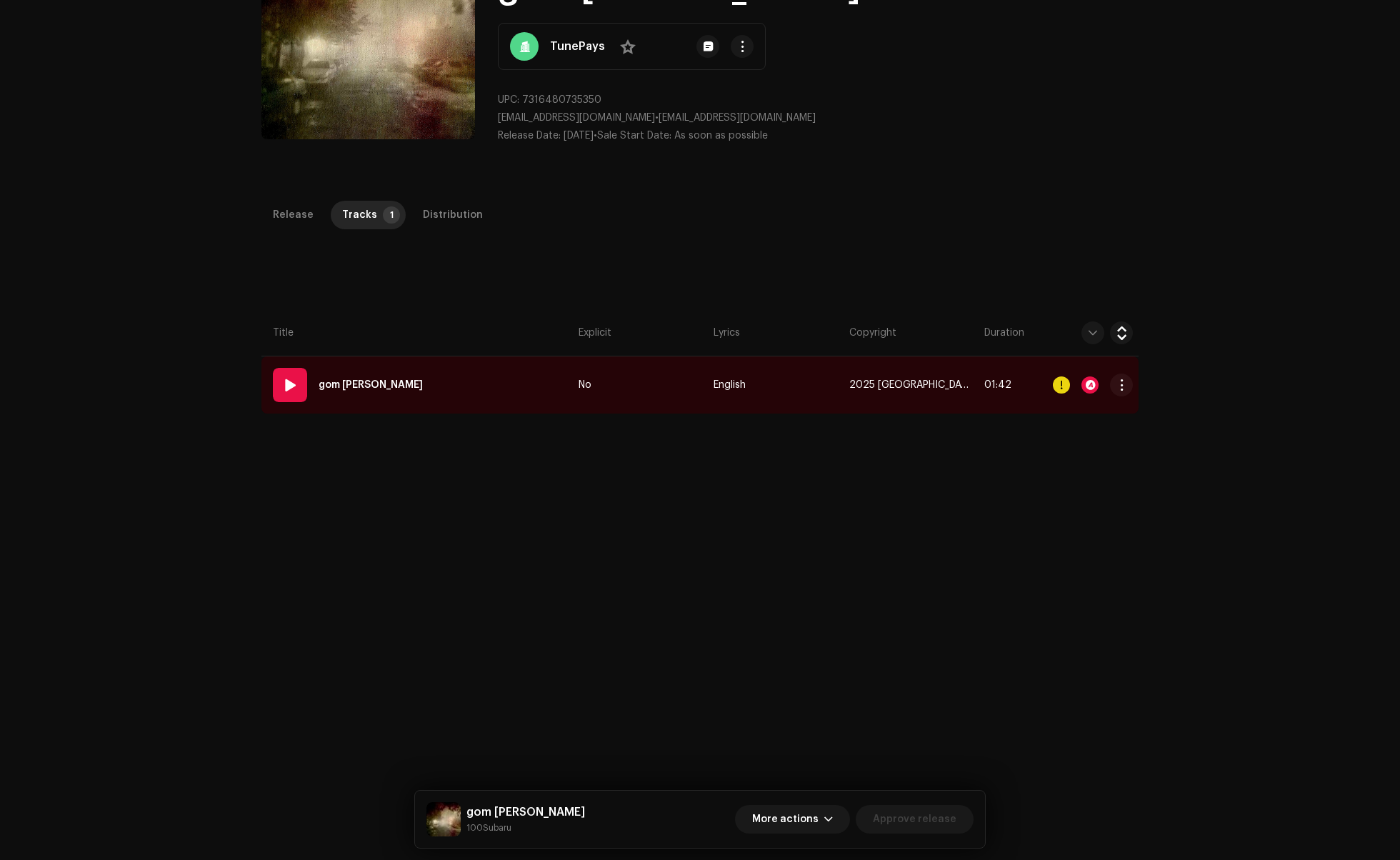
click at [778, 389] on td "English" at bounding box center [775, 385] width 135 height 57
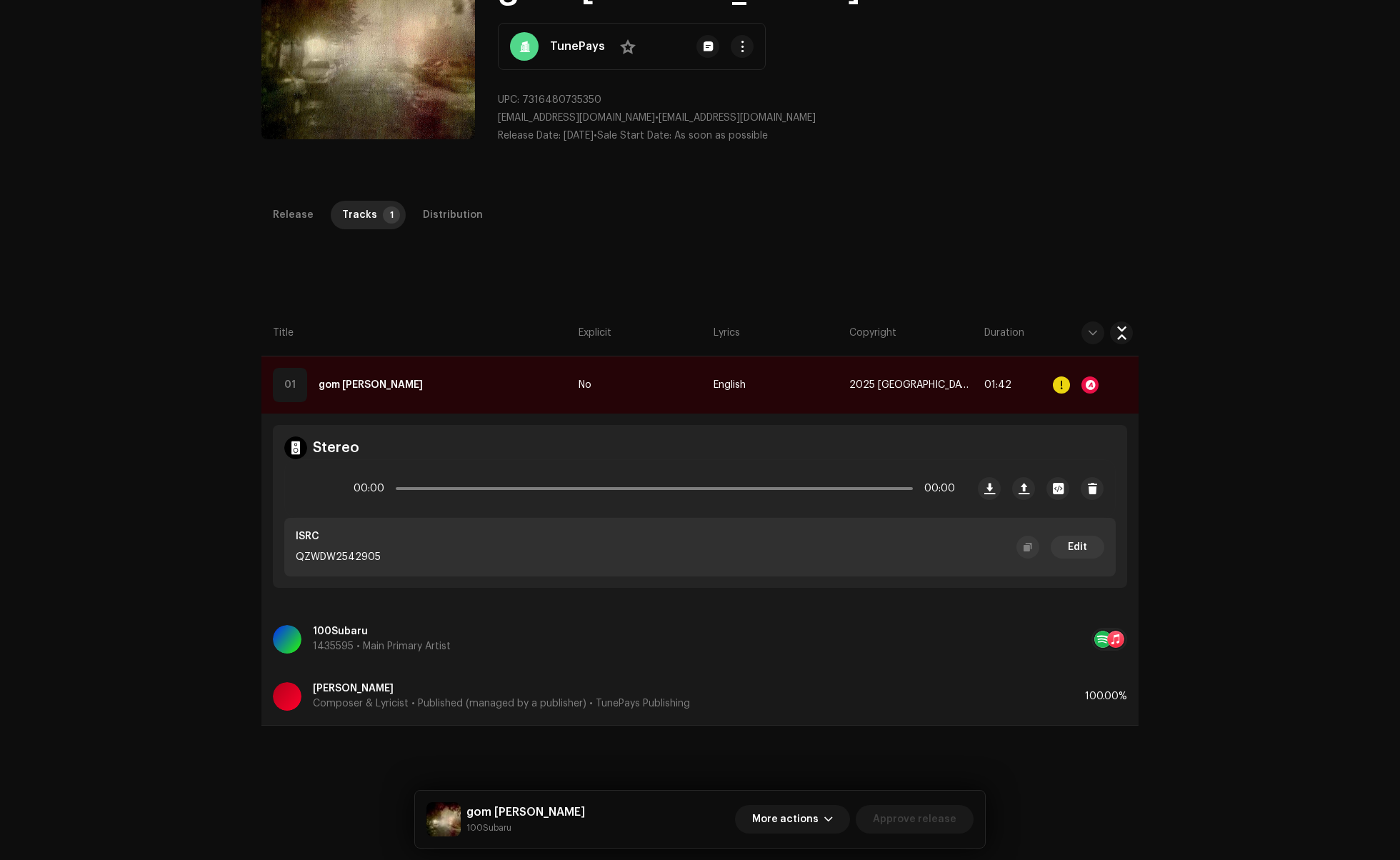
click at [844, 232] on div "Release Tracks 1 Distribution" at bounding box center [700, 221] width 877 height 41
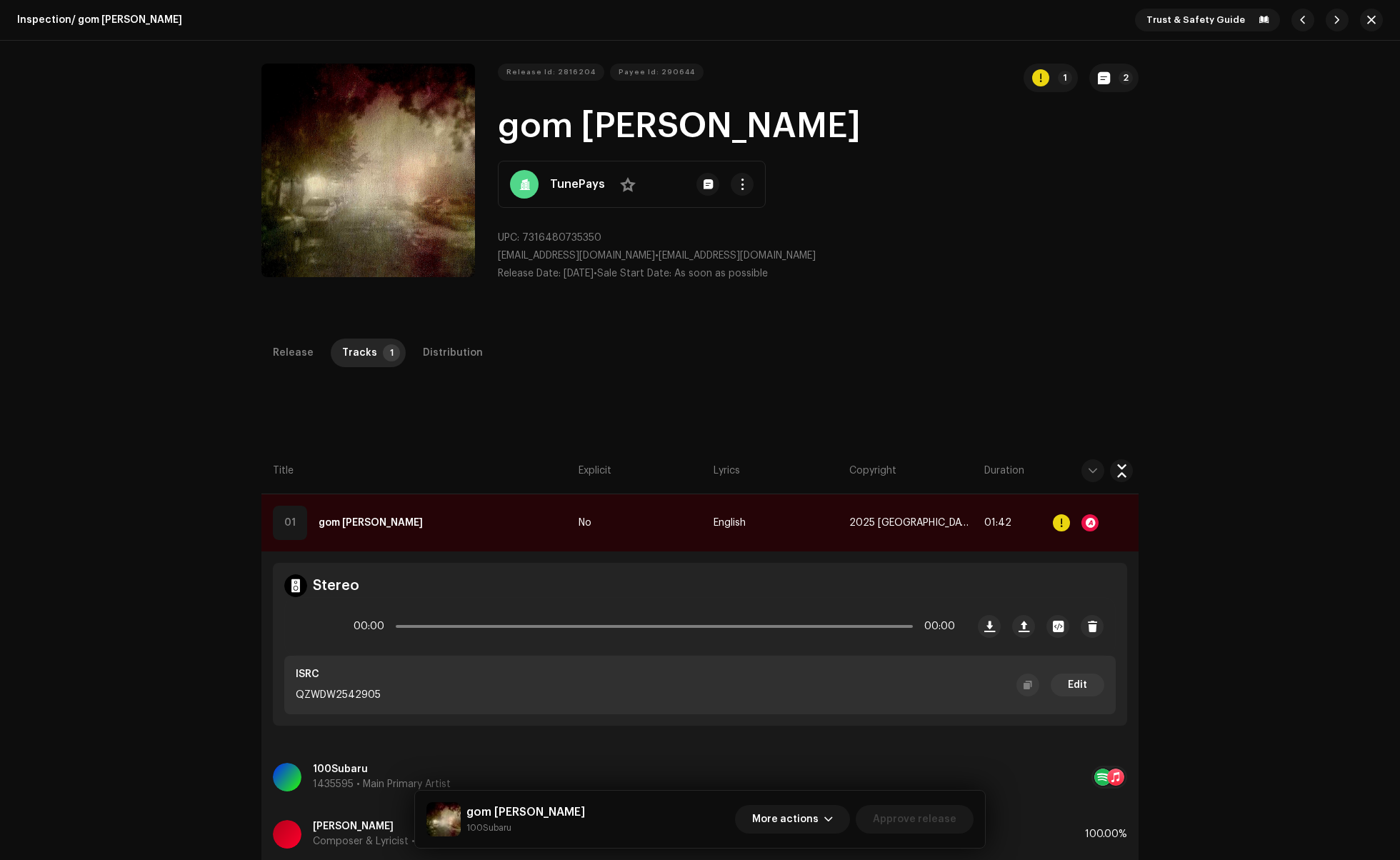
scroll to position [0, 0]
click at [1366, 26] on button "button" at bounding box center [1371, 20] width 23 height 23
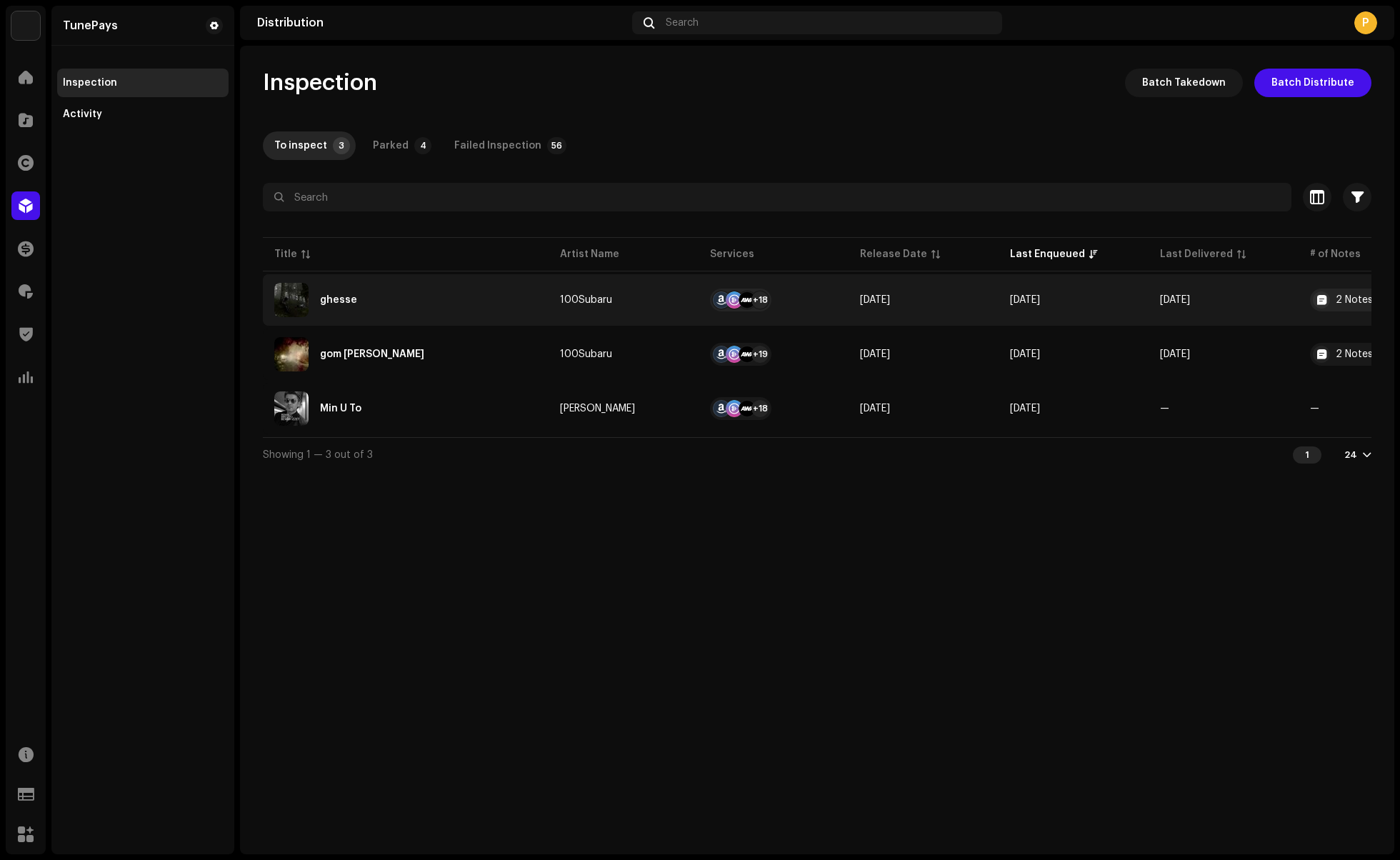
click at [509, 298] on div "ghesse" at bounding box center [405, 300] width 263 height 34
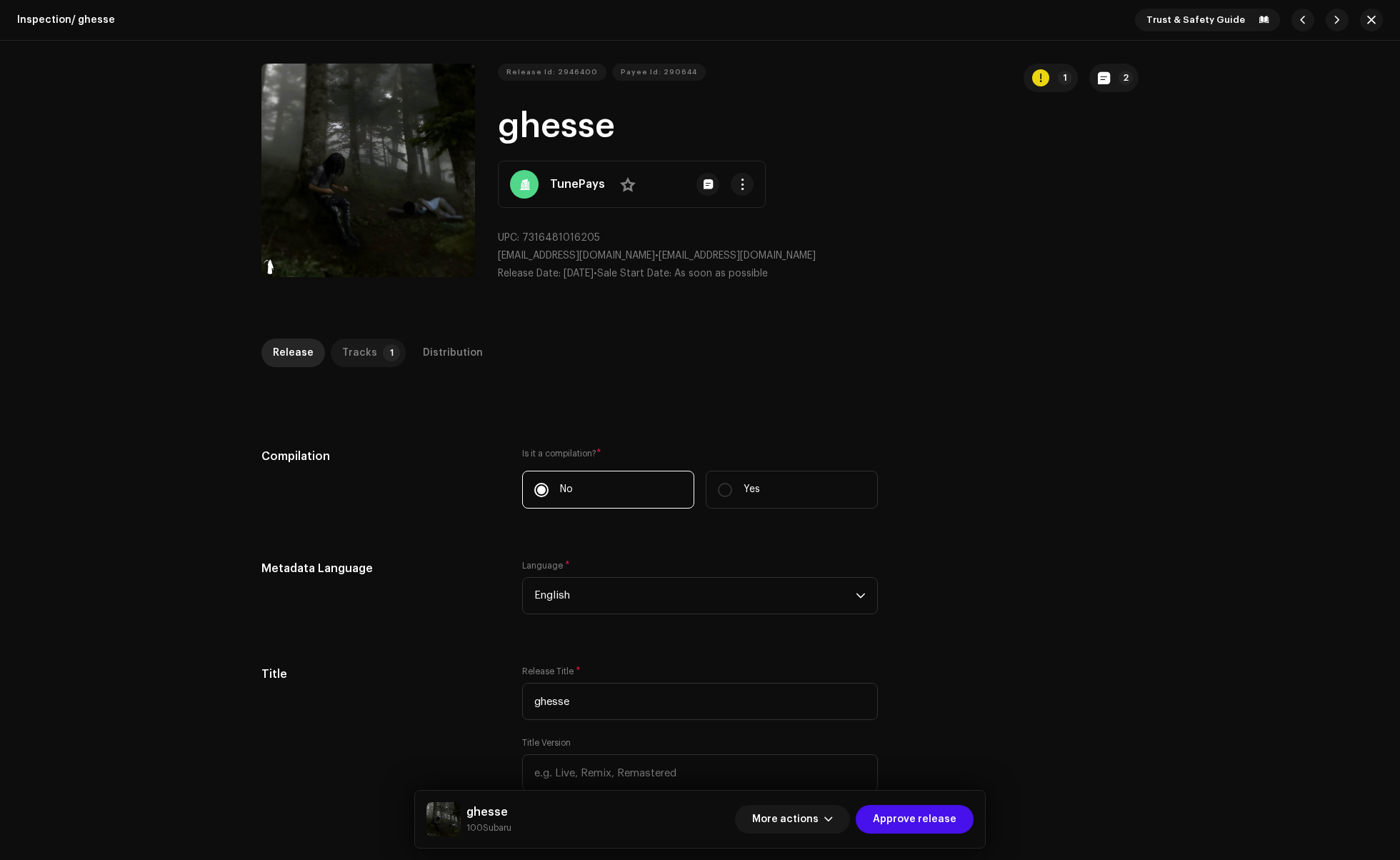
click at [358, 353] on div "Tracks" at bounding box center [360, 353] width 35 height 29
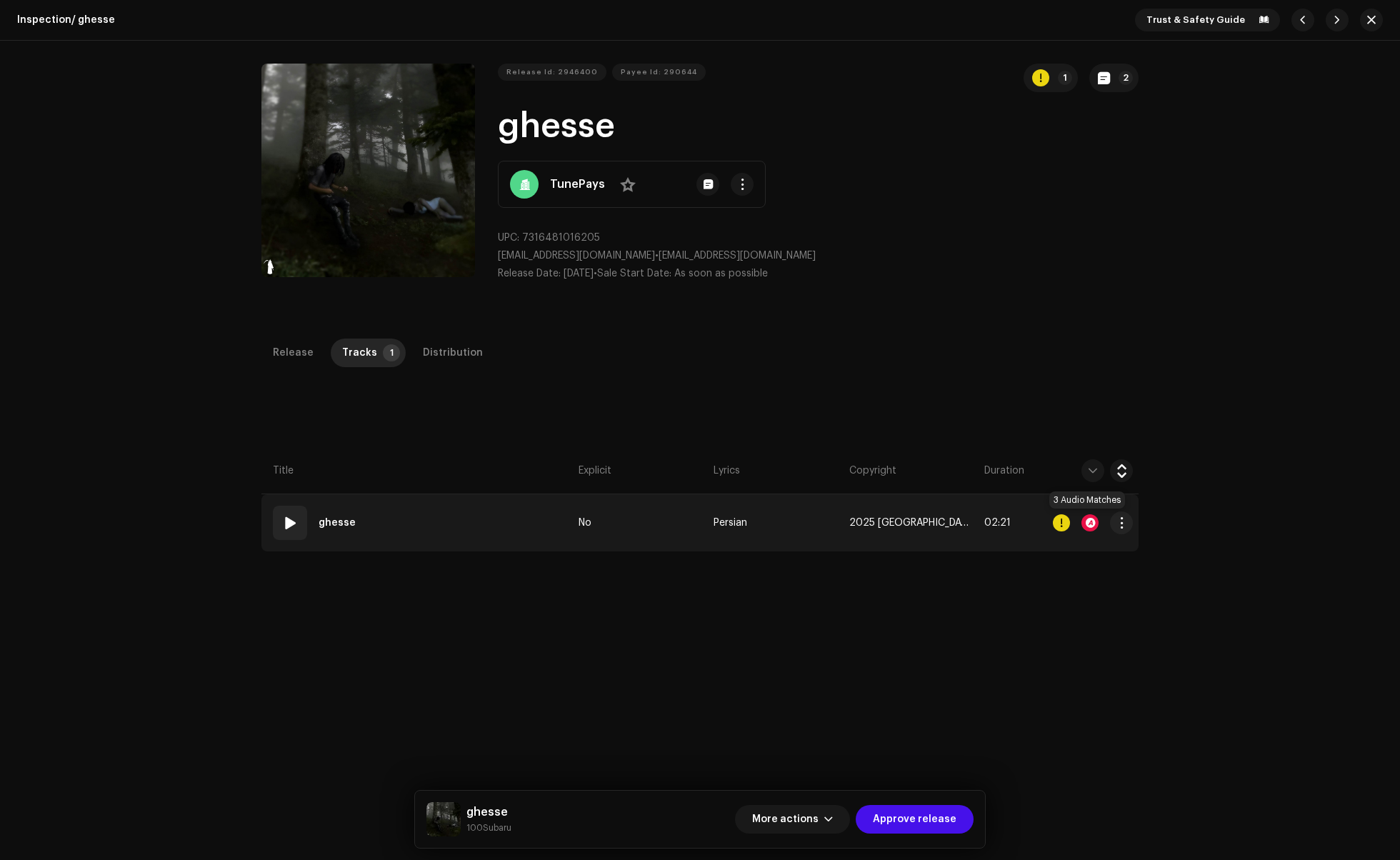
click at [1083, 523] on div at bounding box center [1089, 523] width 17 height 17
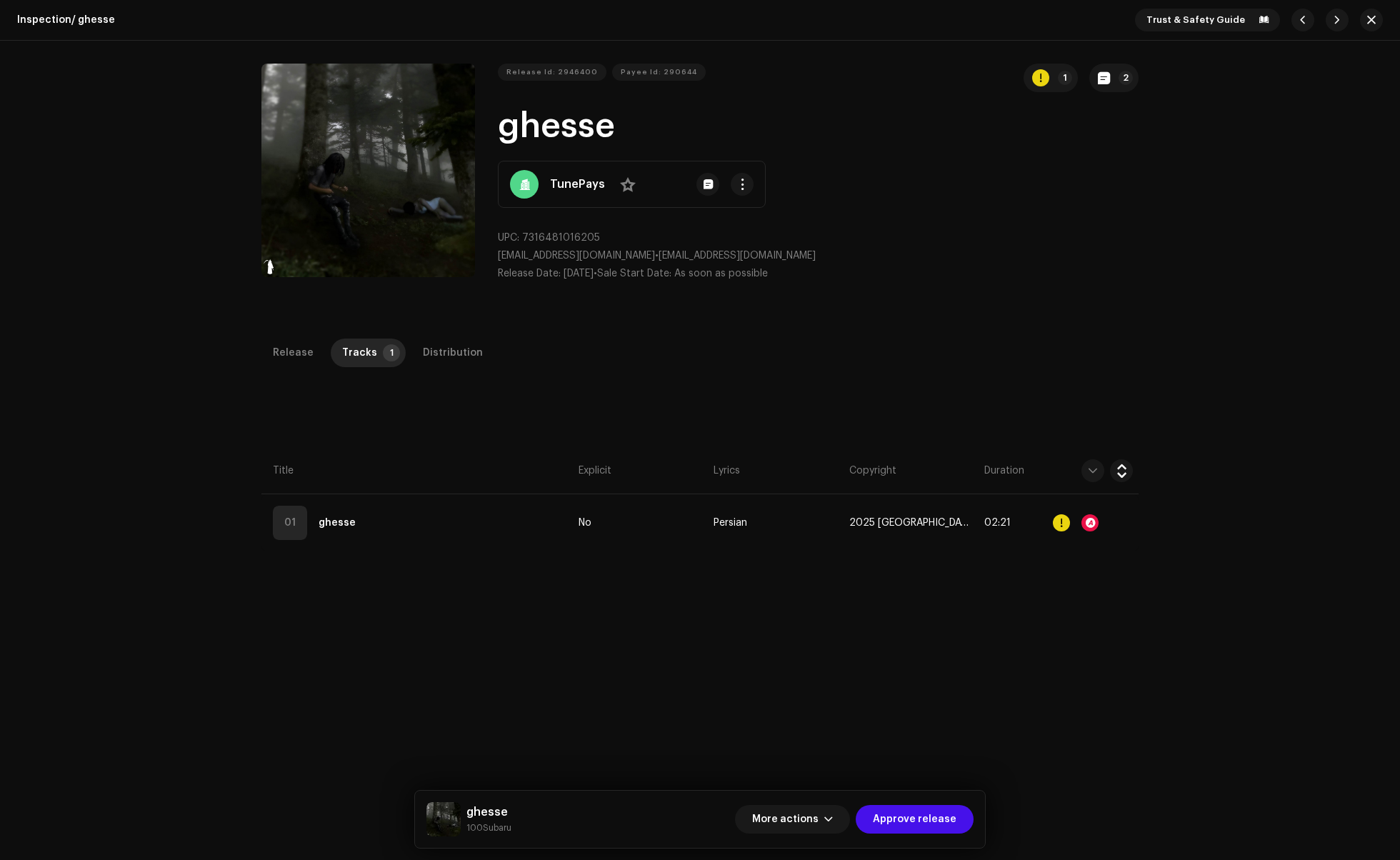
click at [1024, 634] on div "Audio Recognition by Remix/Sample 3 All results require review/listening to avo…" at bounding box center [700, 430] width 1400 height 860
click at [435, 364] on div "Distribution" at bounding box center [453, 353] width 60 height 29
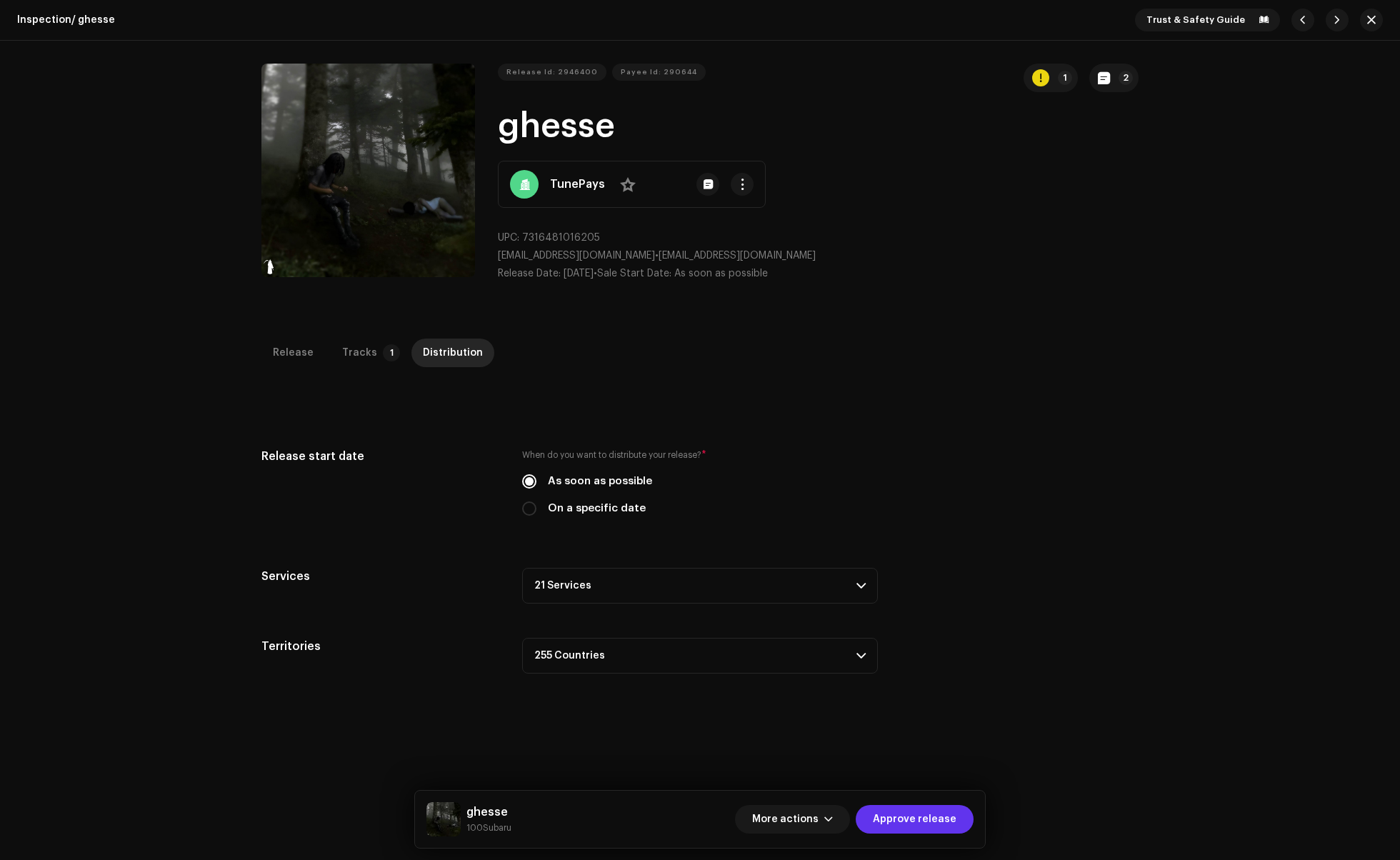
click at [907, 817] on span "Approve release" at bounding box center [915, 819] width 84 height 29
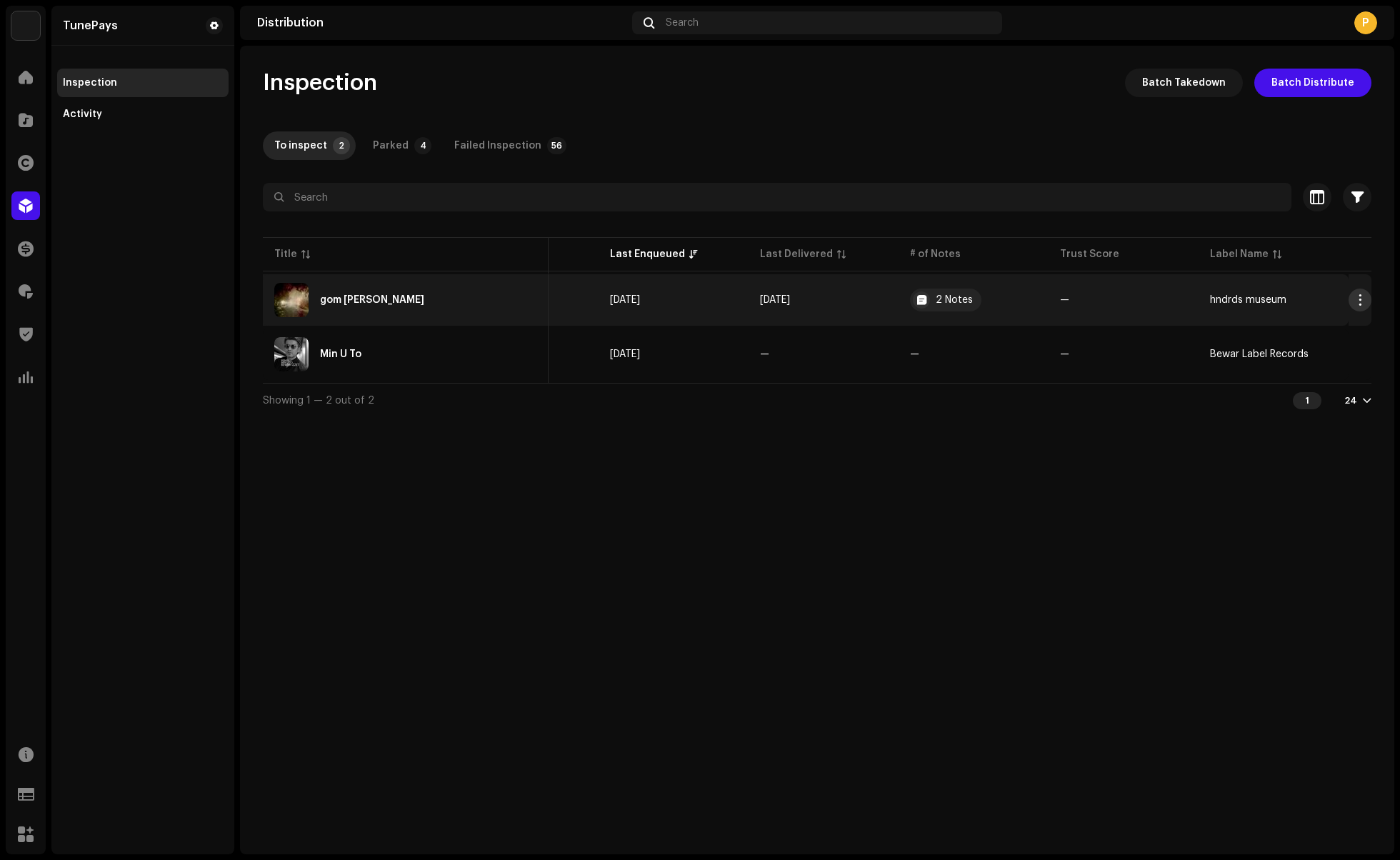
scroll to position [0, 400]
click at [1360, 303] on span "button" at bounding box center [1360, 301] width 11 height 12
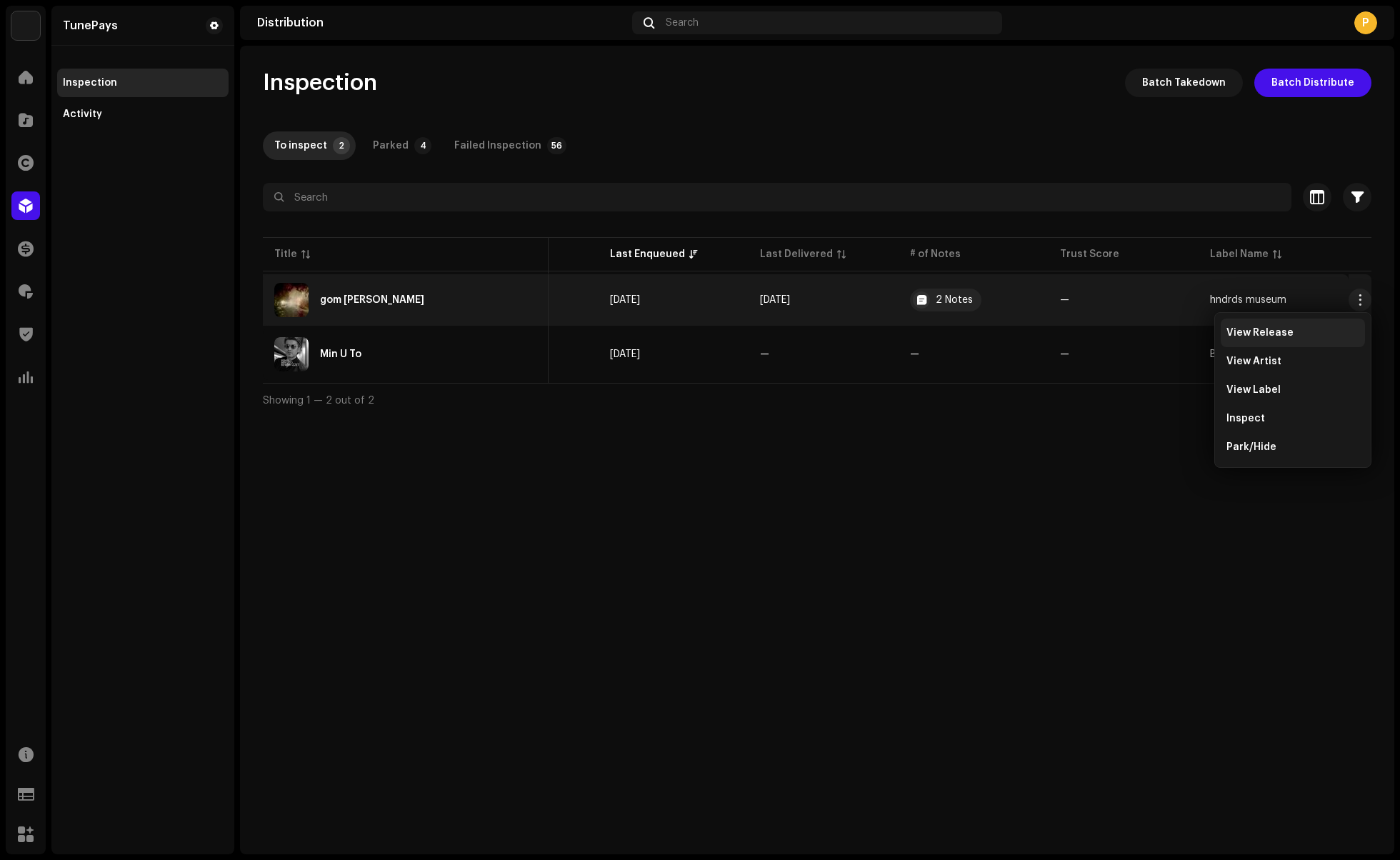
click at [1275, 332] on span "View Release" at bounding box center [1260, 333] width 67 height 12
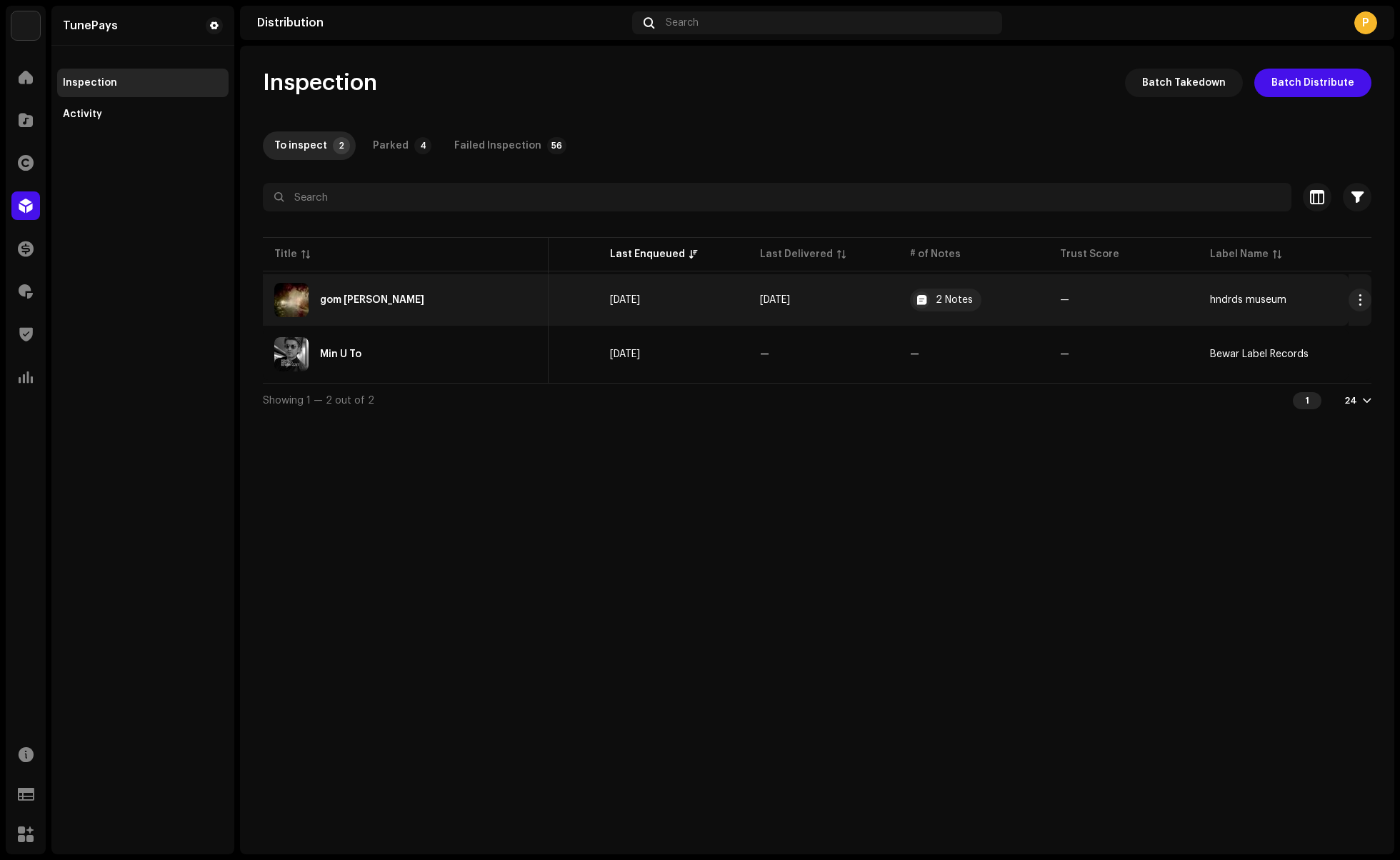
click at [712, 309] on td "[DATE]" at bounding box center [674, 300] width 150 height 51
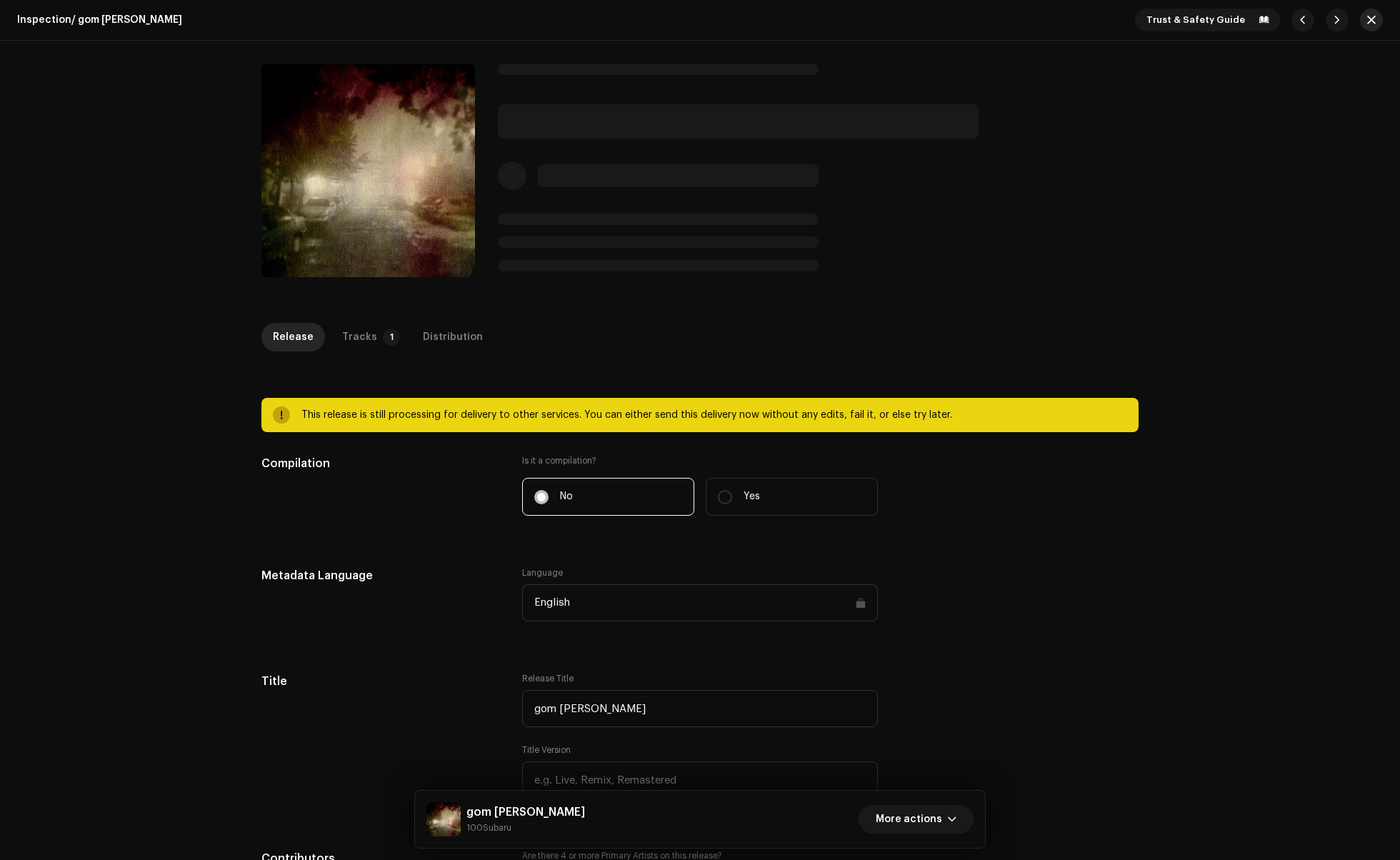
click at [1367, 23] on span "button" at bounding box center [1371, 20] width 9 height 12
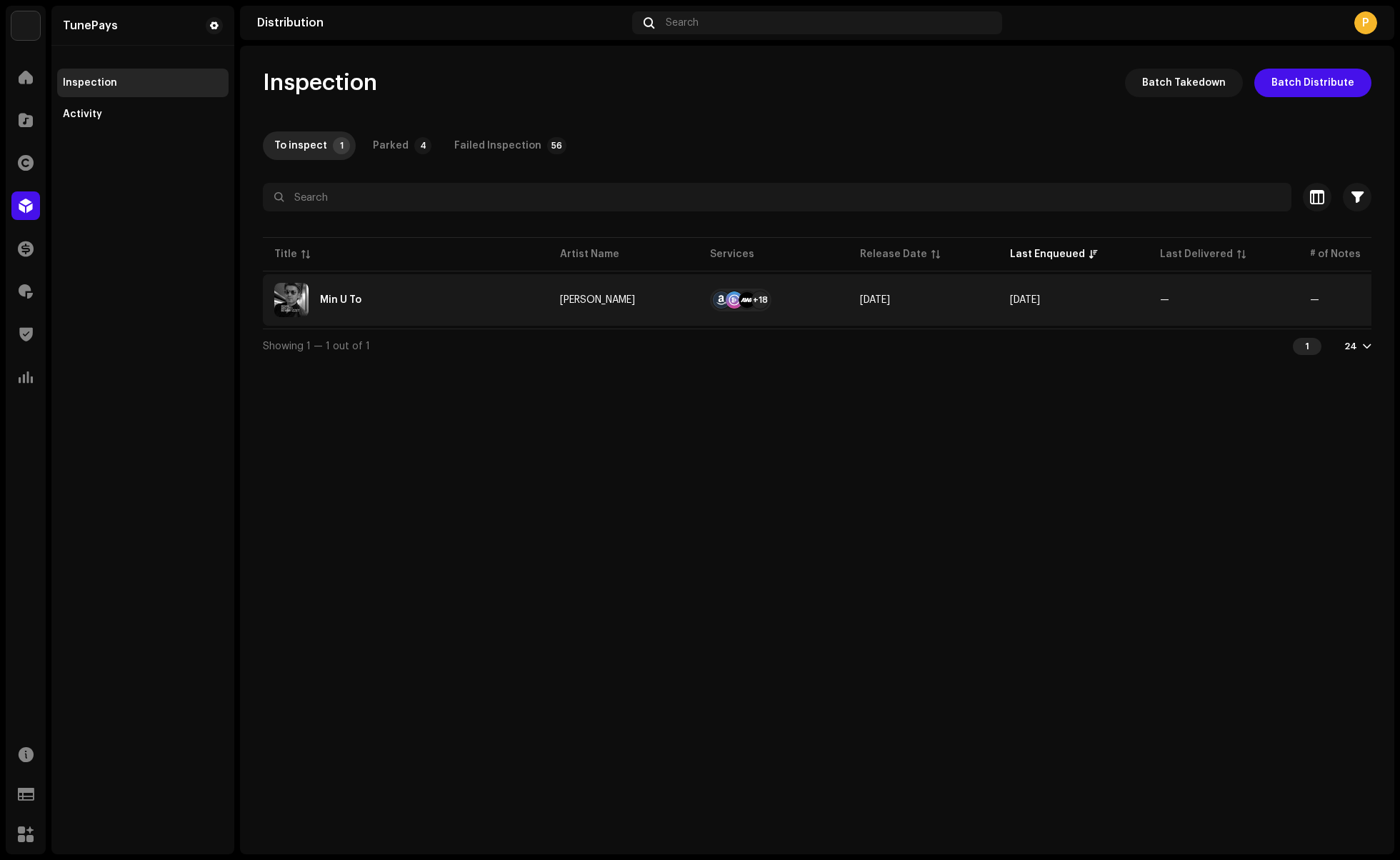
click at [497, 304] on div "Min U To" at bounding box center [405, 300] width 263 height 34
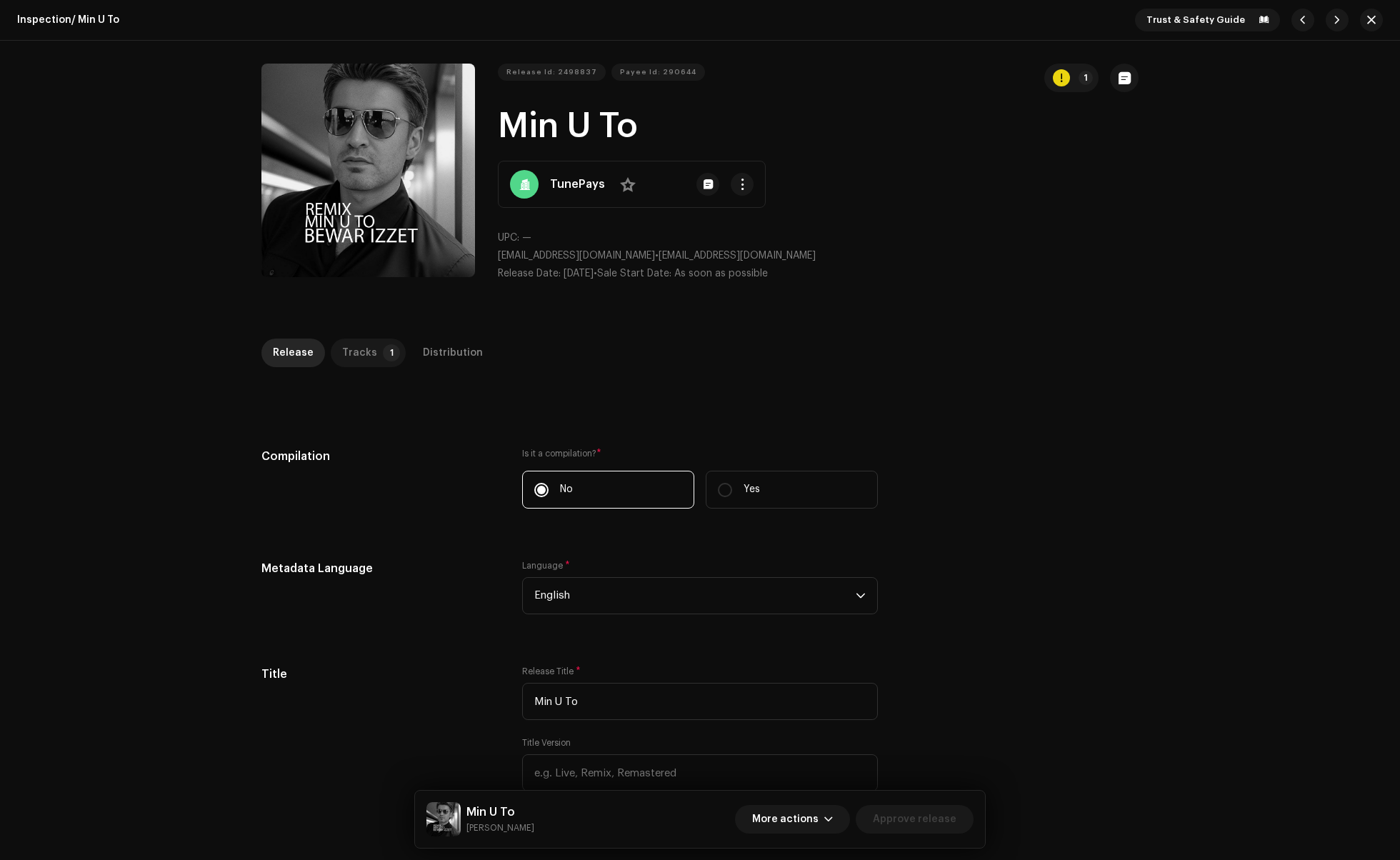
click at [375, 361] on p-tab "Tracks 1" at bounding box center [368, 353] width 75 height 29
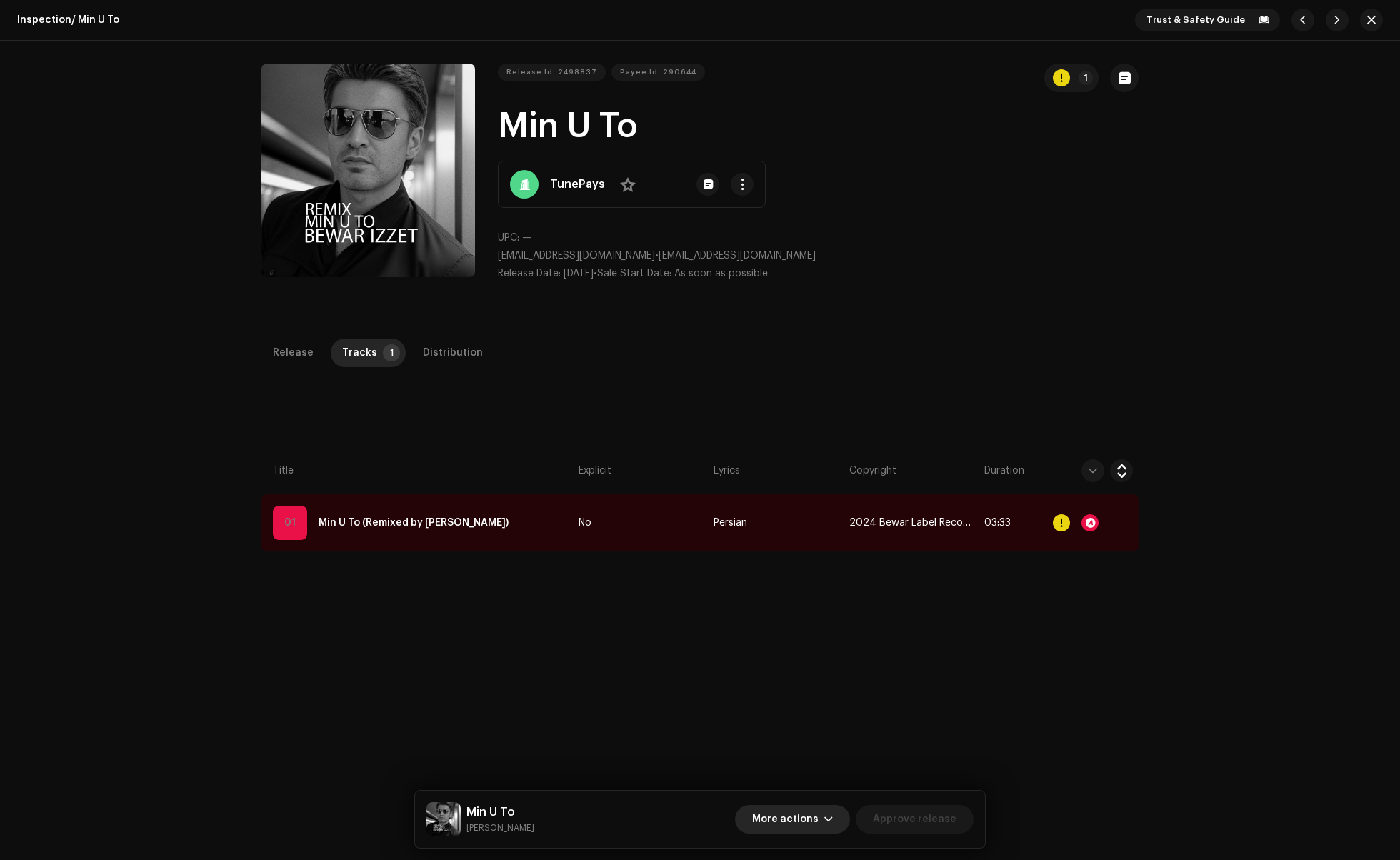
click at [808, 818] on span "More actions" at bounding box center [785, 819] width 67 height 29
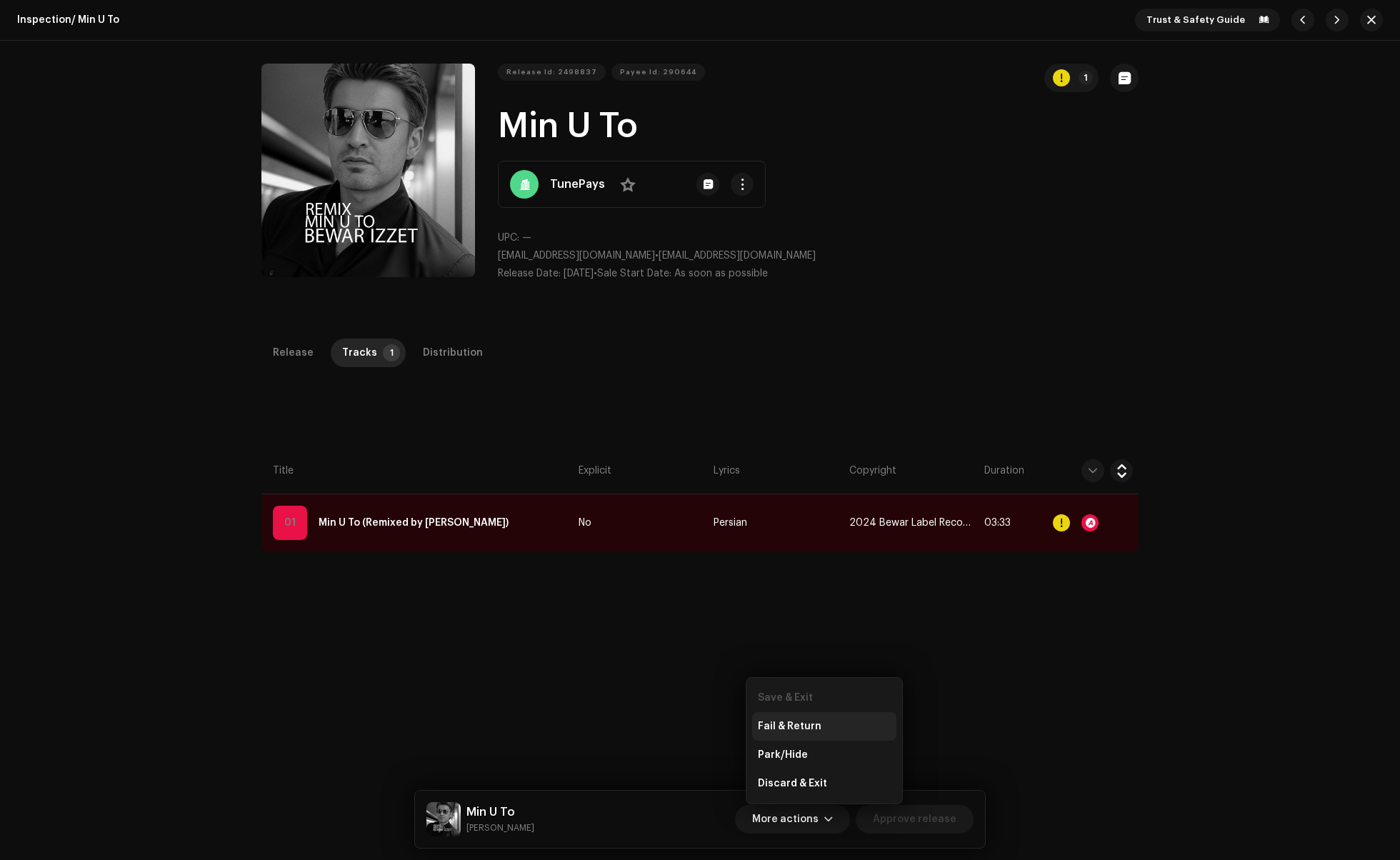
click at [793, 729] on span "Fail & Return" at bounding box center [789, 727] width 64 height 12
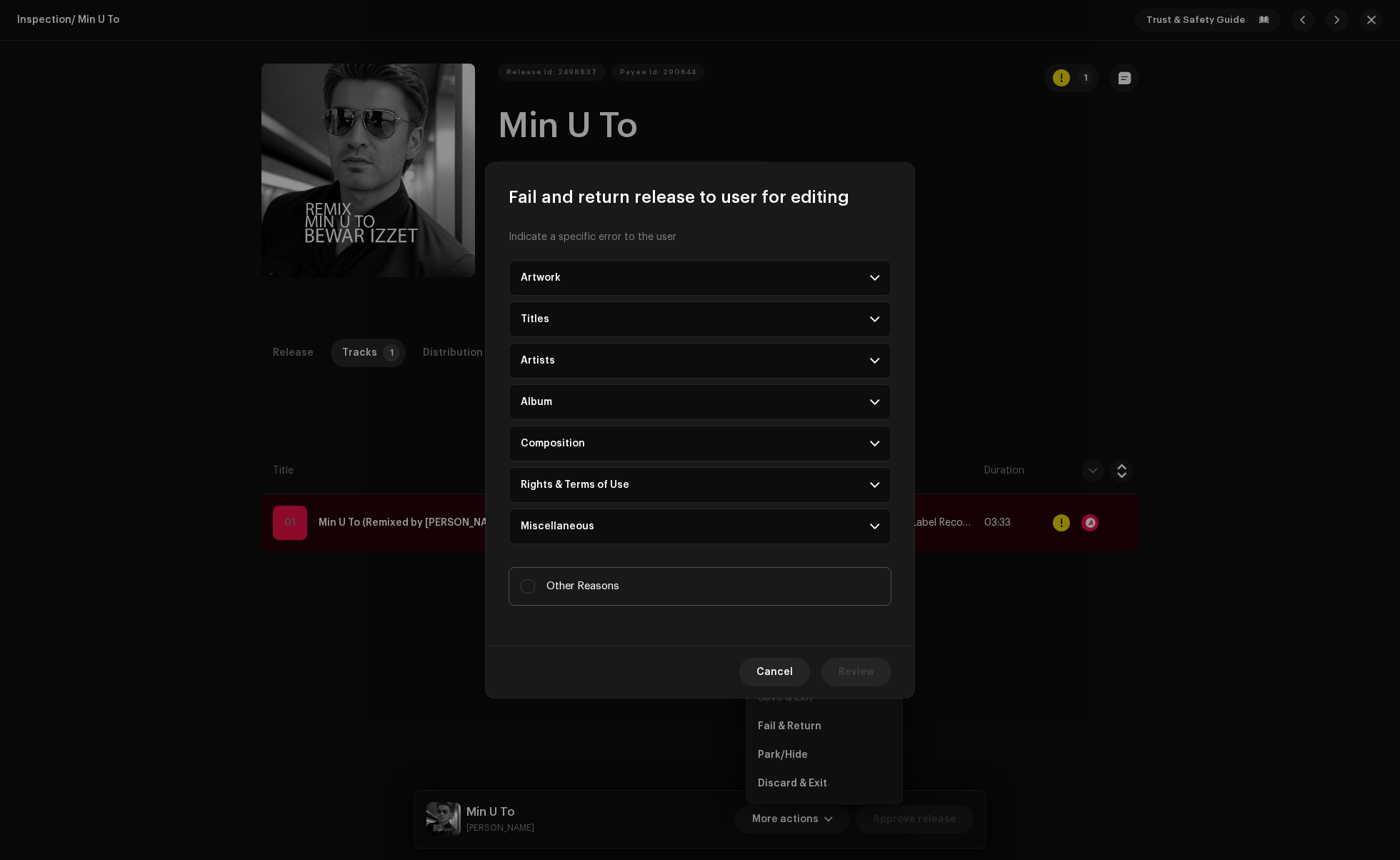
click at [520, 589] on label "Other Reasons" at bounding box center [700, 587] width 383 height 39
click at [520, 589] on input "Other Reasons" at bounding box center [527, 586] width 14 height 14
checkbox input "true"
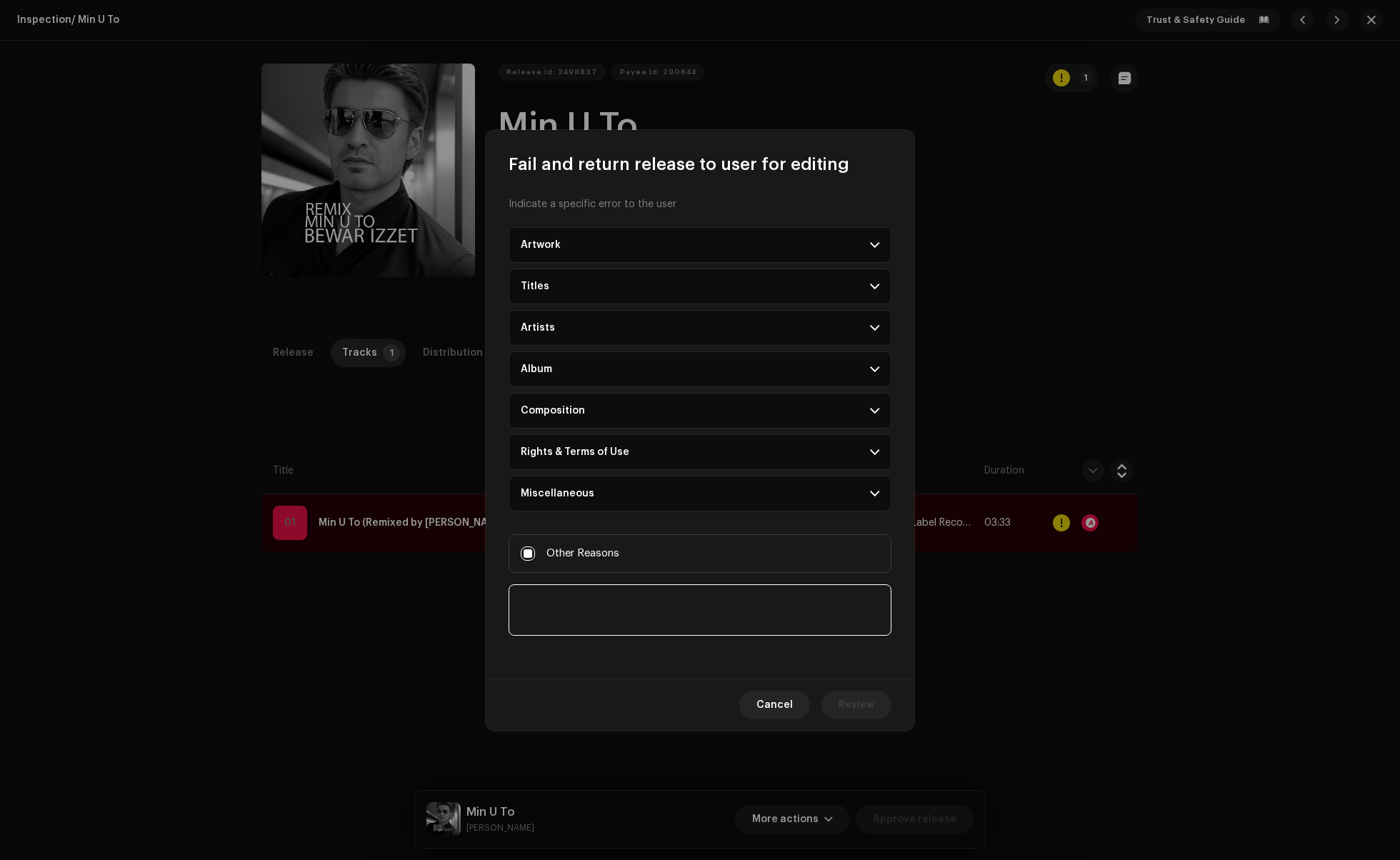
click at [572, 617] on textarea at bounding box center [700, 610] width 383 height 51
type textarea "He needs to distribute the original before the remix"
click at [858, 708] on span "Review" at bounding box center [856, 705] width 36 height 29
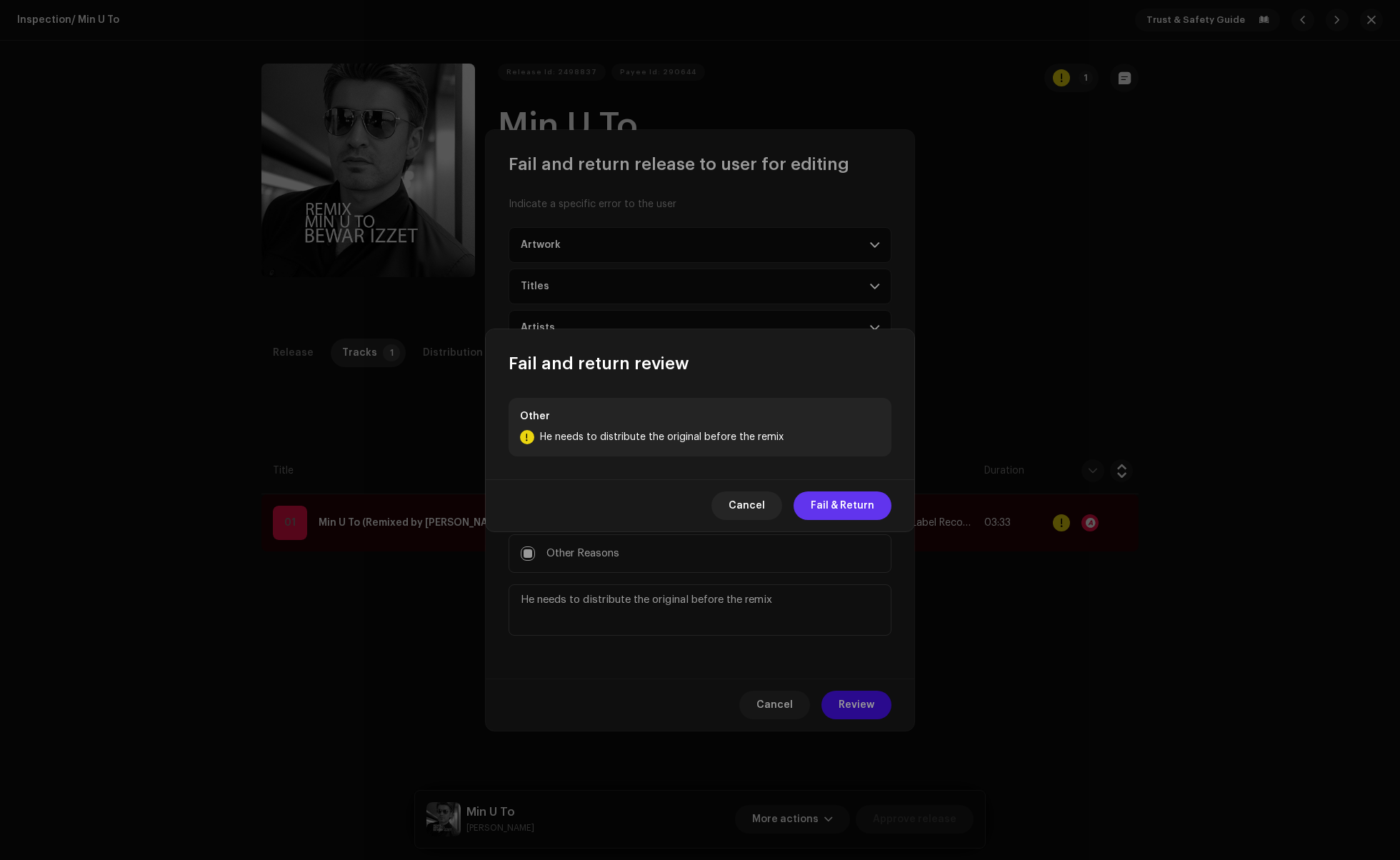
click at [833, 496] on span "Fail & Return" at bounding box center [842, 505] width 64 height 29
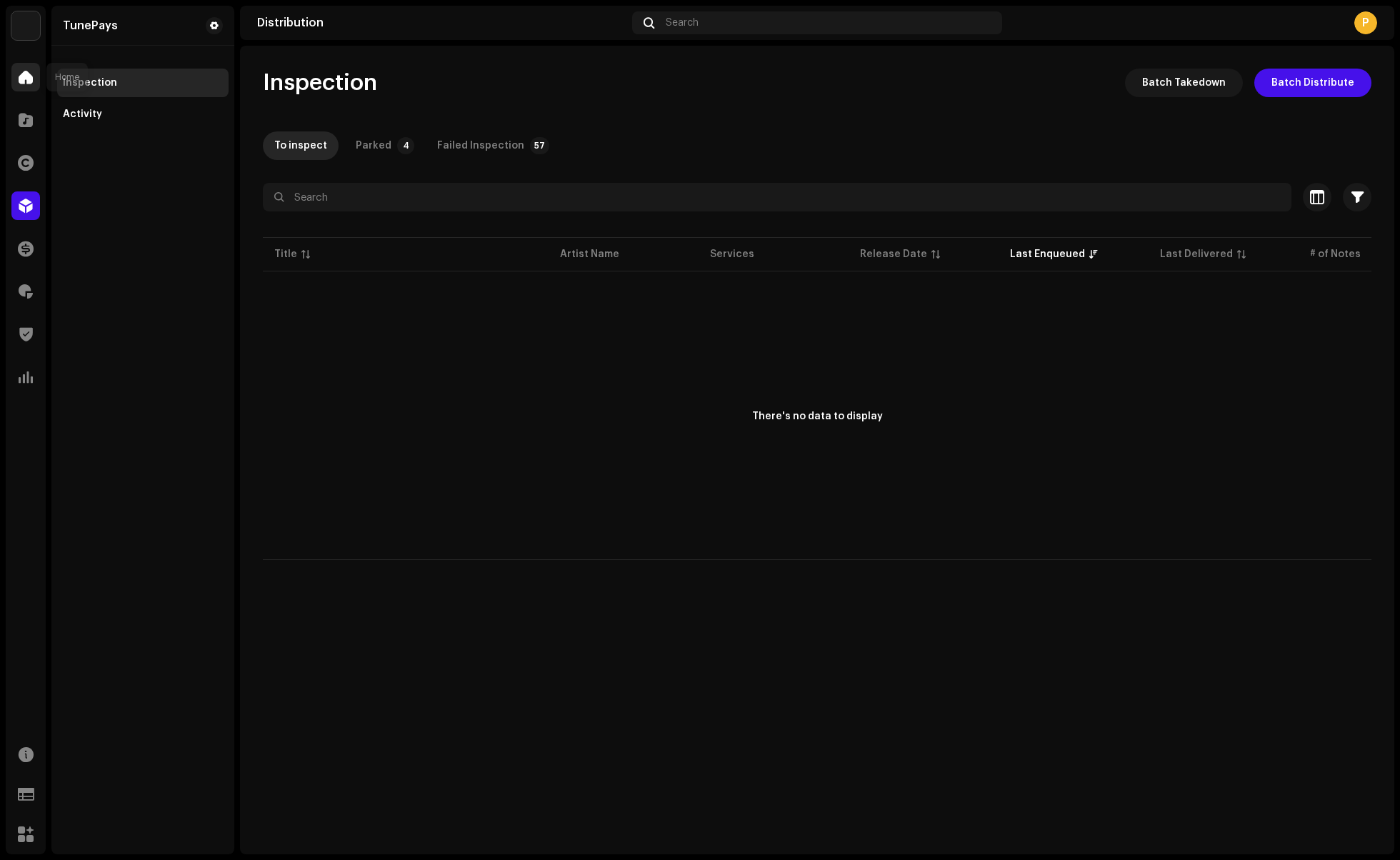
click at [18, 81] on span at bounding box center [25, 77] width 14 height 12
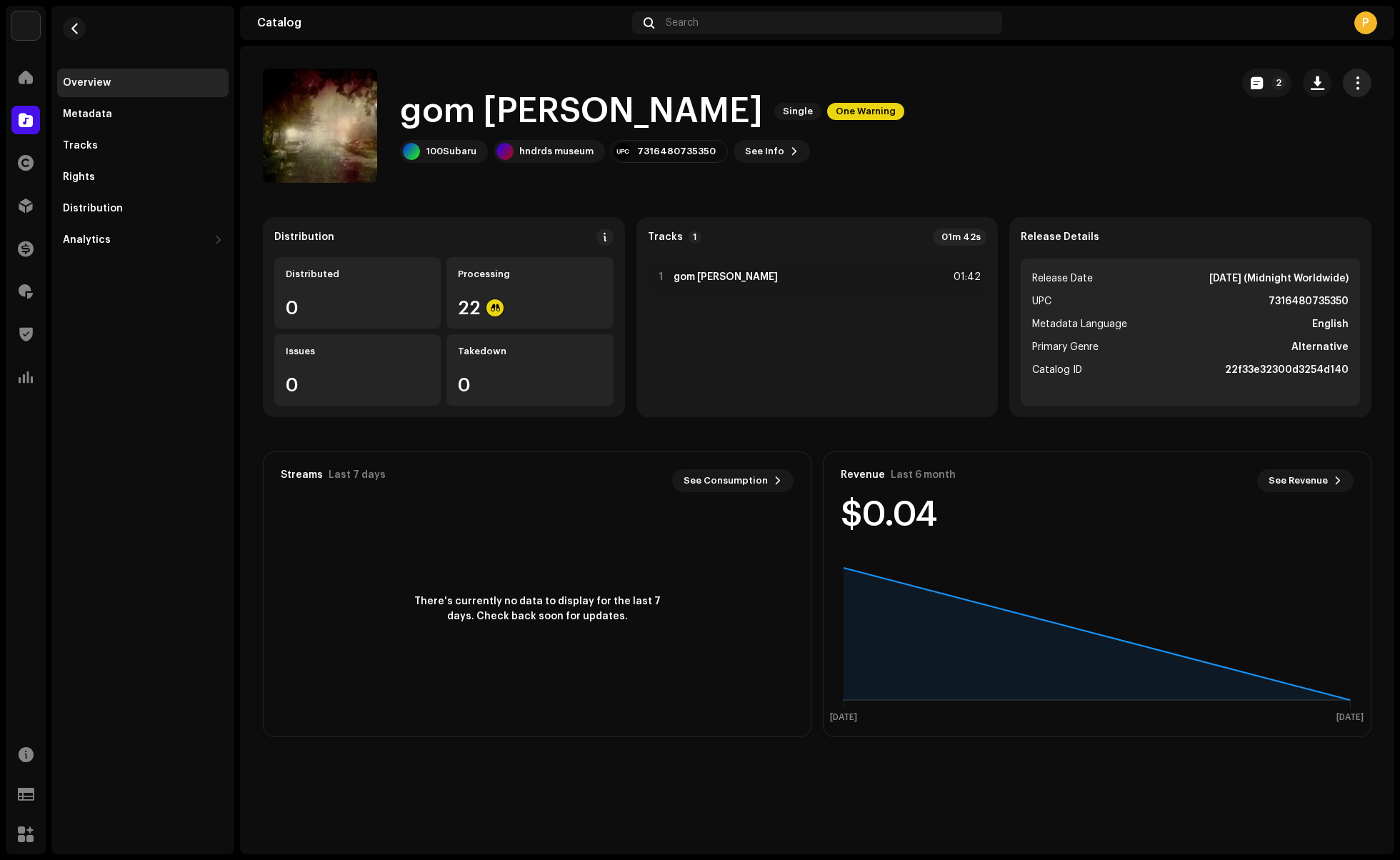
click at [1355, 78] on span "button" at bounding box center [1357, 83] width 14 height 12
click at [1263, 141] on div "Edit" at bounding box center [1292, 147] width 133 height 12
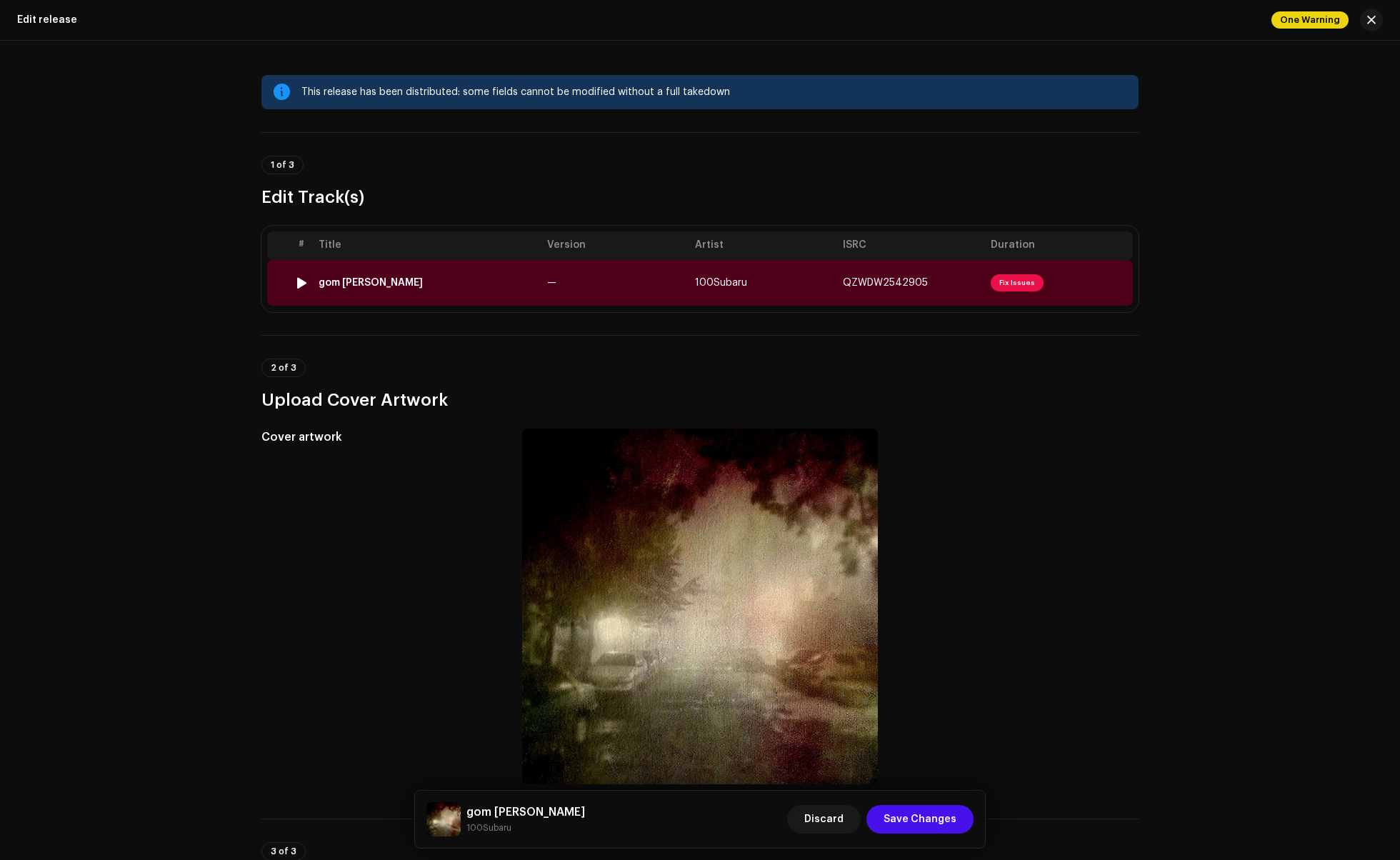
click at [633, 290] on td "—" at bounding box center [616, 283] width 148 height 45
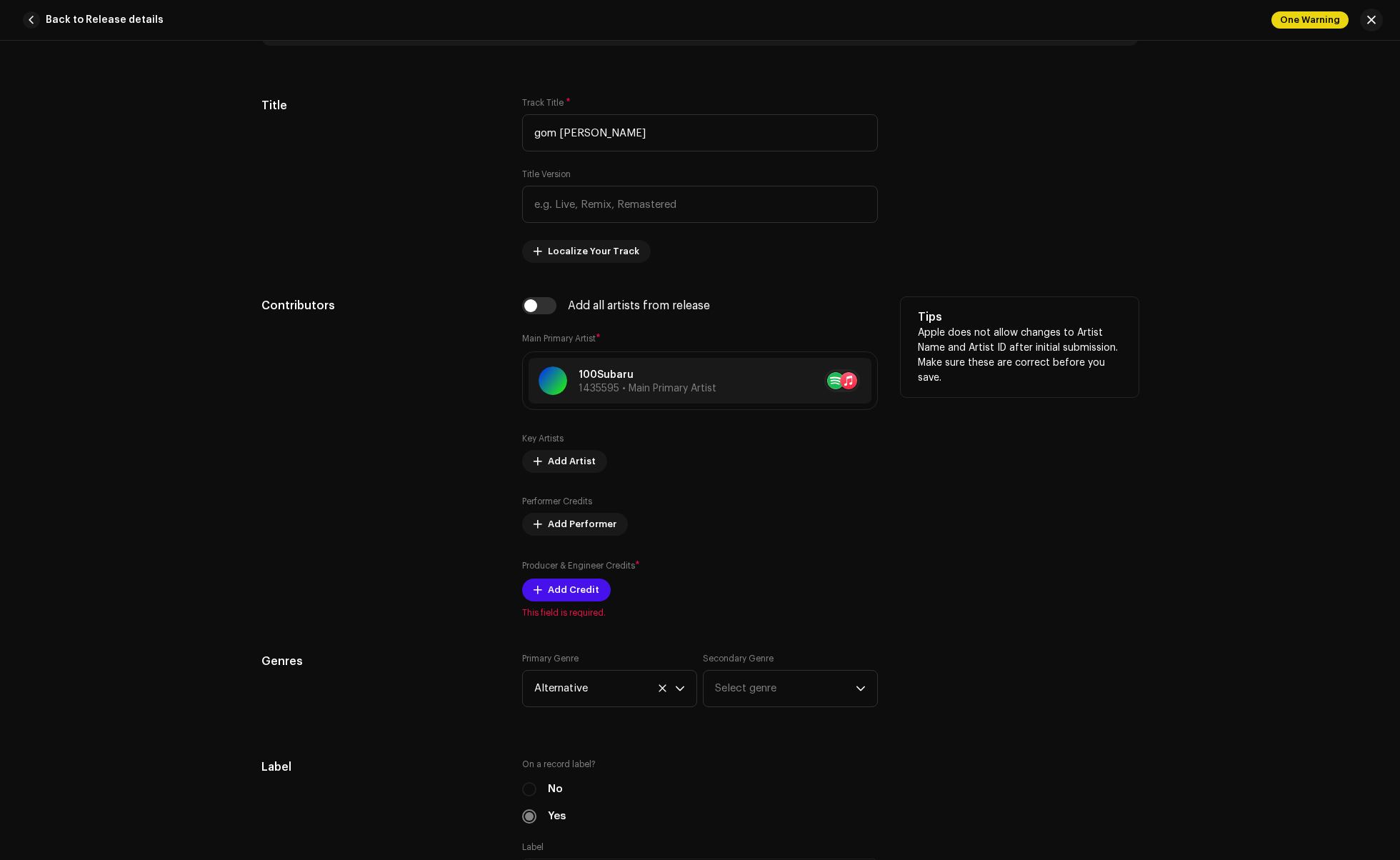
scroll to position [669, 0]
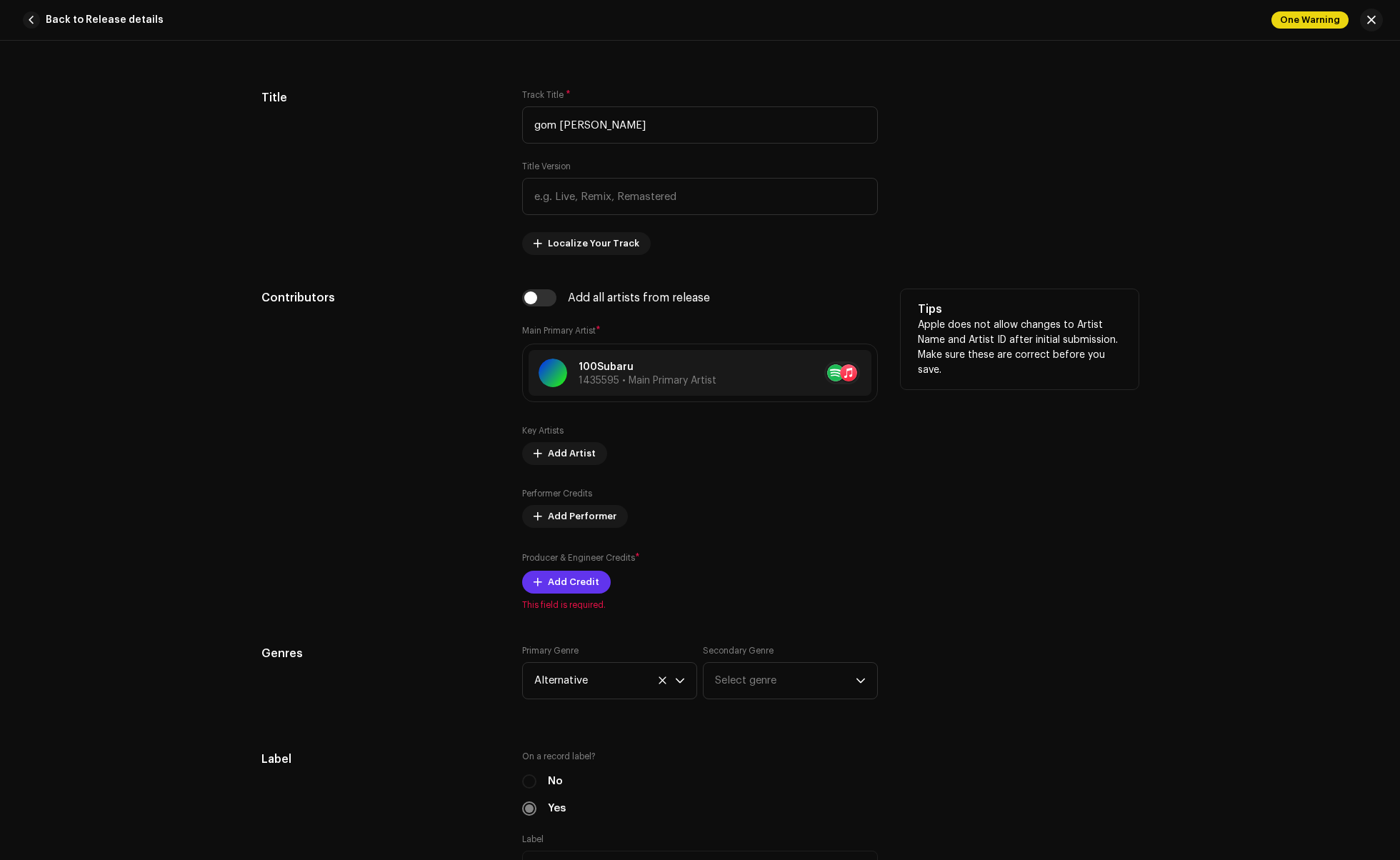
click at [536, 588] on span at bounding box center [538, 582] width 9 height 12
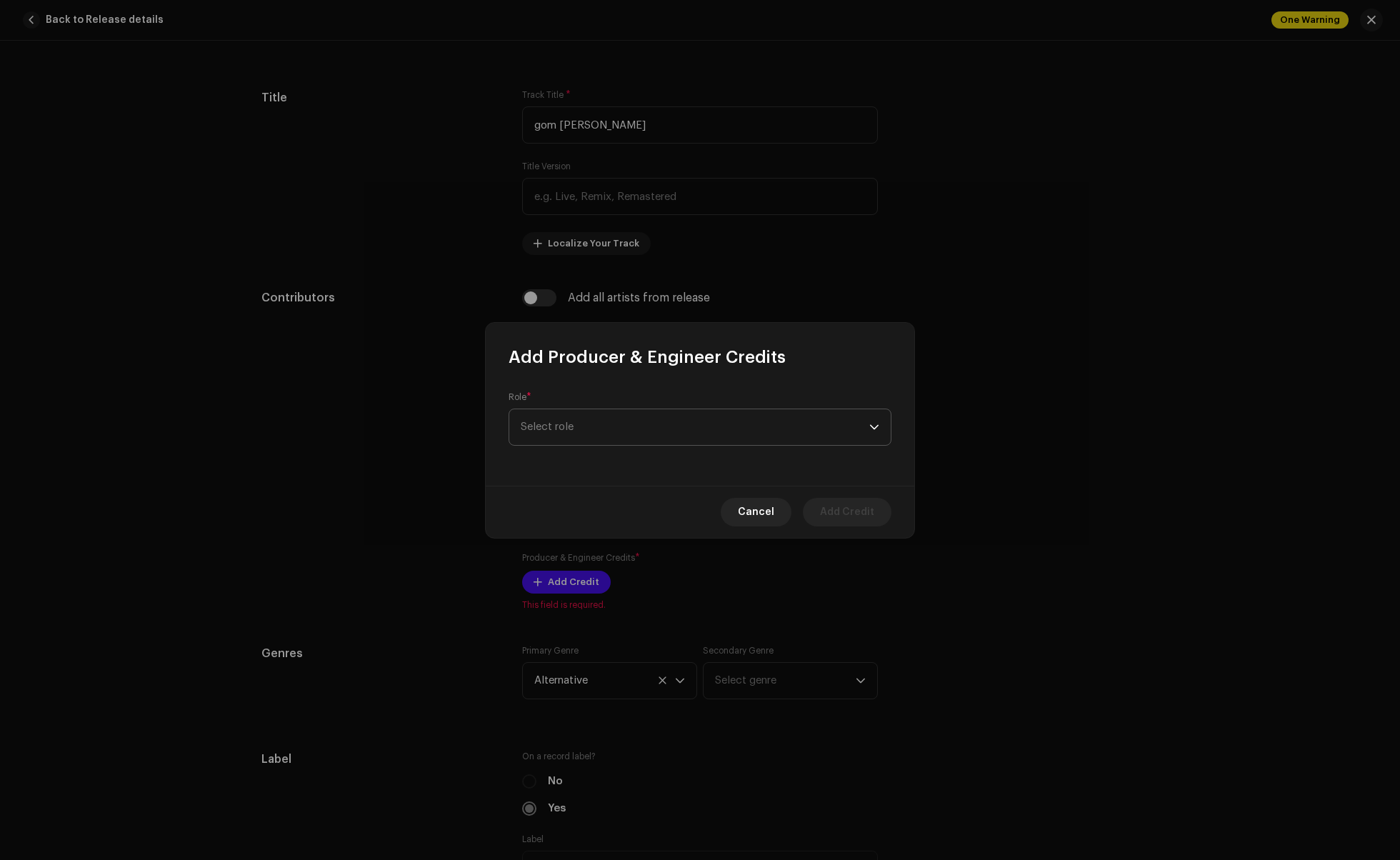
click at [656, 417] on span "Select role" at bounding box center [695, 427] width 349 height 36
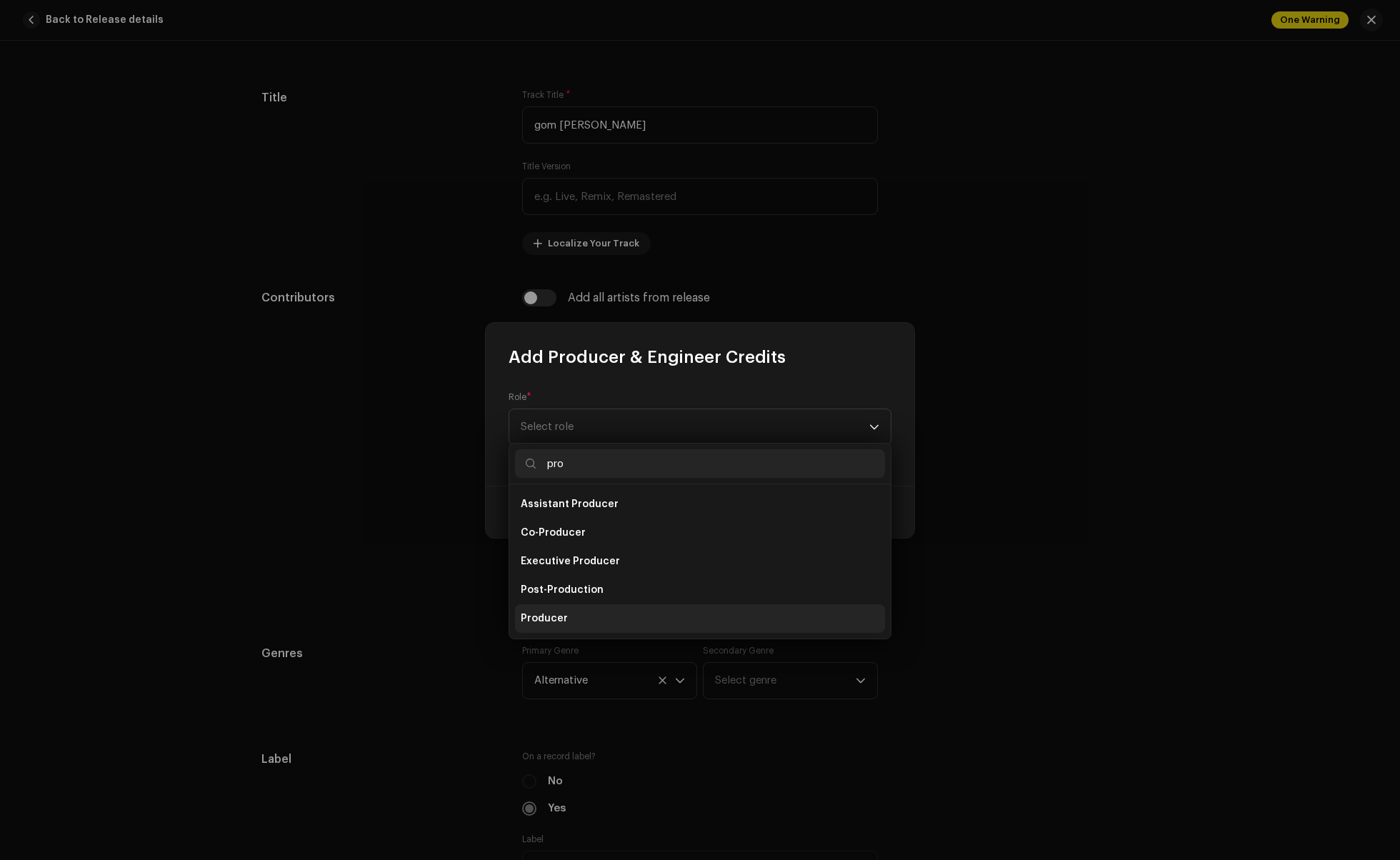
type input "pro"
click at [572, 614] on li "Producer" at bounding box center [700, 618] width 370 height 29
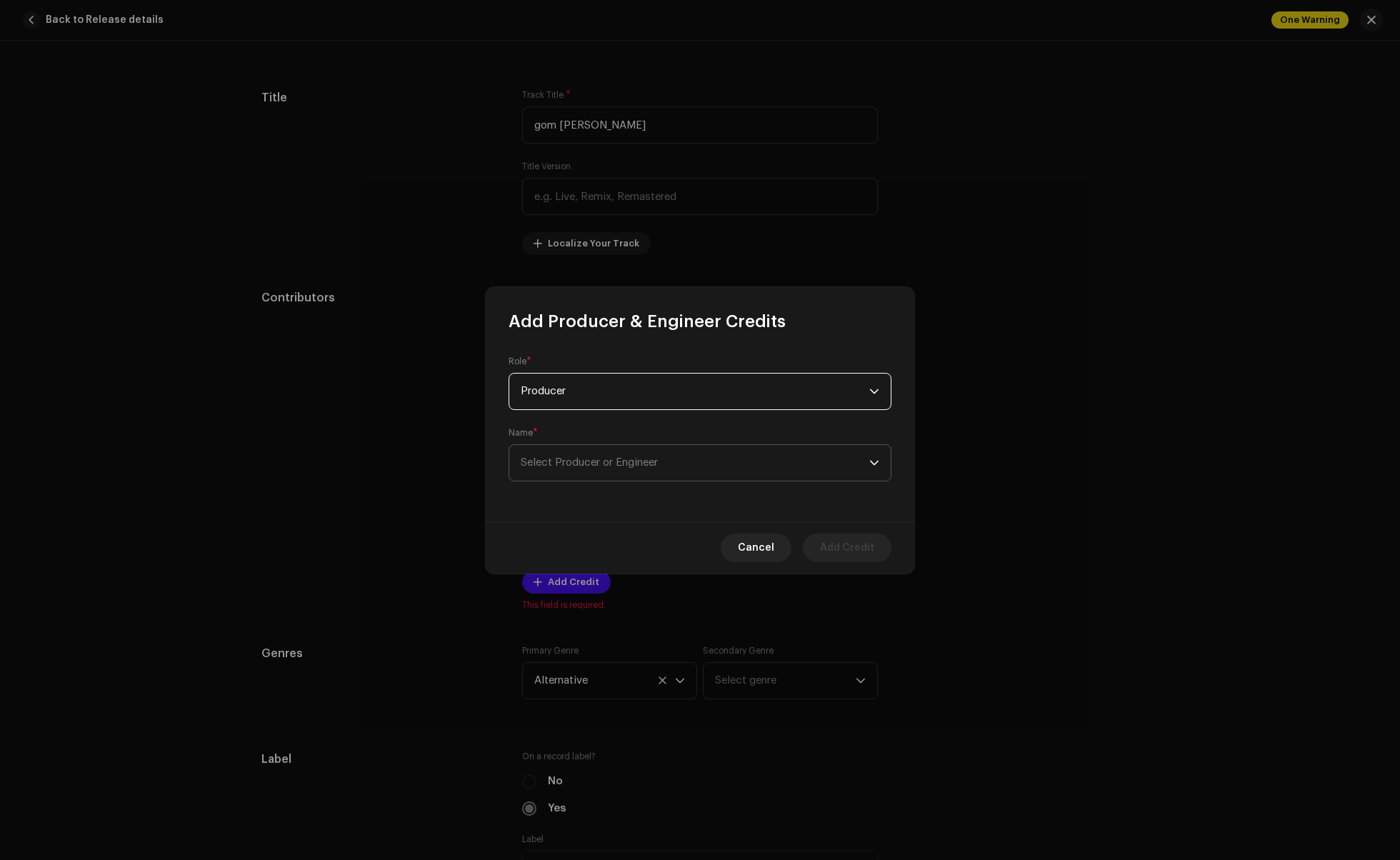
click at [627, 473] on span "Select Producer or Engineer" at bounding box center [695, 463] width 349 height 36
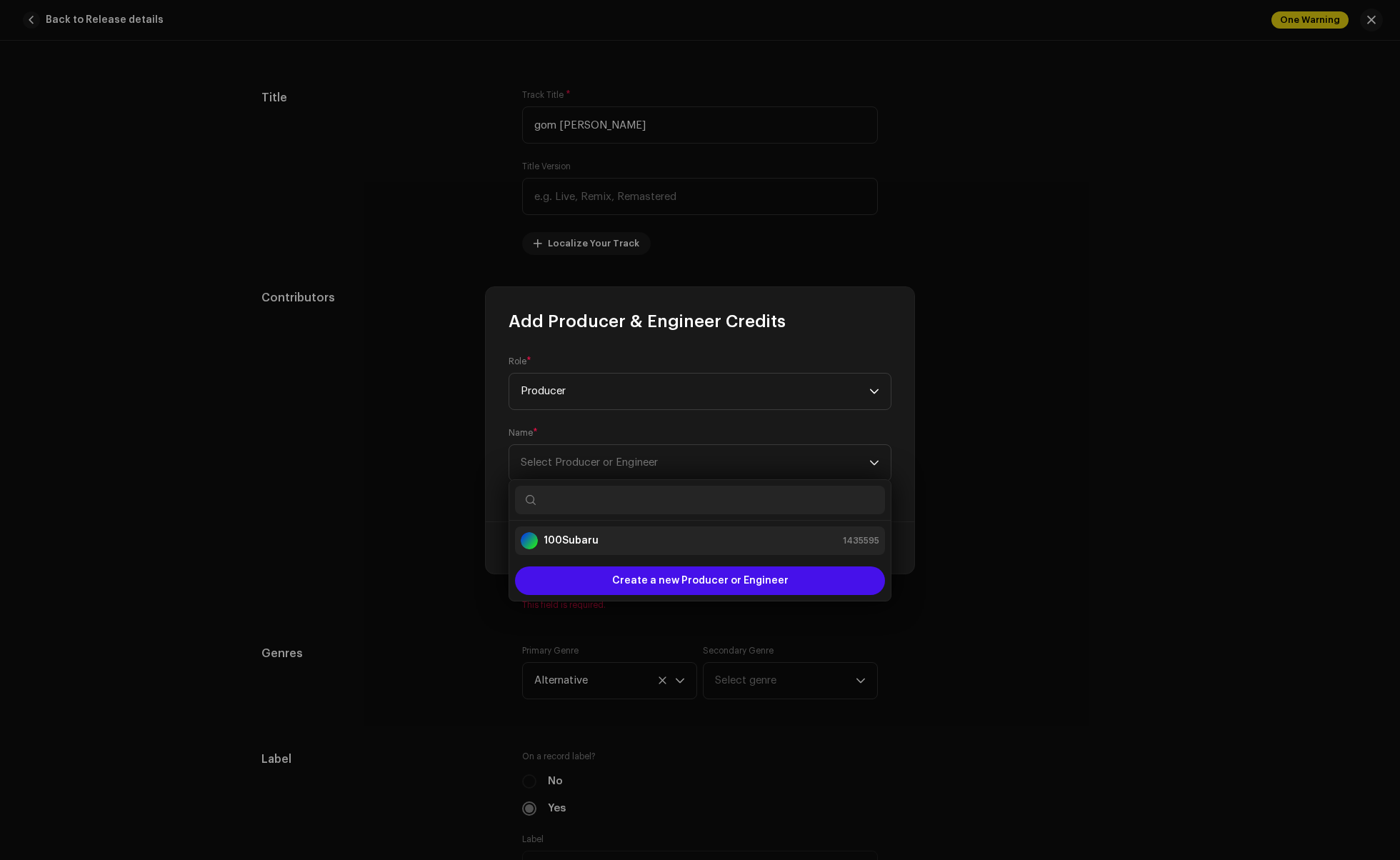
click at [594, 538] on strong "100Subaru" at bounding box center [571, 540] width 55 height 14
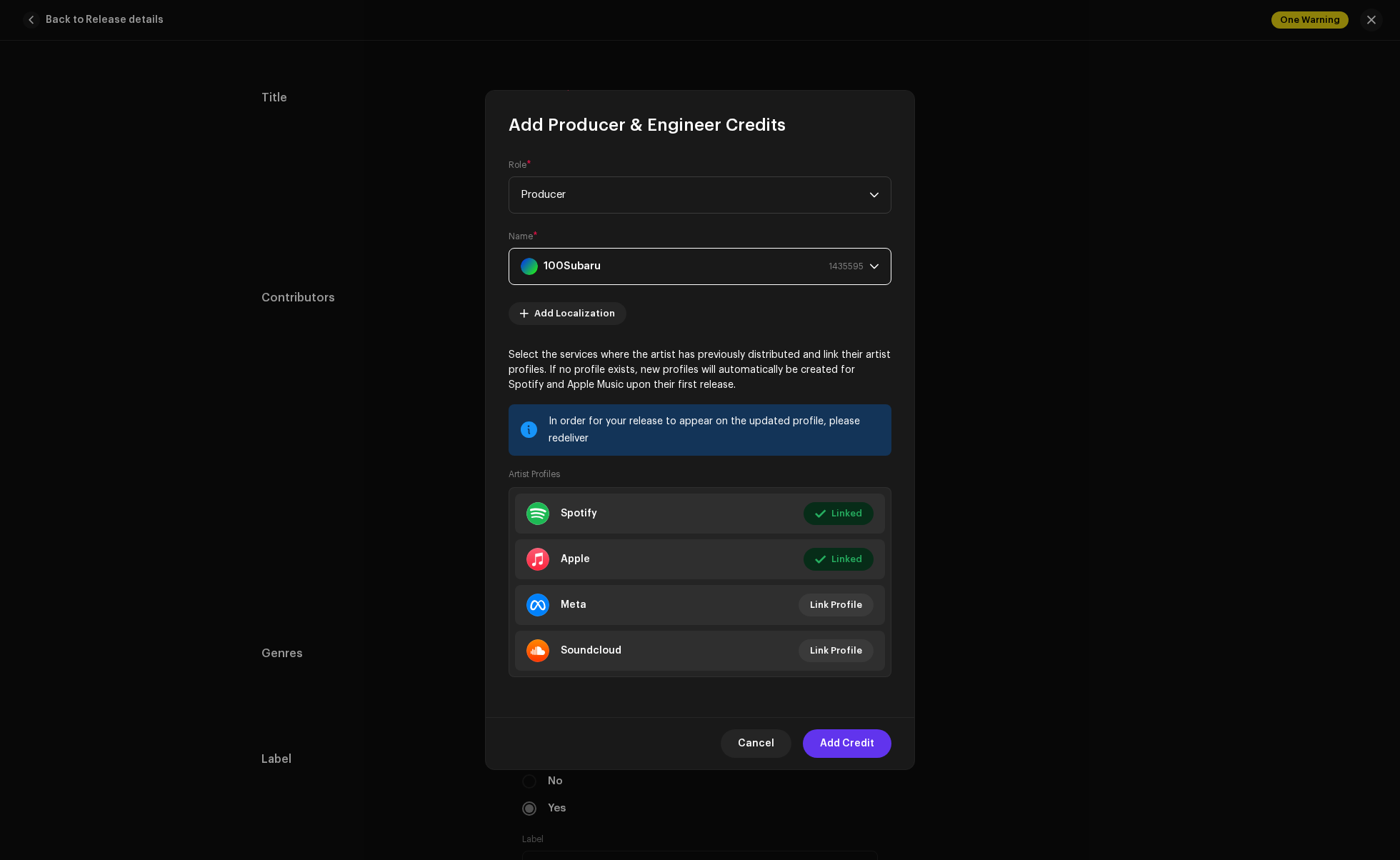
click at [855, 750] on span "Add Credit" at bounding box center [847, 743] width 54 height 29
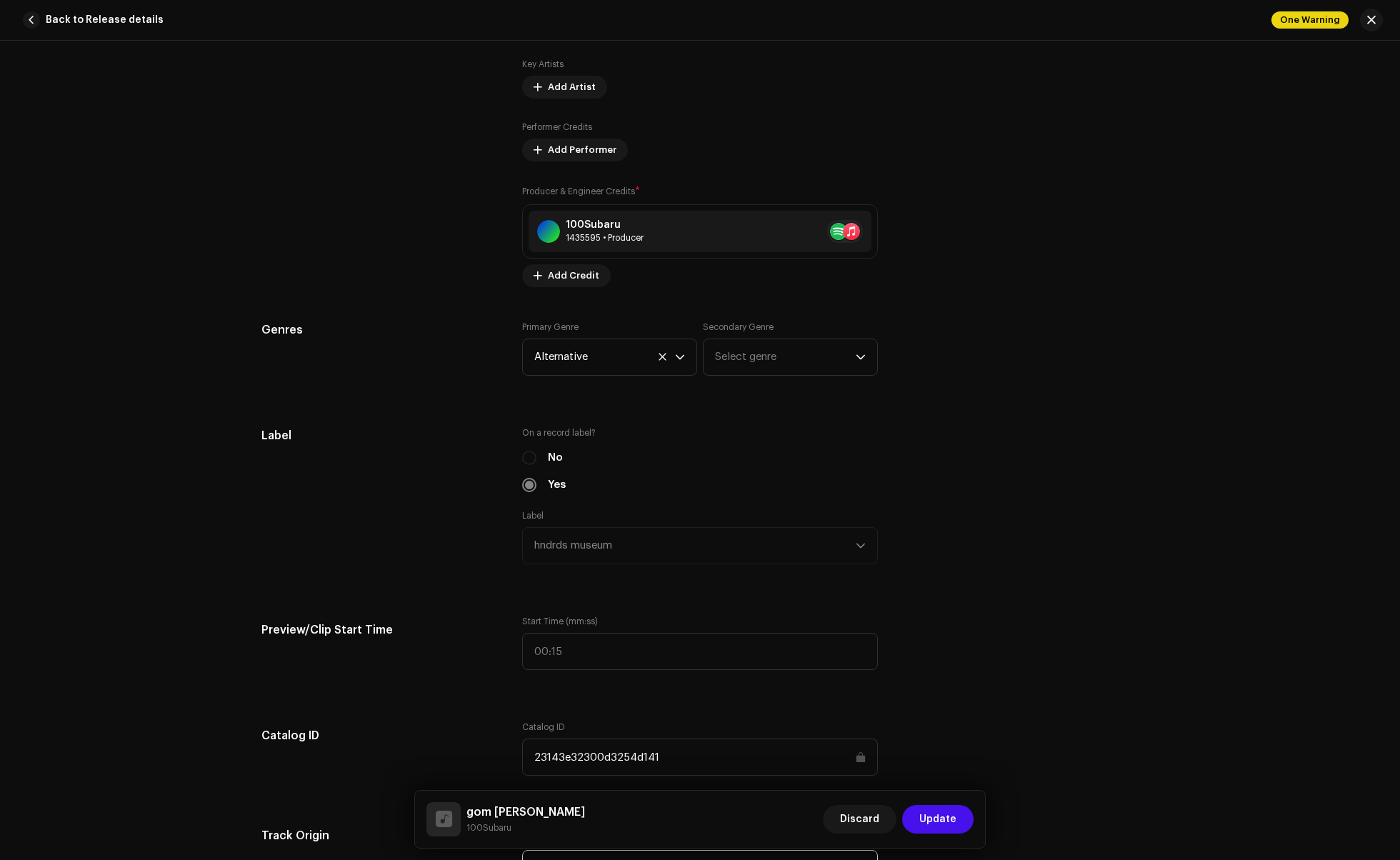
scroll to position [1067, 0]
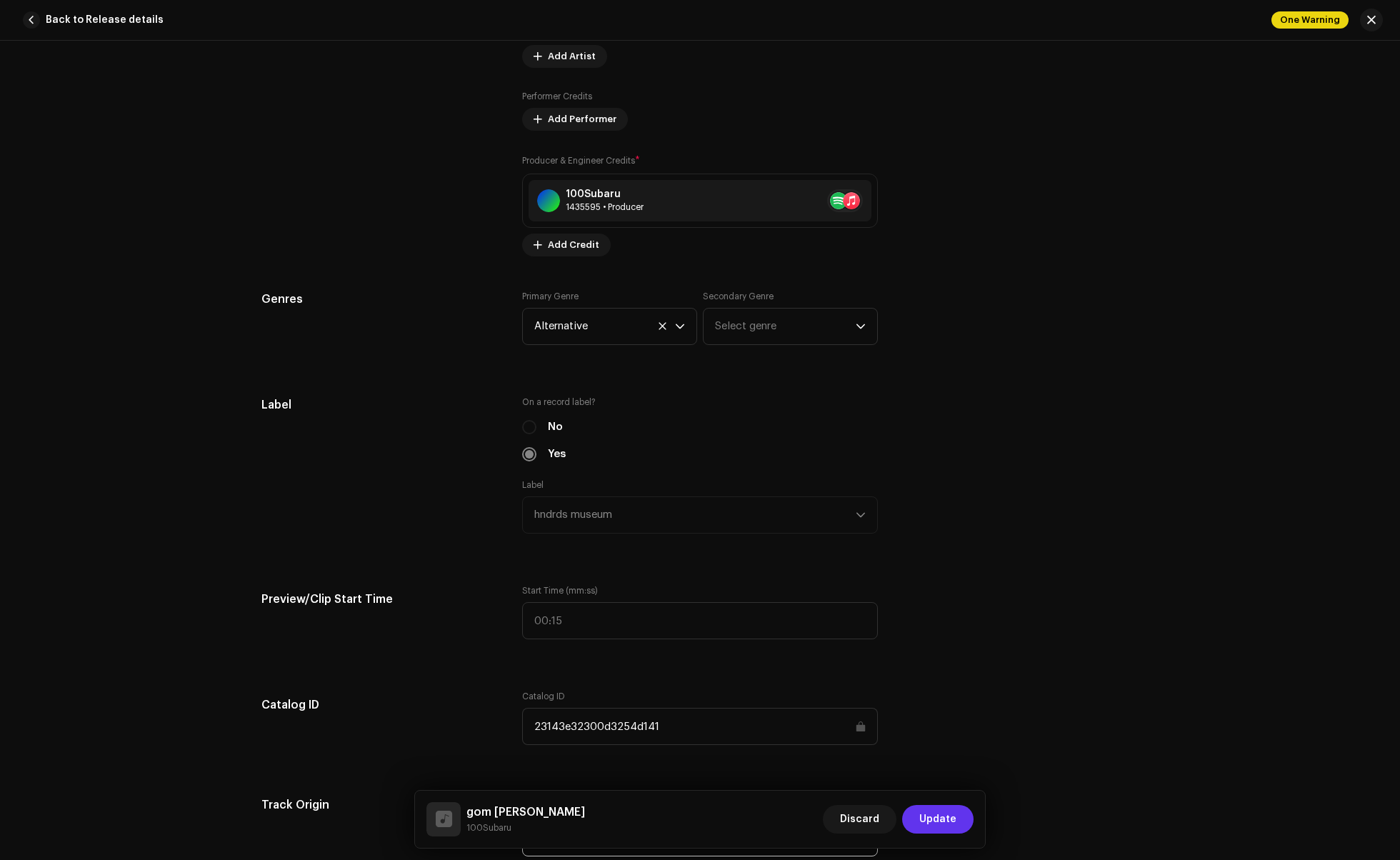
click at [940, 821] on span "Update" at bounding box center [937, 819] width 37 height 29
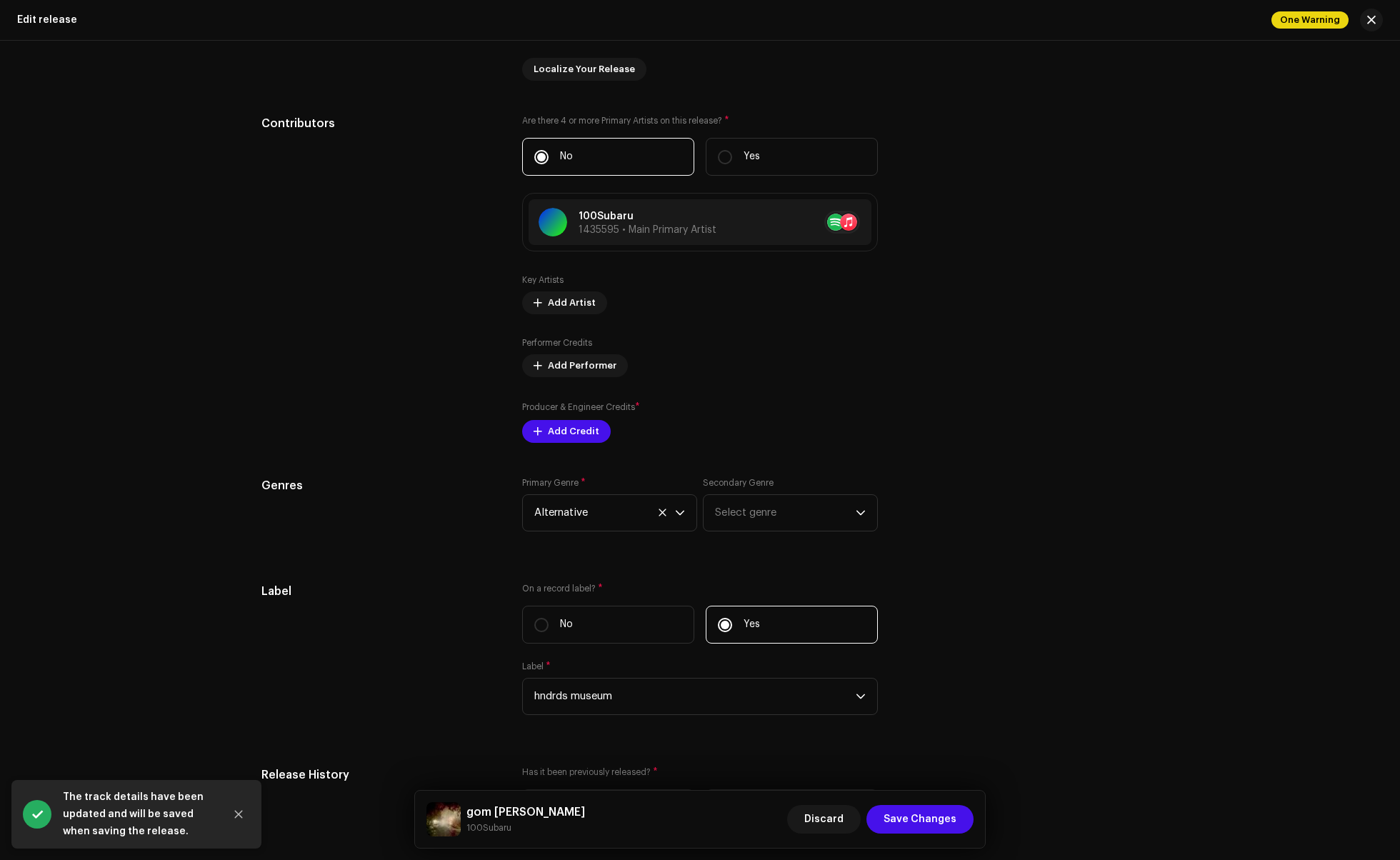
scroll to position [1226, 0]
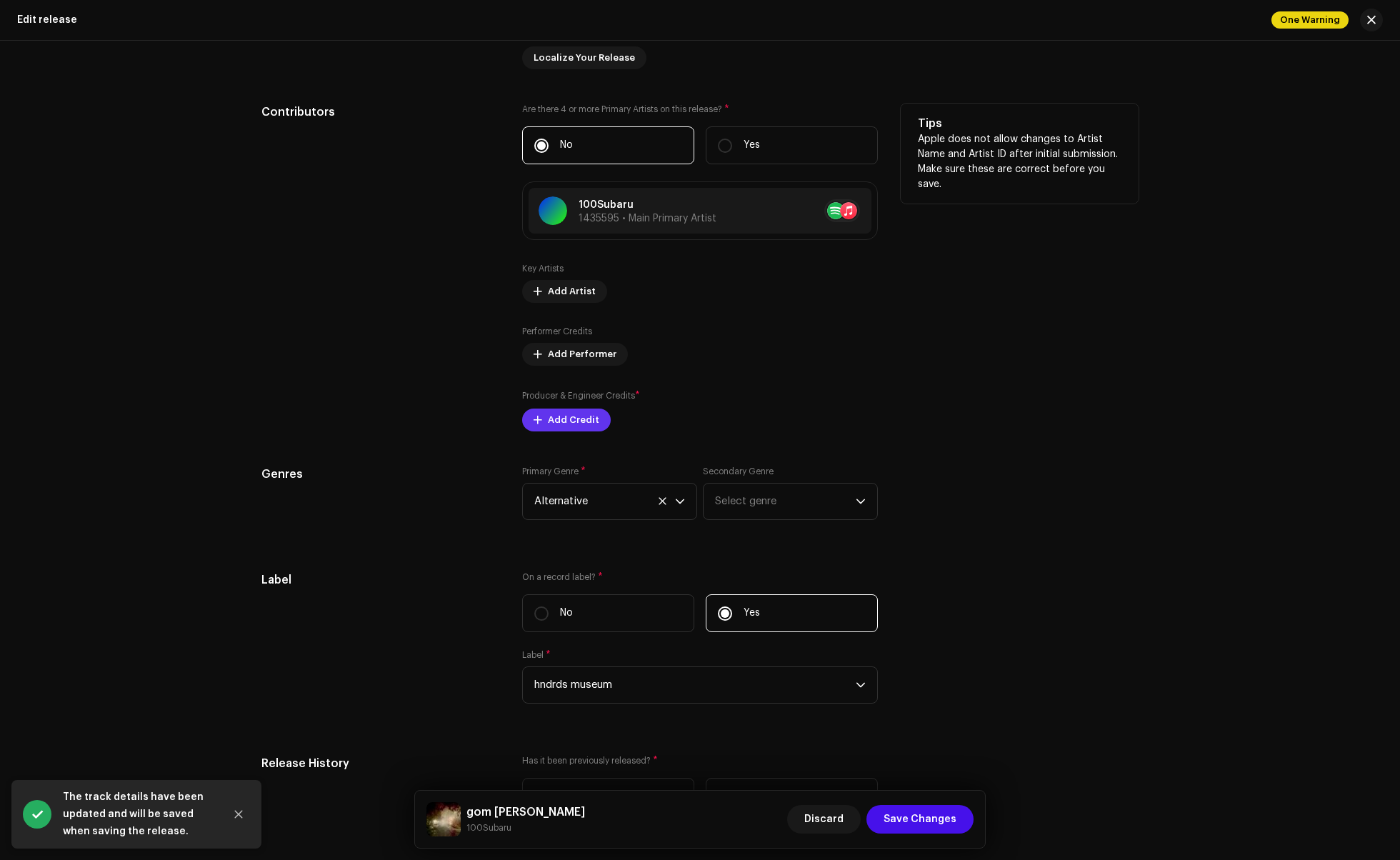
click at [540, 419] on button "Add Credit" at bounding box center [566, 419] width 89 height 23
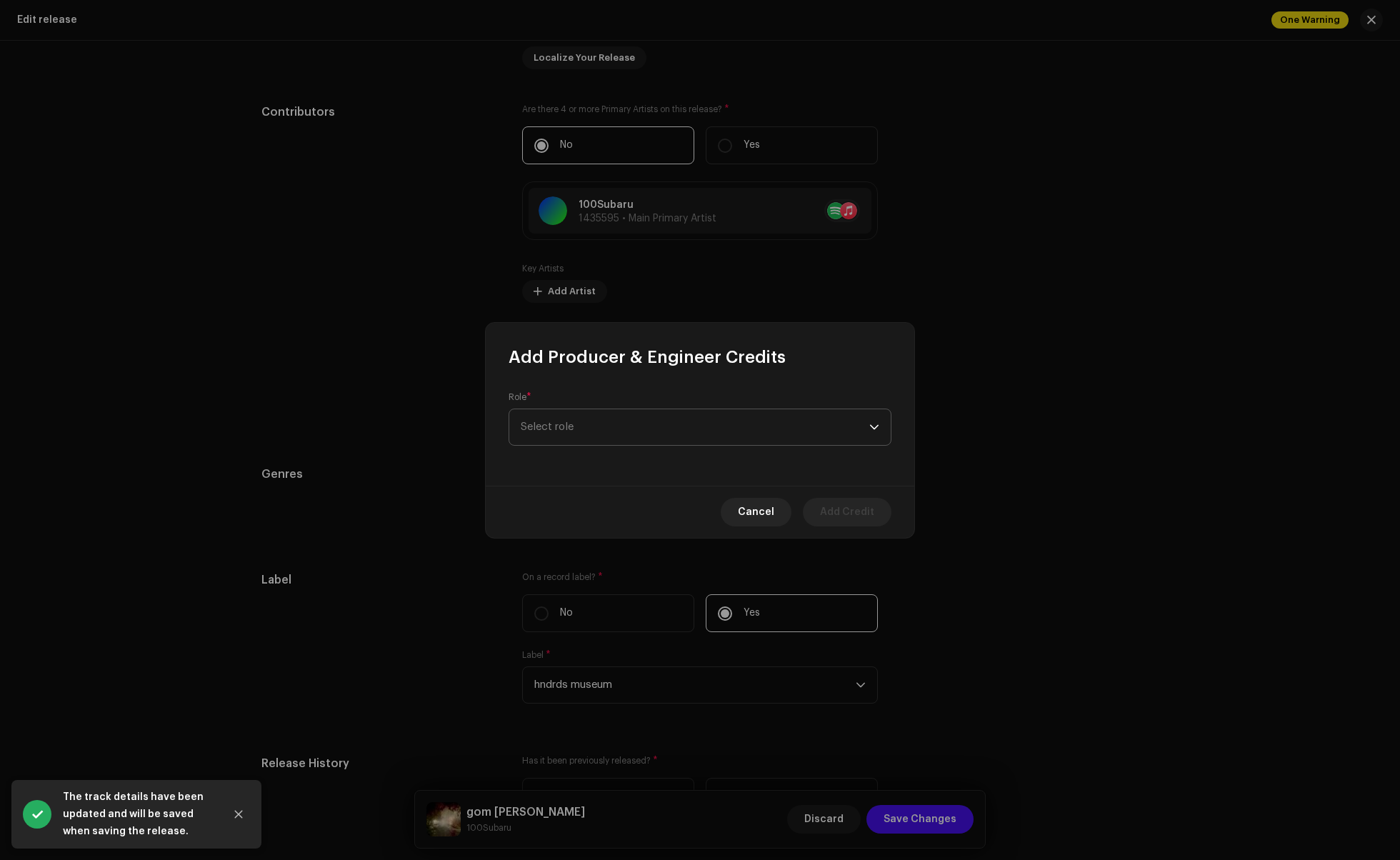
click at [572, 423] on span "Select role" at bounding box center [695, 427] width 349 height 36
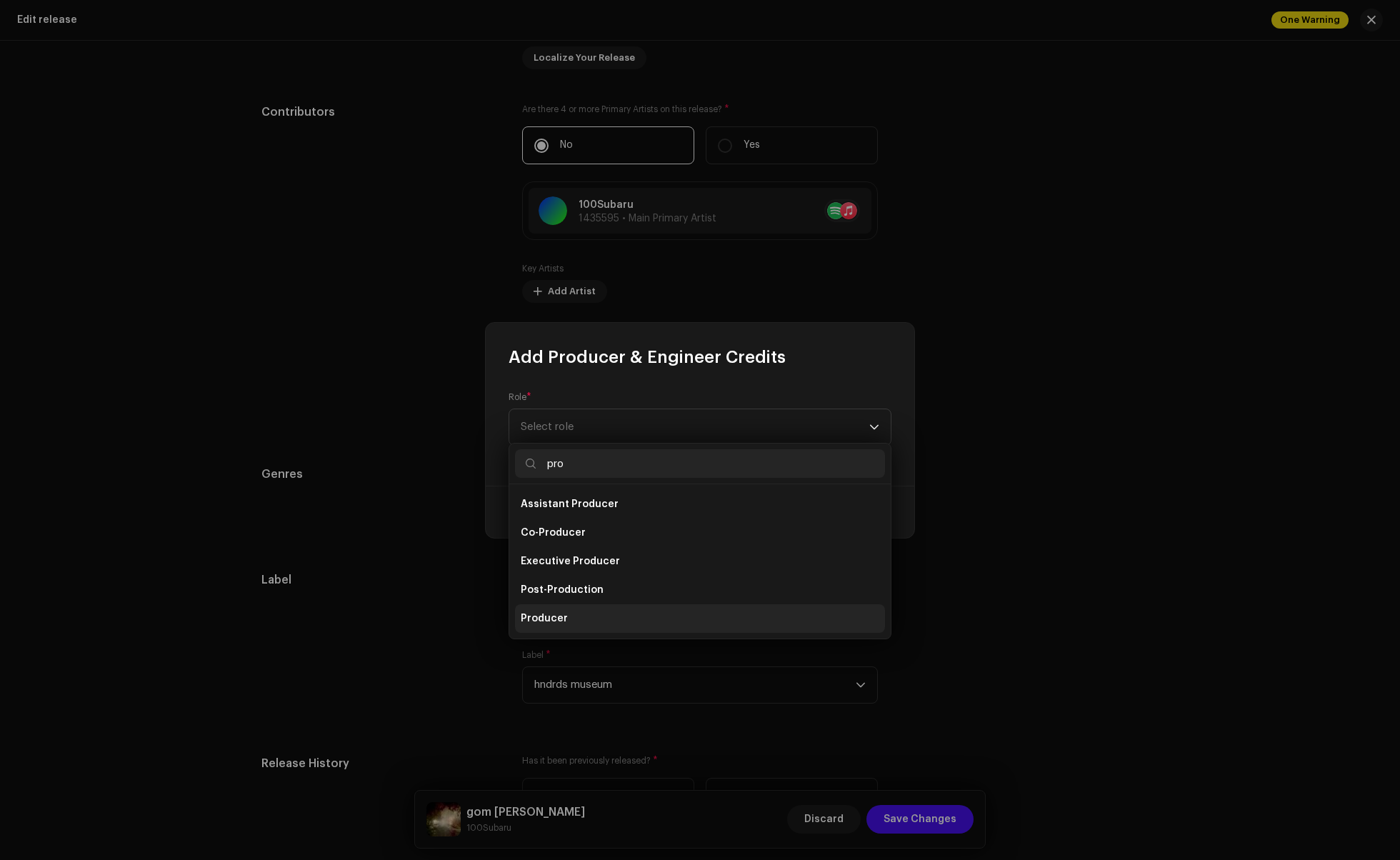
type input "pro"
click at [543, 613] on span "Producer" at bounding box center [544, 618] width 47 height 14
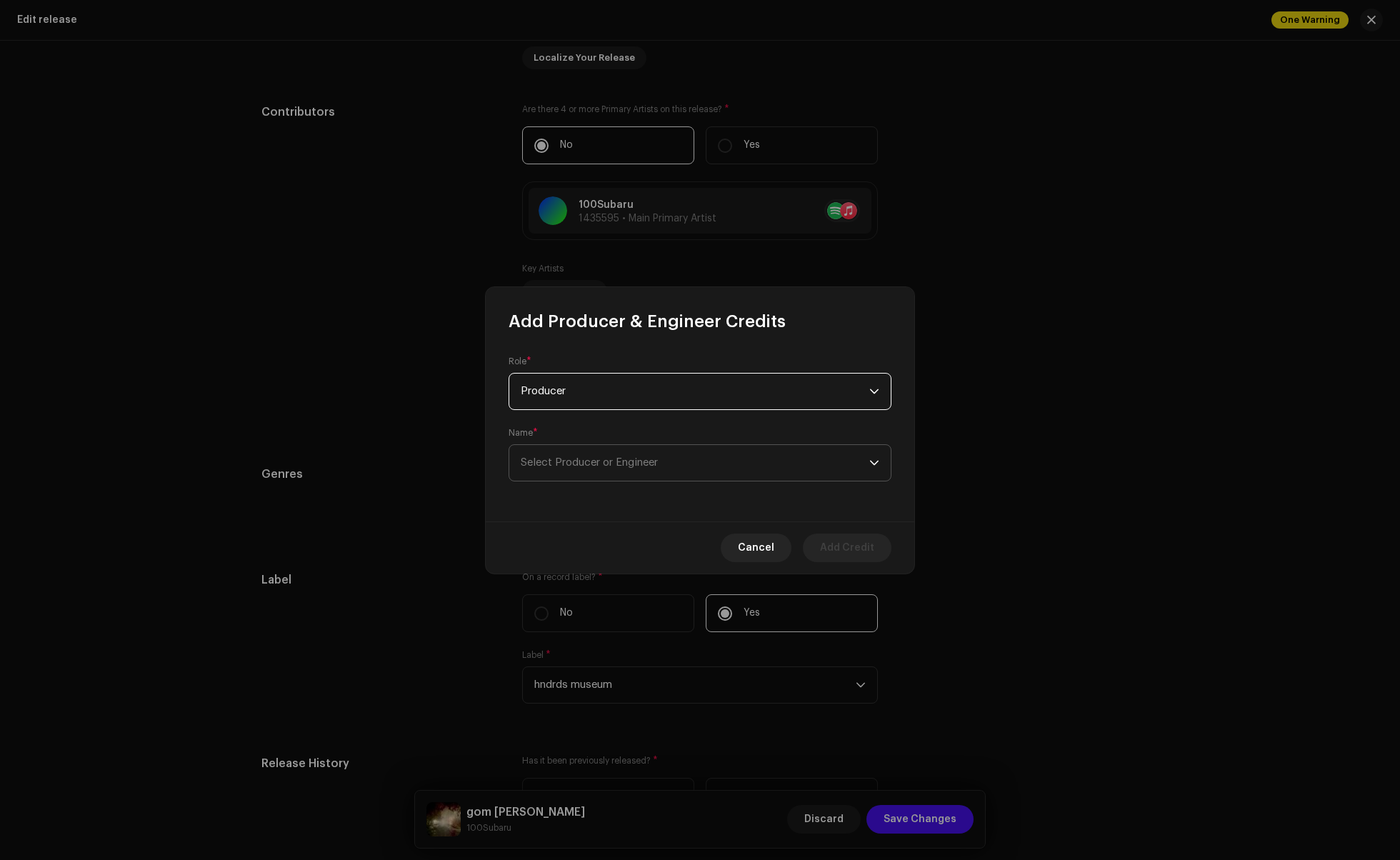
click at [630, 464] on span "Select Producer or Engineer" at bounding box center [589, 463] width 137 height 11
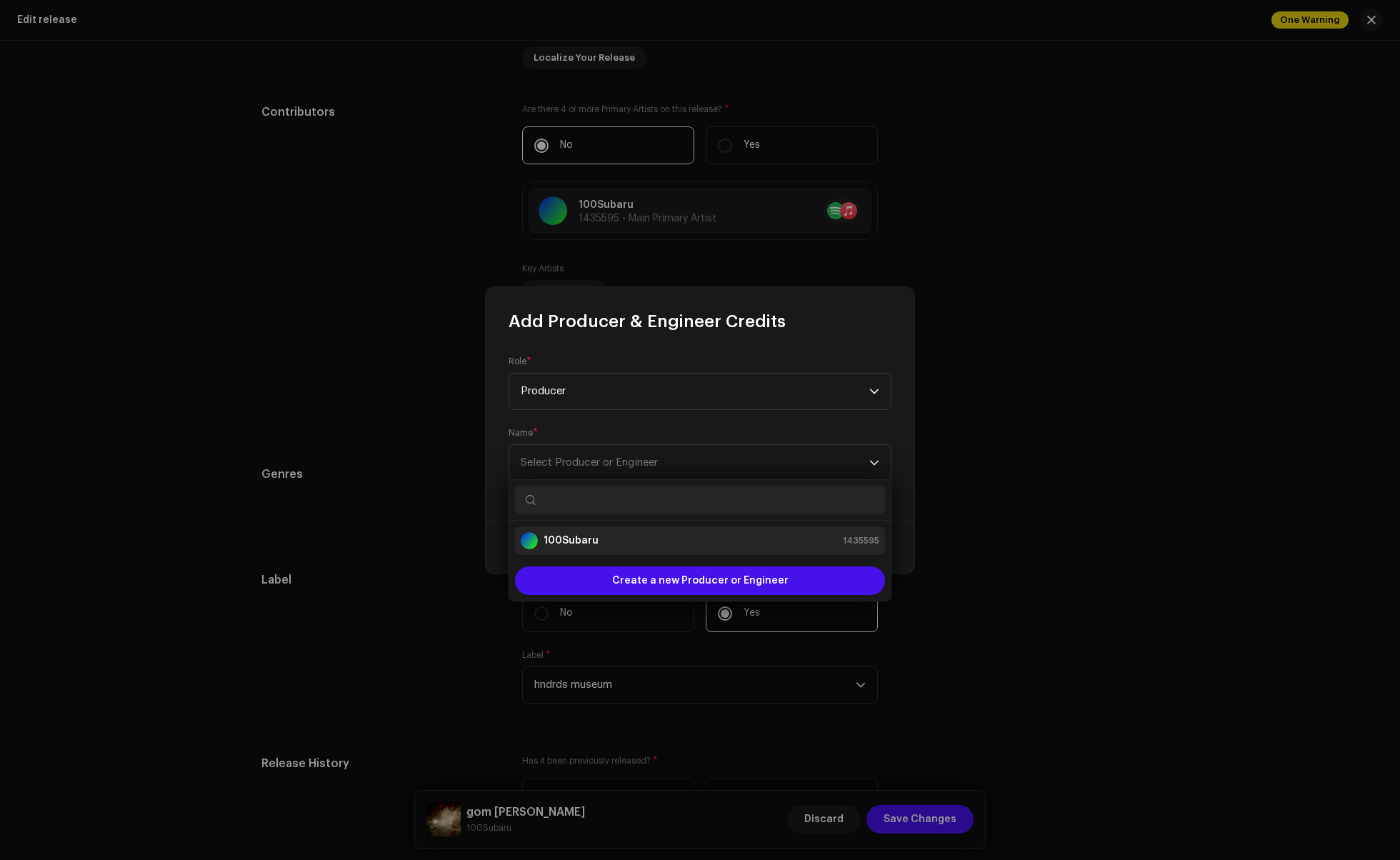
click at [572, 541] on strong "100Subaru" at bounding box center [571, 540] width 55 height 14
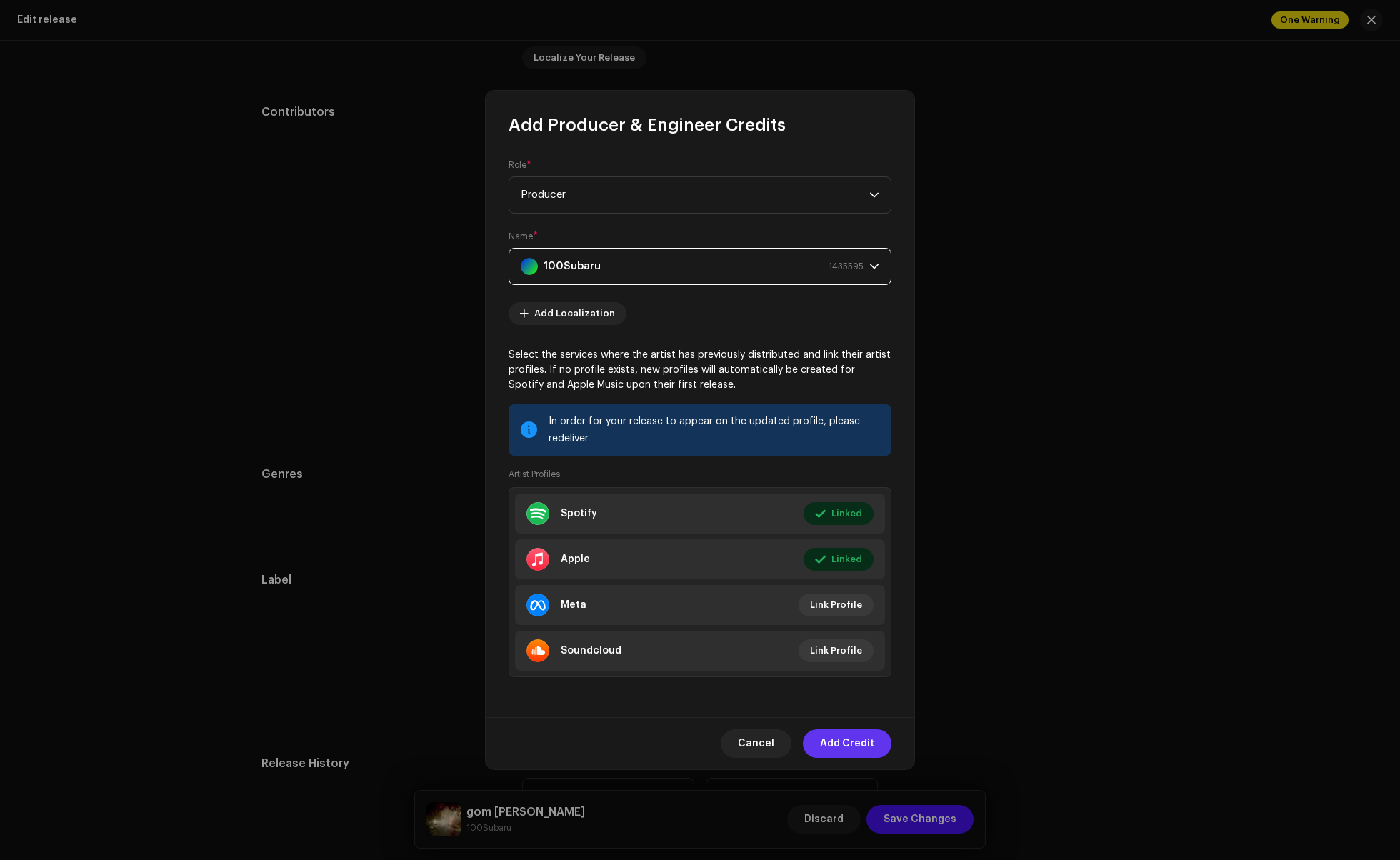
click at [850, 742] on span "Add Credit" at bounding box center [847, 743] width 54 height 29
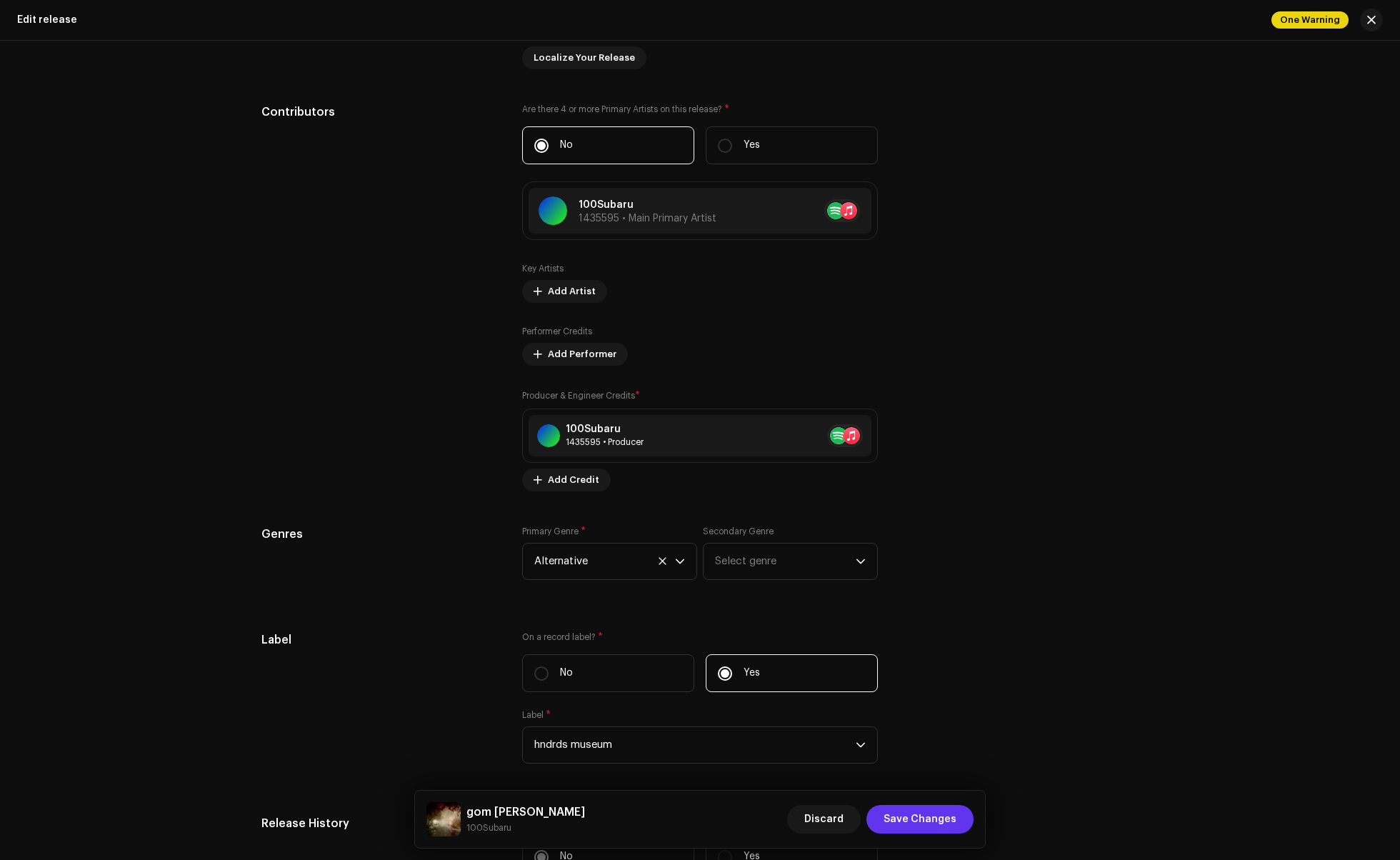
click at [915, 825] on span "Save Changes" at bounding box center [919, 819] width 73 height 29
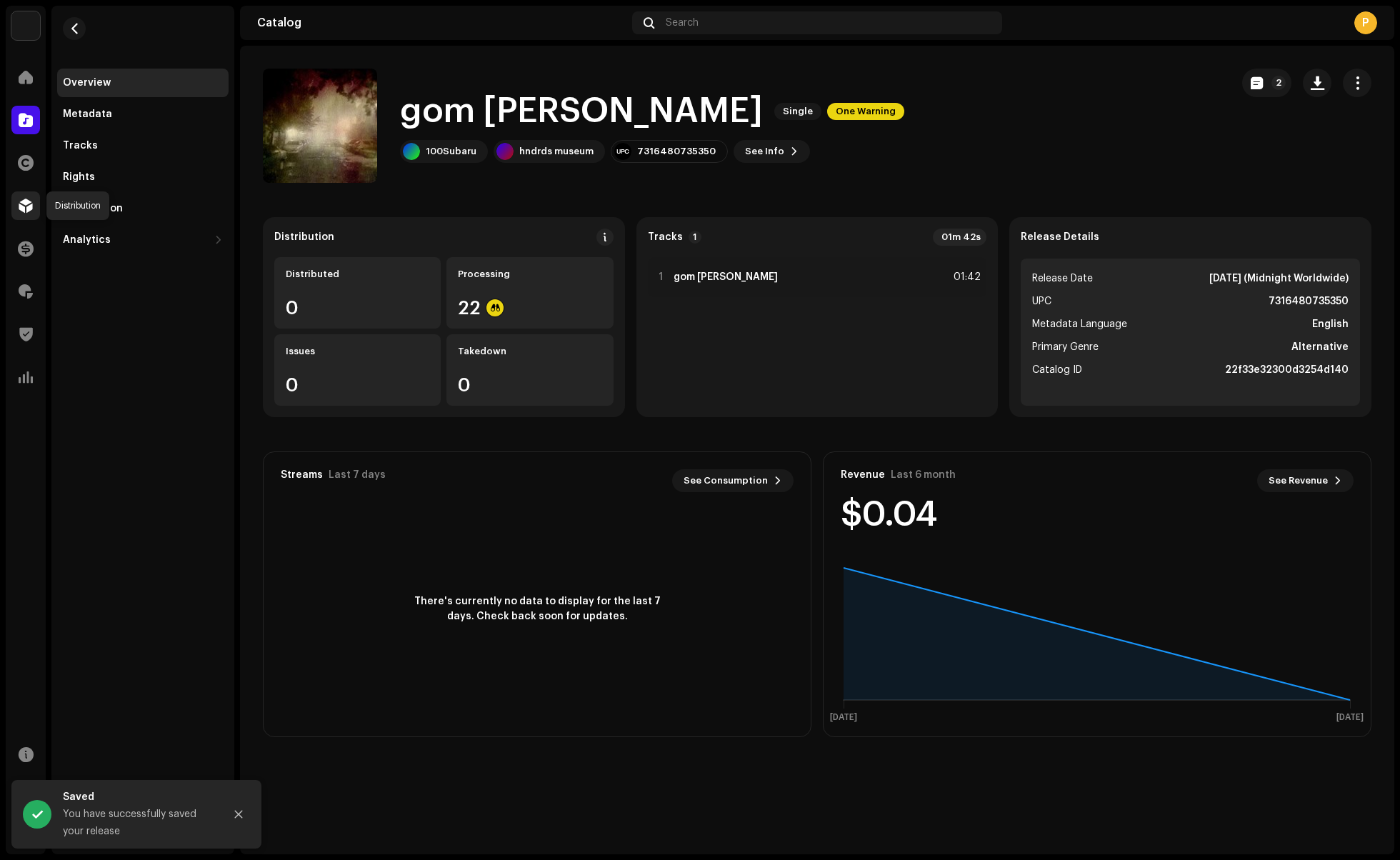
click at [21, 209] on span at bounding box center [25, 206] width 14 height 12
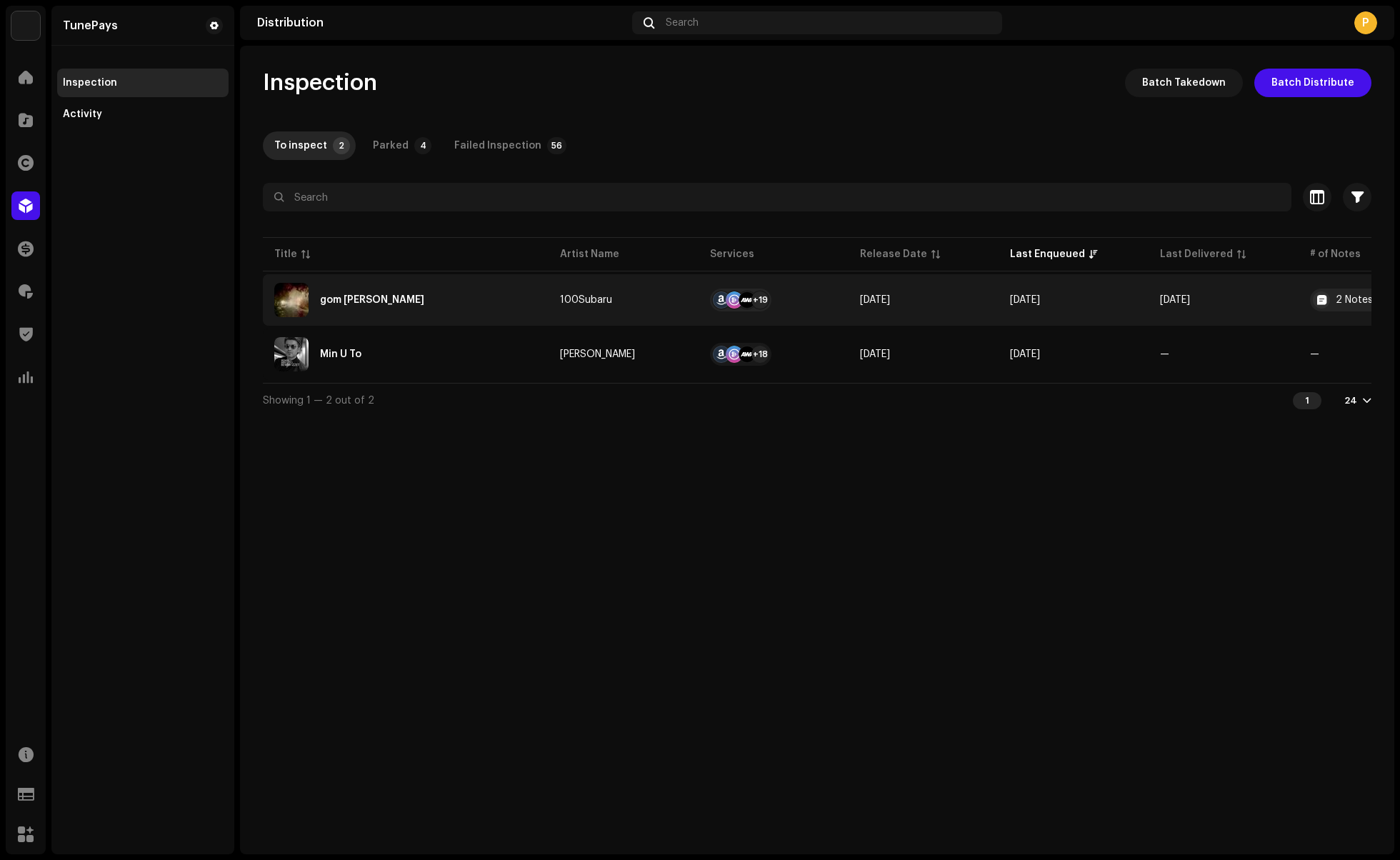
click at [504, 303] on div "gom [PERSON_NAME]" at bounding box center [405, 300] width 263 height 34
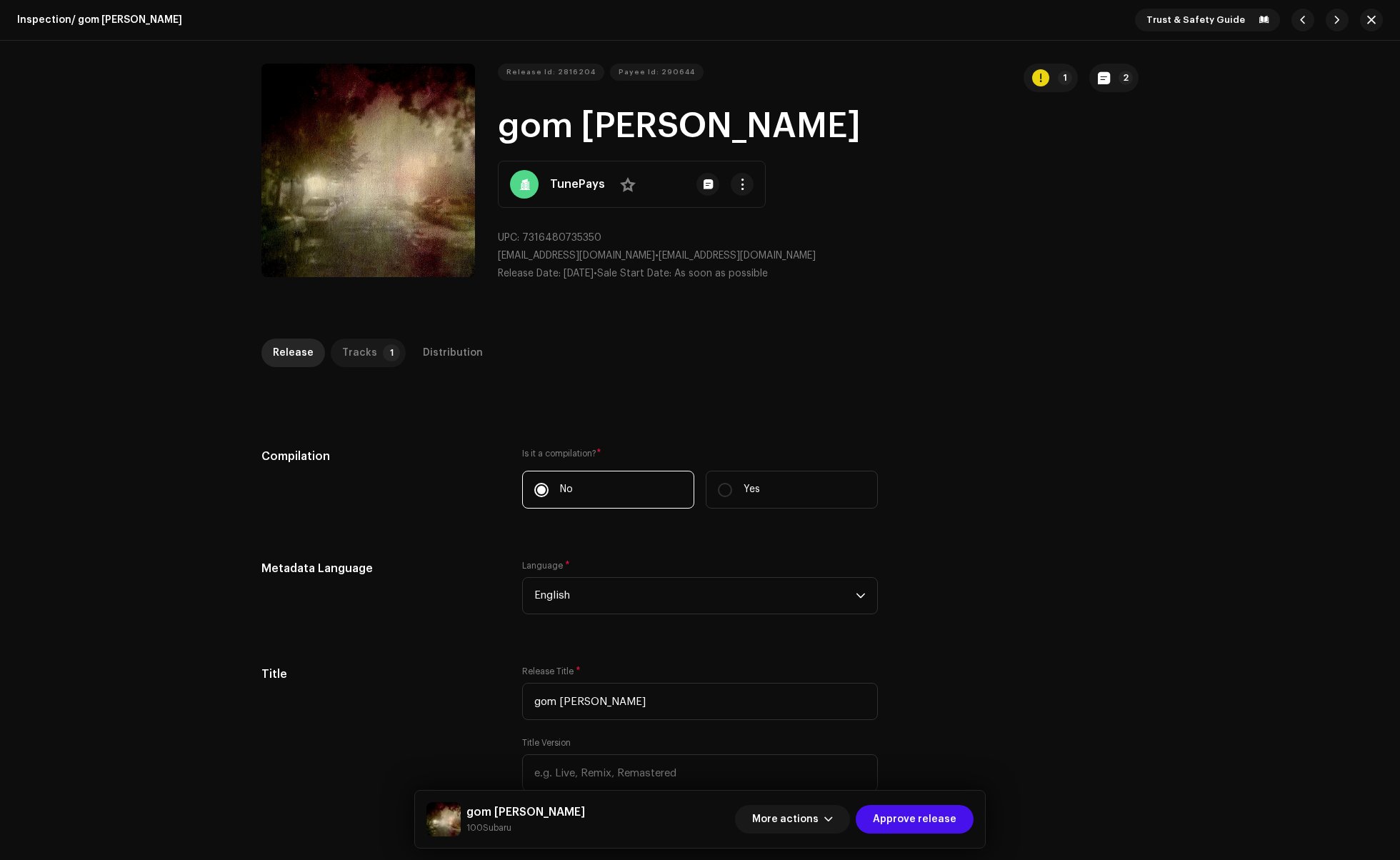
click at [364, 351] on div "Tracks" at bounding box center [360, 353] width 35 height 29
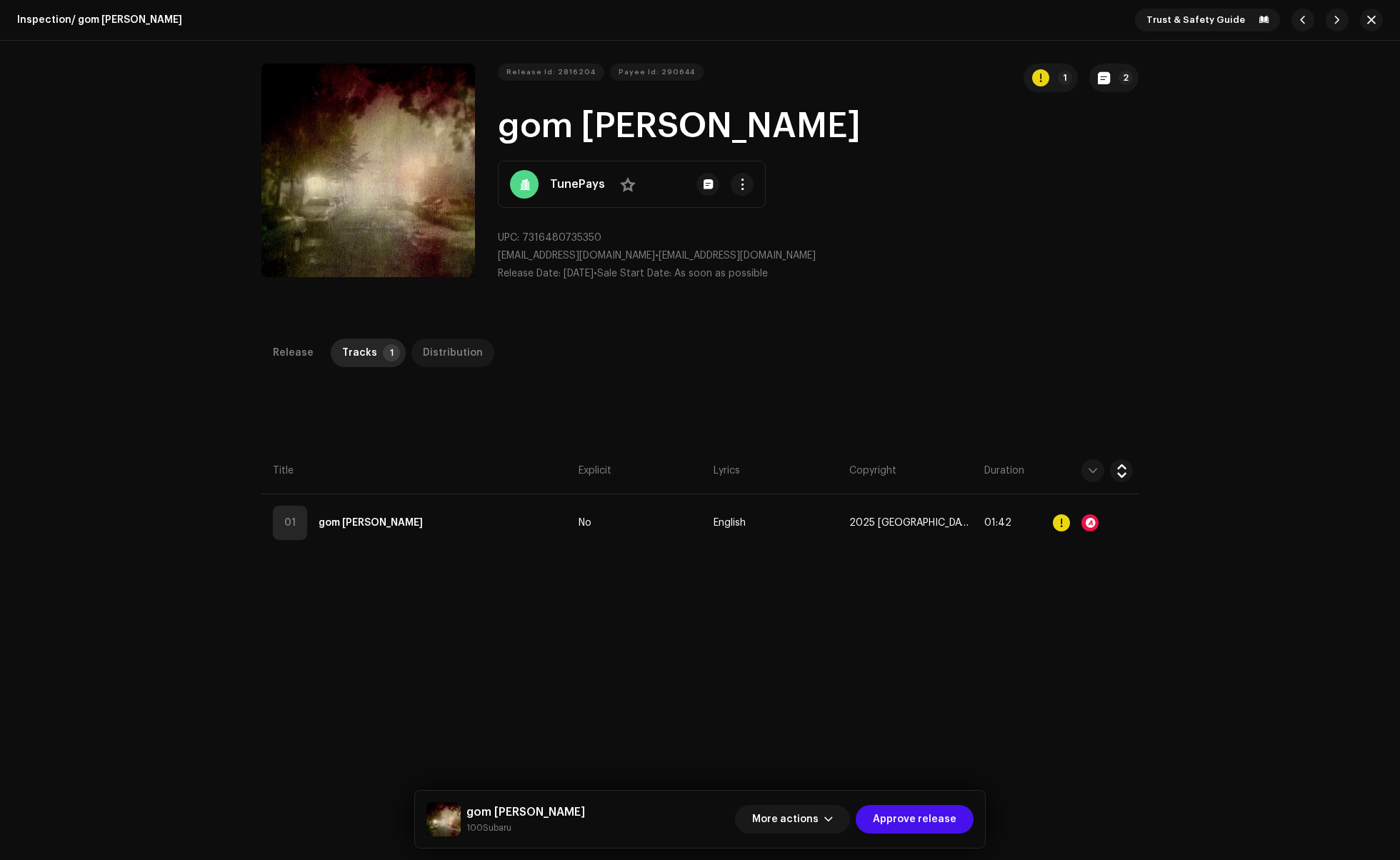
click at [429, 345] on div "Distribution" at bounding box center [453, 353] width 60 height 29
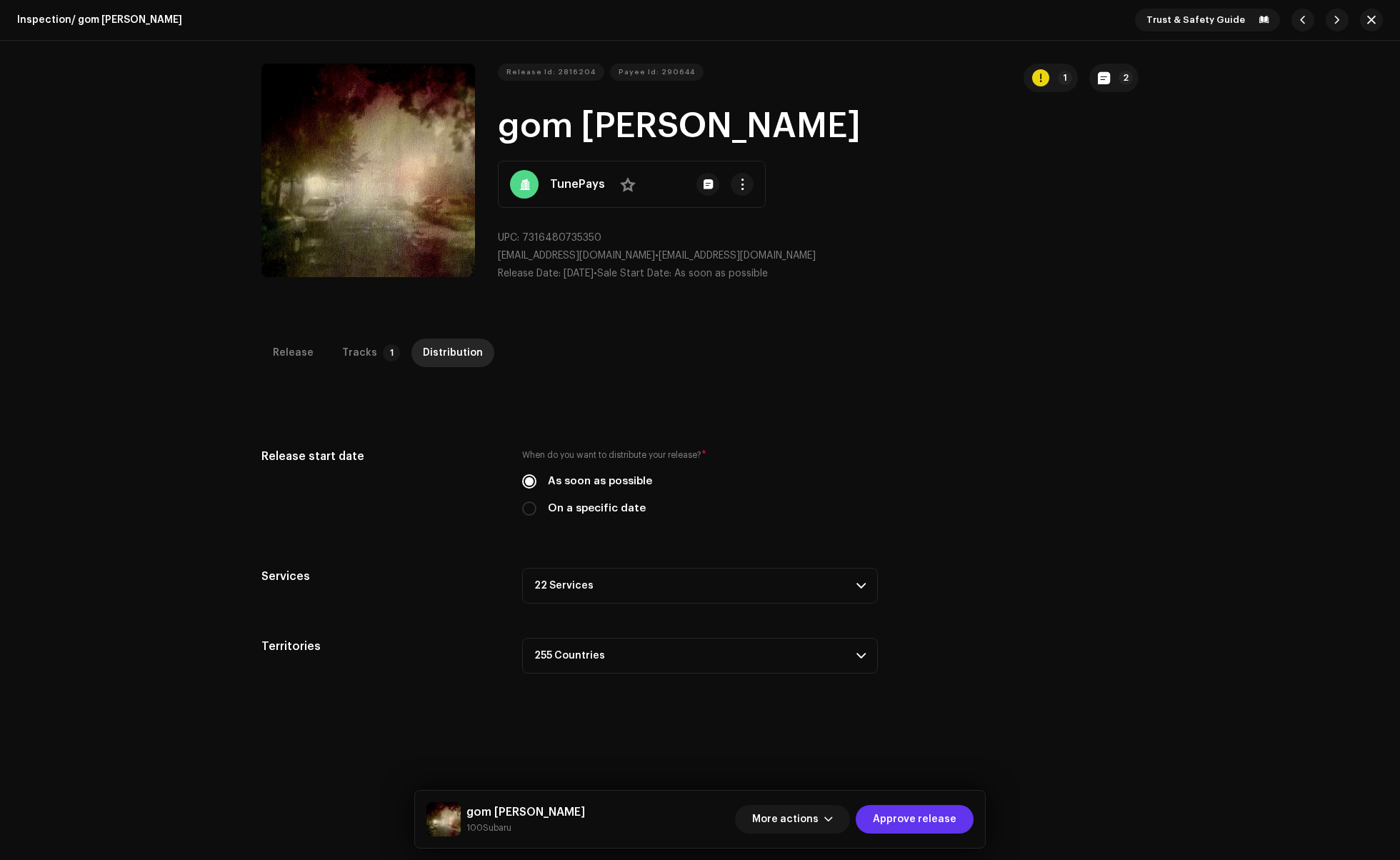
click at [909, 825] on span "Approve release" at bounding box center [915, 819] width 84 height 29
